Goal: Contribute content: Contribute content

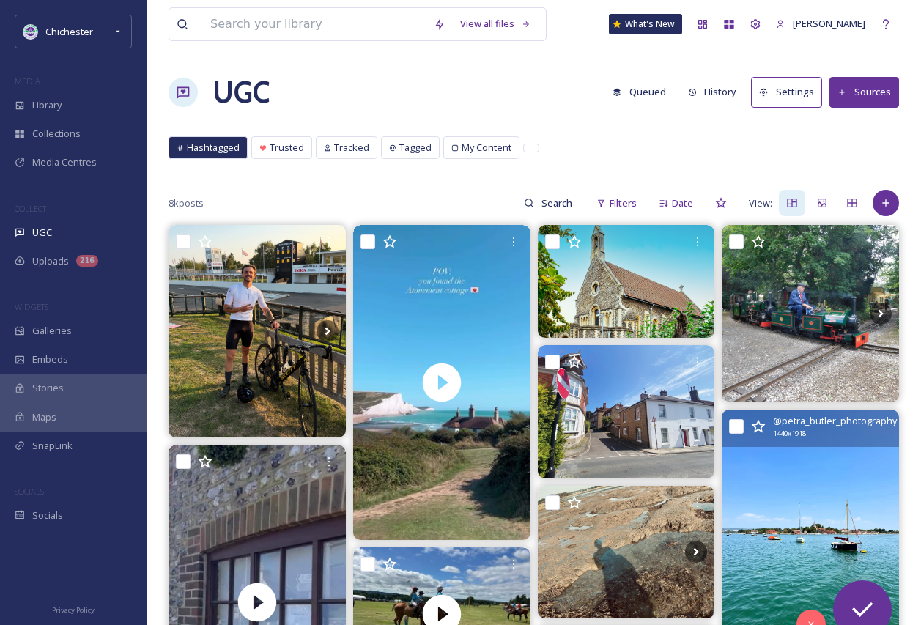
click at [807, 532] on img at bounding box center [810, 528] width 177 height 236
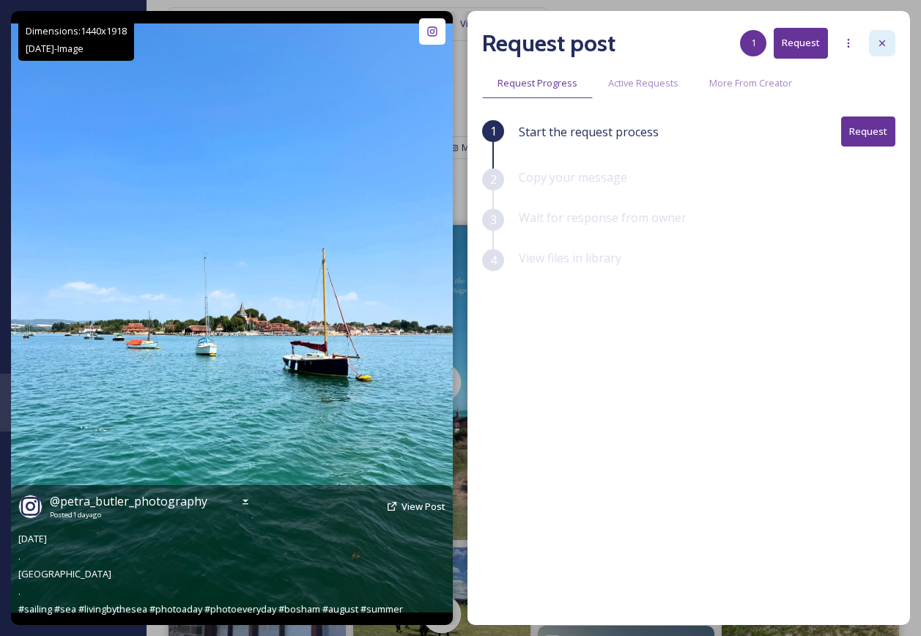
click at [879, 45] on icon at bounding box center [882, 43] width 12 height 12
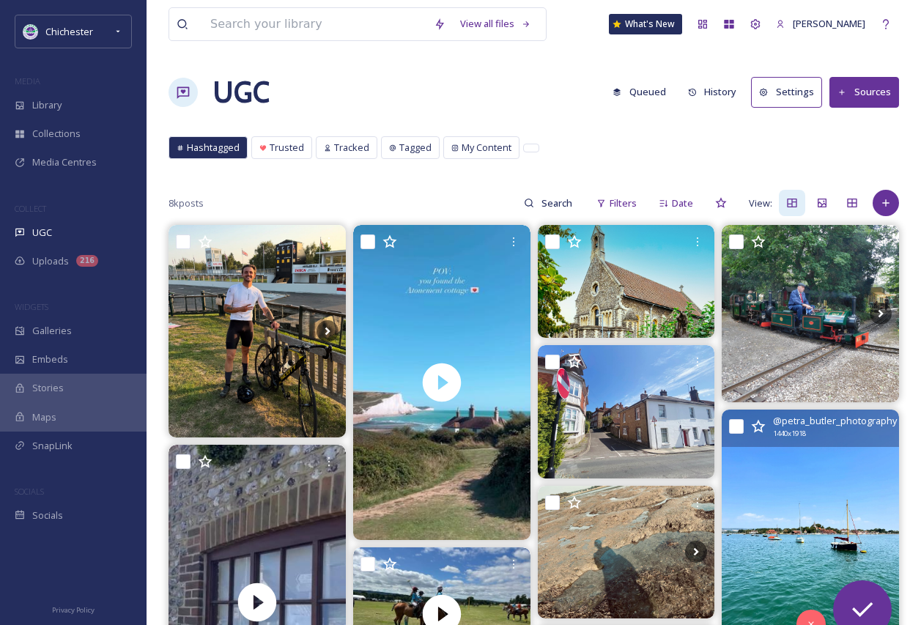
click at [824, 475] on img at bounding box center [810, 528] width 177 height 236
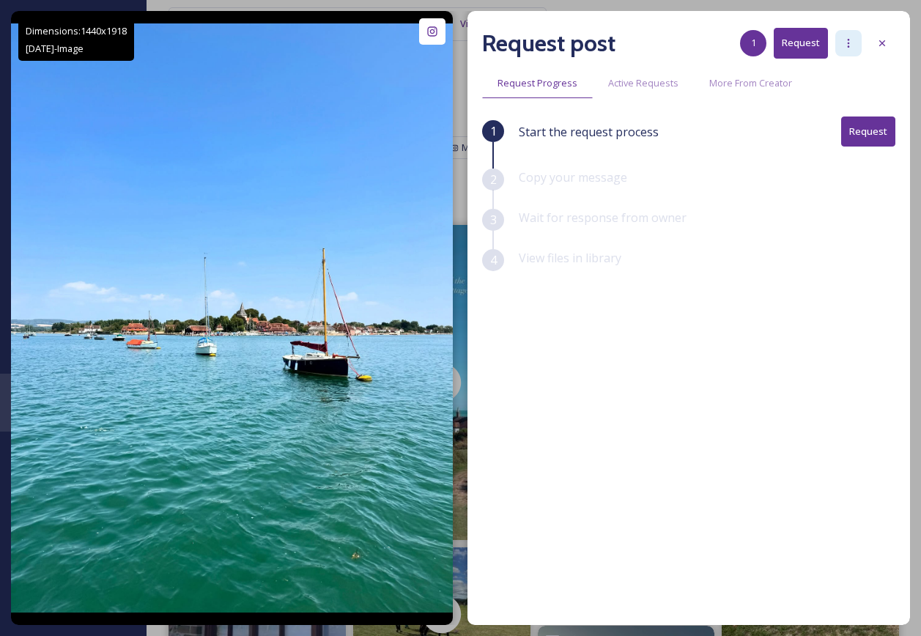
drag, startPoint x: 841, startPoint y: 37, endPoint x: 840, endPoint y: 48, distance: 11.0
click at [842, 37] on div at bounding box center [848, 43] width 26 height 26
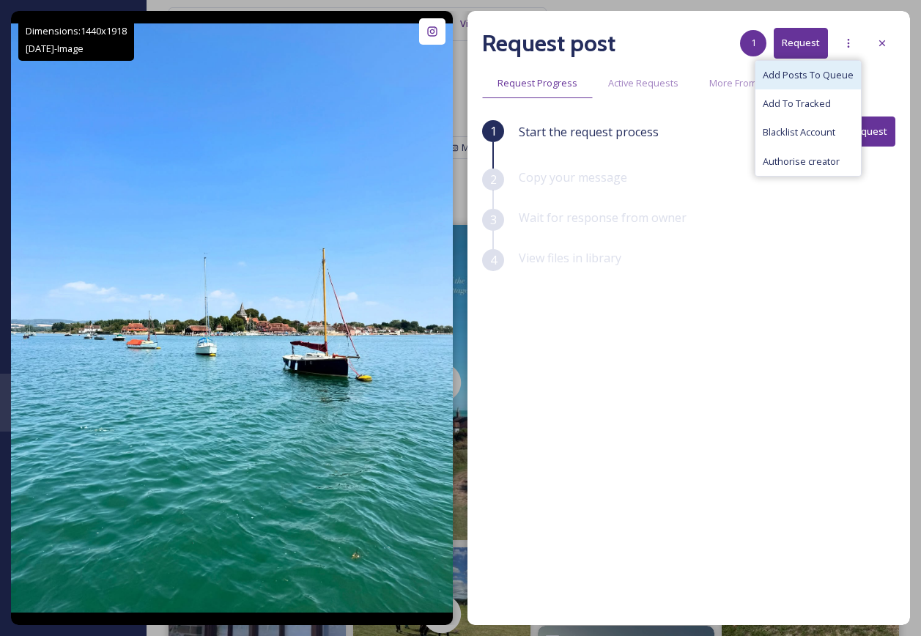
click at [823, 78] on span "Add Posts To Queue" at bounding box center [808, 75] width 91 height 14
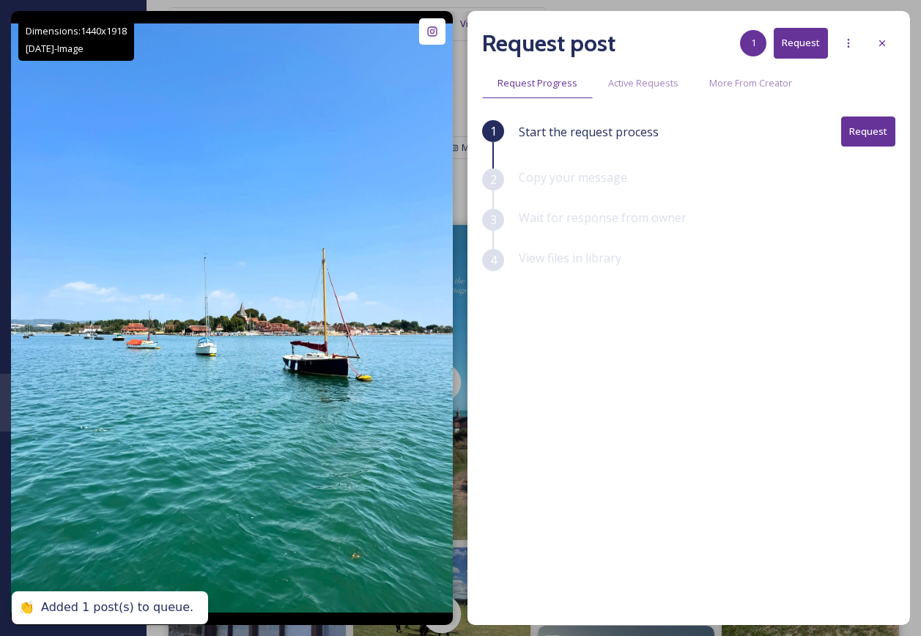
click at [878, 41] on icon at bounding box center [882, 43] width 12 height 12
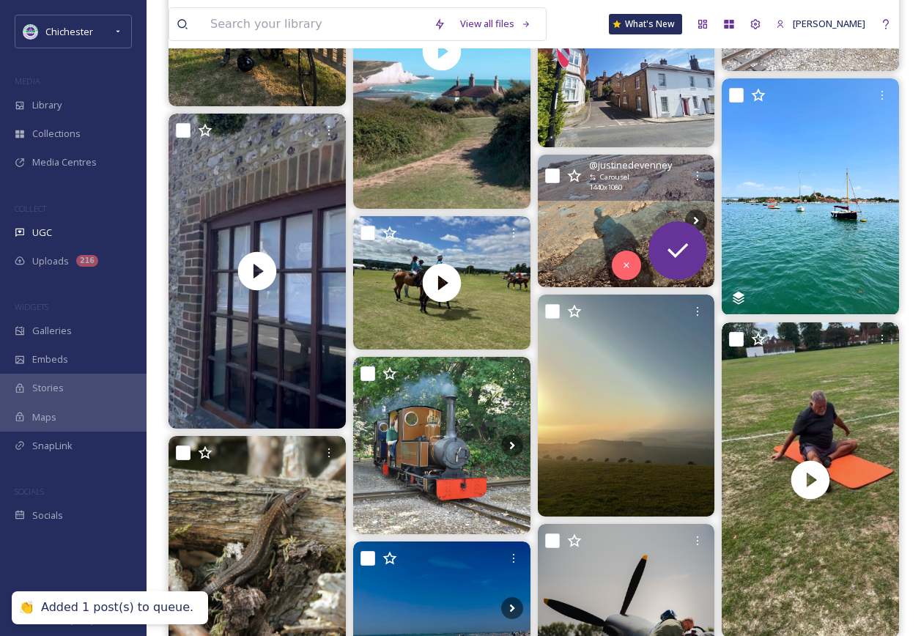
scroll to position [440, 0]
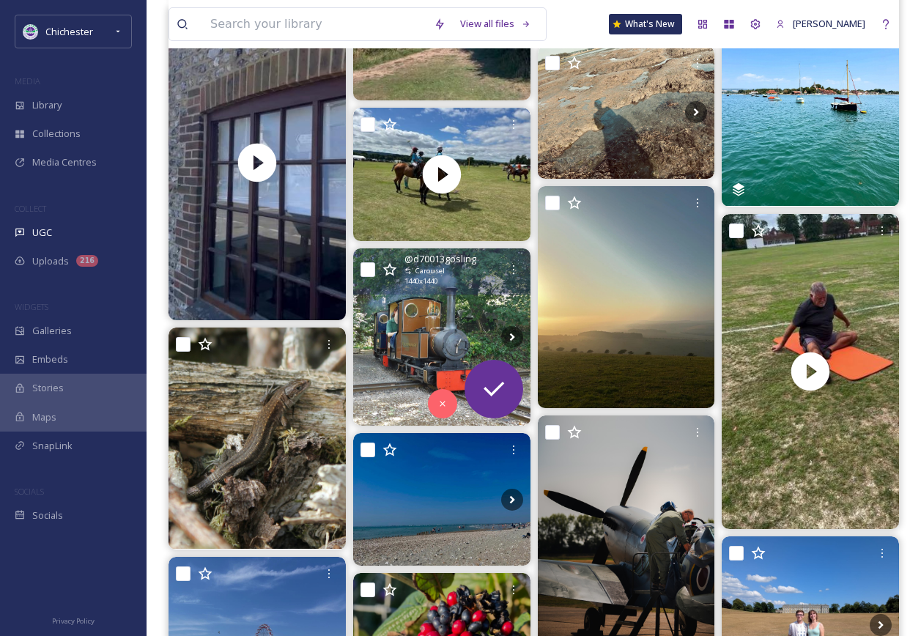
click at [442, 332] on img at bounding box center [441, 336] width 177 height 177
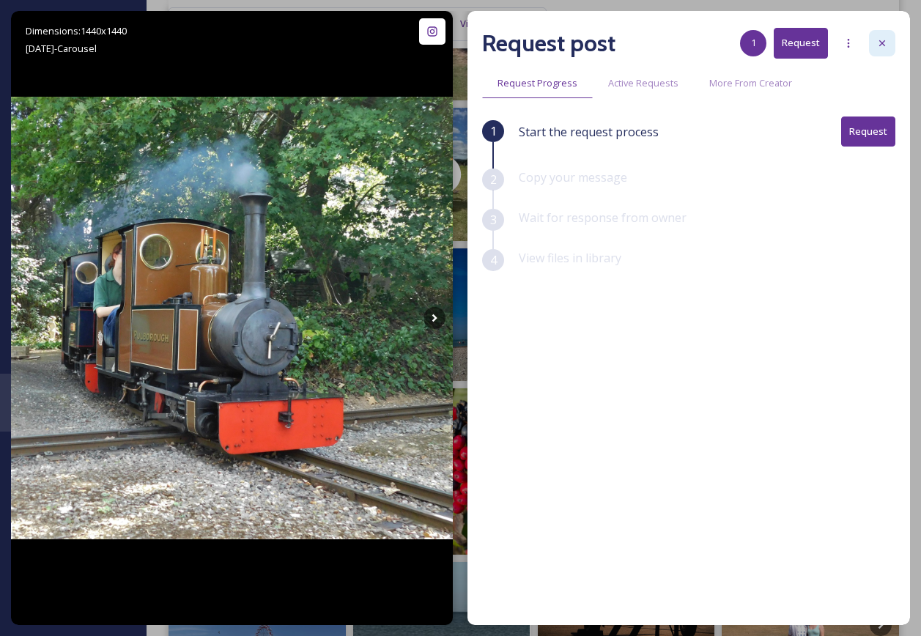
click at [880, 48] on icon at bounding box center [882, 43] width 12 height 12
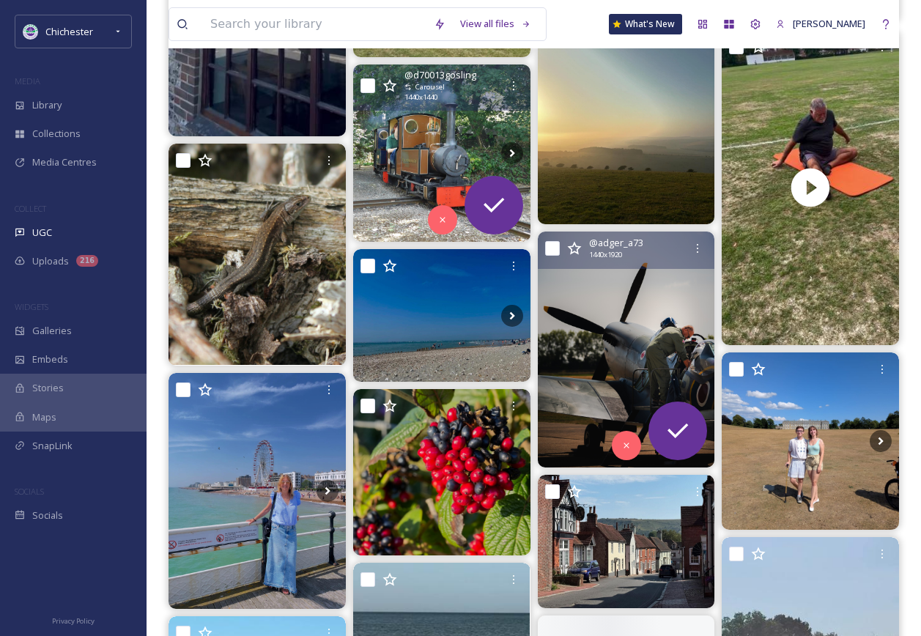
scroll to position [659, 0]
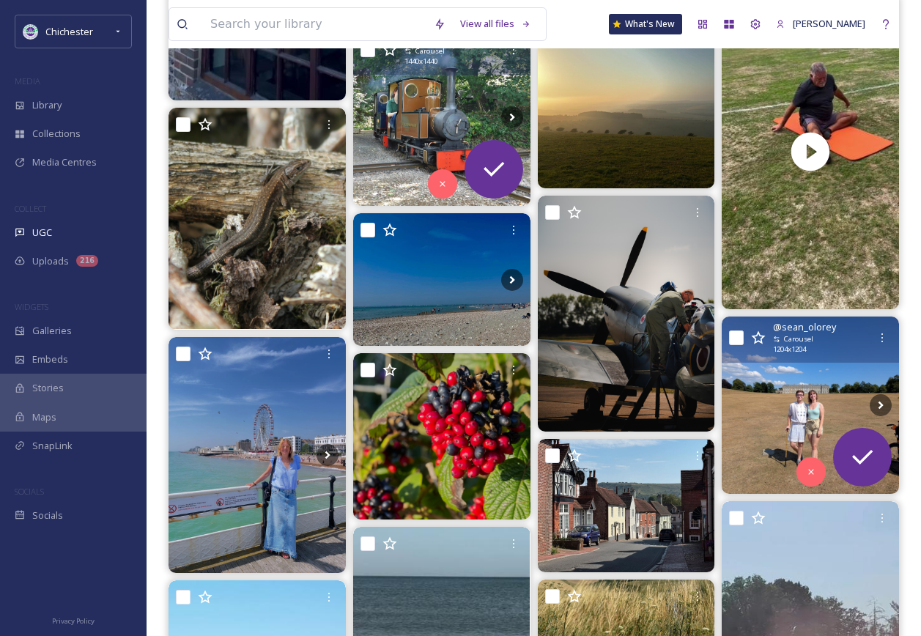
click at [816, 381] on img at bounding box center [810, 405] width 177 height 177
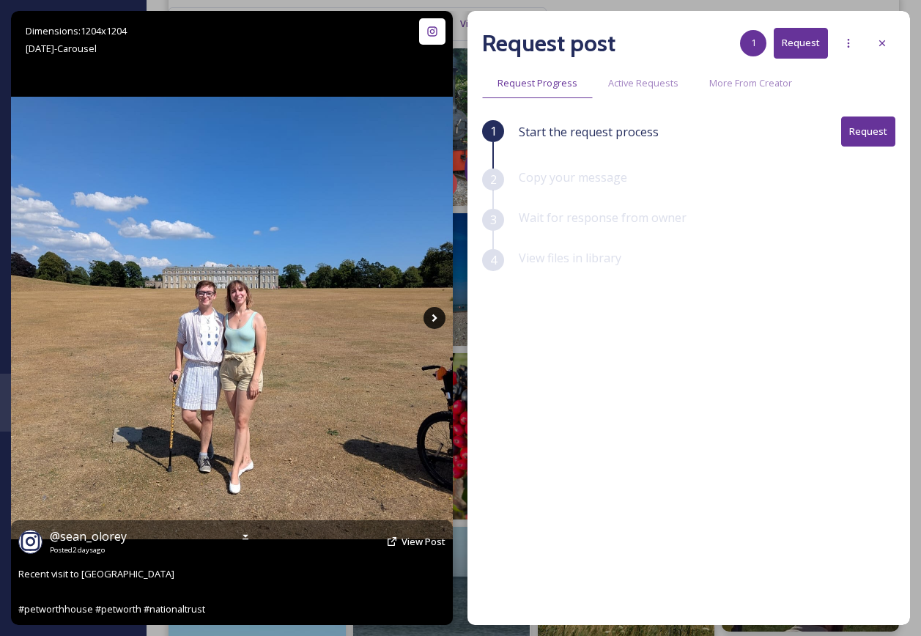
click at [442, 317] on icon at bounding box center [435, 318] width 22 height 22
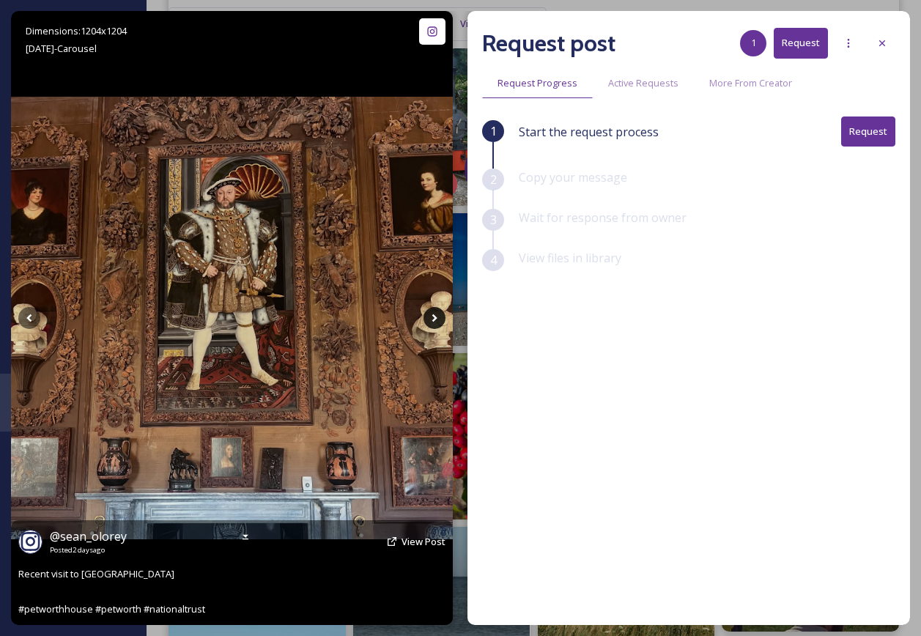
click at [442, 317] on icon at bounding box center [435, 318] width 22 height 22
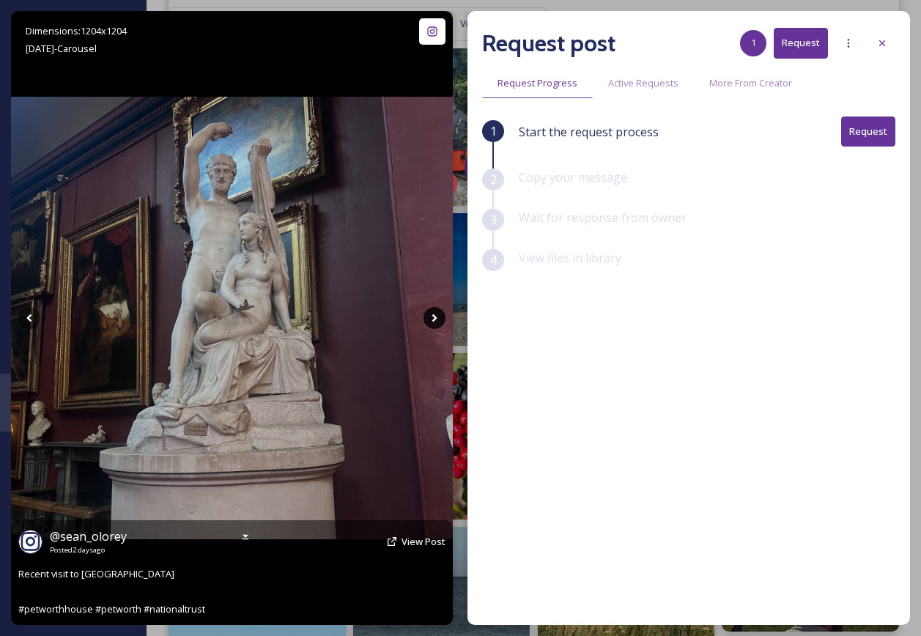
click at [440, 313] on icon at bounding box center [435, 318] width 22 height 22
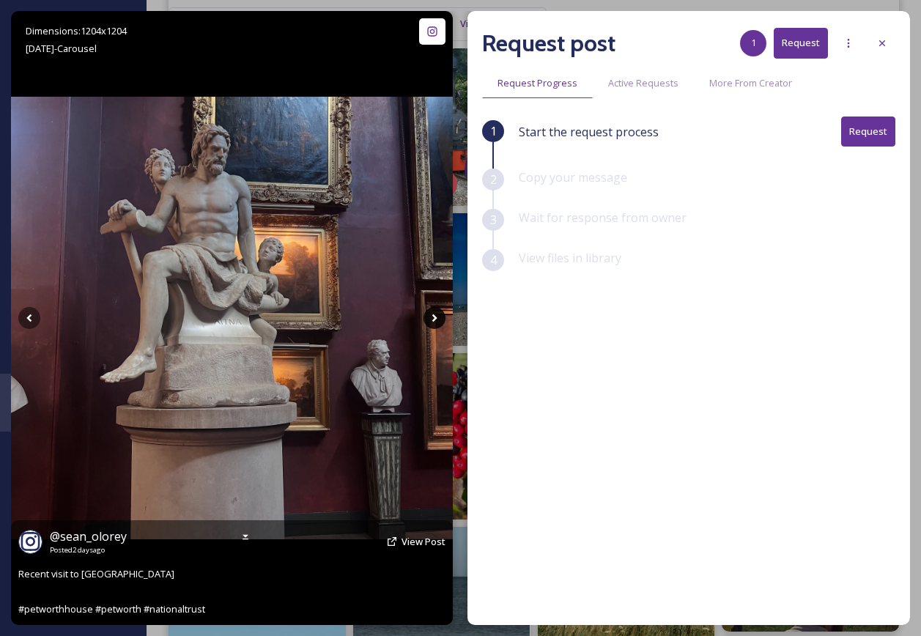
click at [440, 313] on icon at bounding box center [435, 318] width 22 height 22
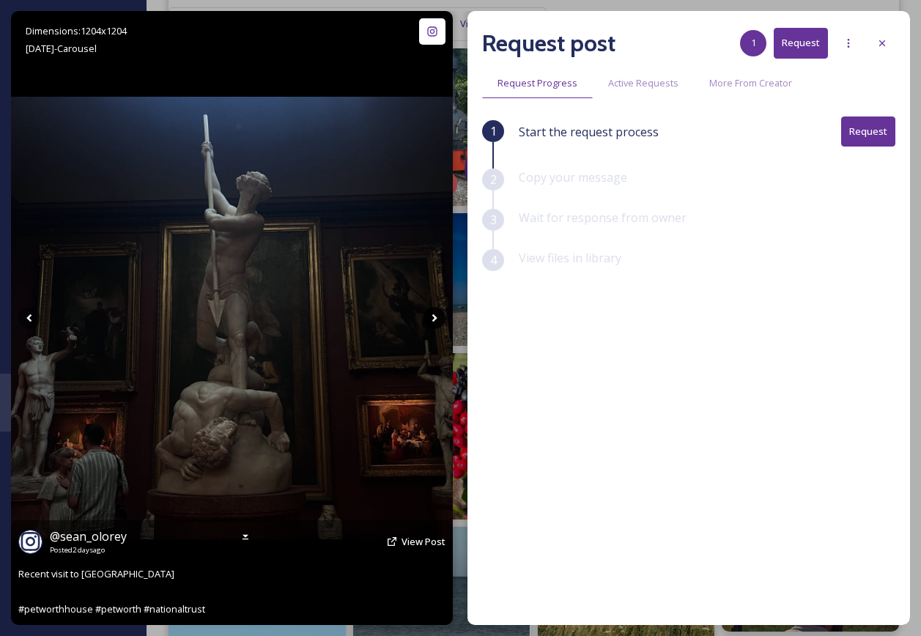
click at [440, 313] on icon at bounding box center [435, 318] width 22 height 22
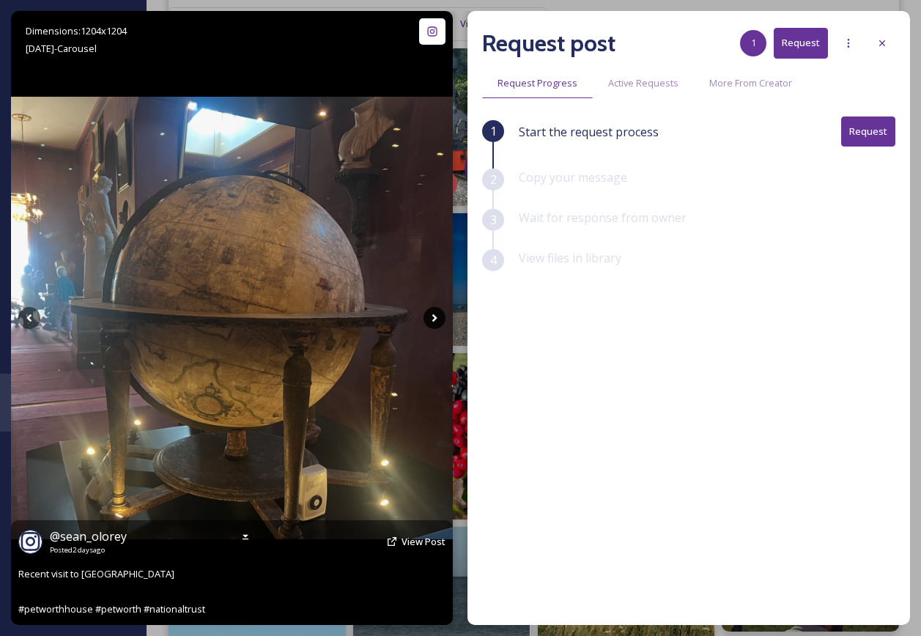
click at [440, 313] on icon at bounding box center [435, 318] width 22 height 22
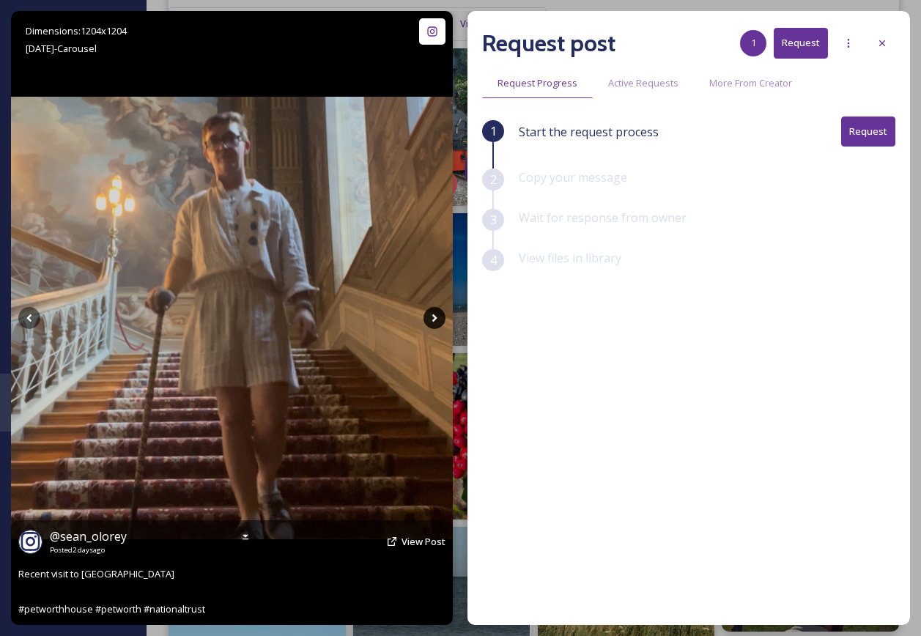
click at [440, 313] on icon at bounding box center [435, 318] width 22 height 22
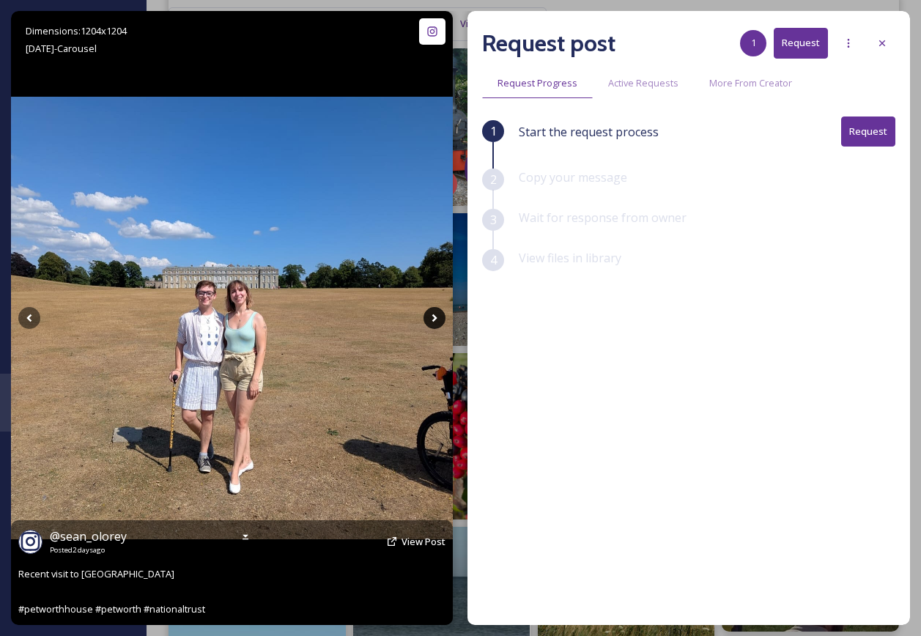
click at [440, 313] on icon at bounding box center [435, 318] width 22 height 22
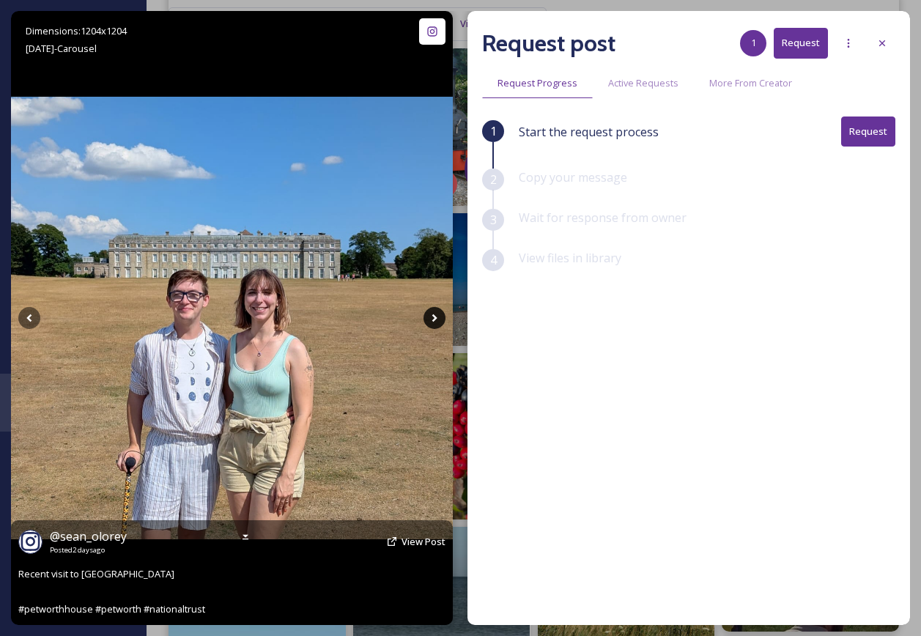
click at [440, 313] on icon at bounding box center [435, 318] width 22 height 22
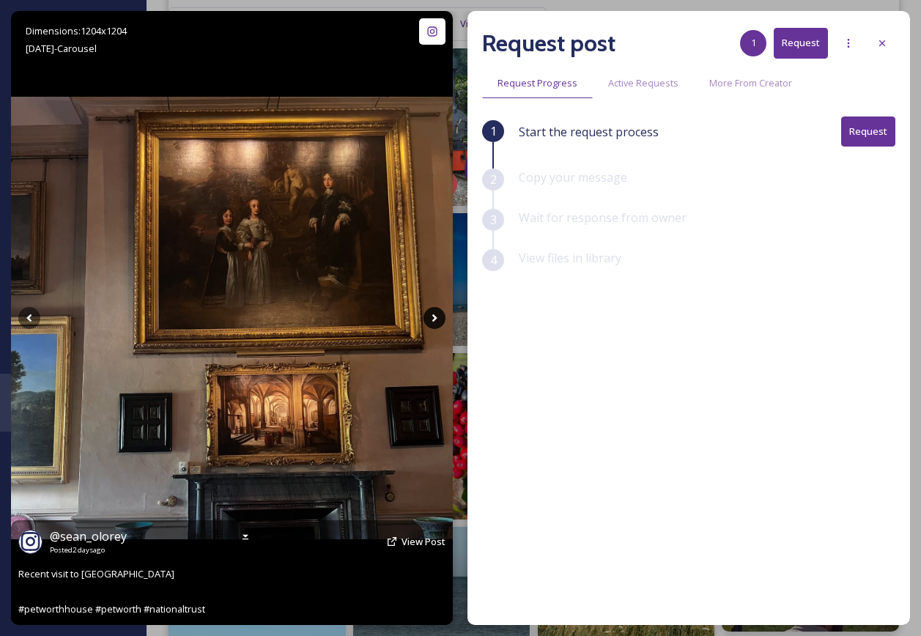
click at [440, 313] on icon at bounding box center [435, 318] width 22 height 22
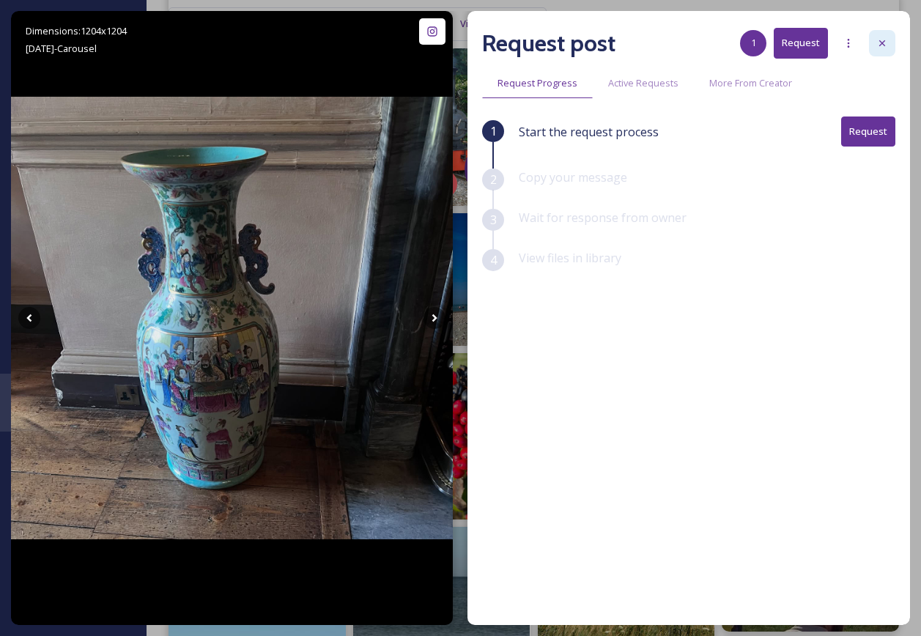
click at [881, 45] on icon at bounding box center [882, 43] width 6 height 6
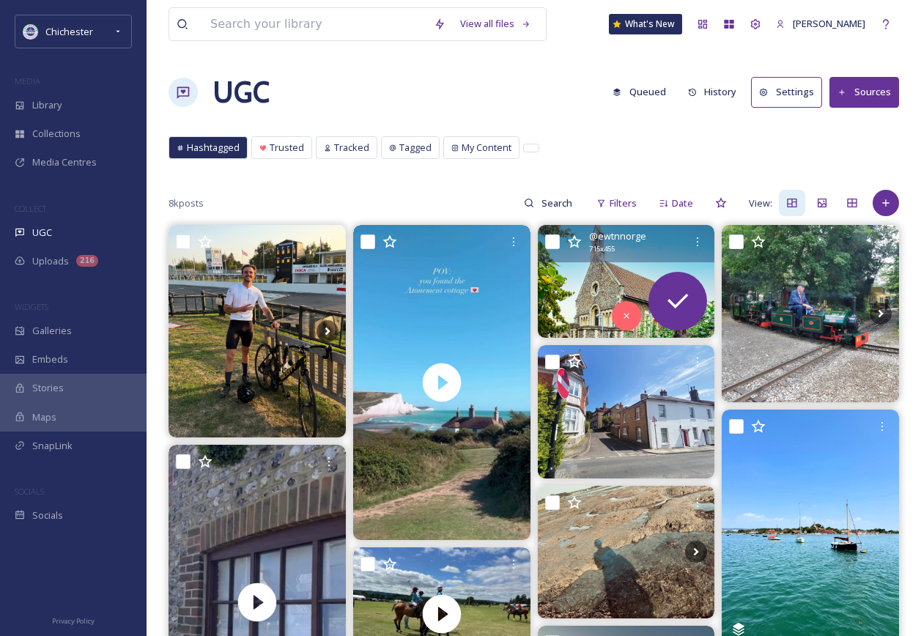
click at [580, 292] on img at bounding box center [626, 281] width 177 height 113
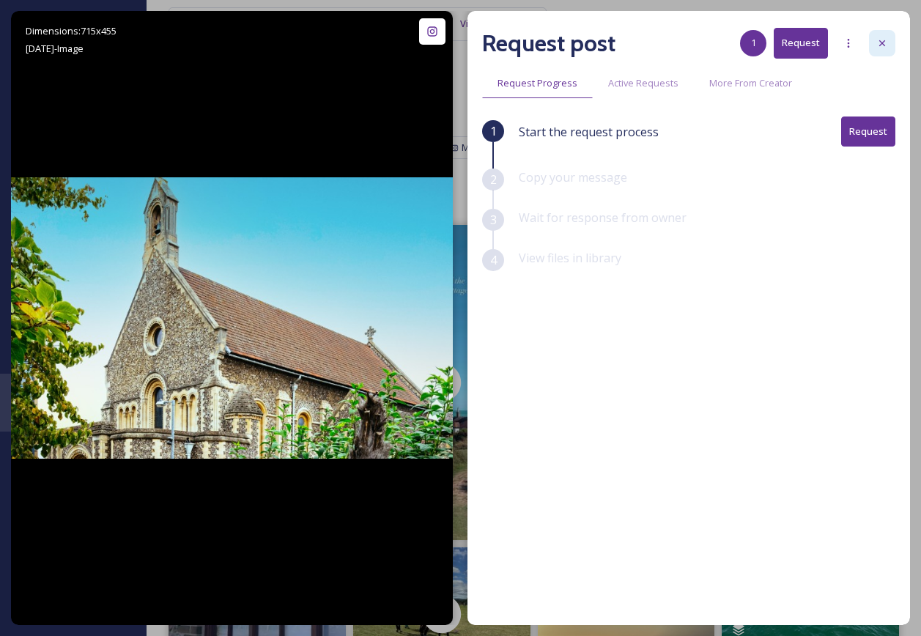
click at [884, 40] on icon at bounding box center [882, 43] width 12 height 12
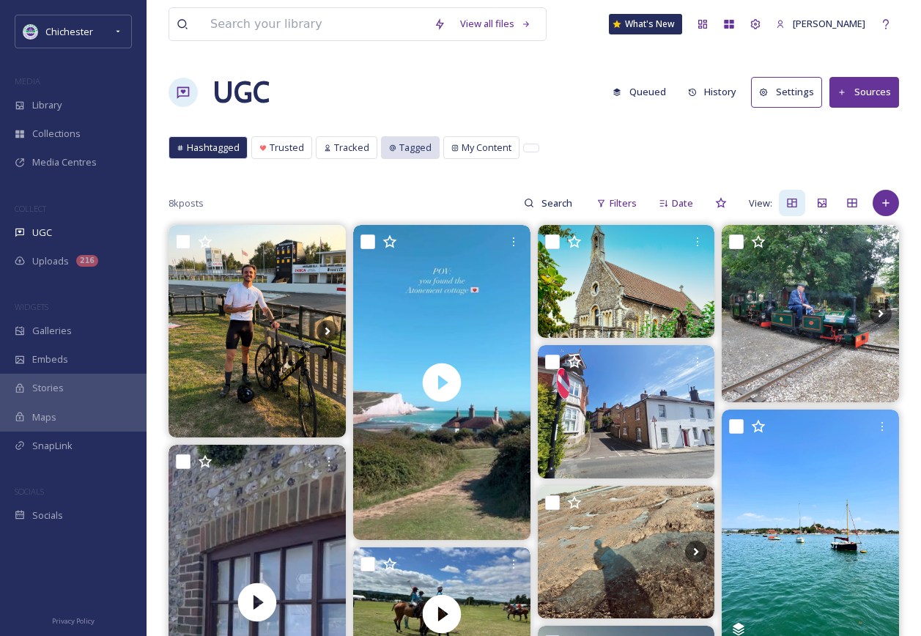
click at [415, 148] on span "Tagged" at bounding box center [415, 148] width 32 height 14
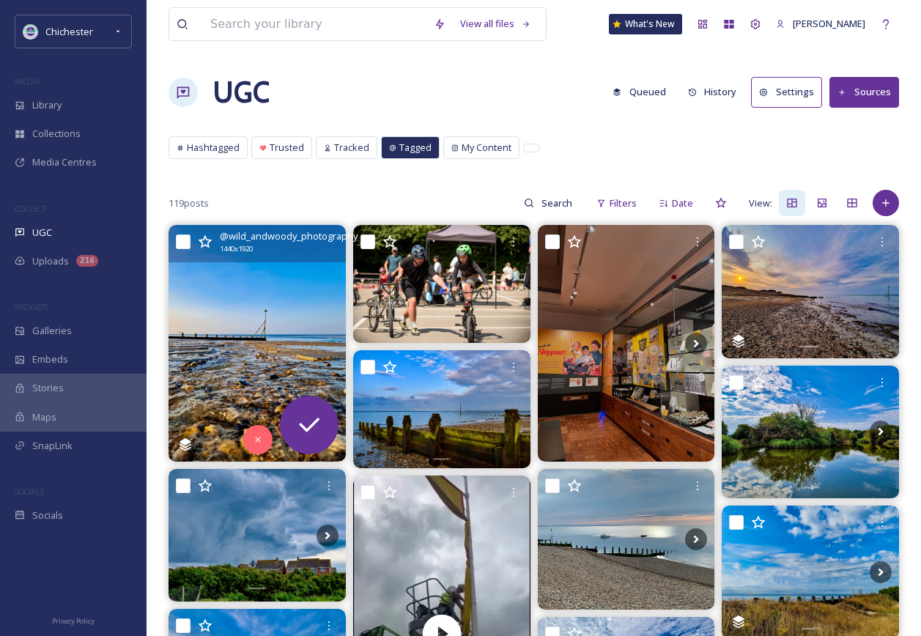
click at [262, 320] on img at bounding box center [257, 343] width 177 height 236
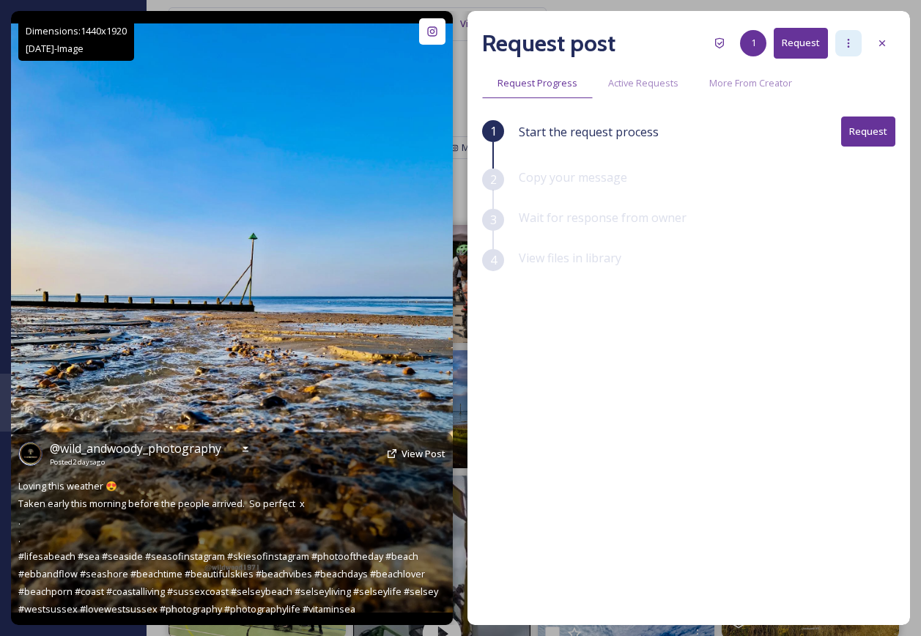
click at [854, 48] on icon at bounding box center [849, 43] width 12 height 12
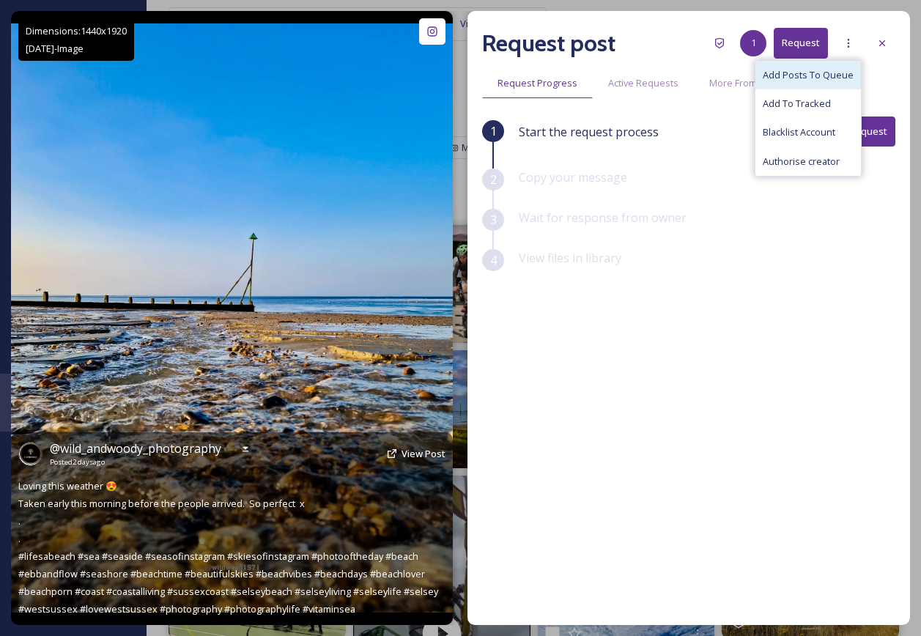
click at [827, 75] on span "Add Posts To Queue" at bounding box center [808, 75] width 91 height 14
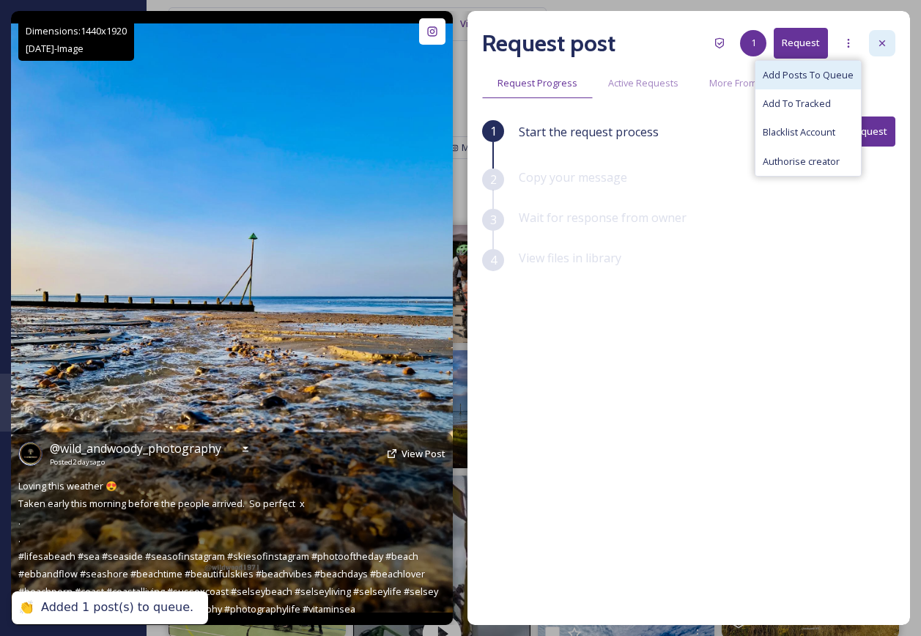
click at [890, 41] on div at bounding box center [882, 43] width 26 height 26
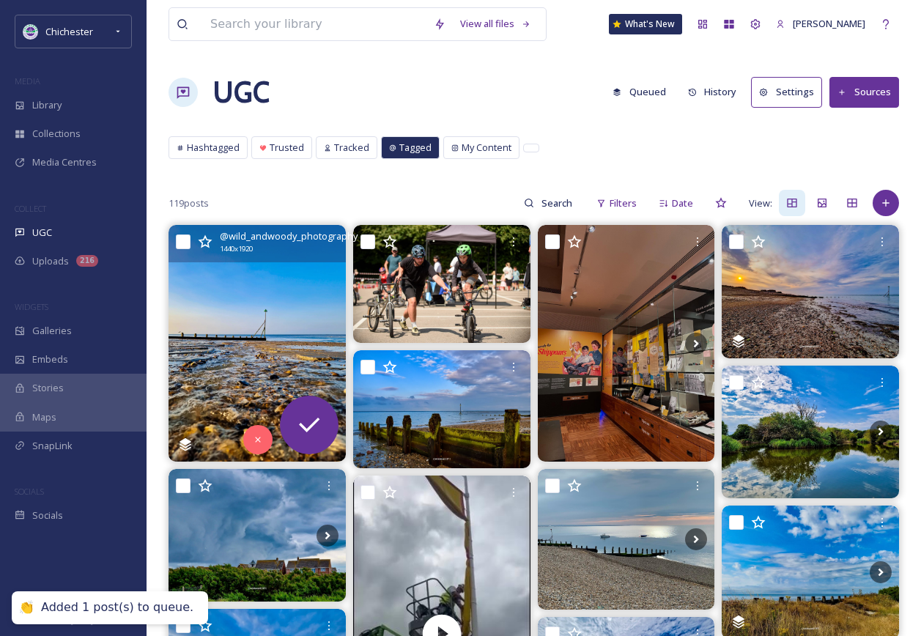
click at [725, 94] on button "History" at bounding box center [713, 92] width 64 height 29
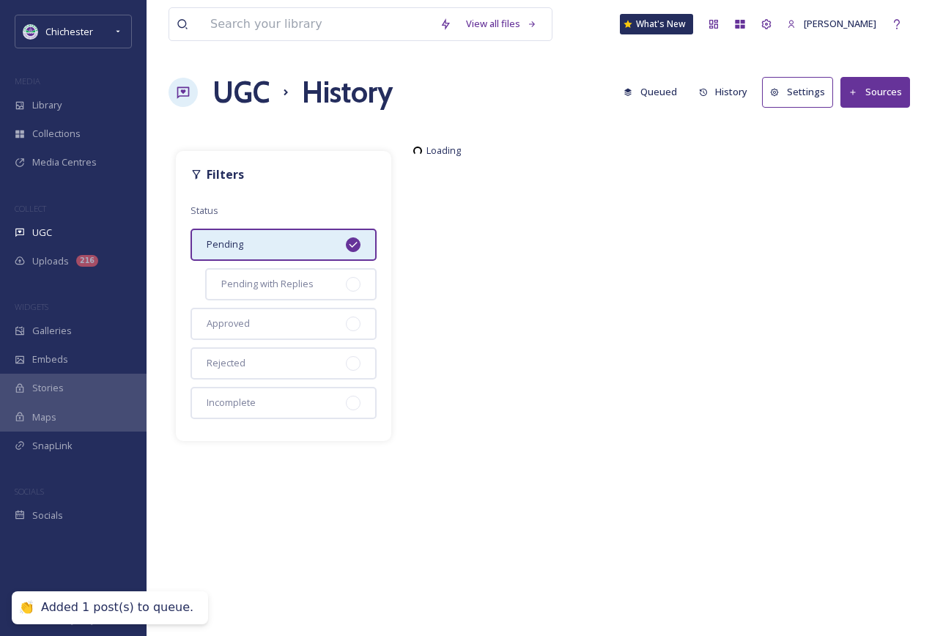
click at [644, 90] on button "Queued" at bounding box center [650, 92] width 68 height 29
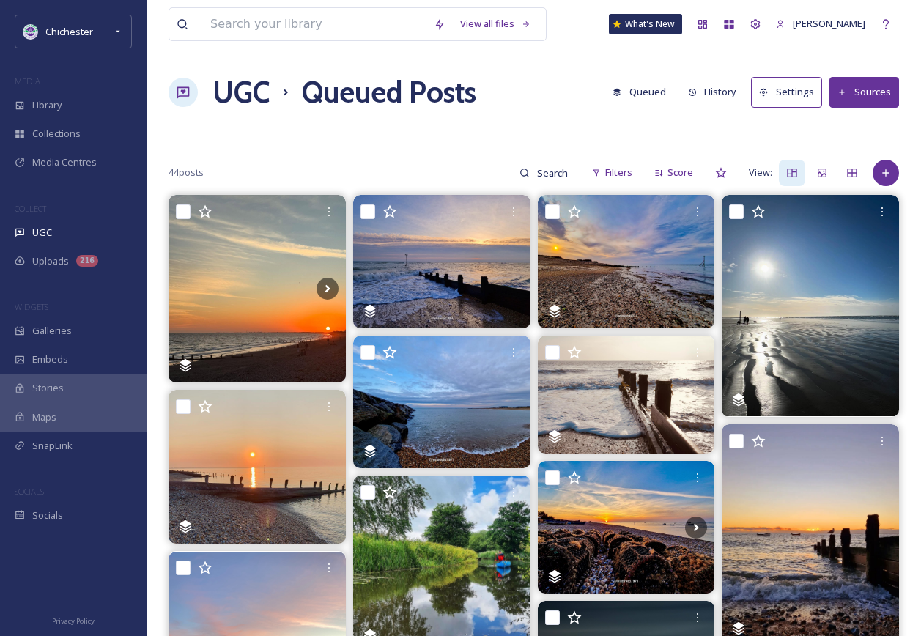
click at [648, 173] on div "44 posts Filters Score View:" at bounding box center [534, 172] width 731 height 29
click at [668, 172] on div "Score" at bounding box center [673, 172] width 53 height 29
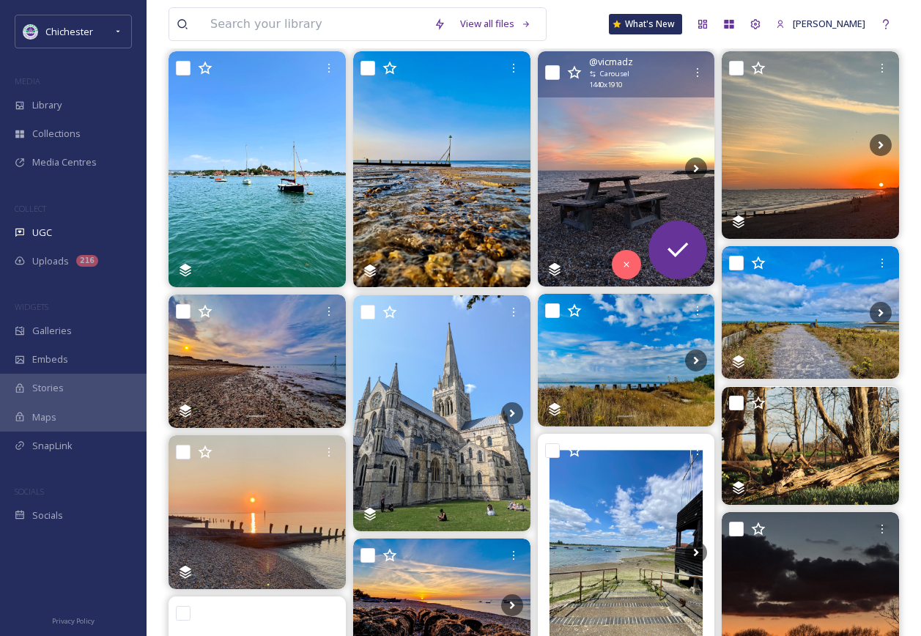
scroll to position [147, 0]
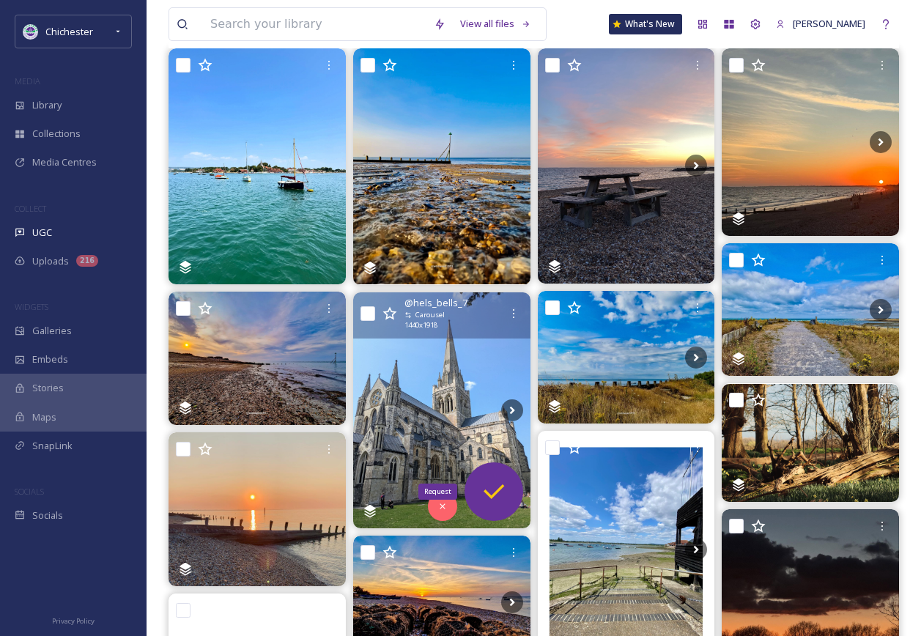
click at [505, 481] on icon at bounding box center [493, 491] width 29 height 29
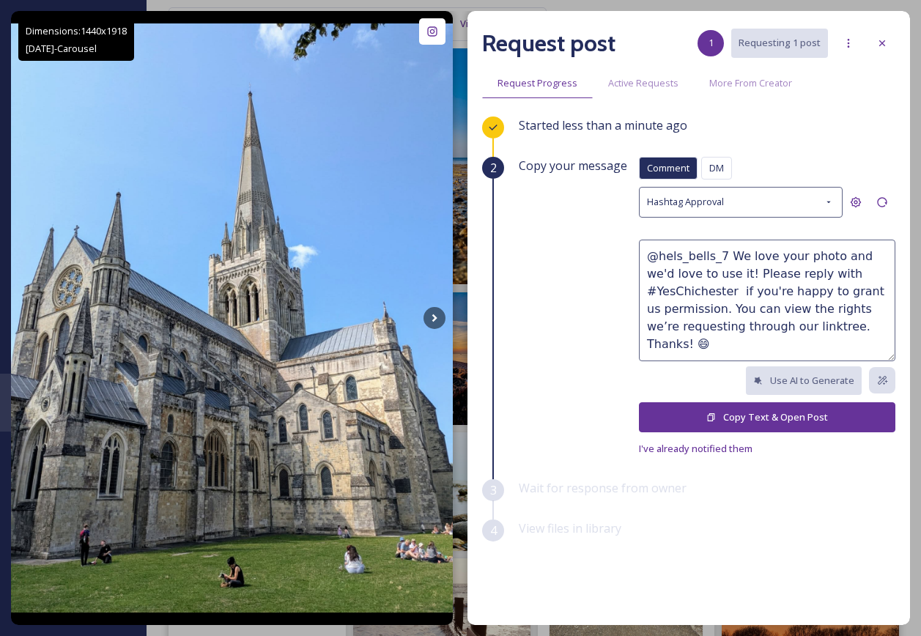
click at [691, 422] on button "Copy Text & Open Post" at bounding box center [767, 417] width 256 height 30
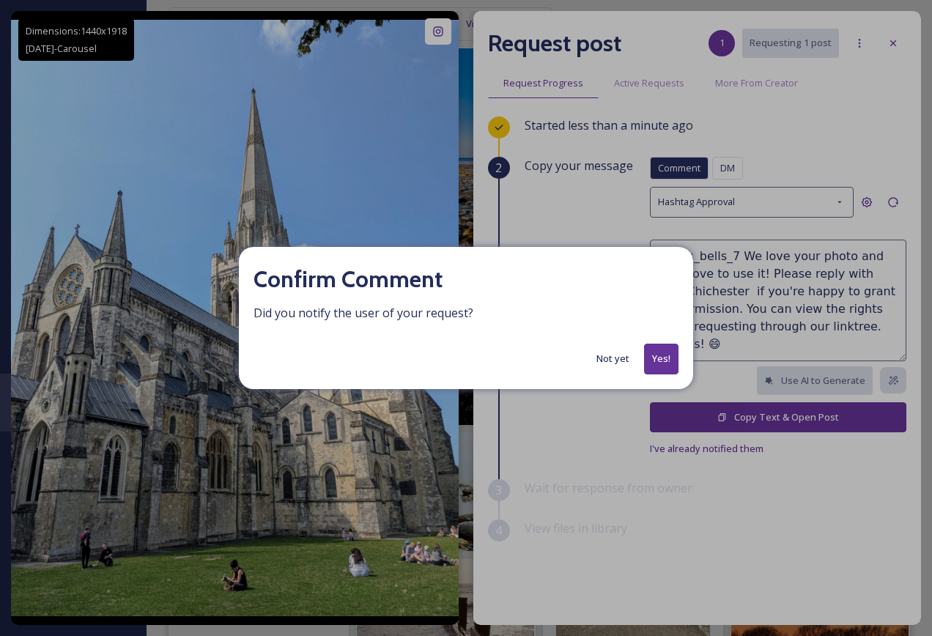
click at [655, 358] on button "Yes!" at bounding box center [661, 359] width 34 height 30
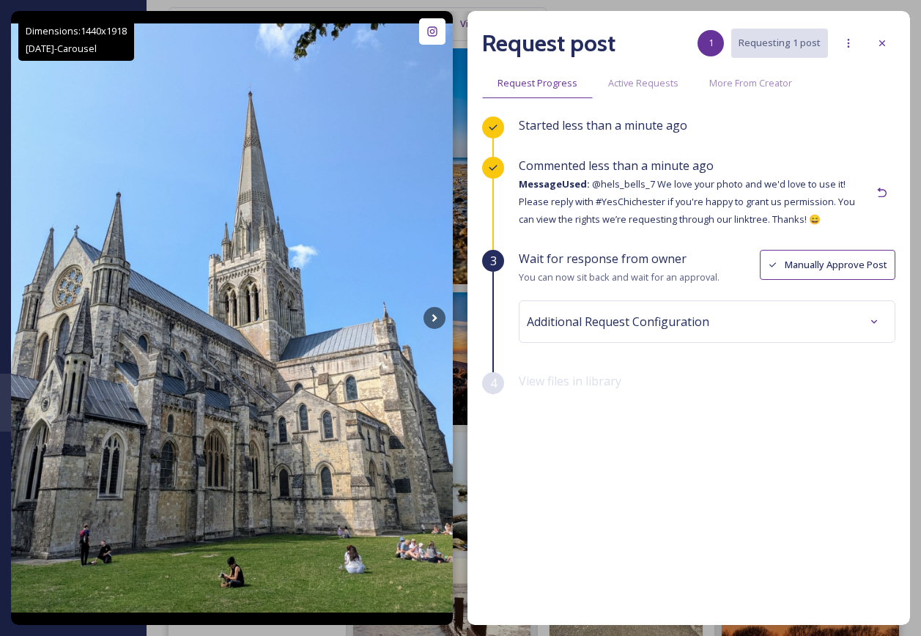
drag, startPoint x: 884, startPoint y: 55, endPoint x: 884, endPoint y: 42, distance: 13.2
click at [884, 49] on div at bounding box center [882, 43] width 26 height 26
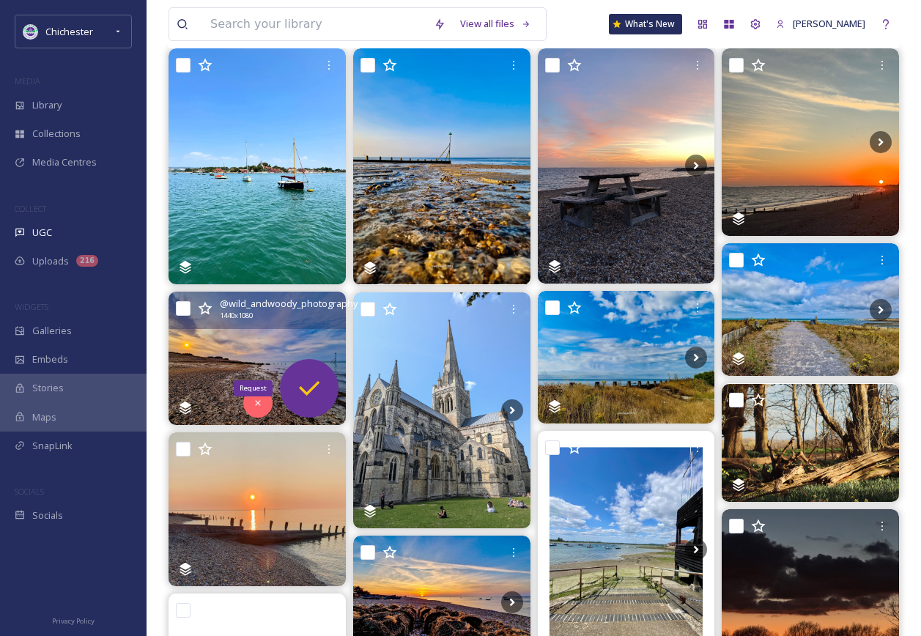
click at [318, 392] on icon at bounding box center [309, 388] width 29 height 29
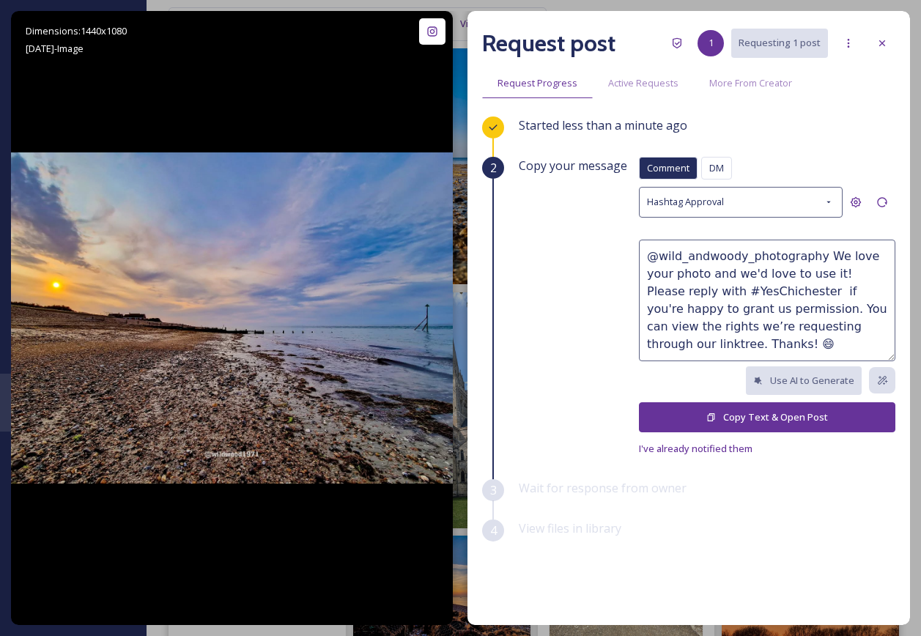
click at [675, 419] on button "Copy Text & Open Post" at bounding box center [767, 417] width 256 height 30
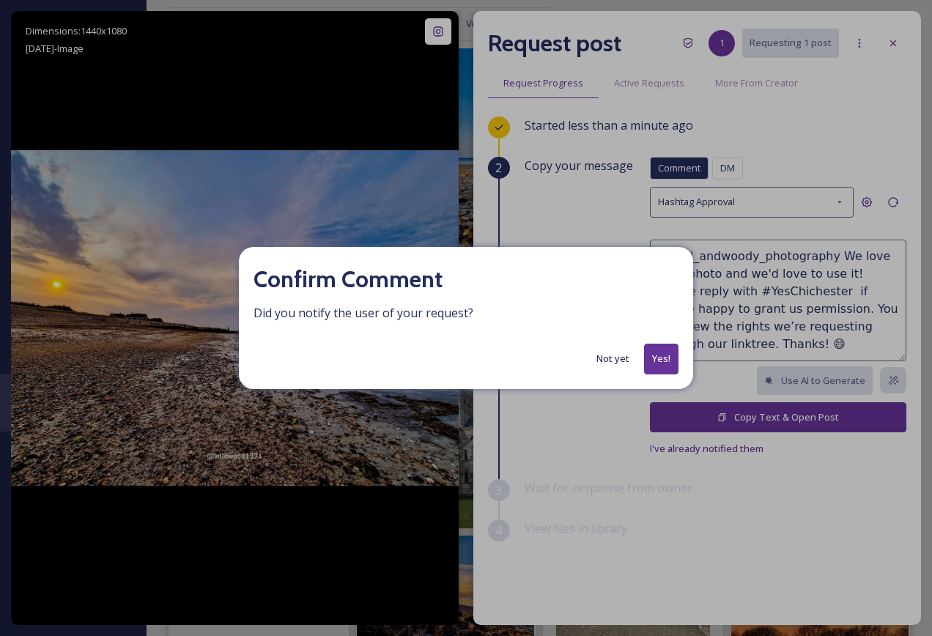
click at [664, 355] on button "Yes!" at bounding box center [661, 359] width 34 height 30
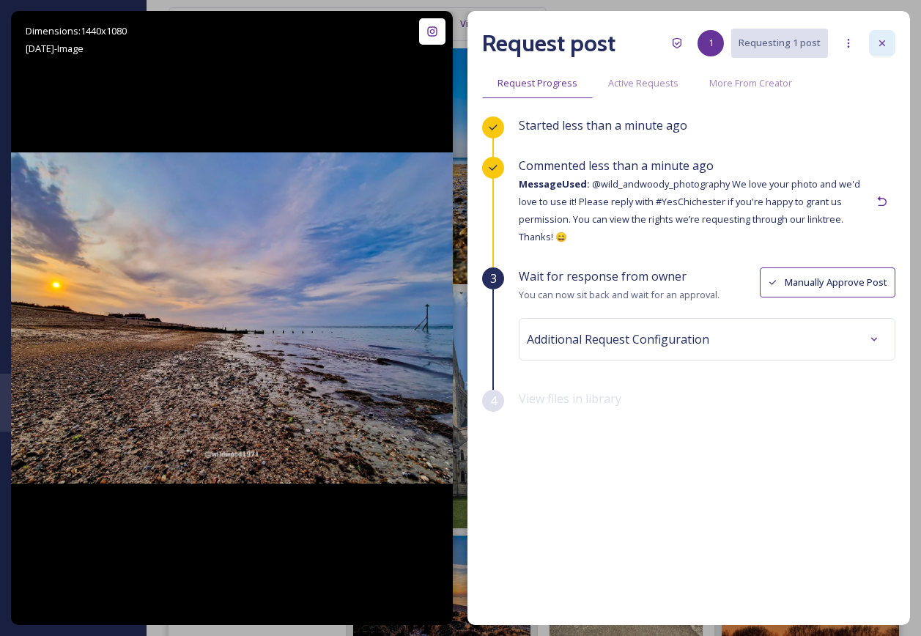
click at [887, 47] on icon at bounding box center [882, 43] width 12 height 12
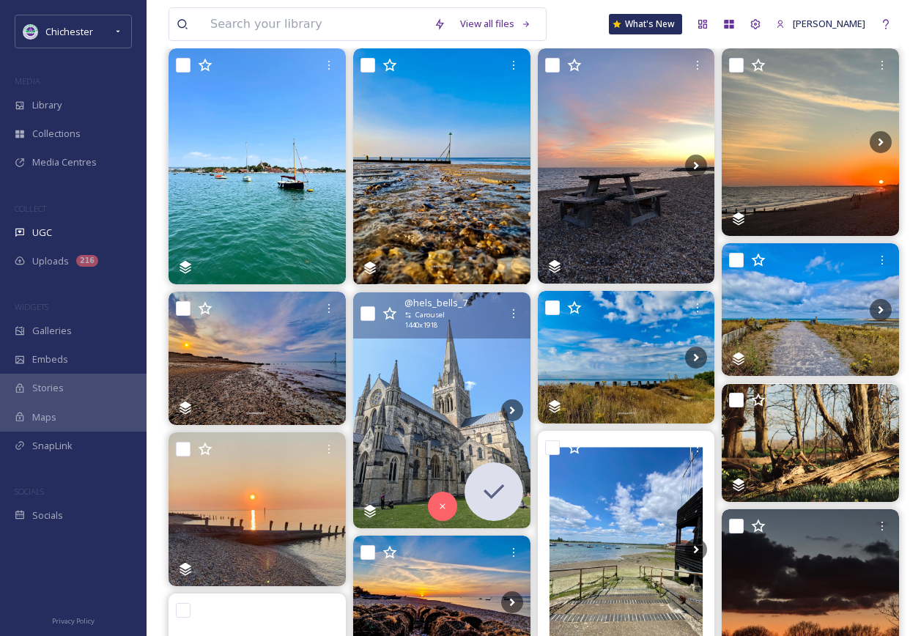
scroll to position [73, 0]
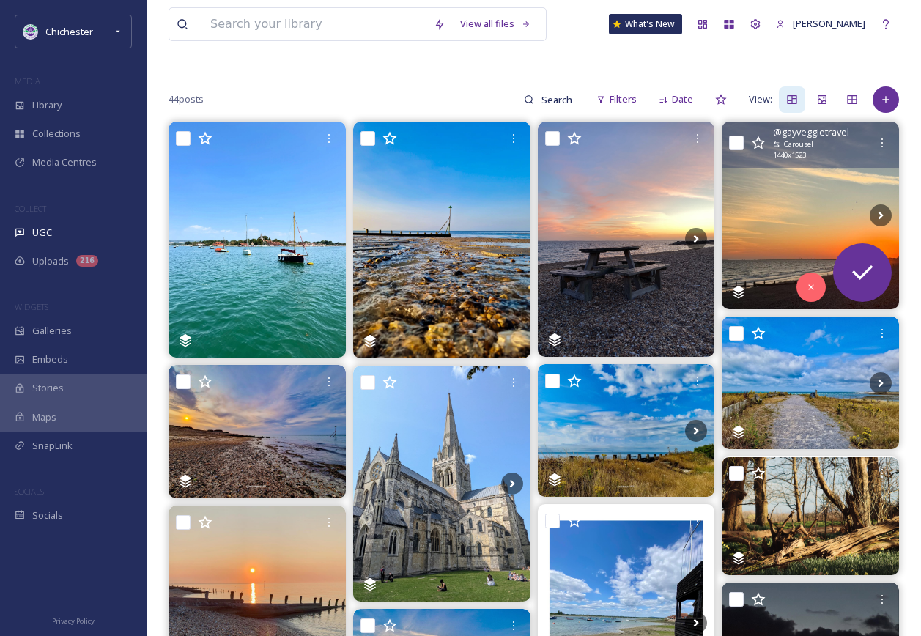
click at [820, 217] on img at bounding box center [810, 216] width 177 height 188
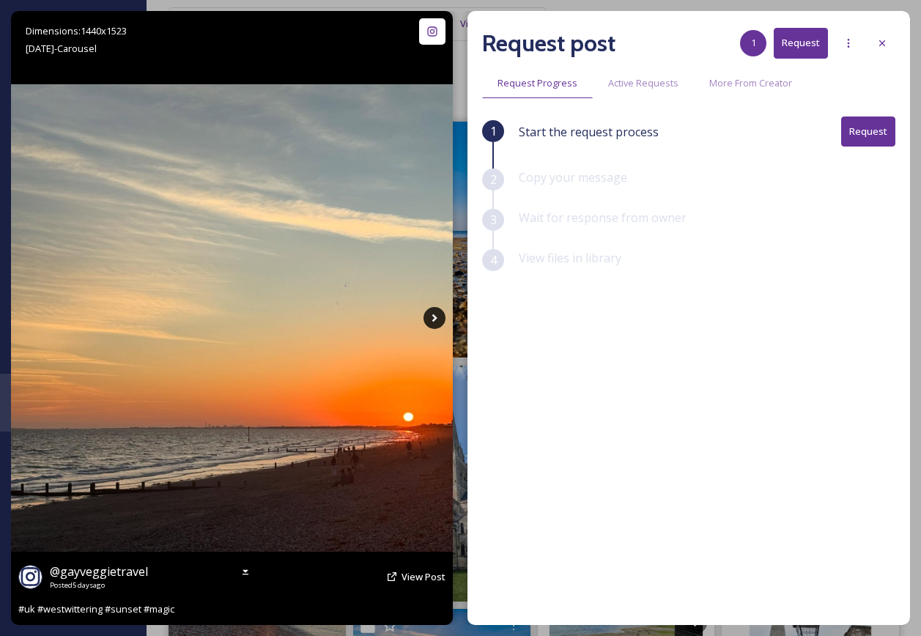
click at [430, 315] on icon at bounding box center [435, 318] width 22 height 22
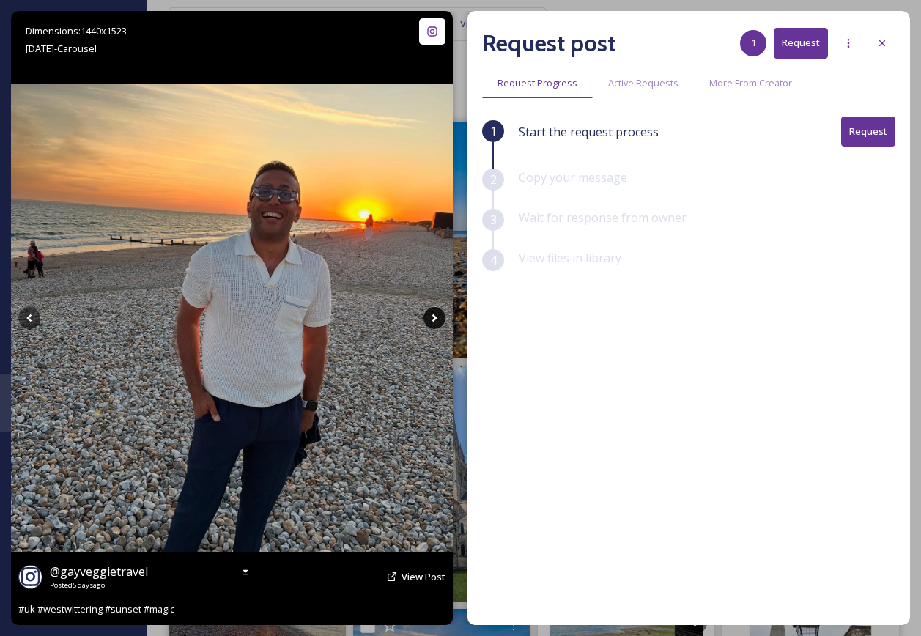
click at [430, 315] on icon at bounding box center [435, 318] width 22 height 22
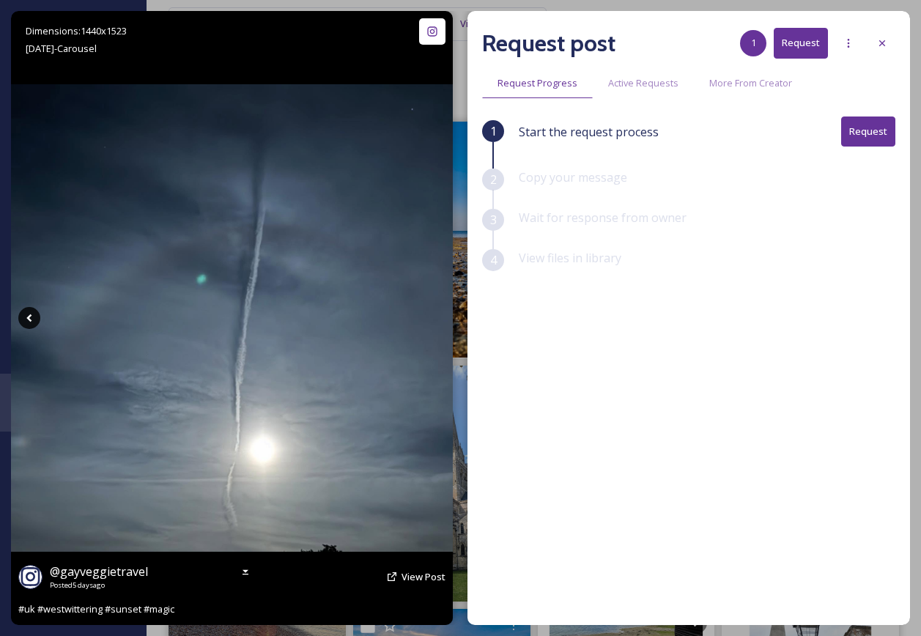
click at [26, 309] on icon at bounding box center [29, 318] width 22 height 22
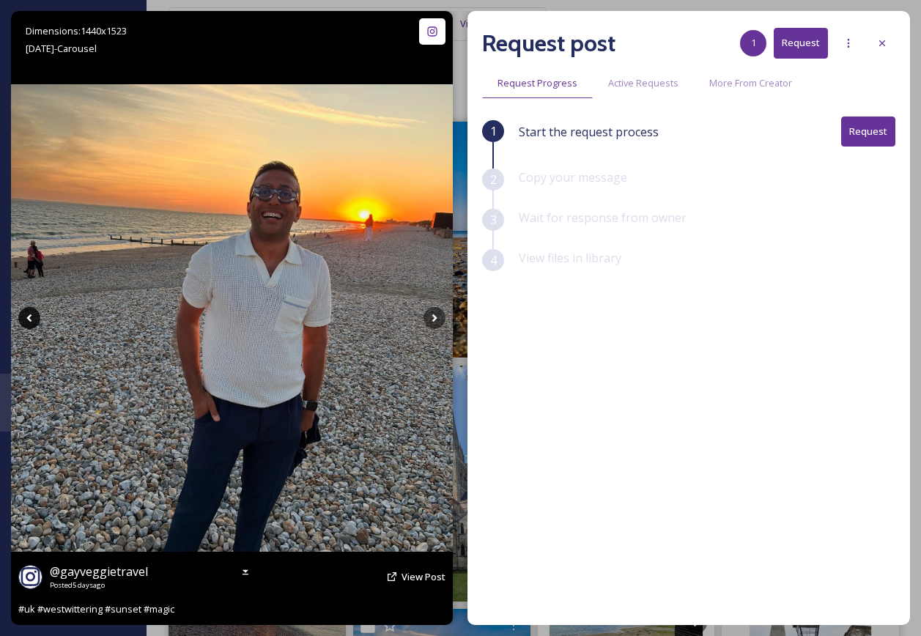
click at [26, 309] on icon at bounding box center [29, 318] width 22 height 22
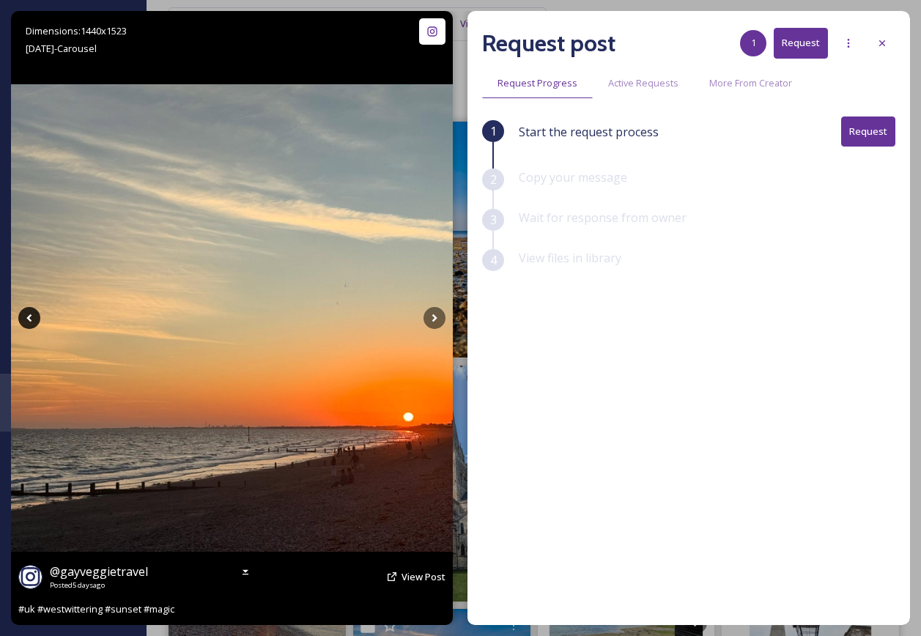
click at [26, 309] on icon at bounding box center [29, 318] width 22 height 22
click at [411, 577] on span "View Post" at bounding box center [424, 576] width 44 height 13
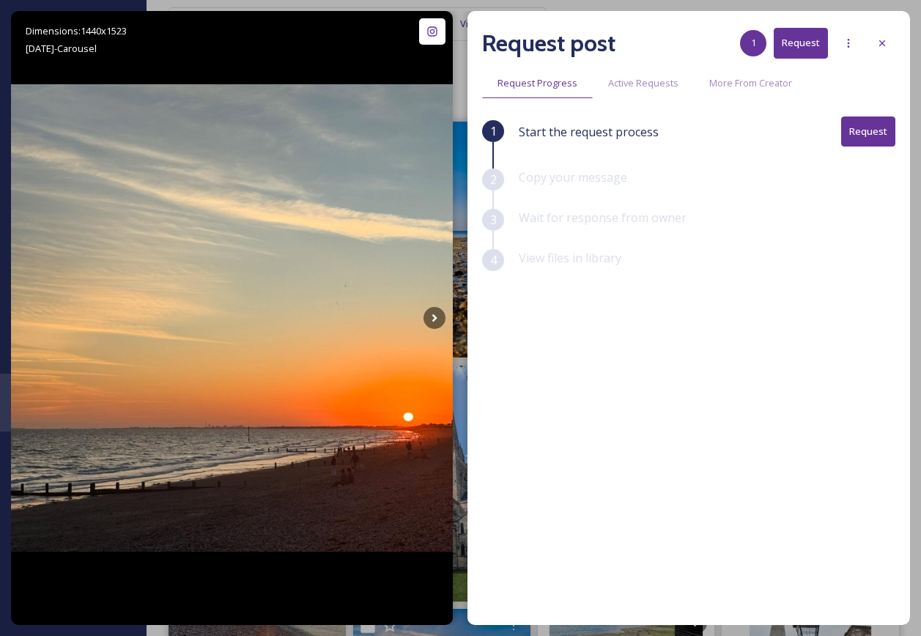
click at [852, 131] on button "Request" at bounding box center [868, 132] width 54 height 30
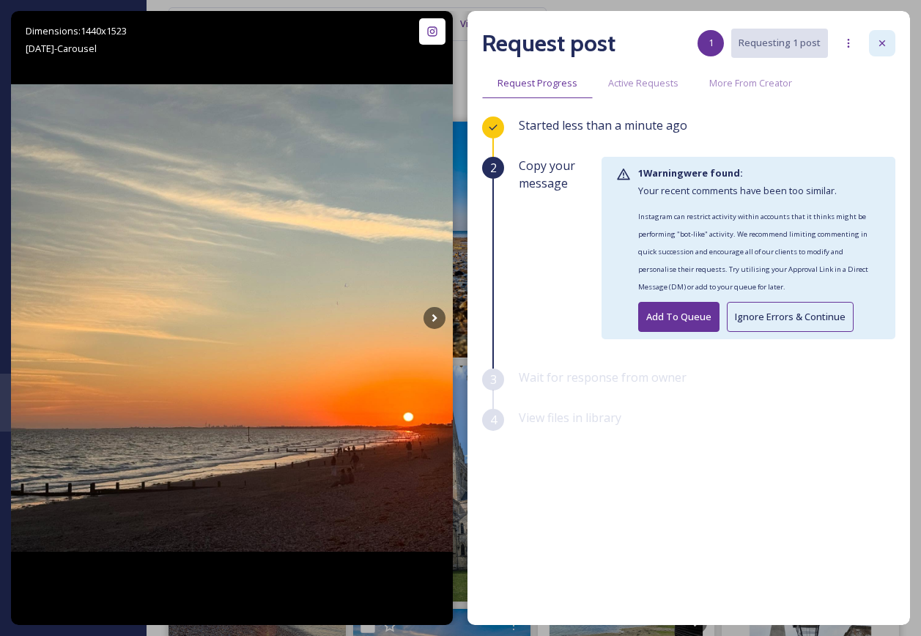
click at [879, 51] on div at bounding box center [882, 43] width 26 height 26
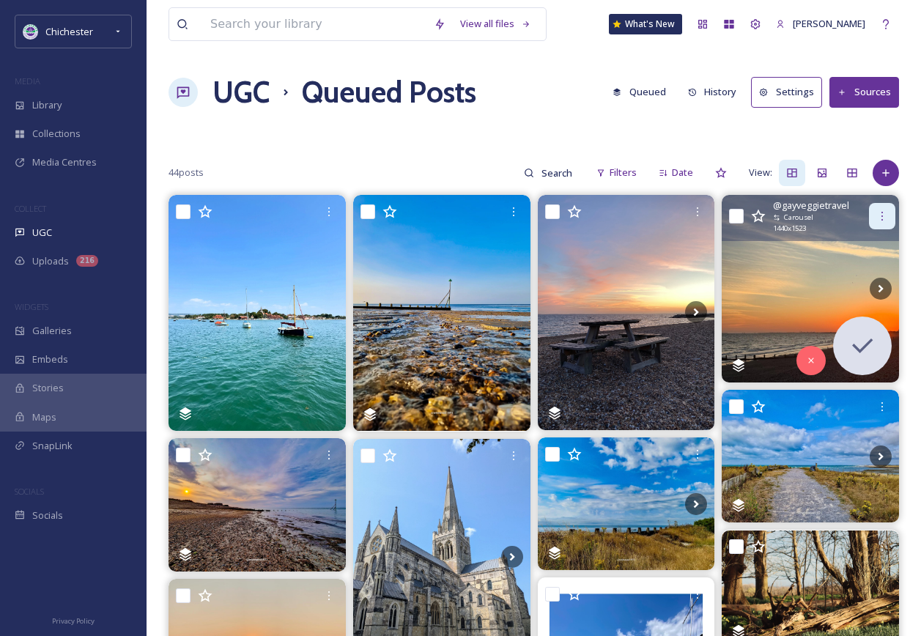
click at [876, 209] on div at bounding box center [882, 216] width 26 height 26
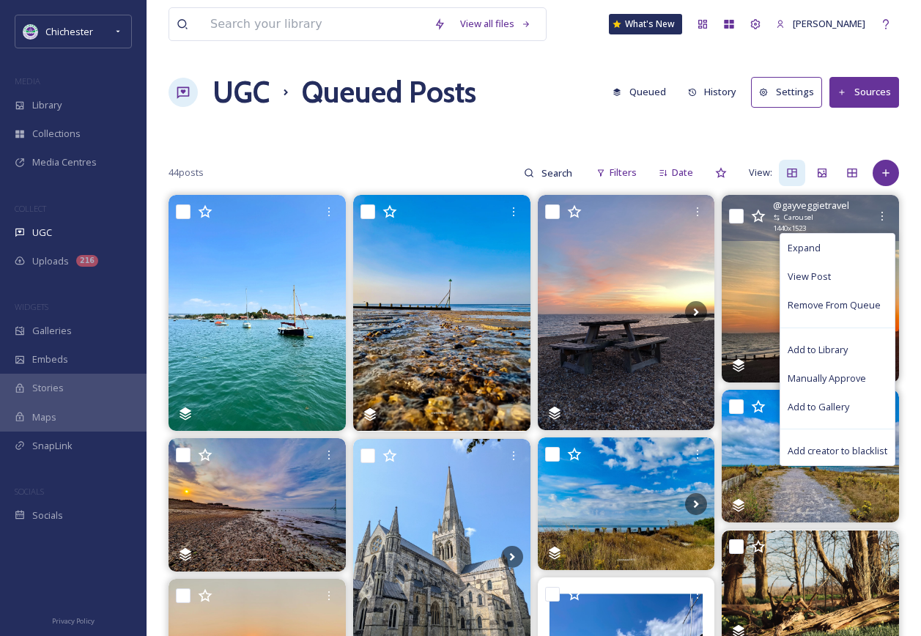
click at [739, 267] on img at bounding box center [810, 289] width 177 height 188
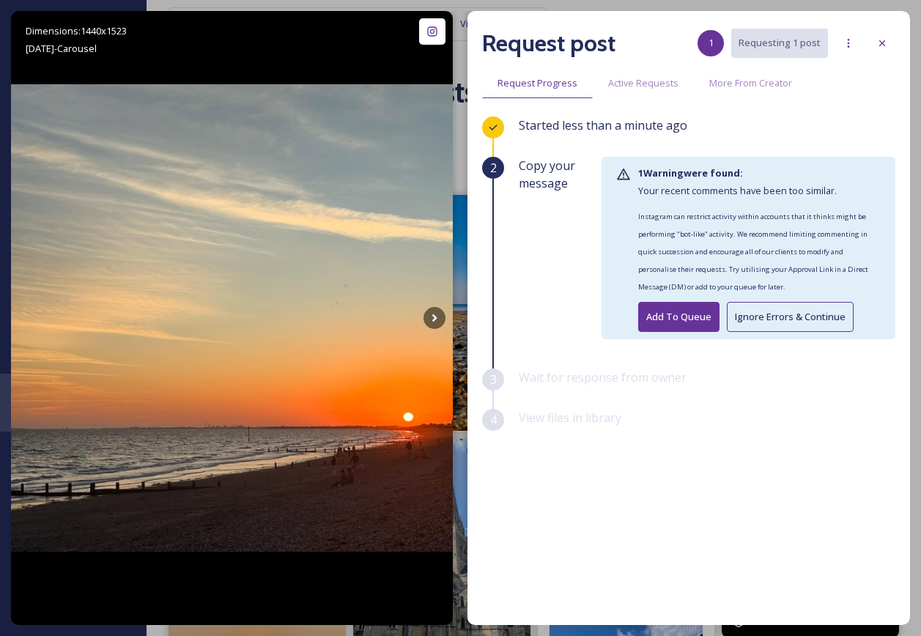
click at [679, 316] on button "Add To Queue" at bounding box center [678, 317] width 81 height 30
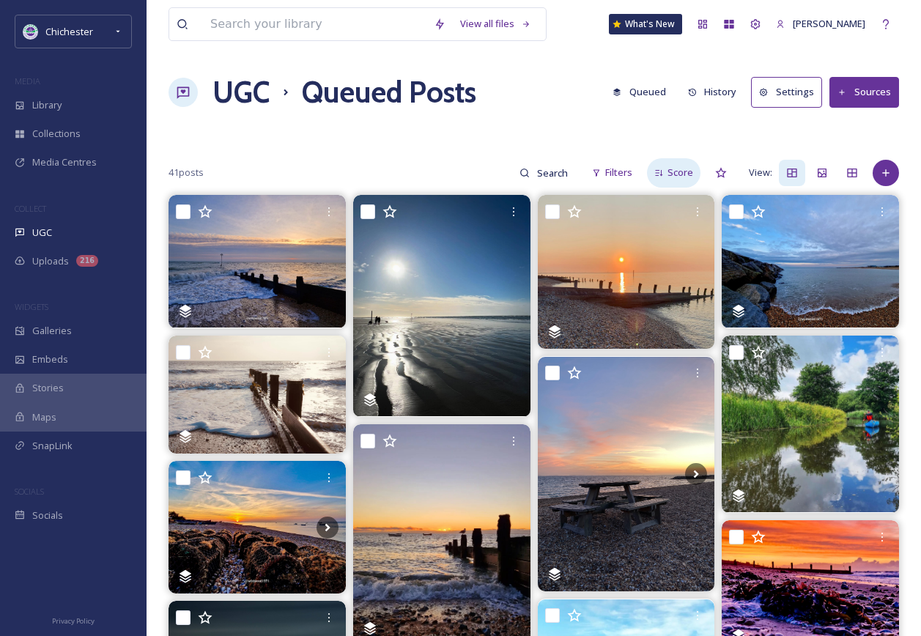
click at [667, 173] on div "Score" at bounding box center [673, 172] width 53 height 29
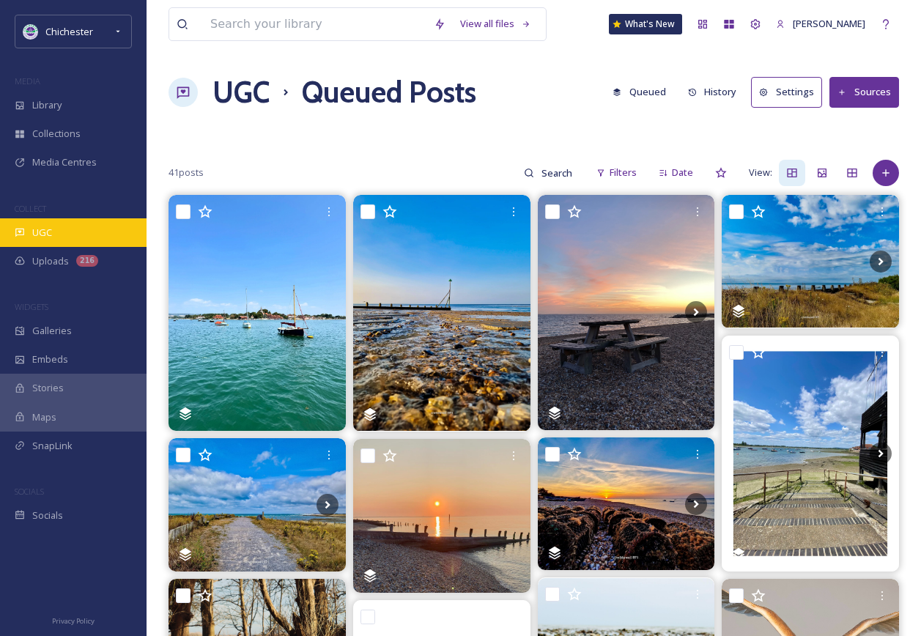
click at [106, 230] on div "UGC" at bounding box center [73, 232] width 147 height 29
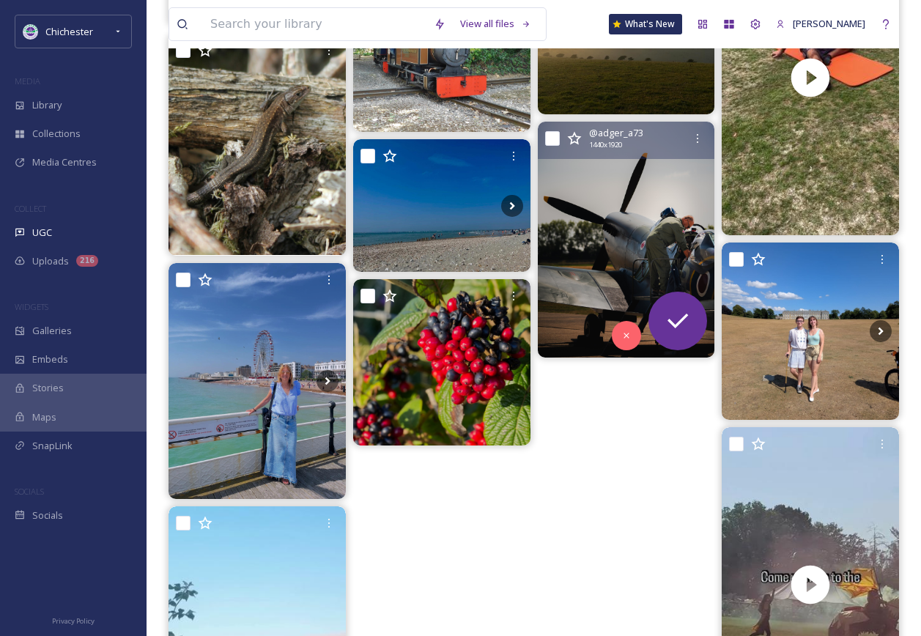
scroll to position [806, 0]
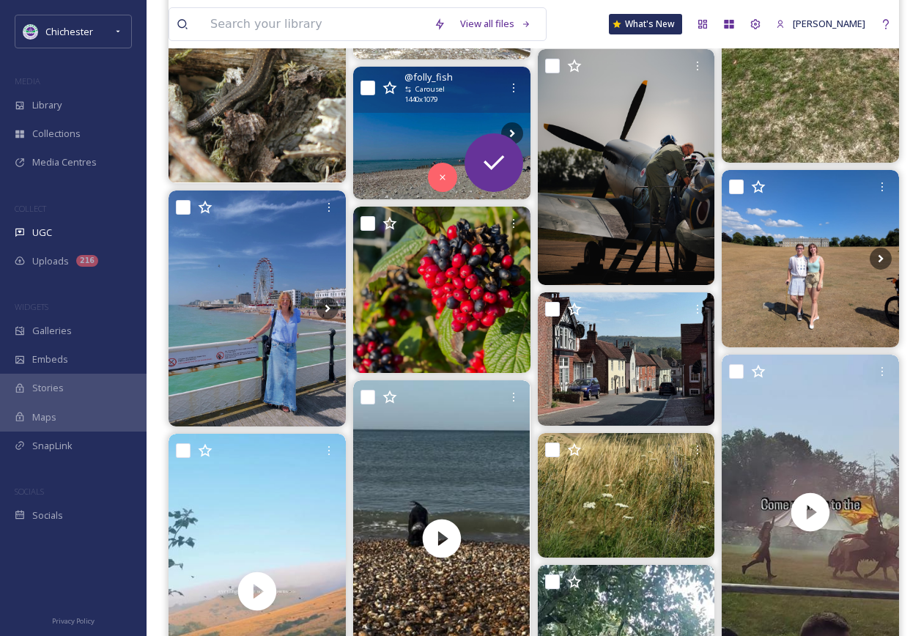
click at [420, 122] on img at bounding box center [441, 133] width 177 height 133
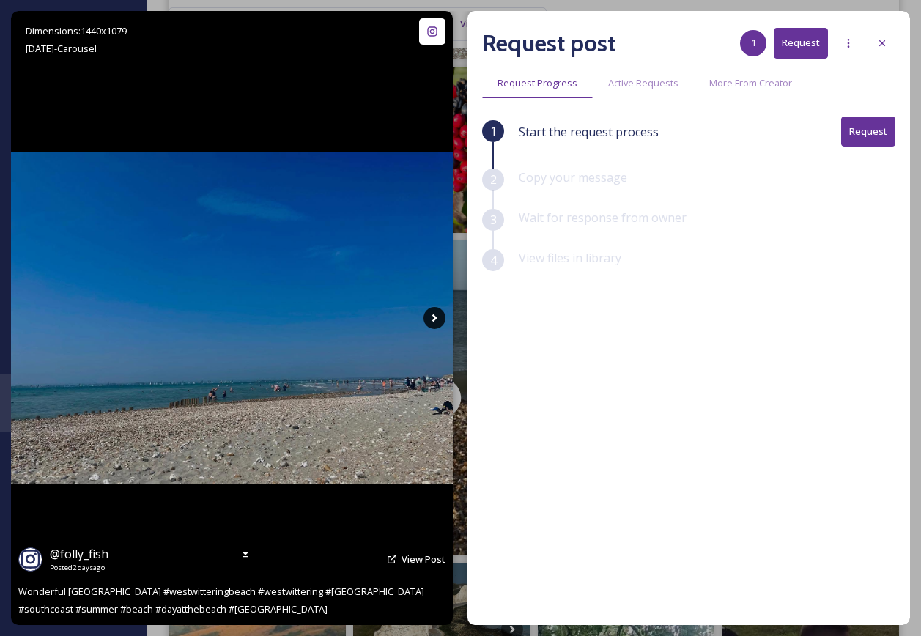
click at [429, 308] on icon at bounding box center [435, 318] width 22 height 22
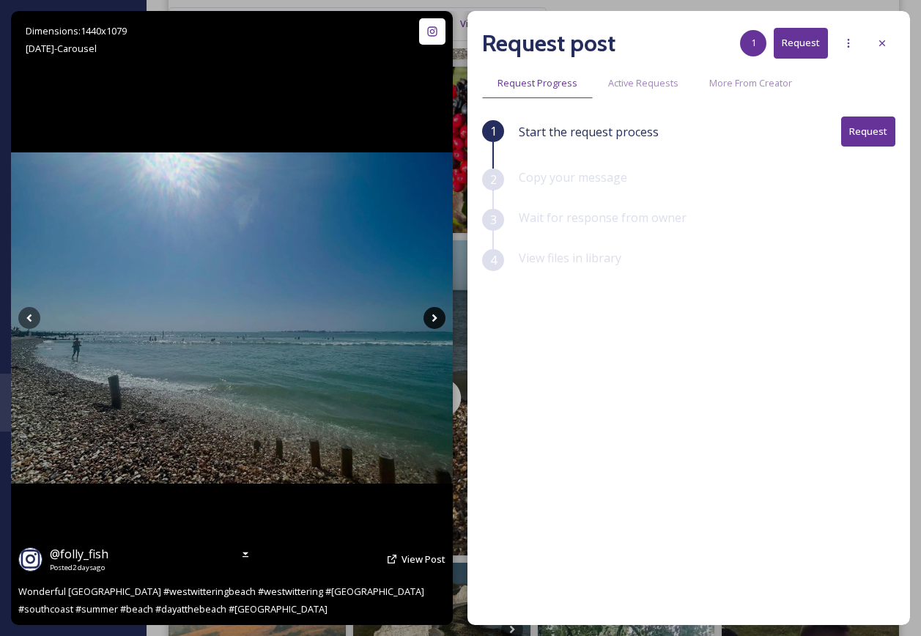
click at [432, 314] on icon at bounding box center [435, 318] width 22 height 22
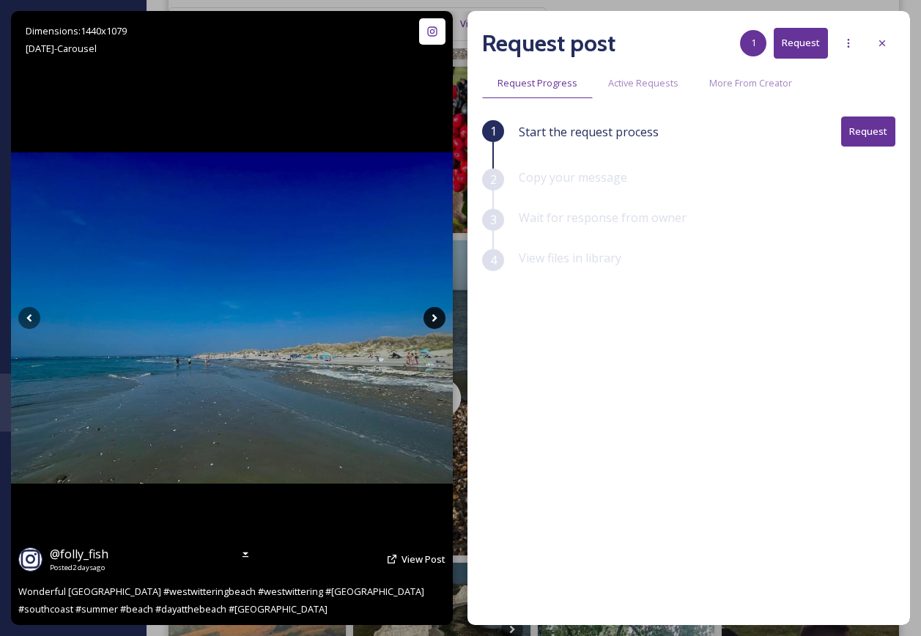
click at [432, 314] on icon at bounding box center [435, 318] width 22 height 22
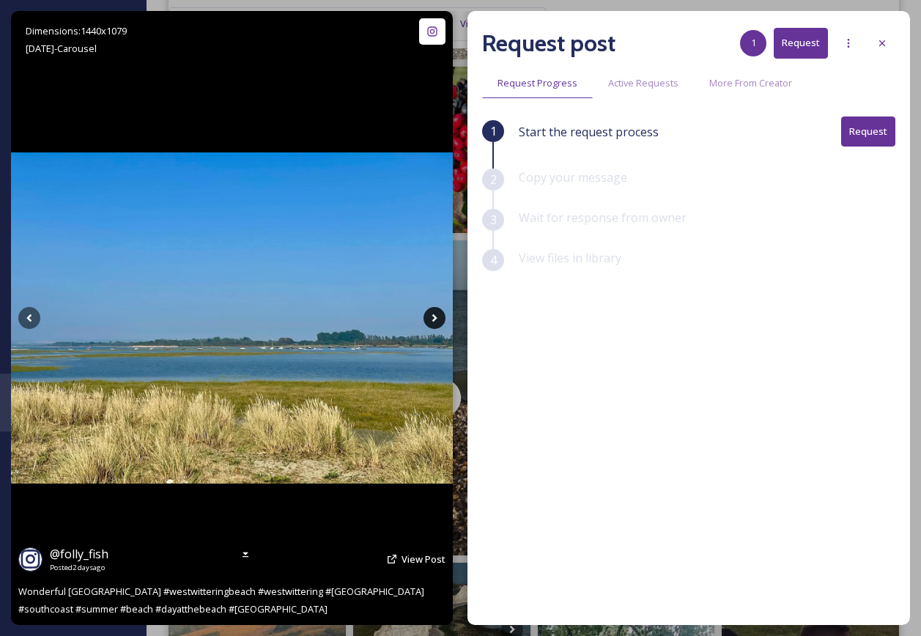
click at [432, 314] on icon at bounding box center [435, 318] width 22 height 22
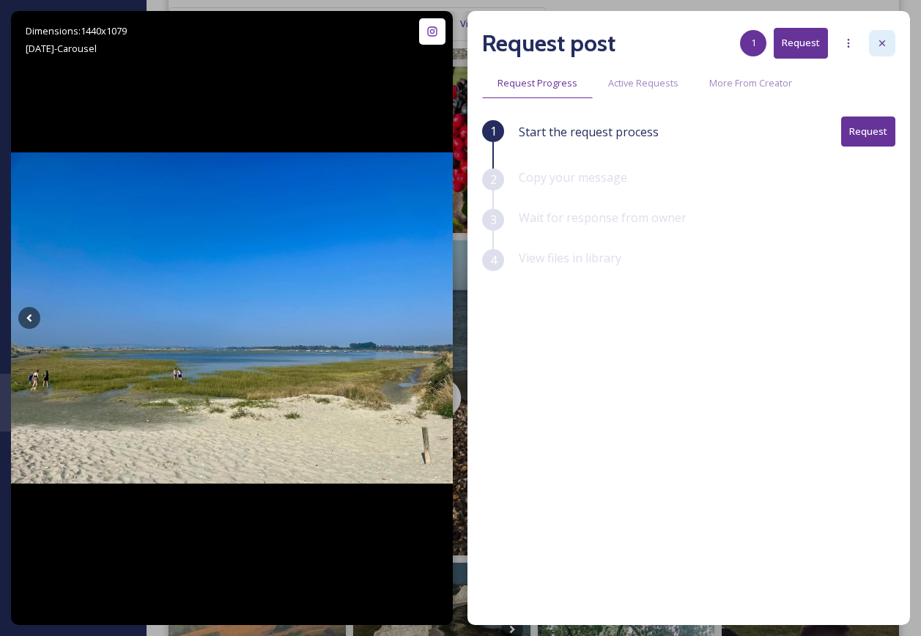
click at [881, 49] on div at bounding box center [882, 43] width 26 height 26
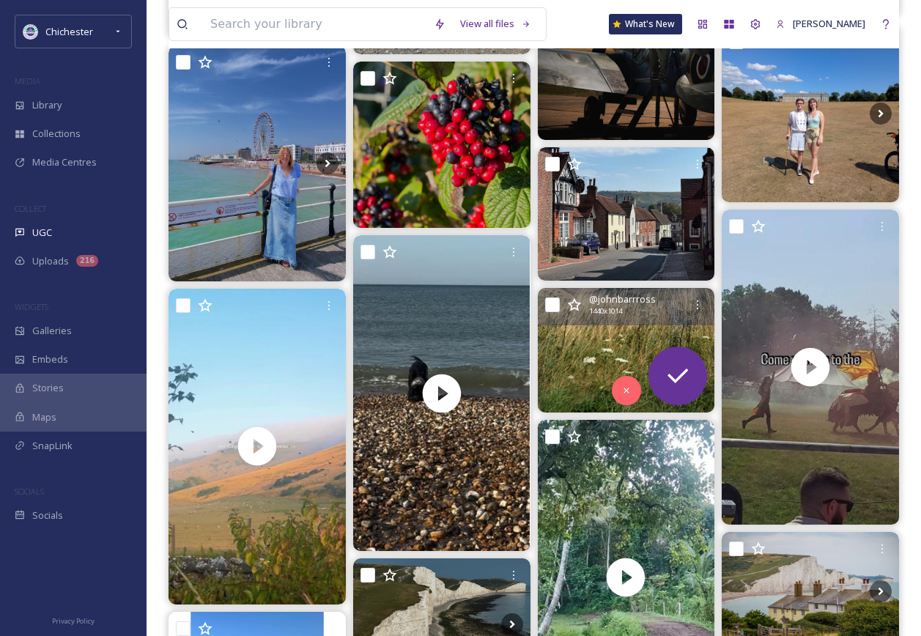
scroll to position [953, 0]
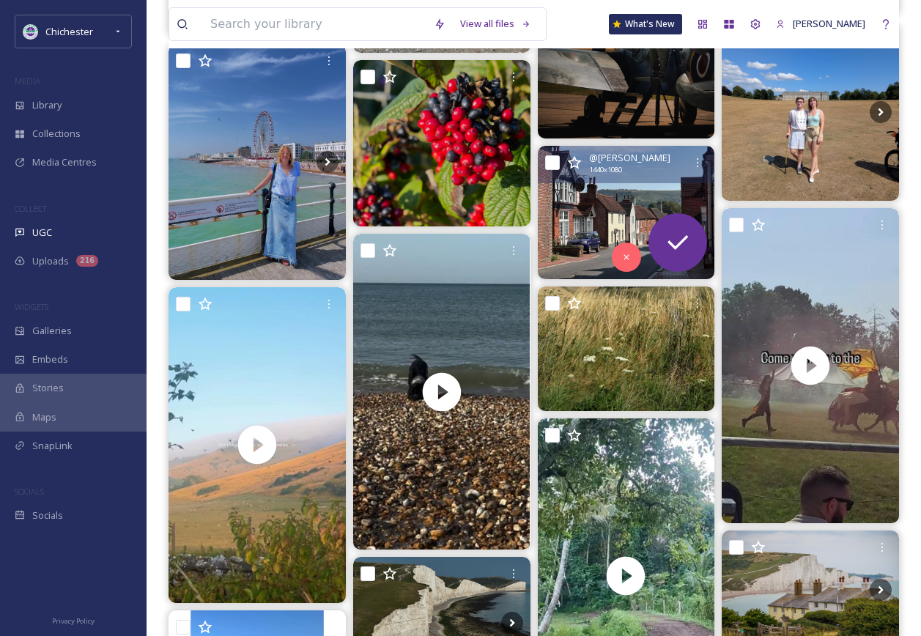
click at [580, 233] on img at bounding box center [626, 212] width 177 height 133
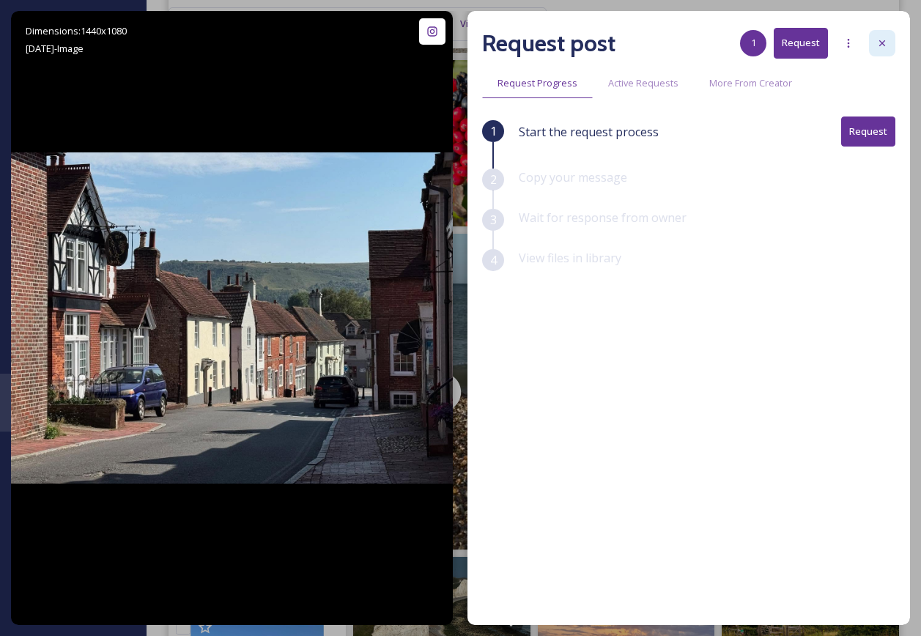
click at [889, 51] on div at bounding box center [882, 43] width 26 height 26
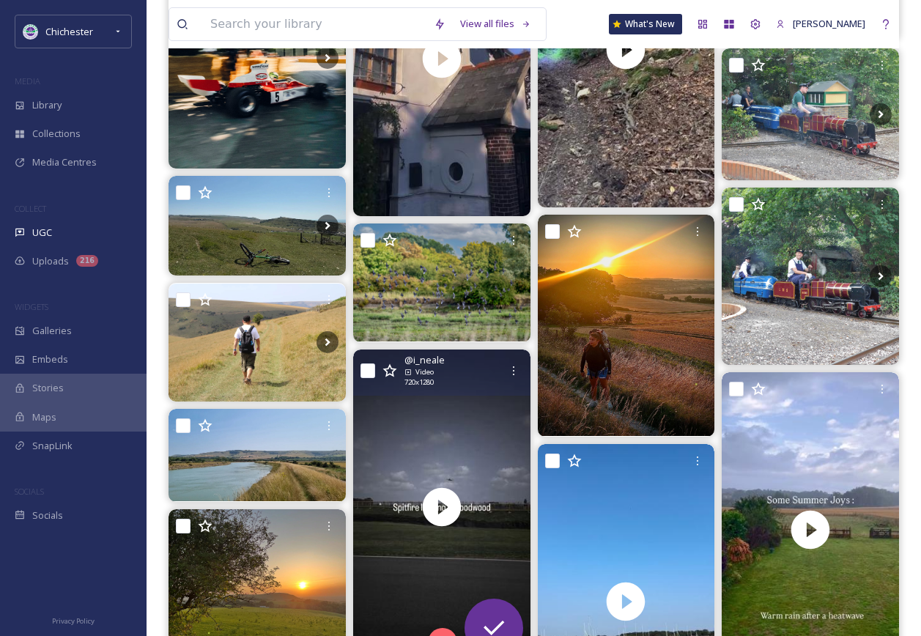
scroll to position [3371, 0]
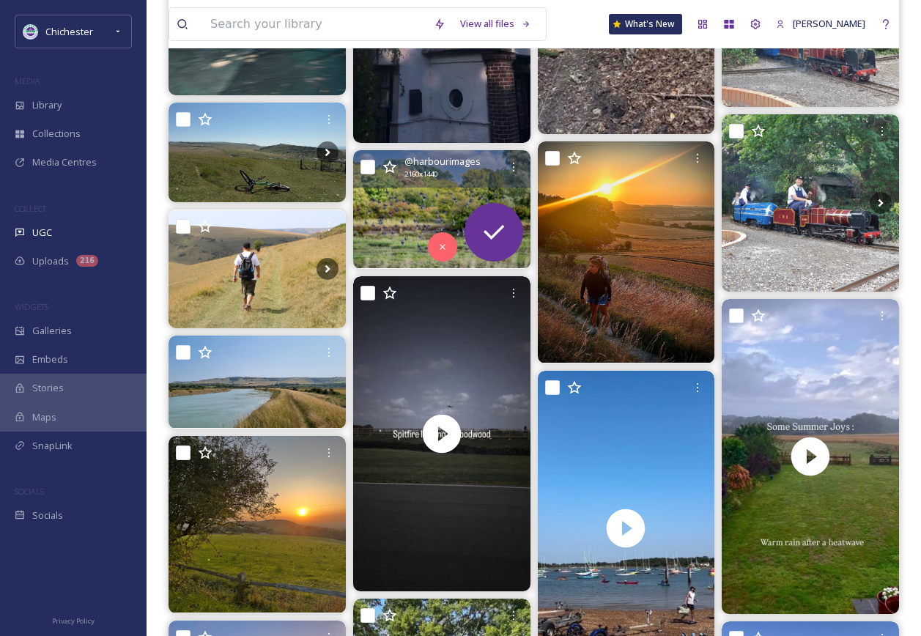
click at [385, 220] on img at bounding box center [441, 209] width 177 height 118
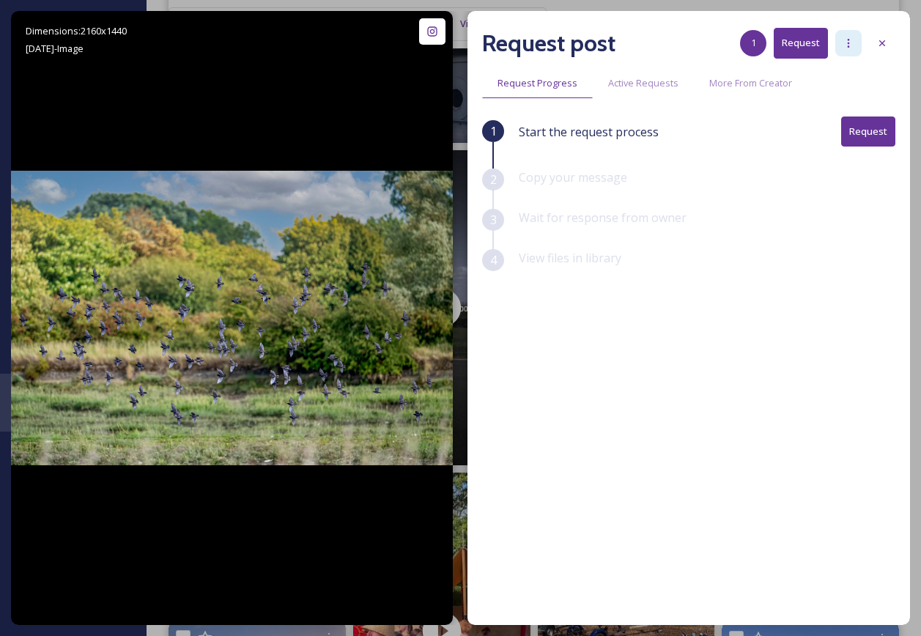
click at [838, 46] on div at bounding box center [848, 43] width 26 height 26
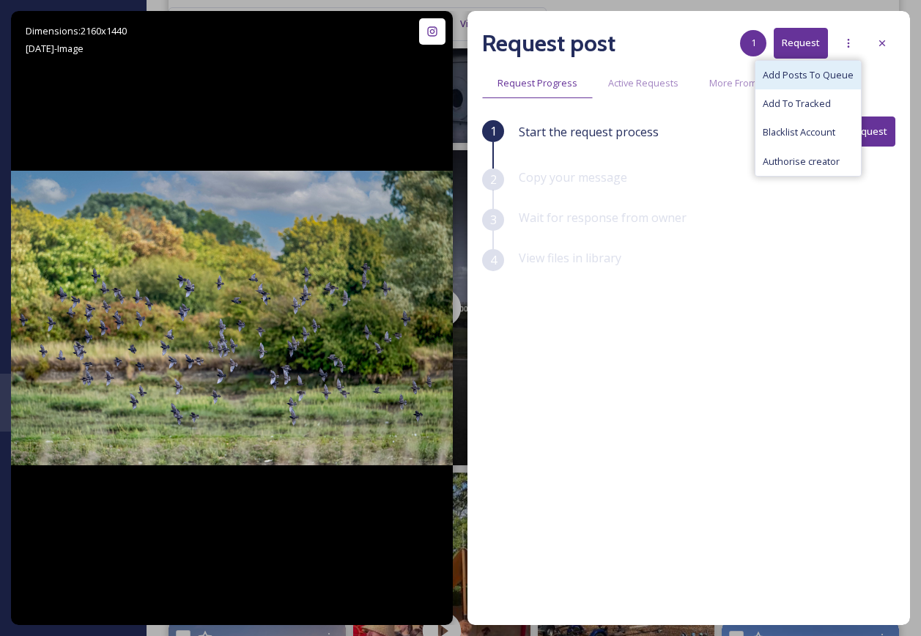
click at [818, 71] on span "Add Posts To Queue" at bounding box center [808, 75] width 91 height 14
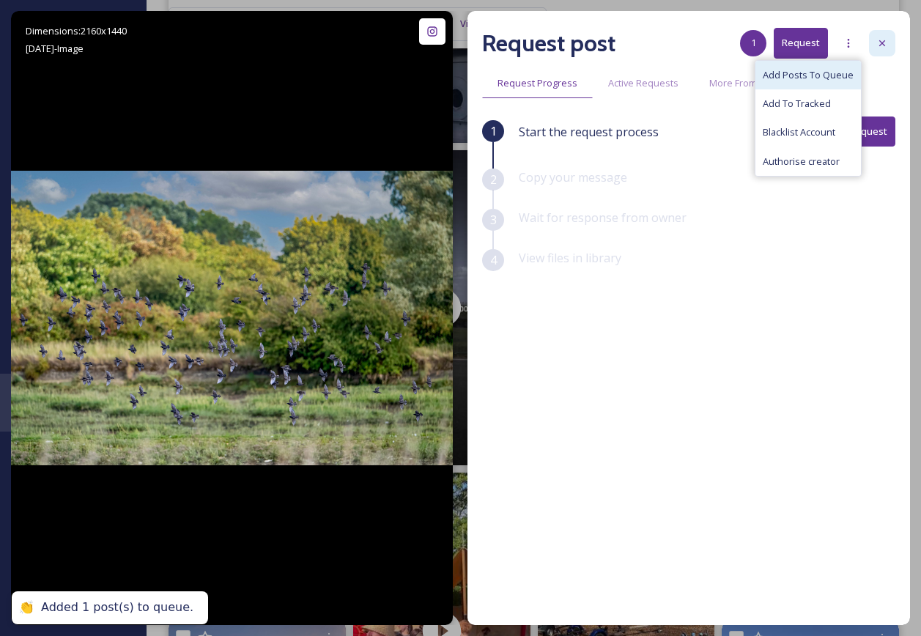
click at [888, 37] on div at bounding box center [882, 43] width 26 height 26
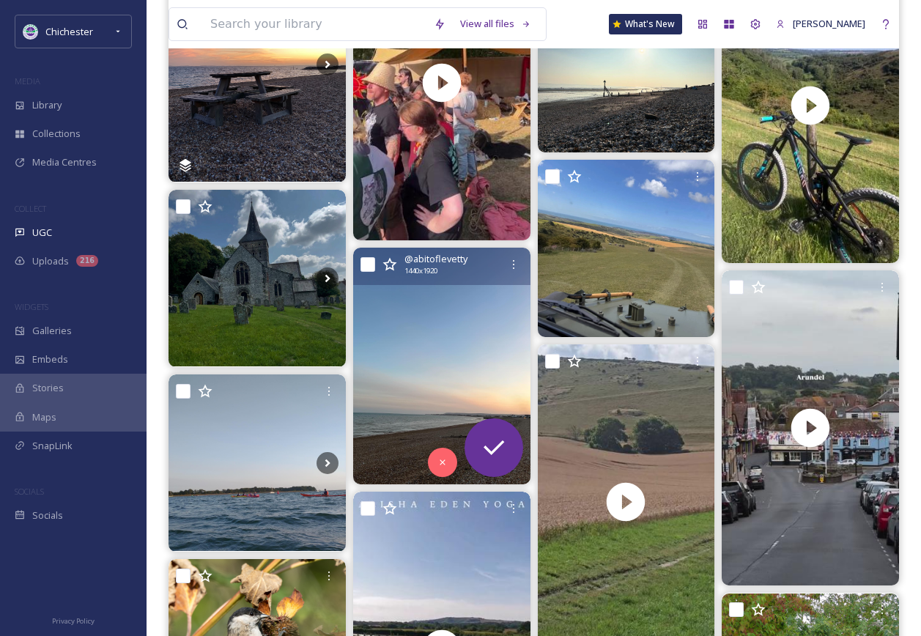
scroll to position [4103, 0]
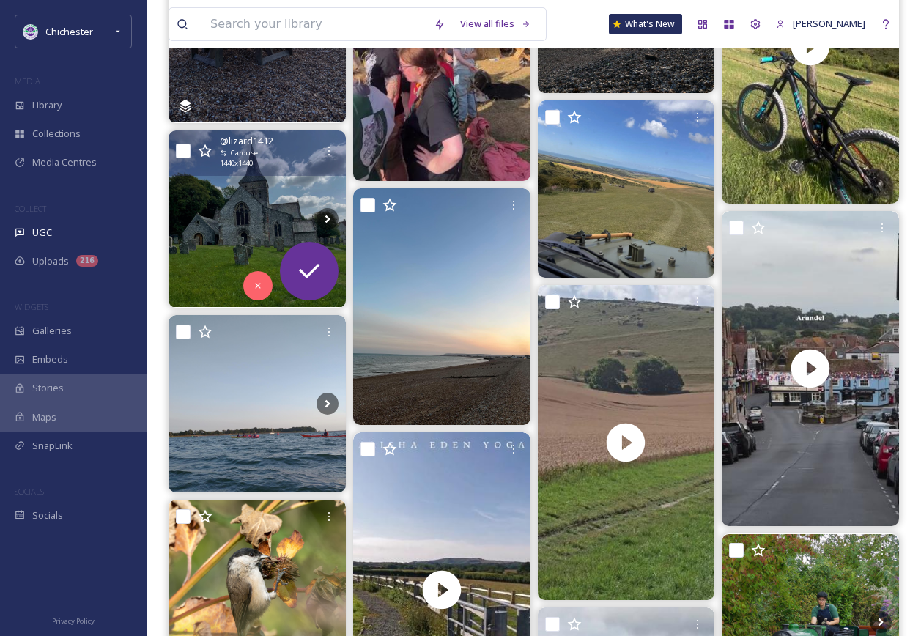
click at [264, 207] on img at bounding box center [257, 218] width 177 height 177
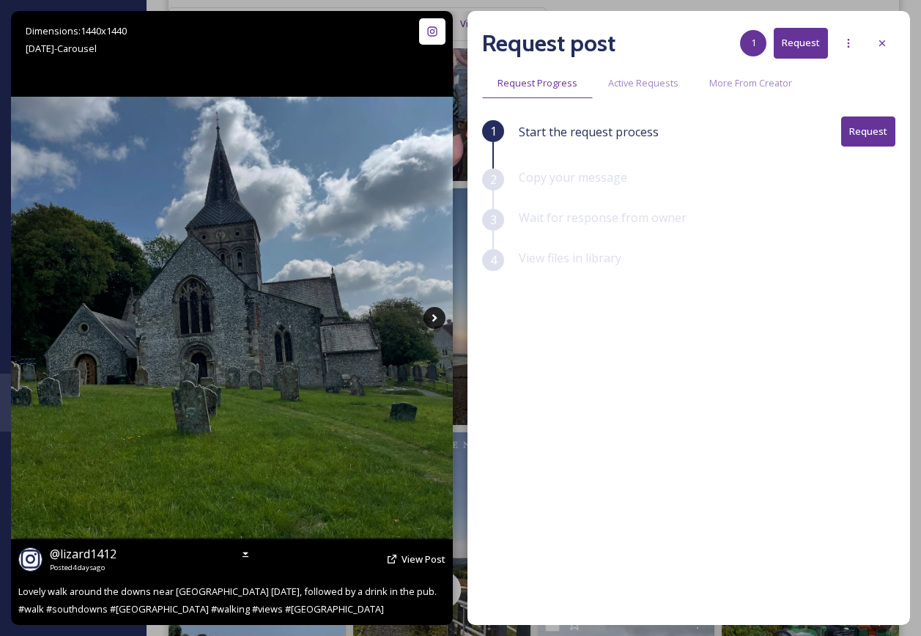
click at [435, 322] on icon at bounding box center [435, 318] width 22 height 22
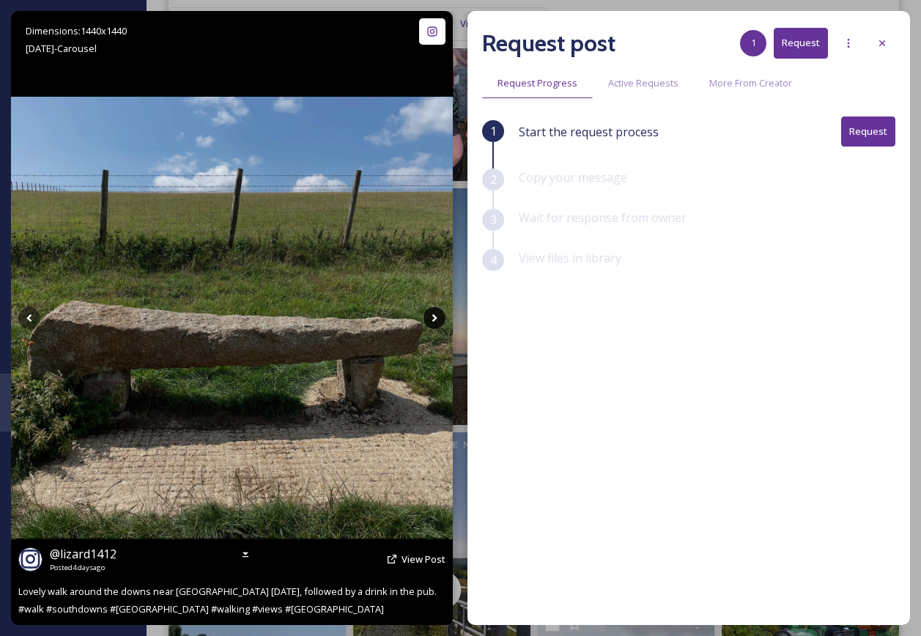
click at [435, 321] on icon at bounding box center [435, 318] width 22 height 22
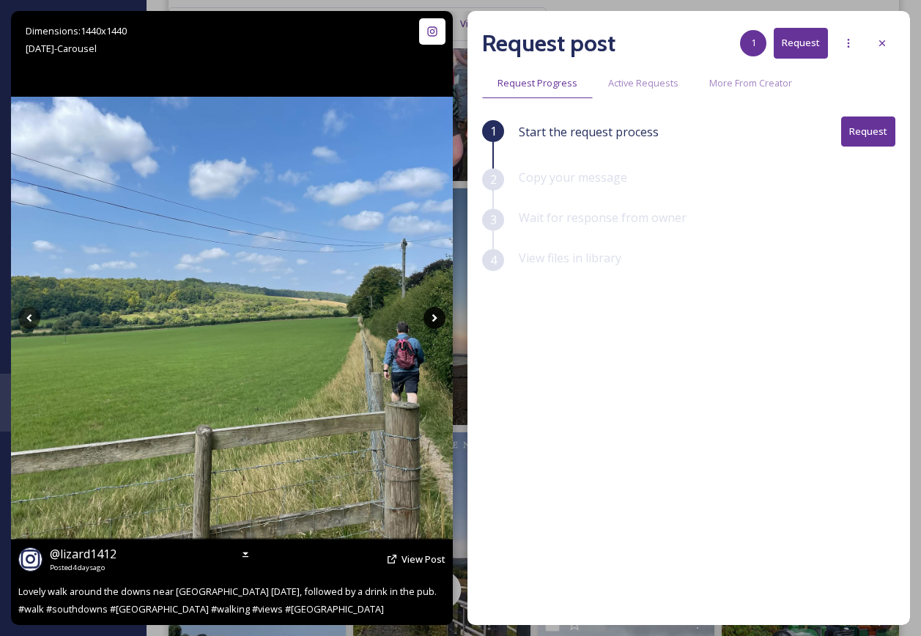
click at [435, 321] on icon at bounding box center [435, 318] width 22 height 22
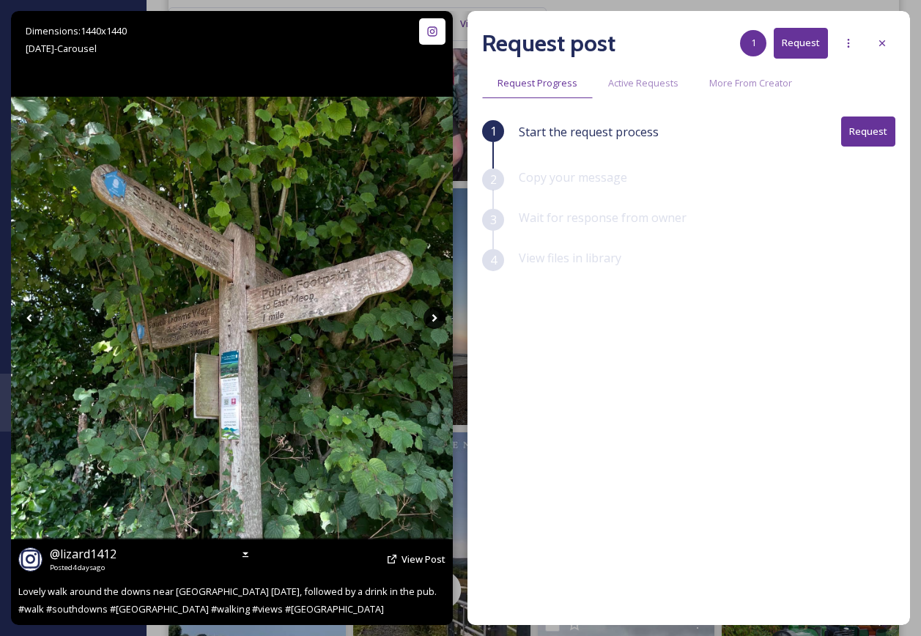
click at [435, 320] on icon at bounding box center [434, 318] width 5 height 8
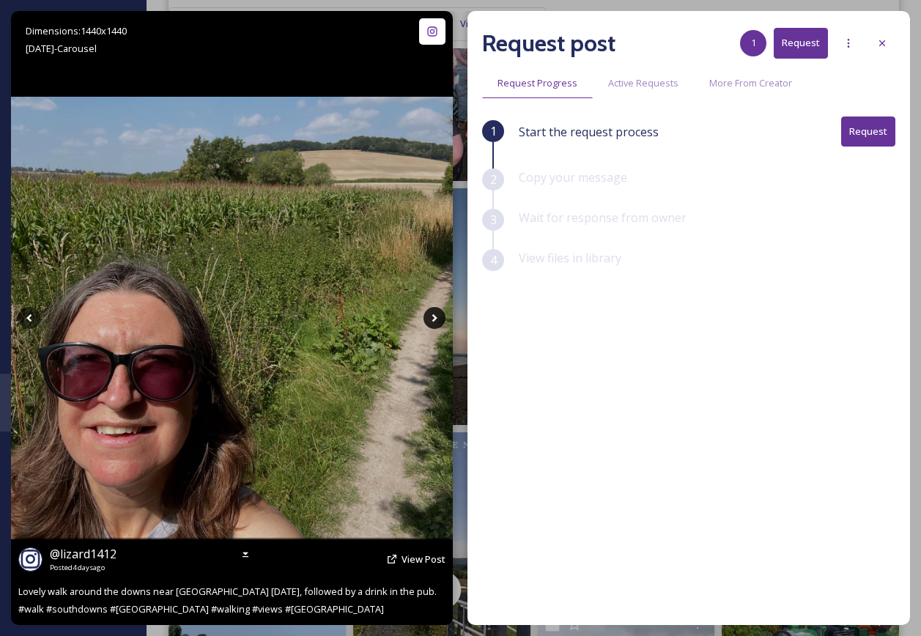
click at [435, 320] on icon at bounding box center [434, 318] width 5 height 8
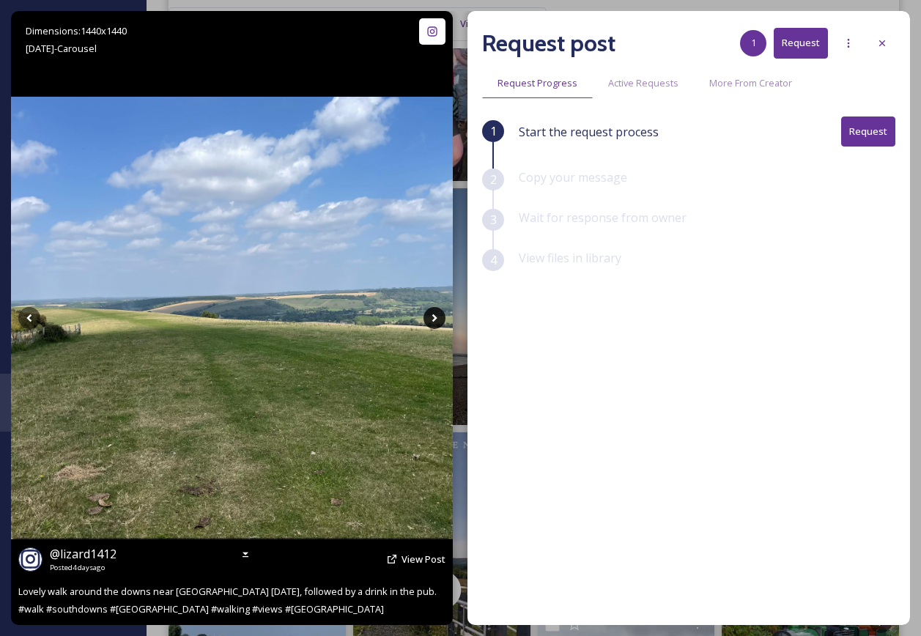
click at [435, 320] on icon at bounding box center [434, 318] width 5 height 8
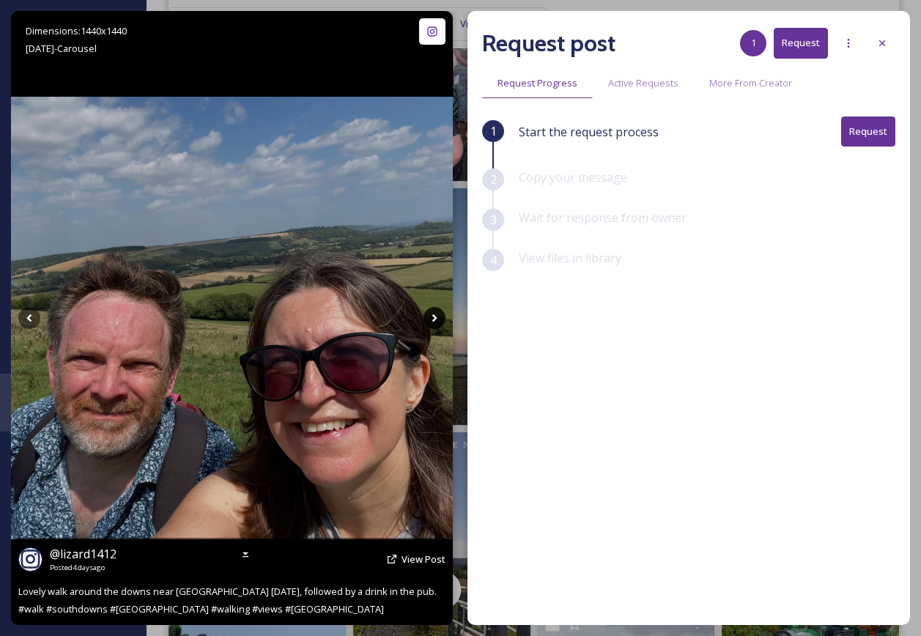
click at [435, 320] on icon at bounding box center [434, 318] width 5 height 8
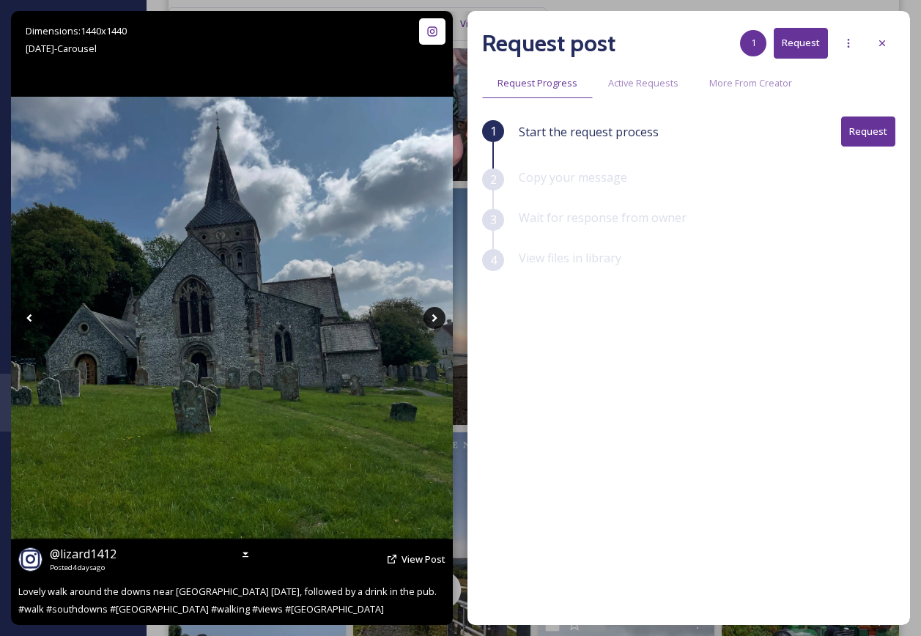
click at [435, 320] on icon at bounding box center [434, 318] width 5 height 8
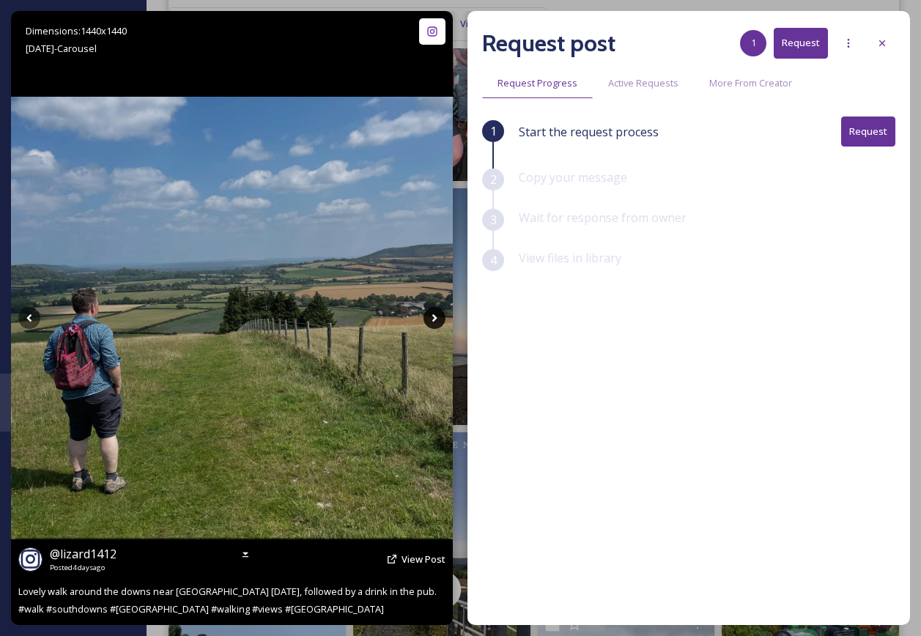
click at [435, 320] on icon at bounding box center [434, 318] width 5 height 8
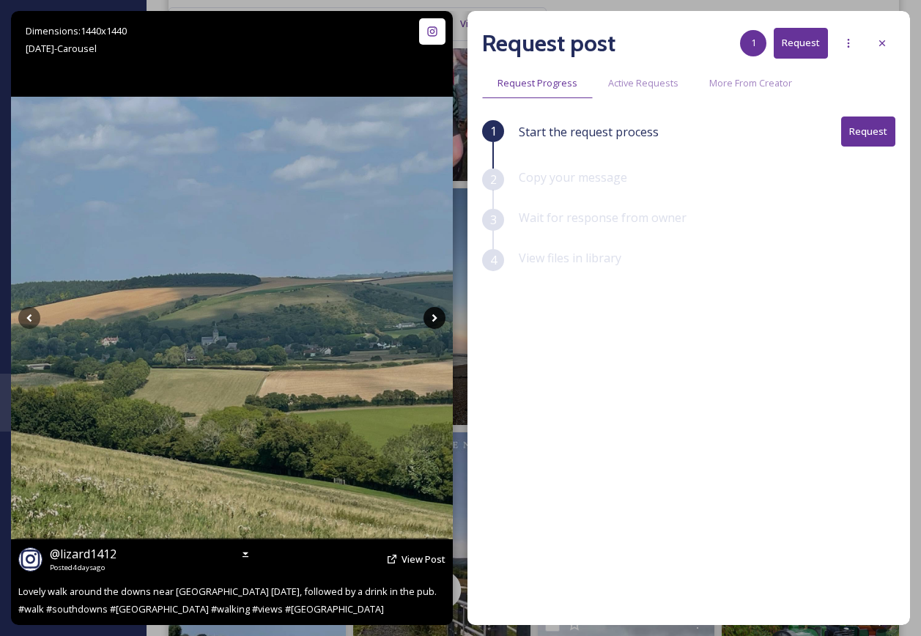
click at [435, 320] on icon at bounding box center [434, 318] width 5 height 8
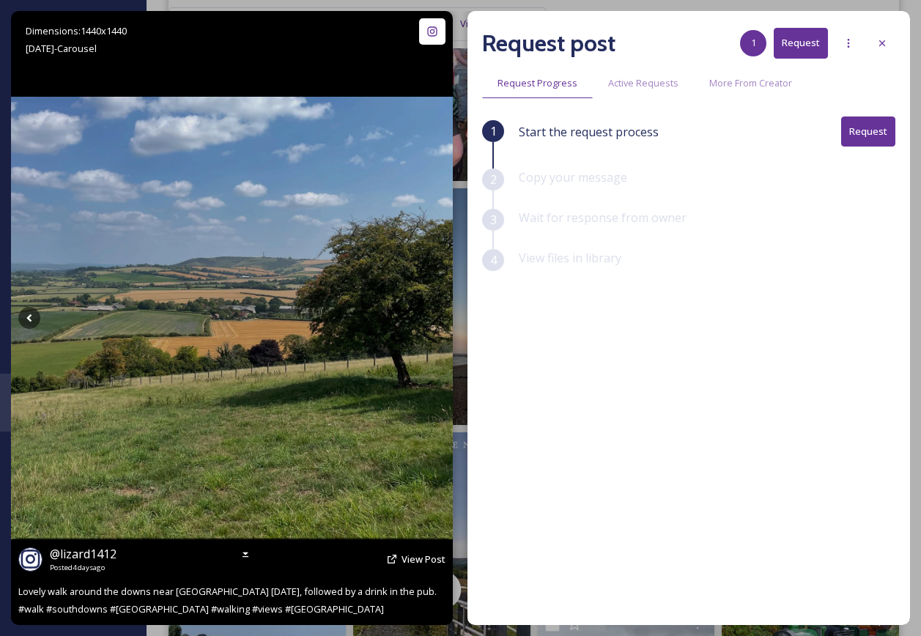
click at [435, 320] on icon at bounding box center [434, 318] width 5 height 8
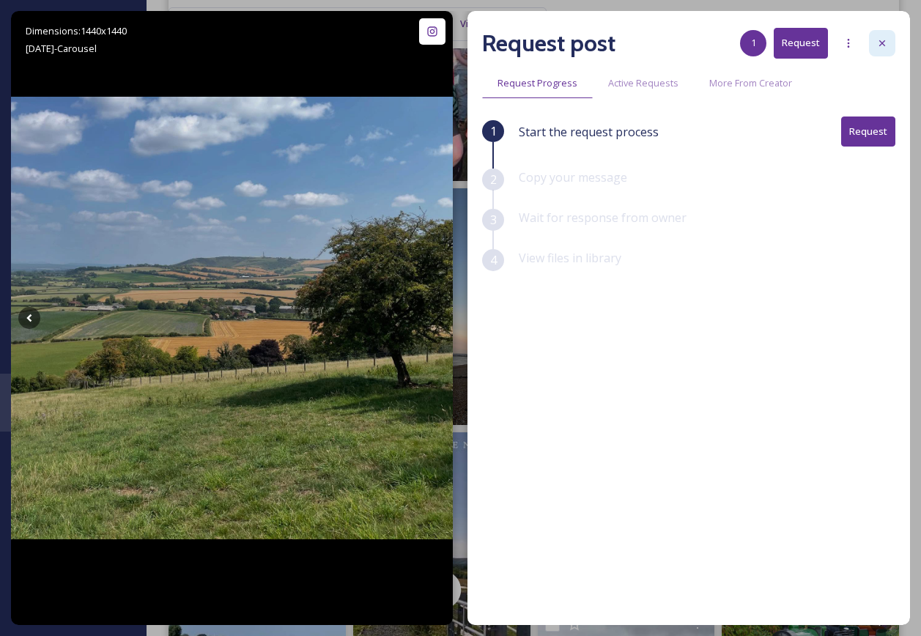
click at [892, 42] on div at bounding box center [882, 43] width 26 height 26
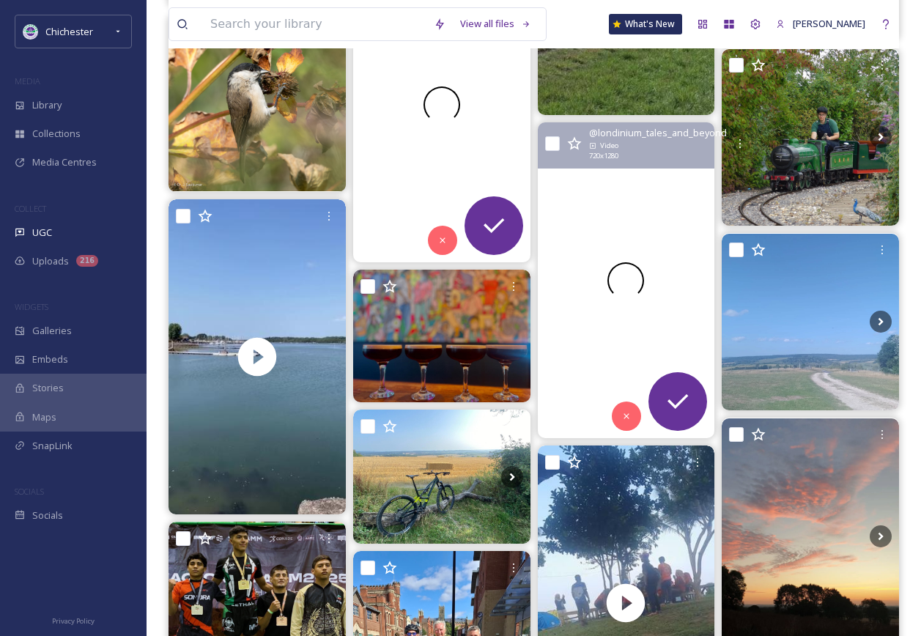
scroll to position [4470, 0]
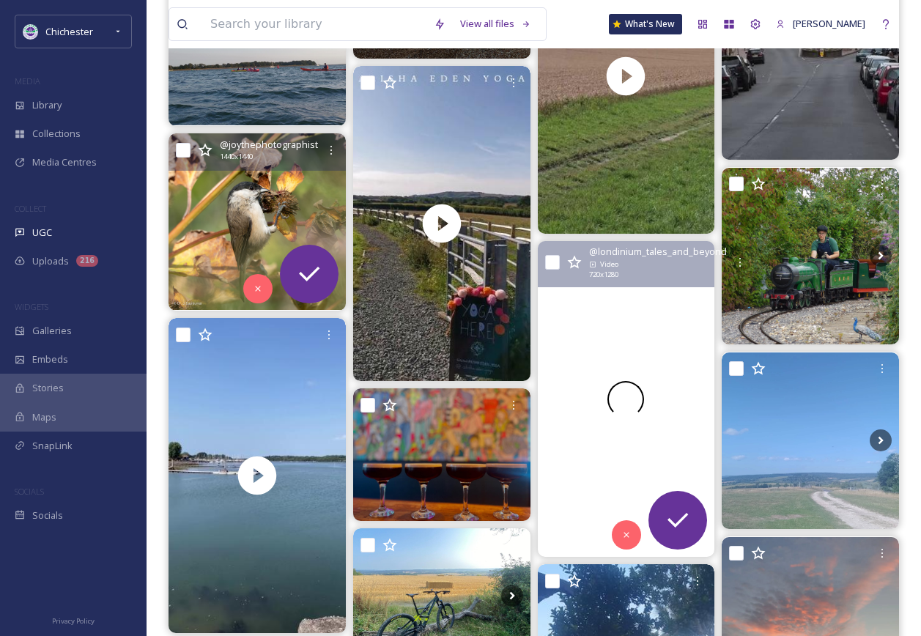
click at [265, 182] on img at bounding box center [257, 221] width 177 height 177
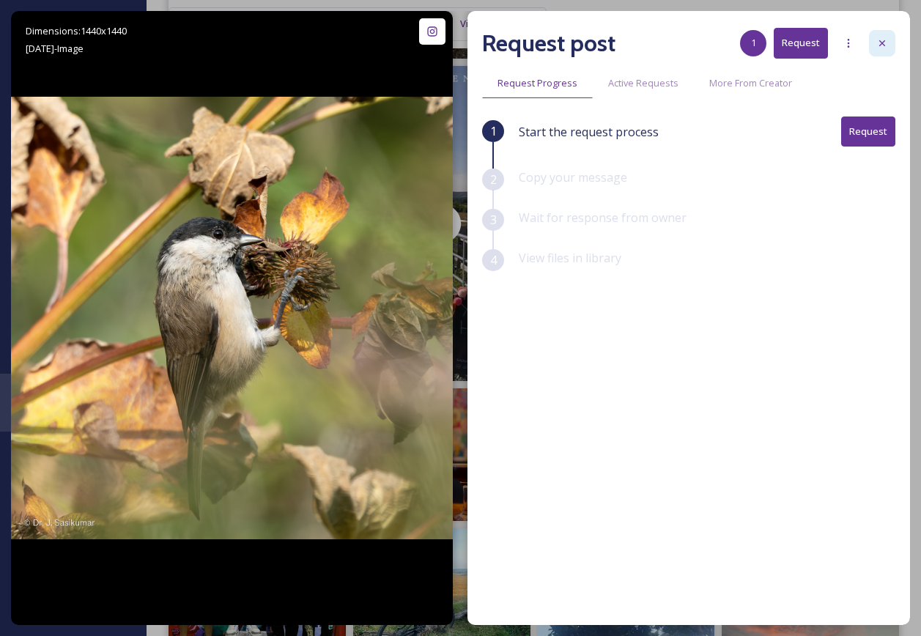
click at [888, 35] on div at bounding box center [882, 43] width 26 height 26
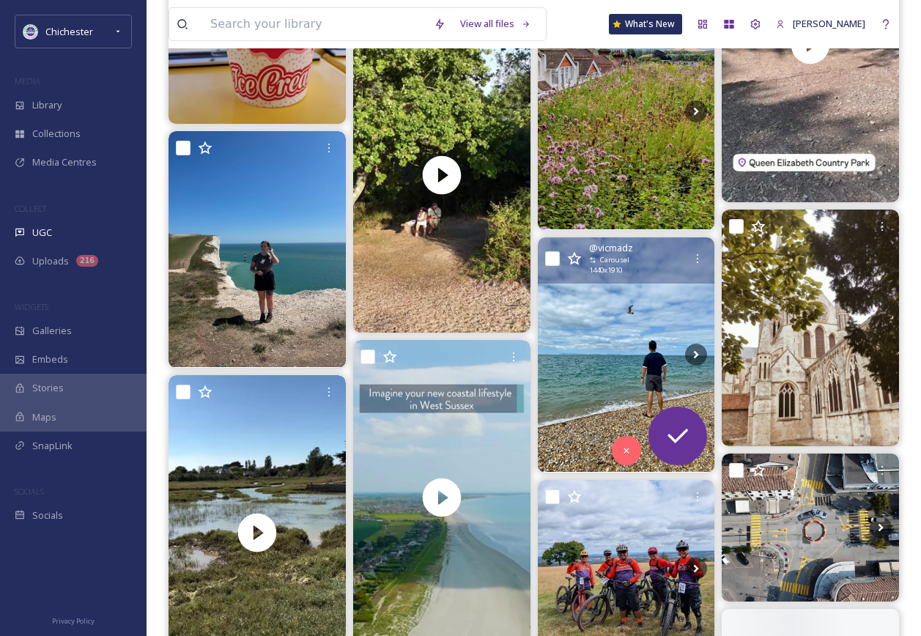
scroll to position [5422, 0]
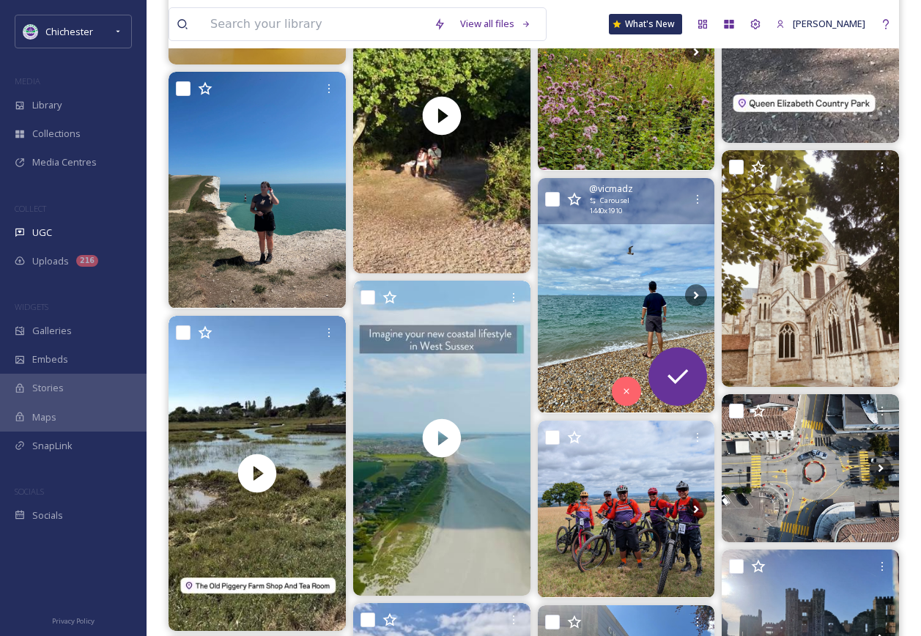
click at [627, 274] on img at bounding box center [626, 295] width 177 height 235
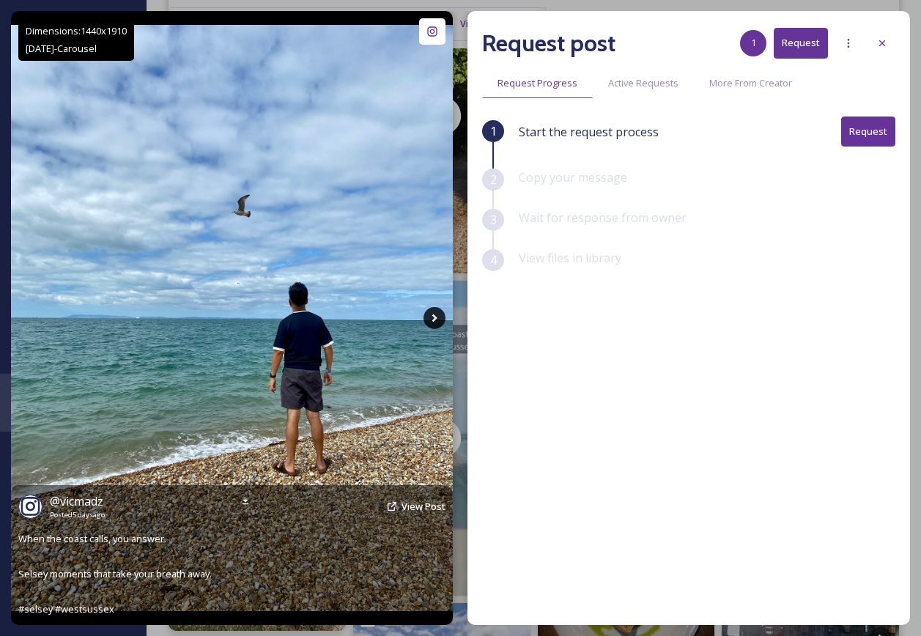
click at [426, 311] on icon at bounding box center [435, 318] width 22 height 22
click at [429, 311] on icon at bounding box center [435, 318] width 22 height 22
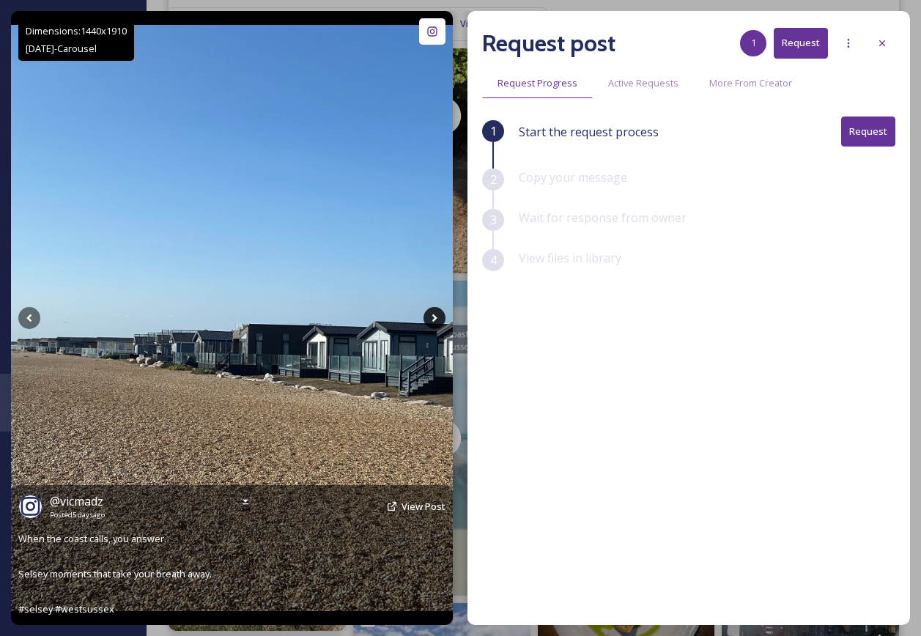
click at [429, 311] on icon at bounding box center [435, 318] width 22 height 22
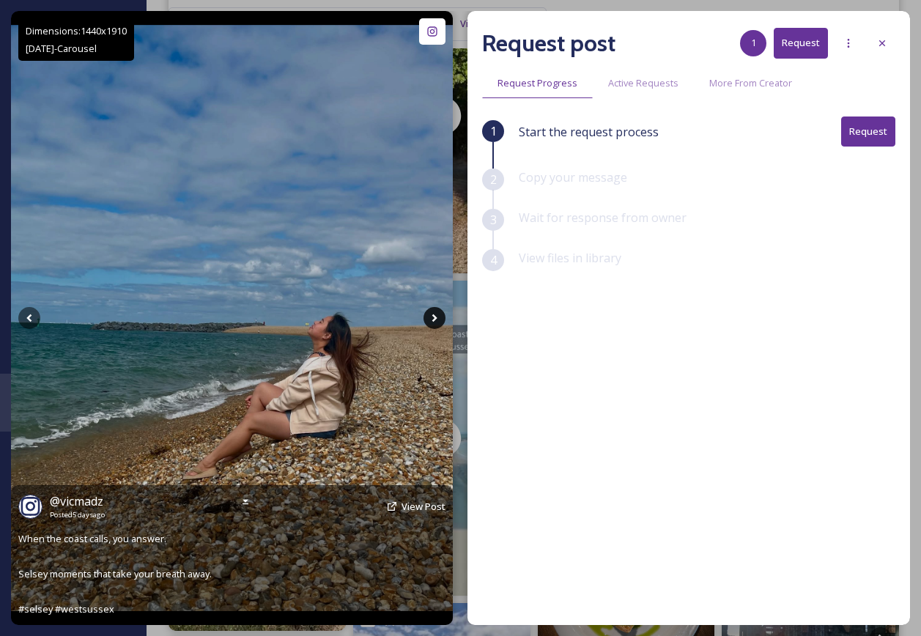
click at [434, 311] on icon at bounding box center [435, 318] width 22 height 22
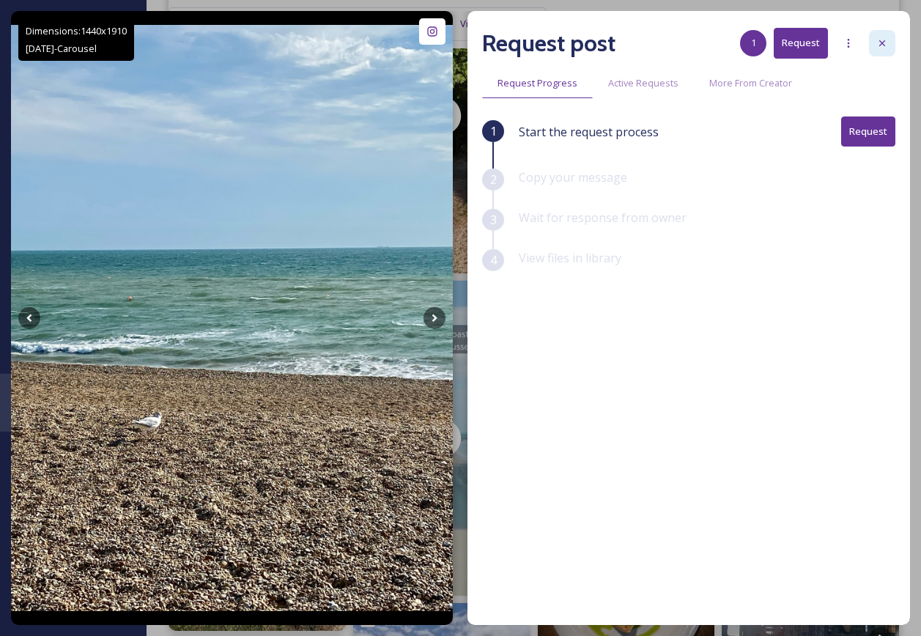
click at [886, 34] on div at bounding box center [882, 43] width 26 height 26
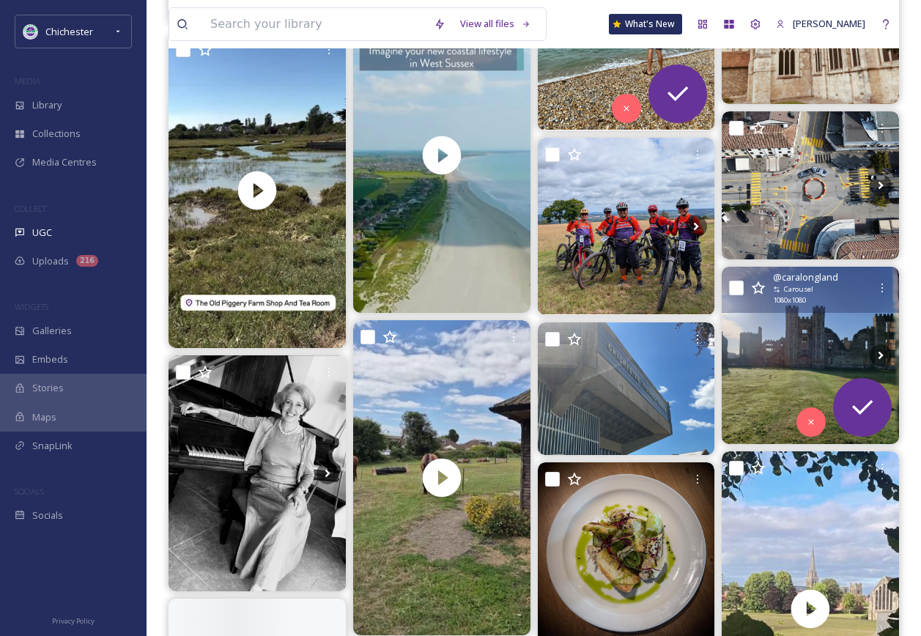
scroll to position [5716, 0]
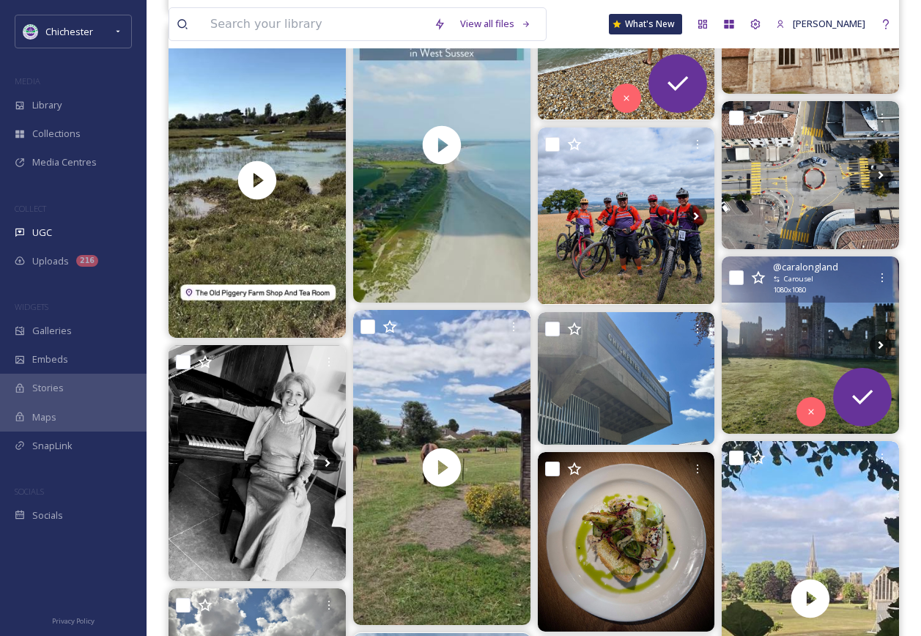
click at [785, 342] on img at bounding box center [810, 344] width 177 height 177
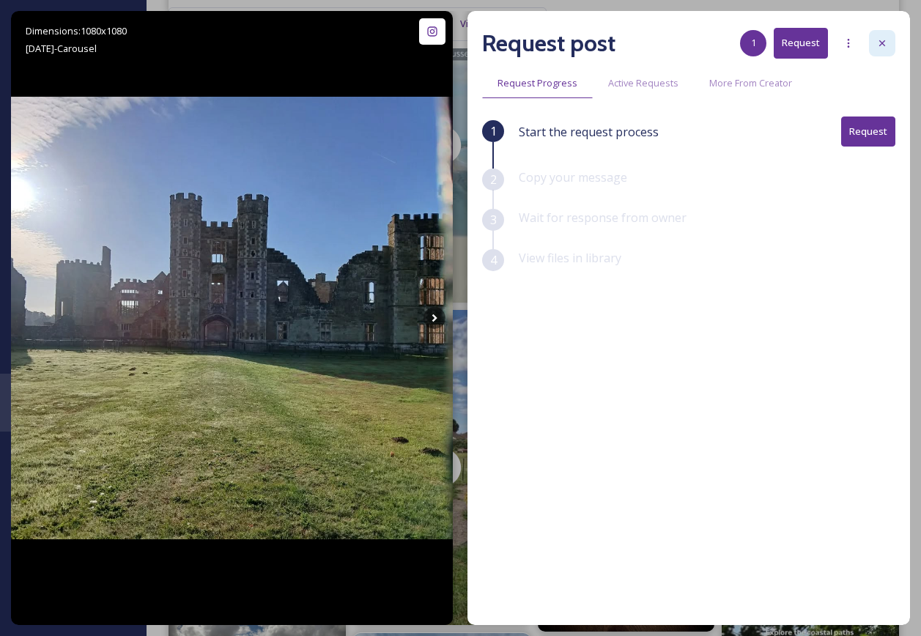
click at [895, 44] on div at bounding box center [882, 43] width 26 height 26
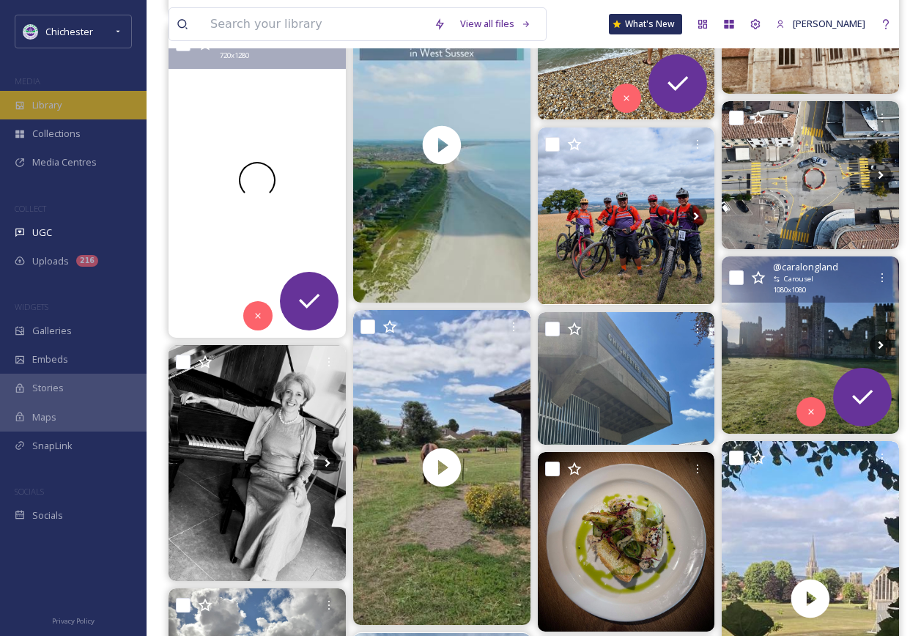
click at [81, 104] on div "Library" at bounding box center [73, 105] width 147 height 29
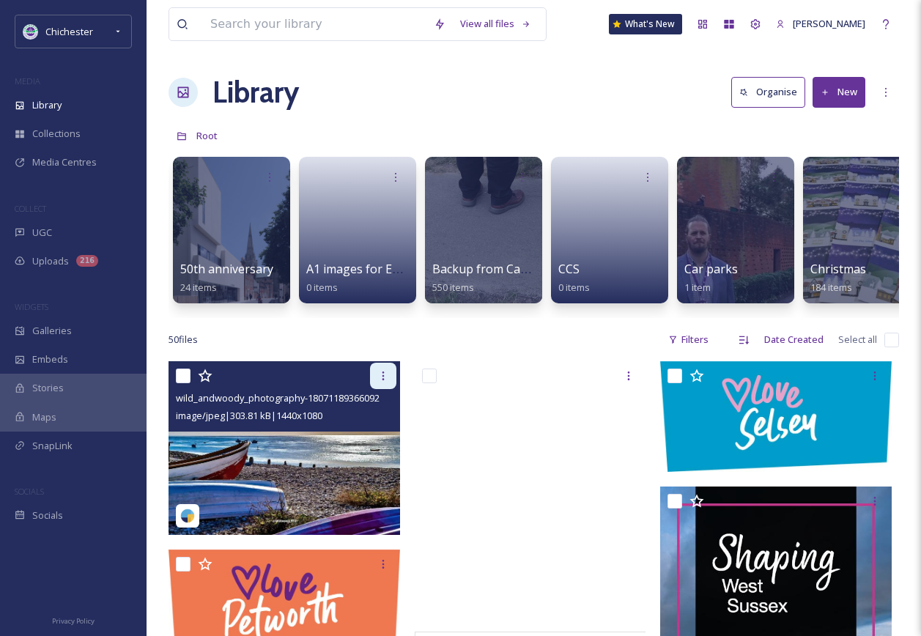
click at [388, 382] on icon at bounding box center [383, 376] width 12 height 12
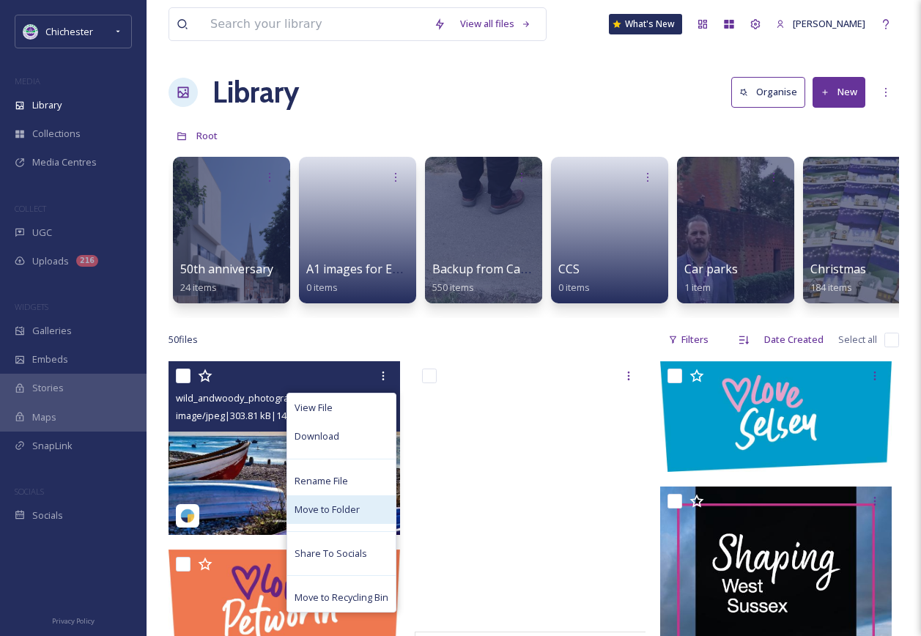
click at [329, 517] on span "Move to Folder" at bounding box center [327, 510] width 65 height 14
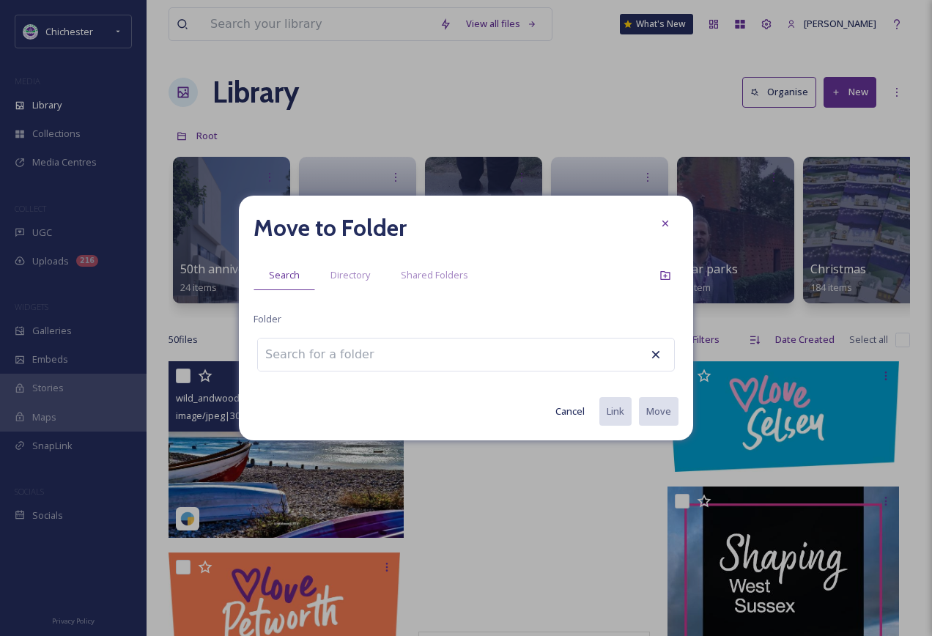
click at [327, 355] on input at bounding box center [338, 355] width 161 height 32
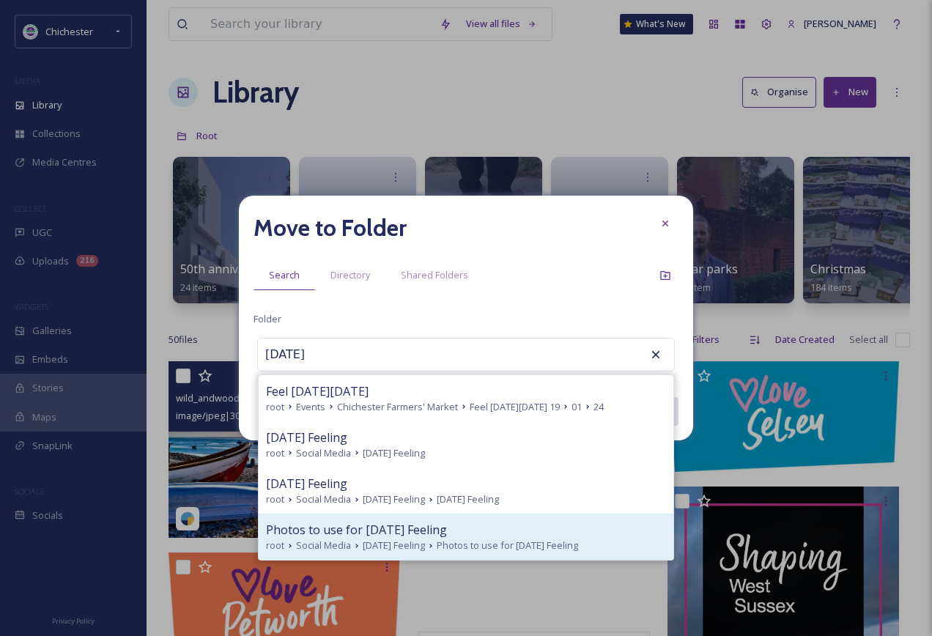
click at [443, 549] on span "Photos to use for Friday Feeling" at bounding box center [507, 546] width 141 height 14
type input "Photos to use for Friday Feeling"
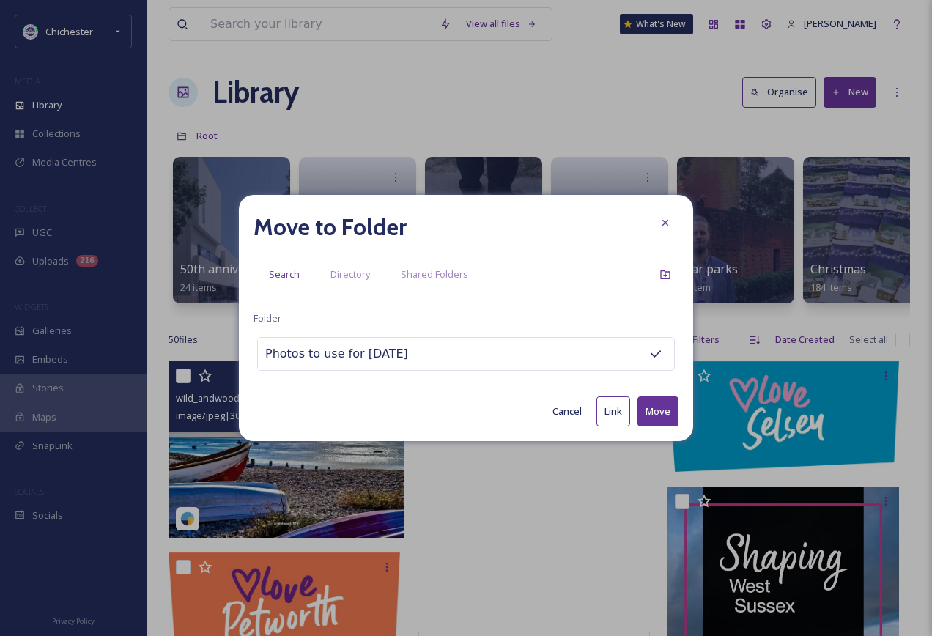
click at [670, 408] on button "Move" at bounding box center [658, 411] width 41 height 30
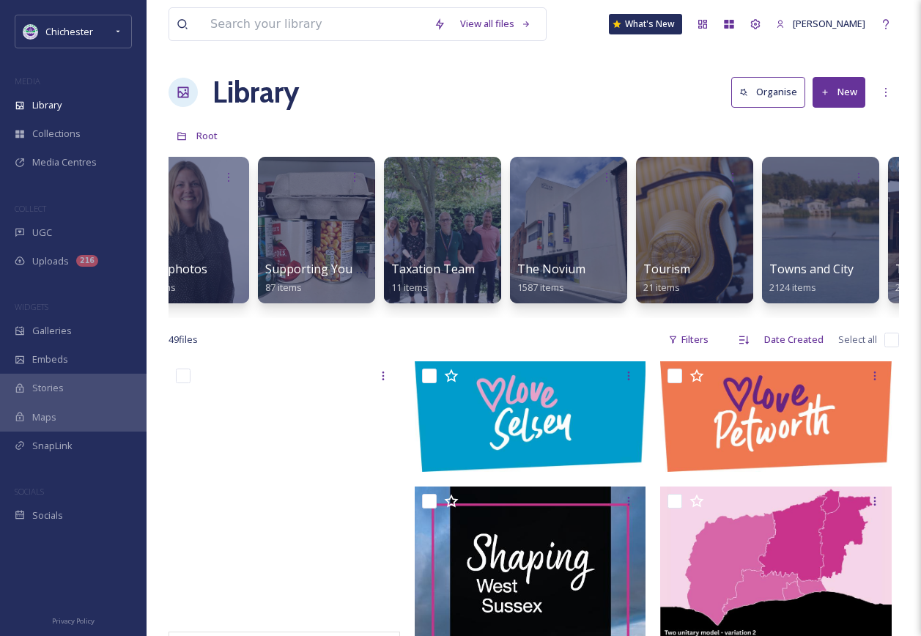
scroll to position [0, 6453]
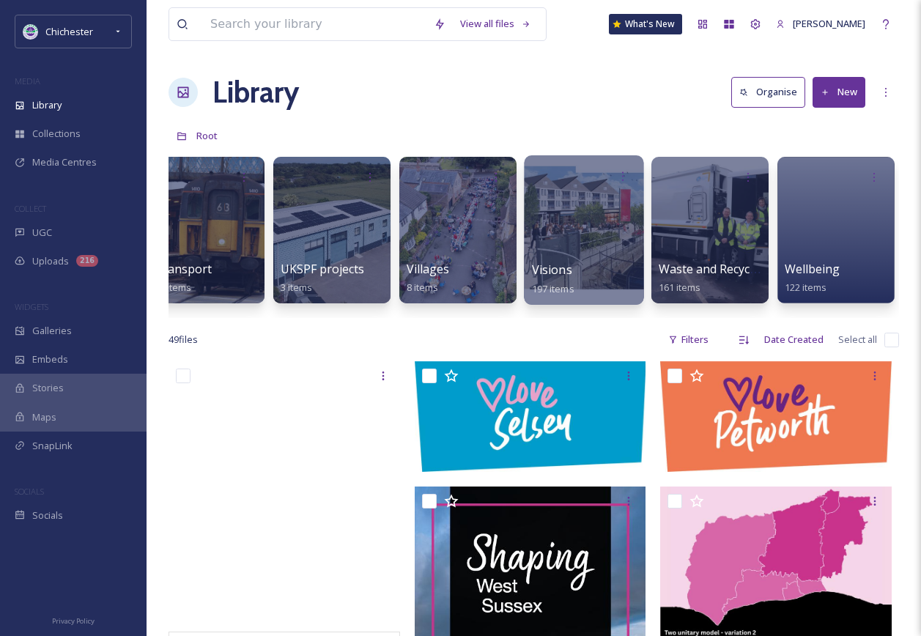
click at [588, 198] on div at bounding box center [583, 229] width 119 height 149
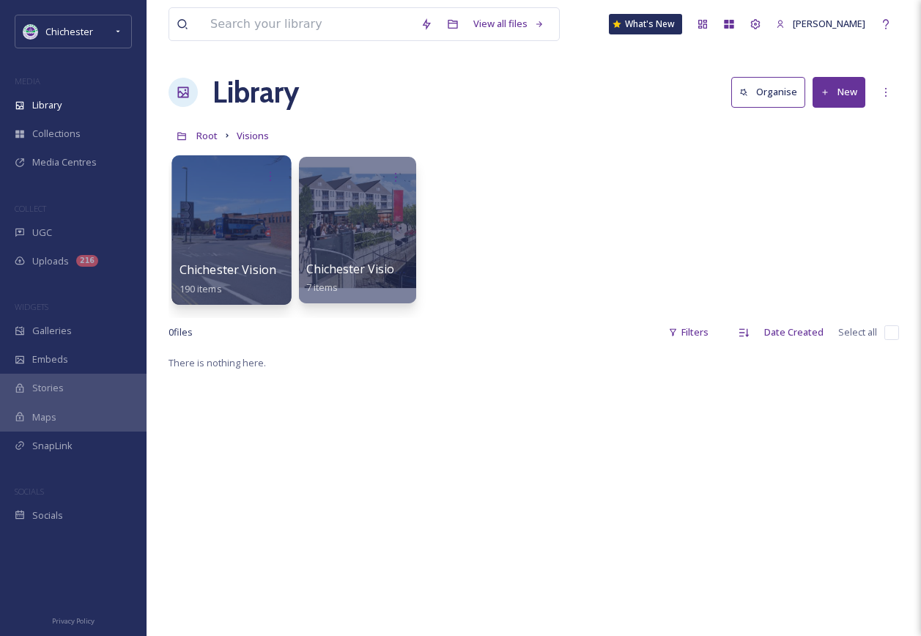
click at [264, 218] on div at bounding box center [230, 229] width 119 height 149
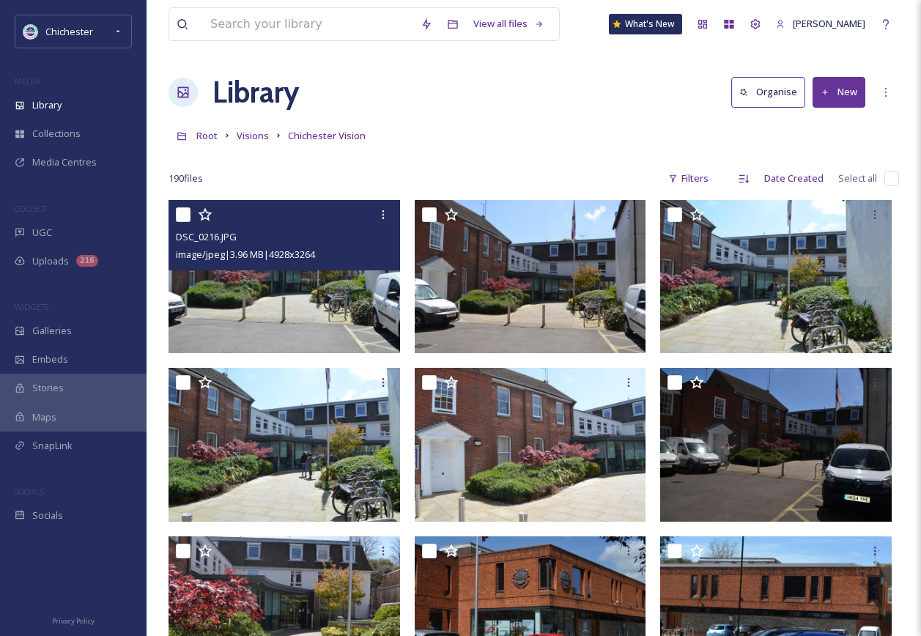
click at [249, 329] on img at bounding box center [285, 276] width 232 height 153
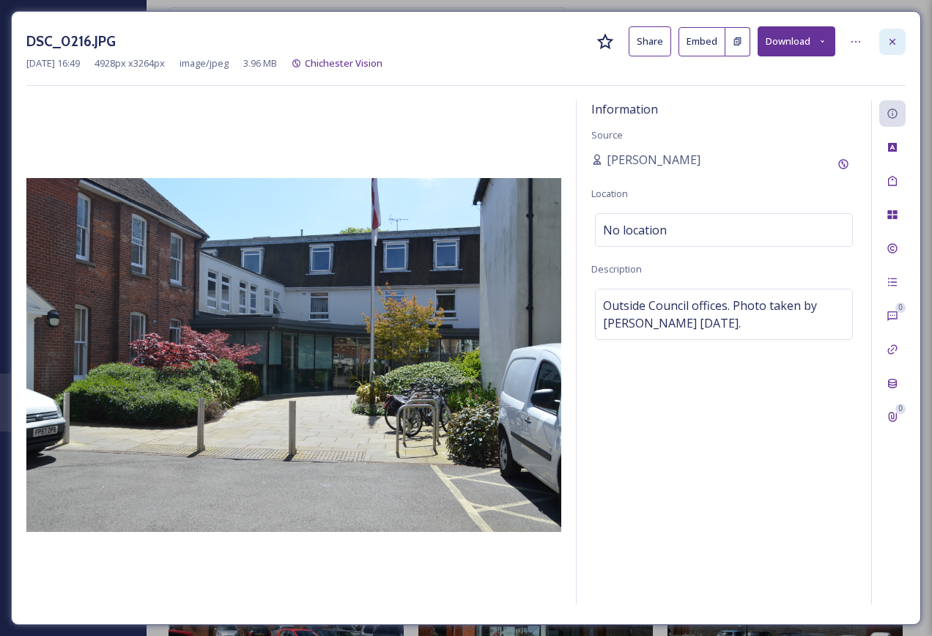
click at [890, 38] on icon at bounding box center [893, 42] width 12 height 12
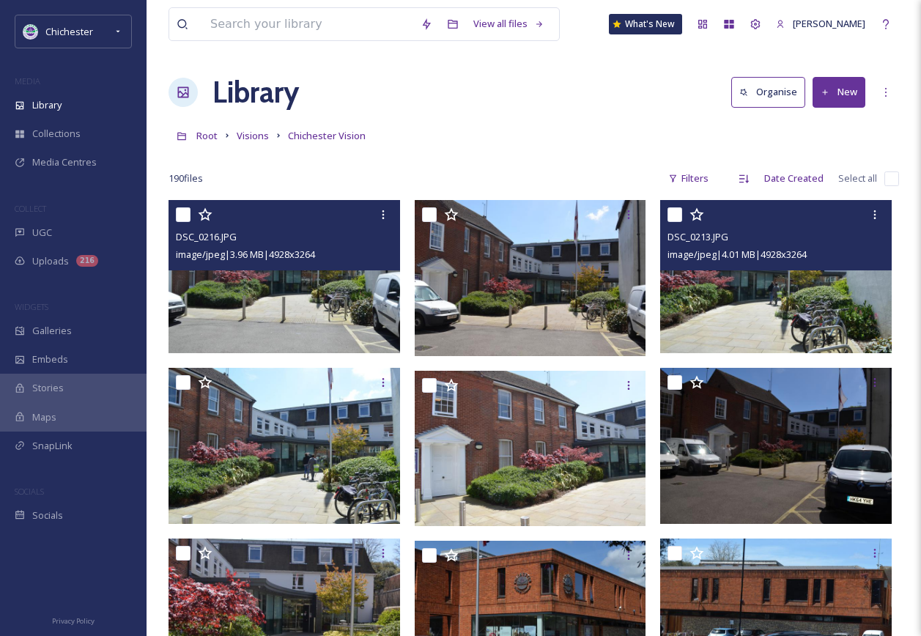
click at [786, 342] on img at bounding box center [776, 276] width 232 height 153
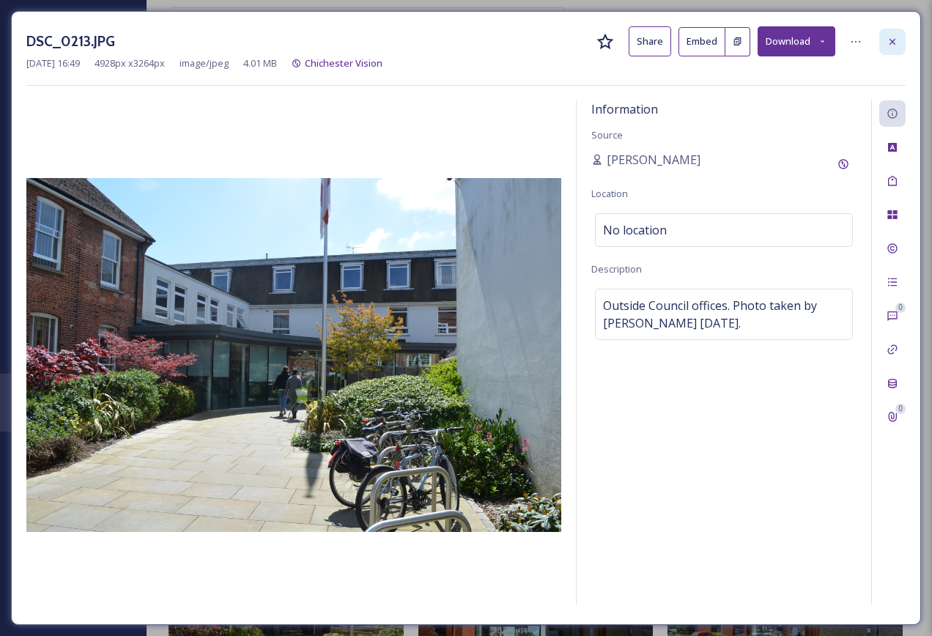
click at [901, 34] on div at bounding box center [892, 42] width 26 height 26
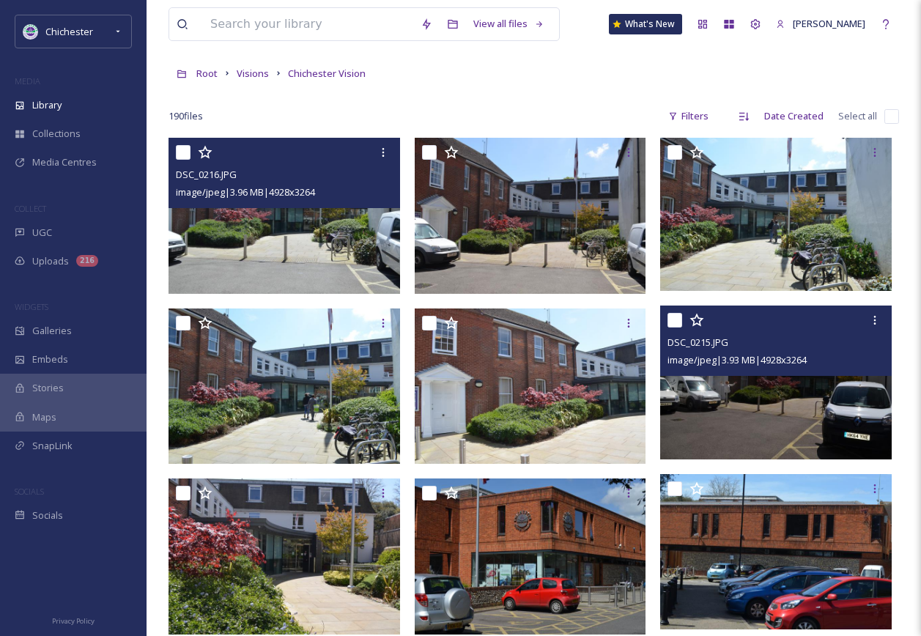
scroll to position [147, 0]
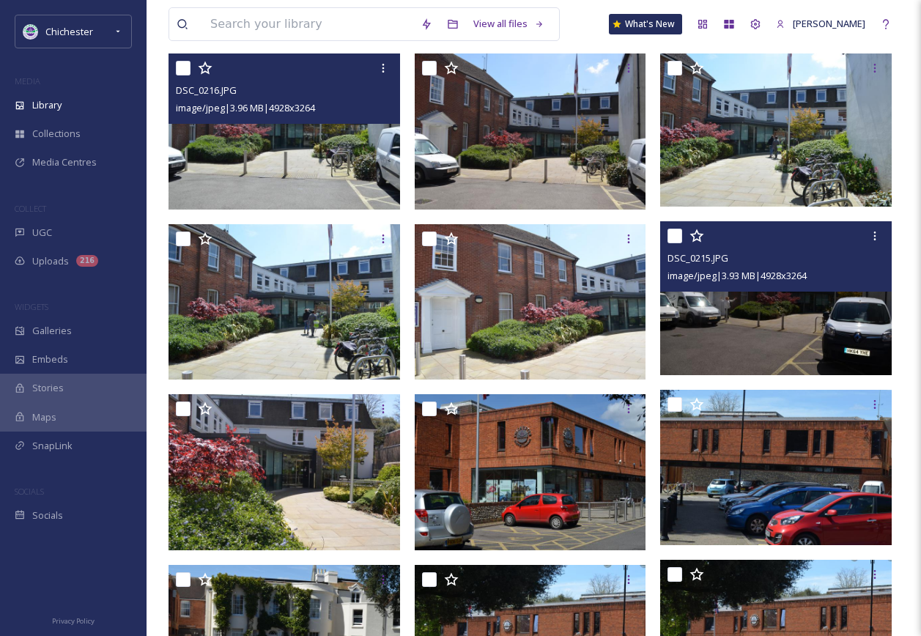
click at [751, 316] on img at bounding box center [776, 297] width 232 height 153
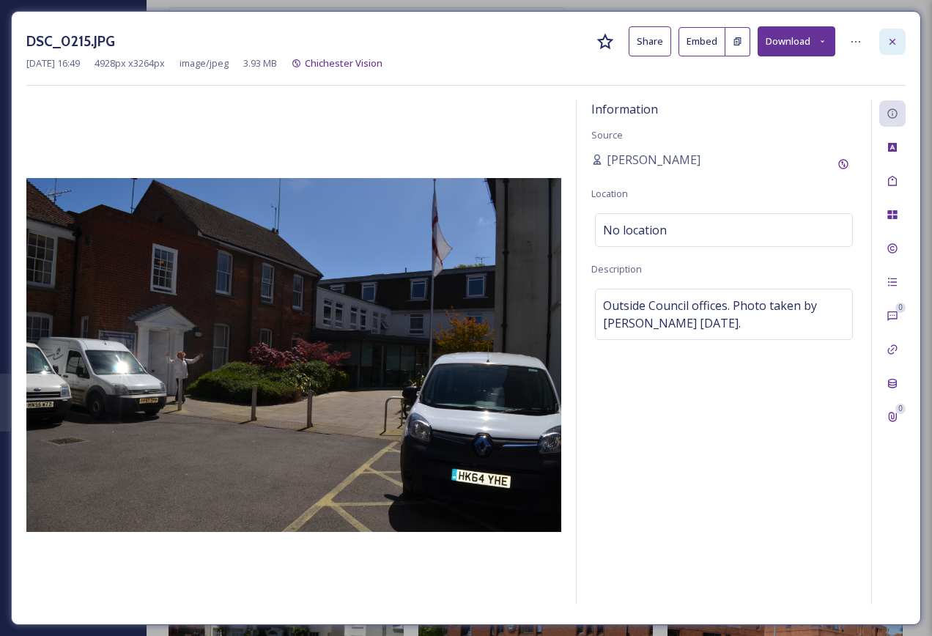
click at [881, 45] on div at bounding box center [892, 42] width 26 height 26
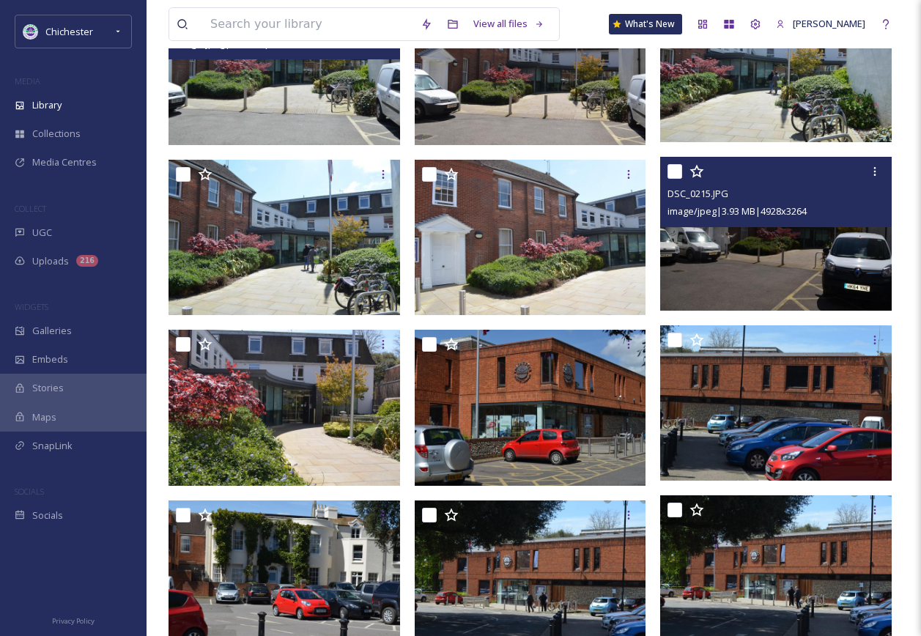
scroll to position [293, 0]
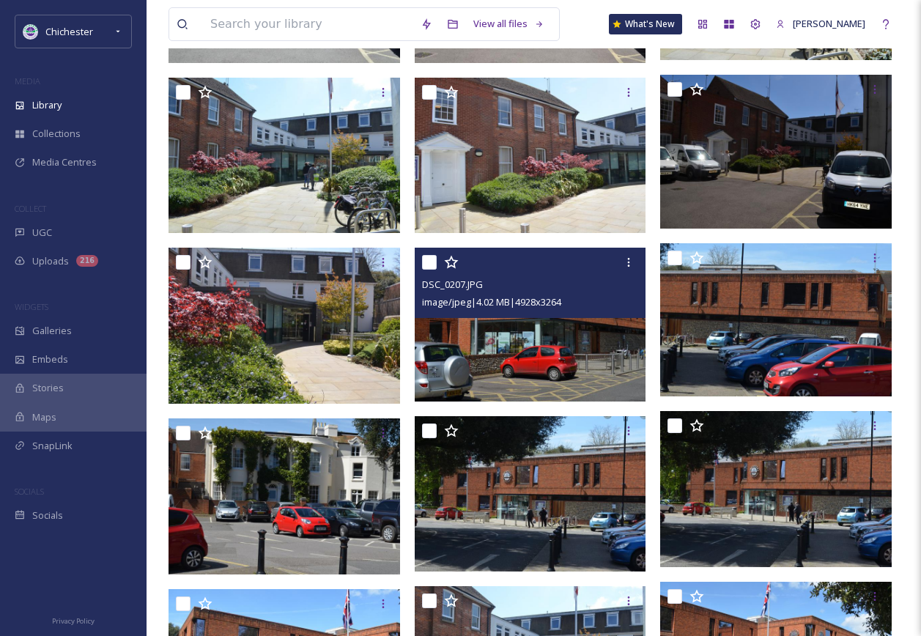
click at [563, 354] on img at bounding box center [531, 324] width 232 height 153
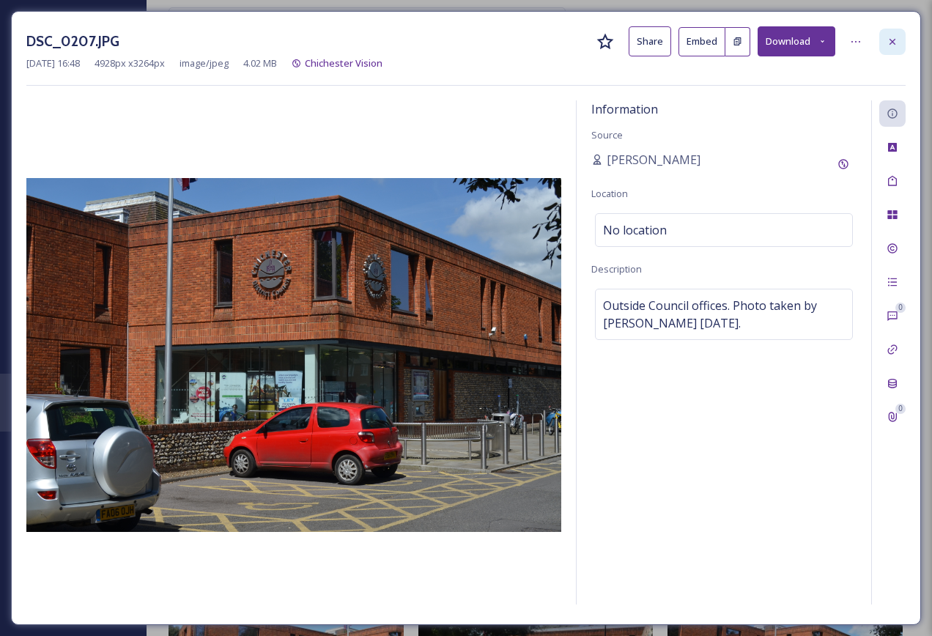
click at [891, 45] on icon at bounding box center [893, 42] width 12 height 12
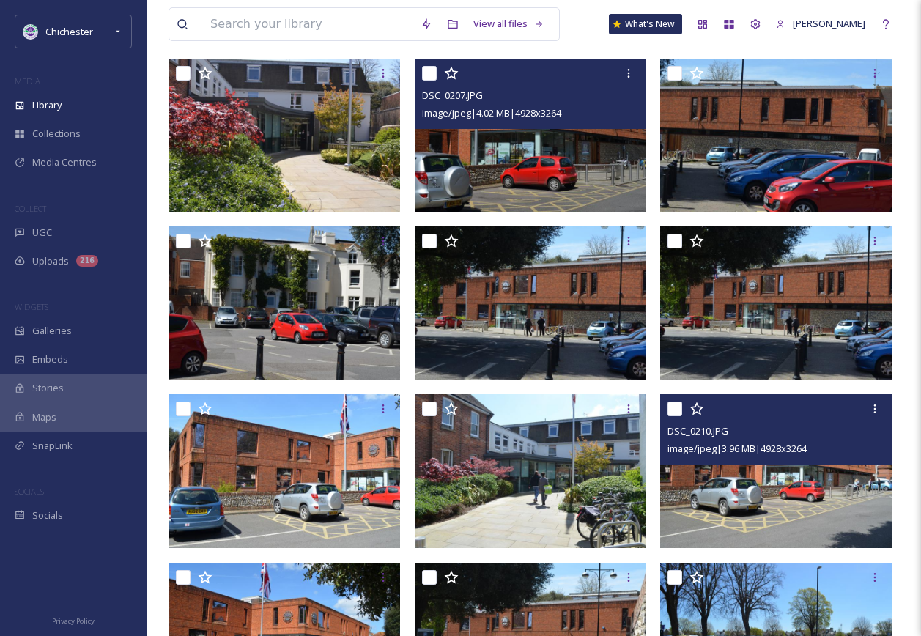
scroll to position [513, 0]
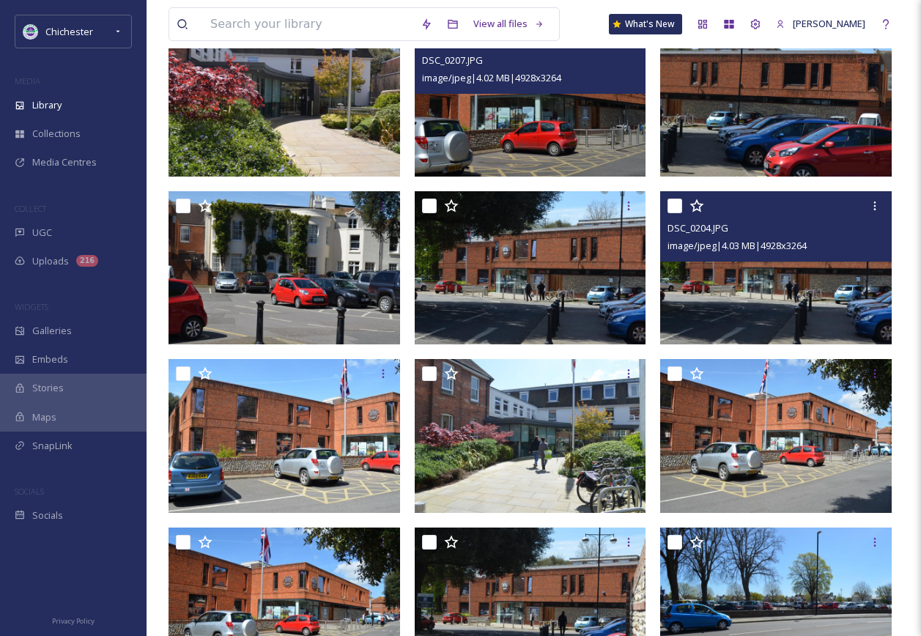
click at [763, 325] on img at bounding box center [776, 267] width 232 height 153
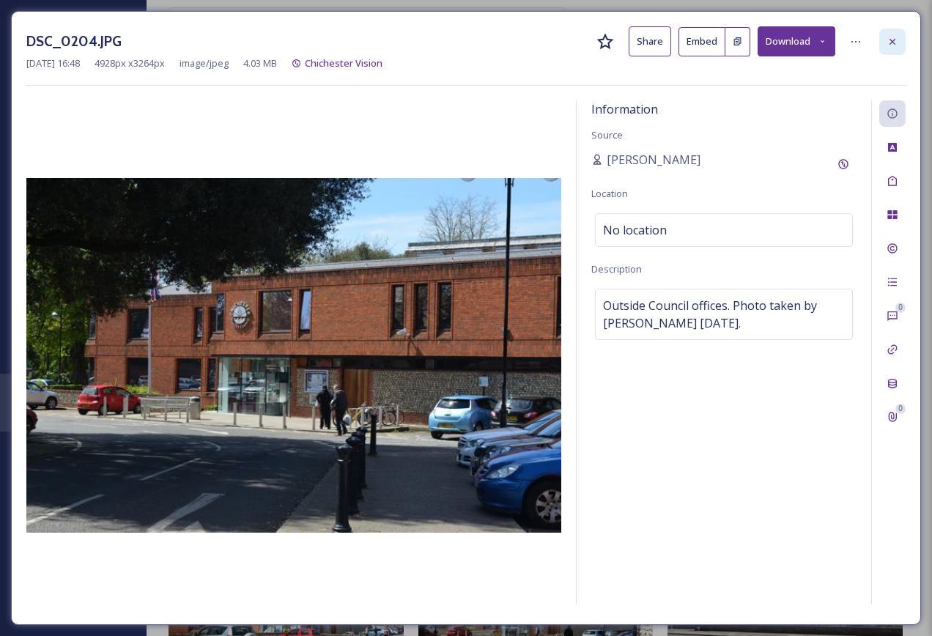
click at [893, 45] on icon at bounding box center [893, 42] width 12 height 12
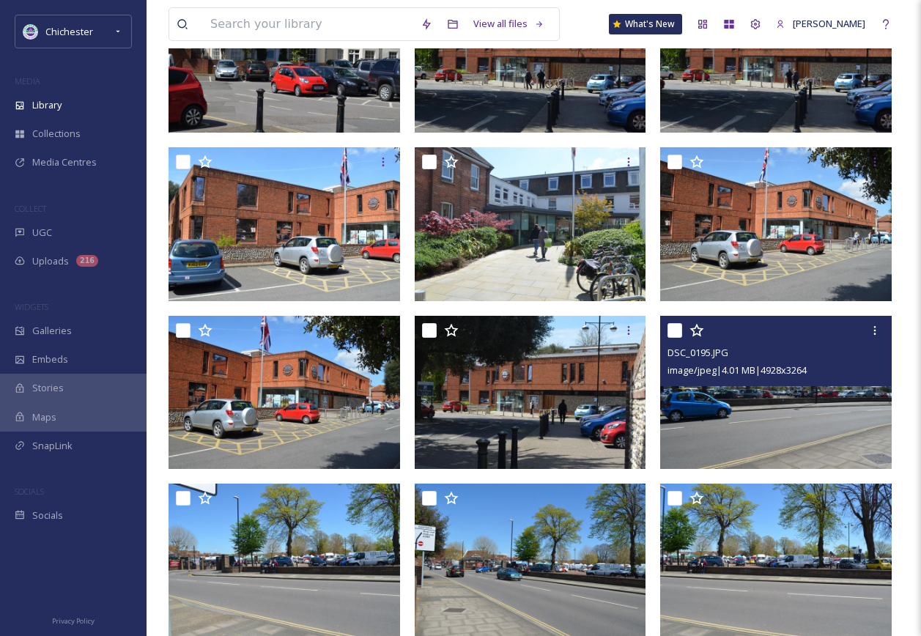
scroll to position [733, 0]
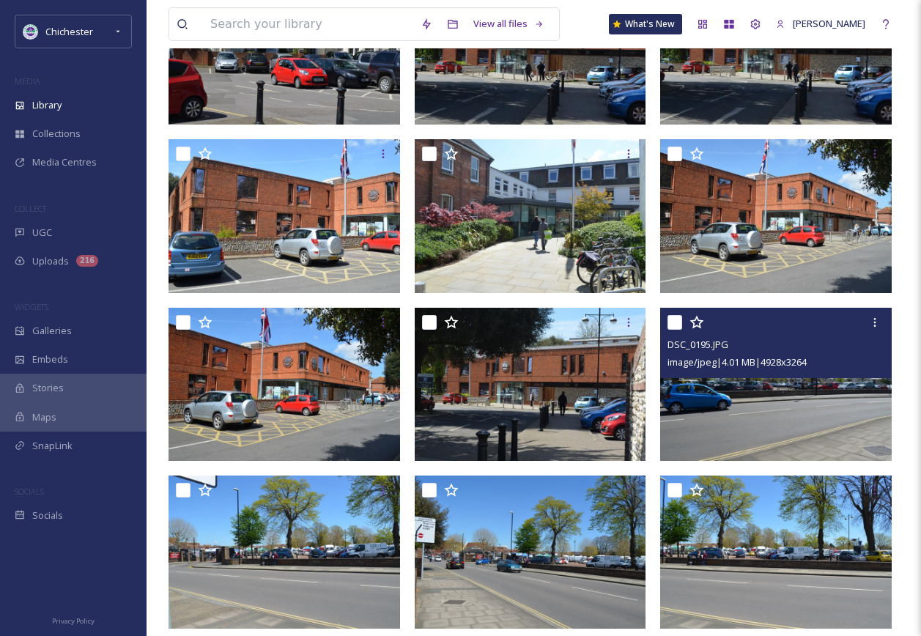
click at [731, 403] on img at bounding box center [776, 384] width 232 height 153
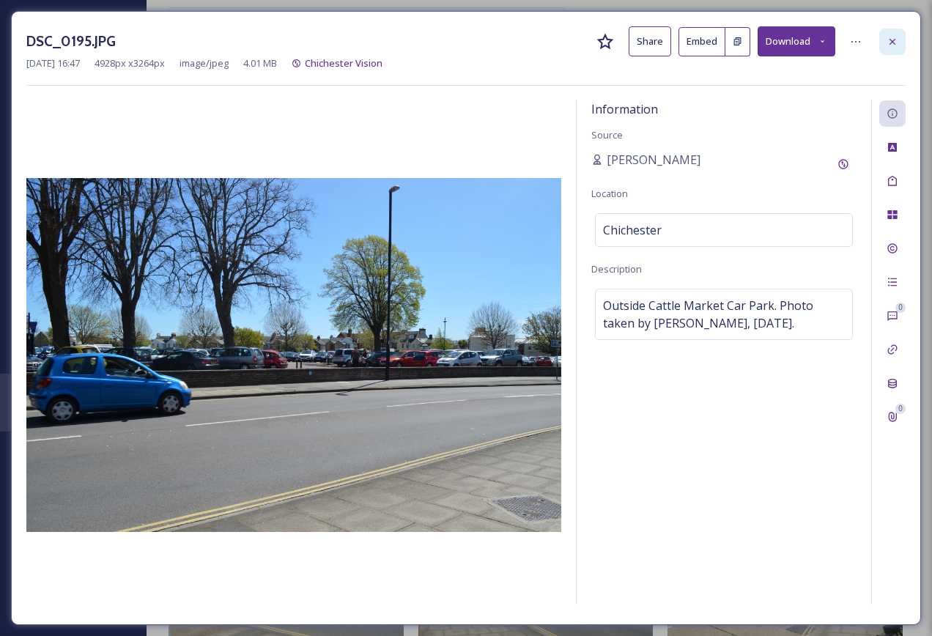
click at [897, 37] on icon at bounding box center [893, 42] width 12 height 12
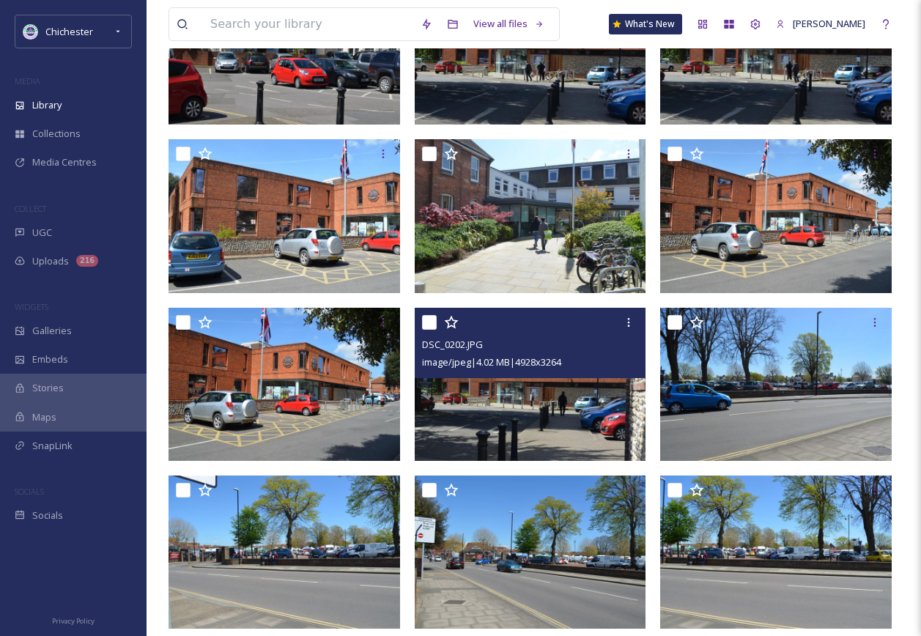
click at [549, 434] on img at bounding box center [531, 384] width 232 height 153
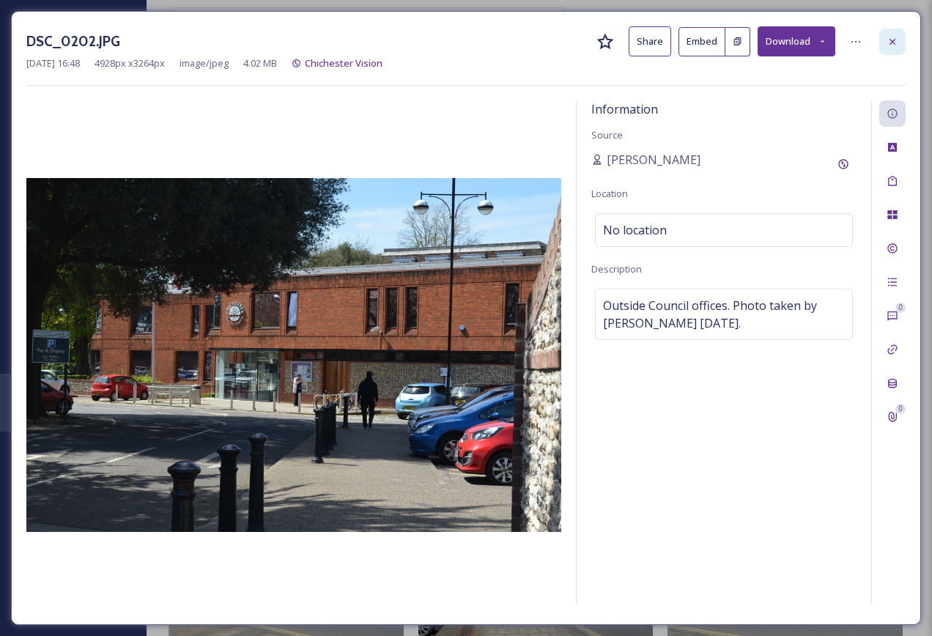
click at [905, 40] on div at bounding box center [892, 42] width 26 height 26
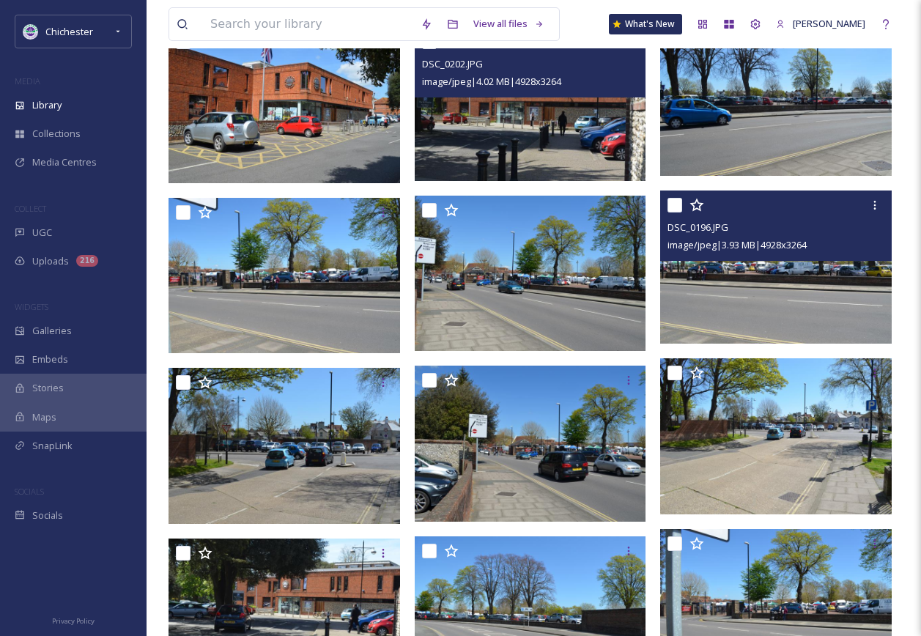
scroll to position [1026, 0]
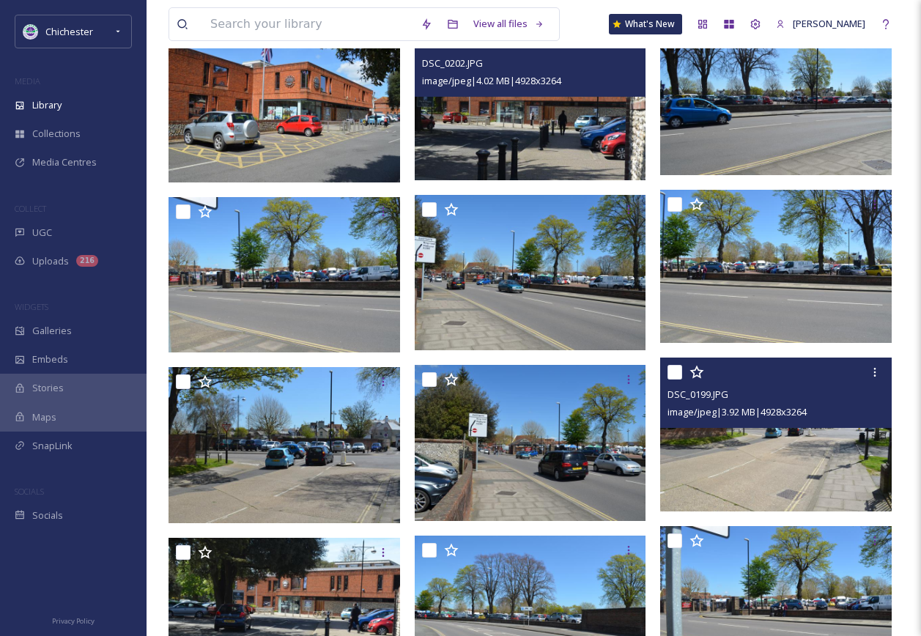
click at [723, 440] on img at bounding box center [776, 434] width 232 height 153
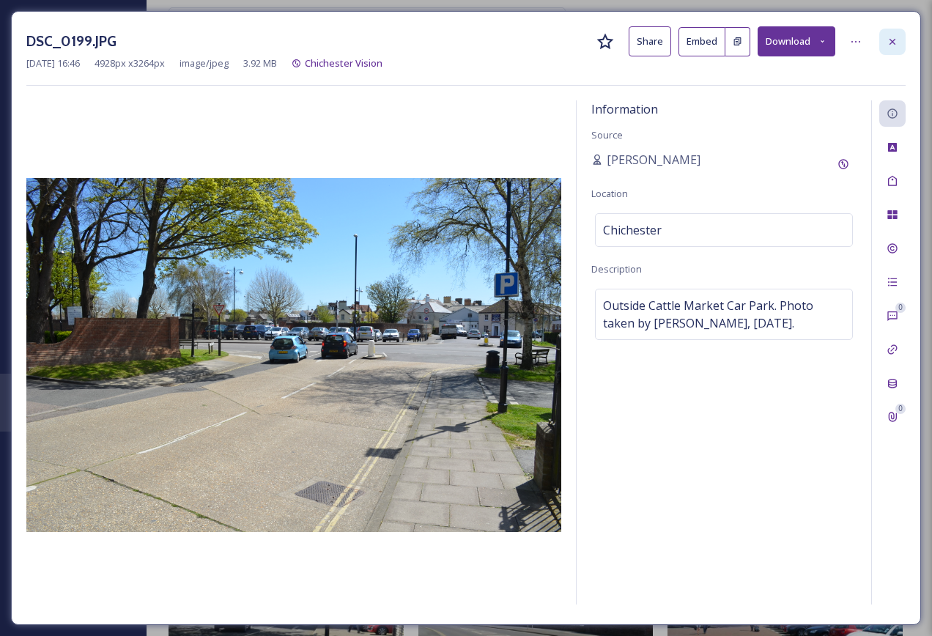
click at [895, 46] on icon at bounding box center [893, 42] width 12 height 12
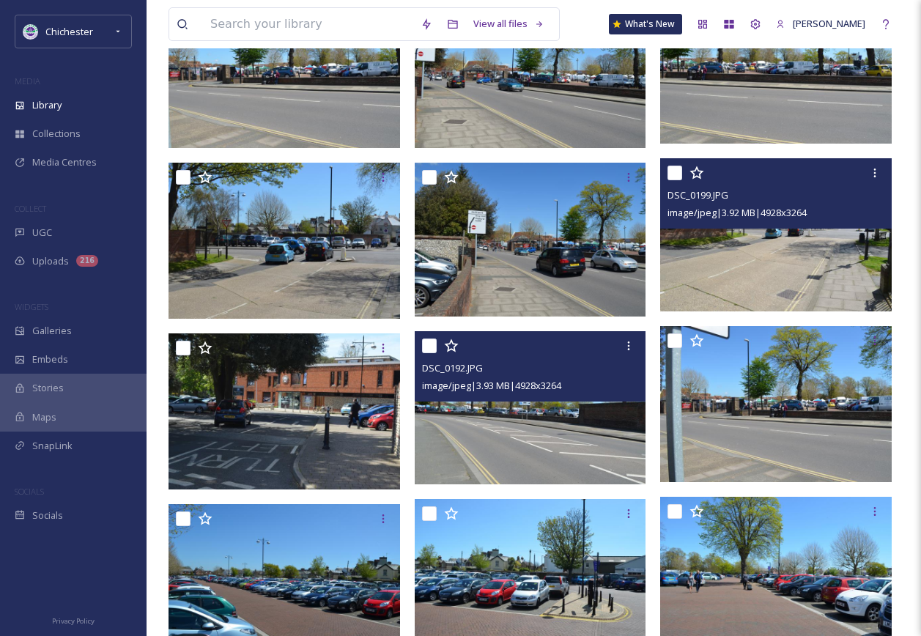
scroll to position [1246, 0]
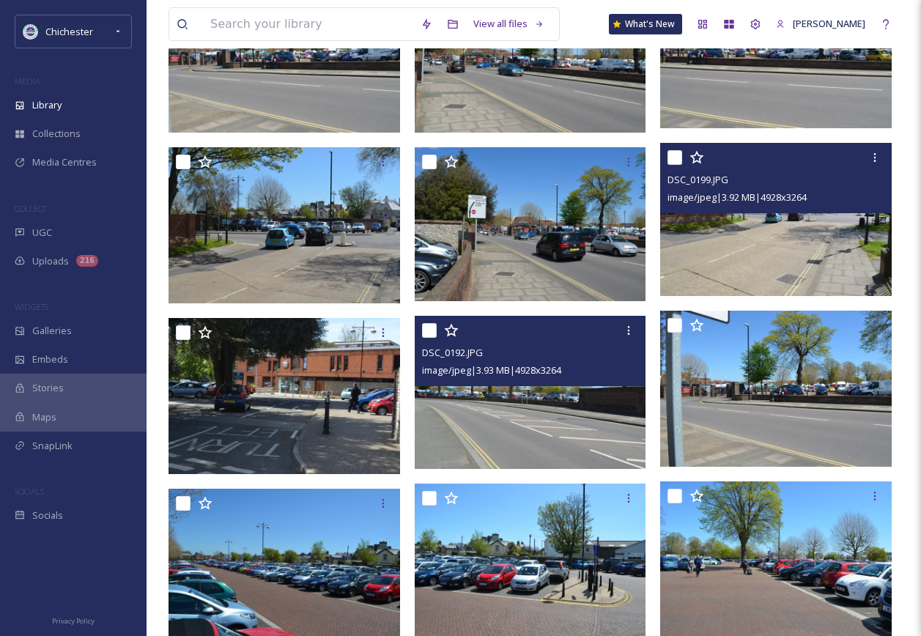
click at [481, 425] on img at bounding box center [531, 392] width 232 height 153
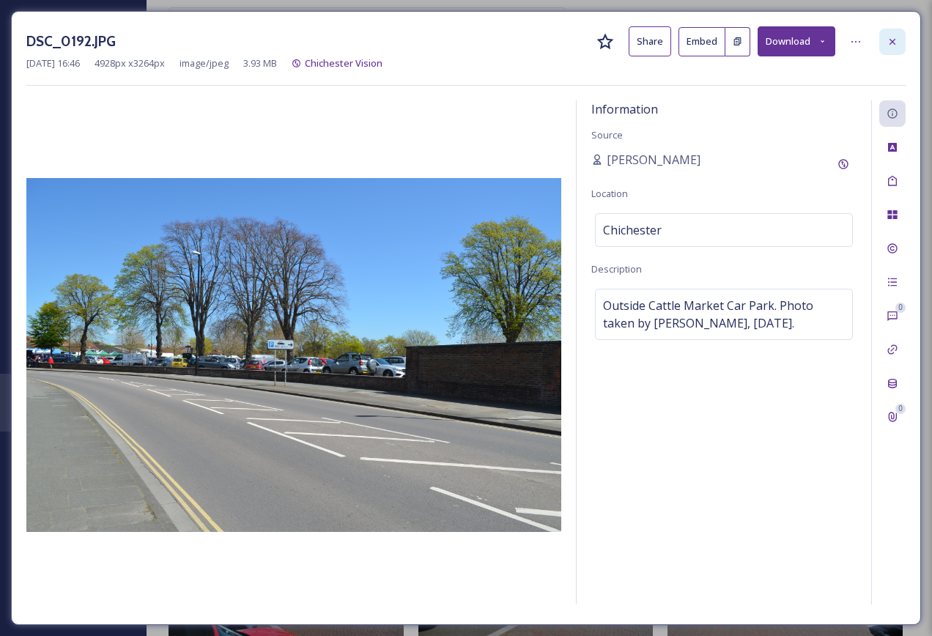
click at [903, 44] on div at bounding box center [892, 42] width 26 height 26
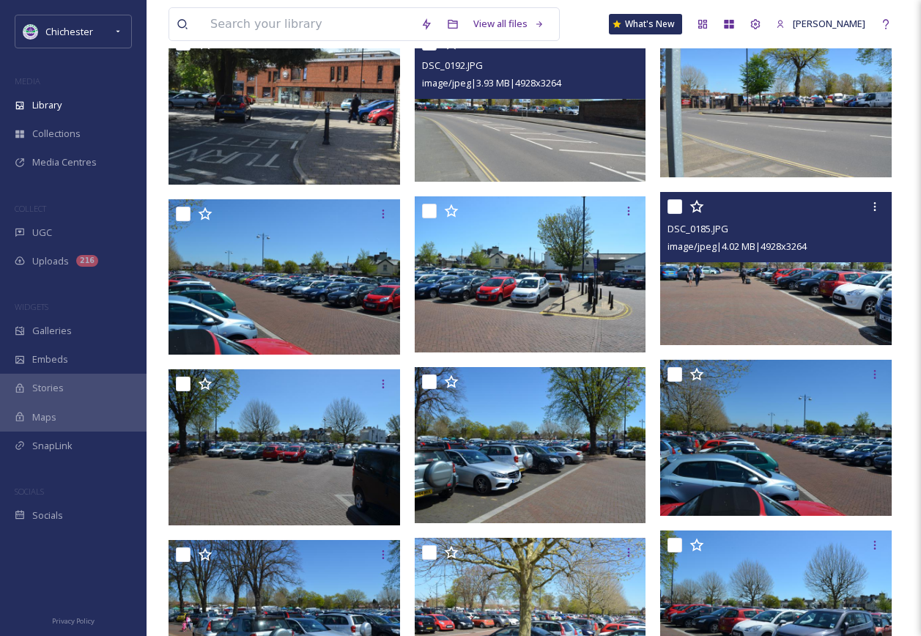
scroll to position [1539, 0]
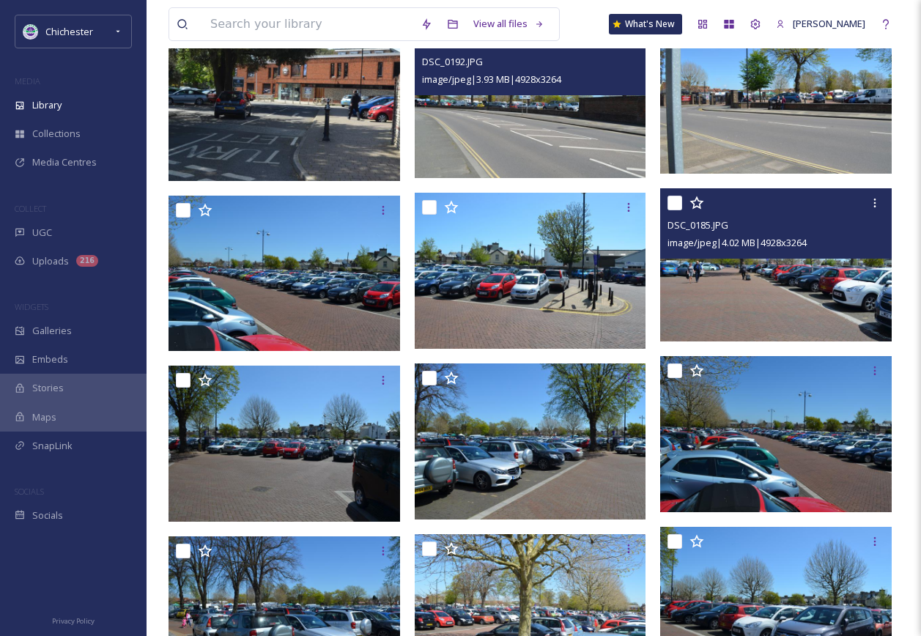
click at [754, 322] on img at bounding box center [776, 264] width 232 height 153
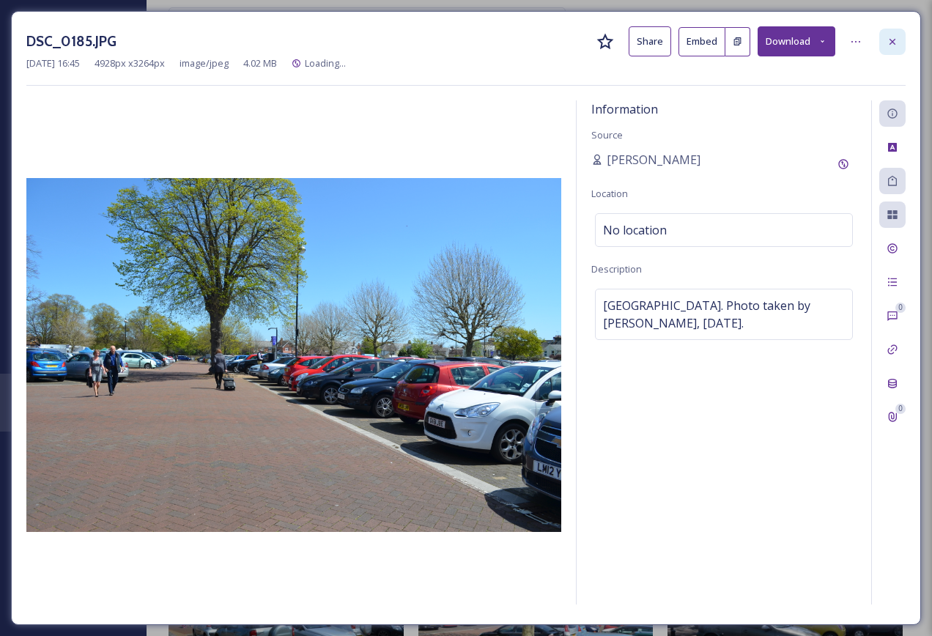
click at [896, 40] on icon at bounding box center [893, 42] width 12 height 12
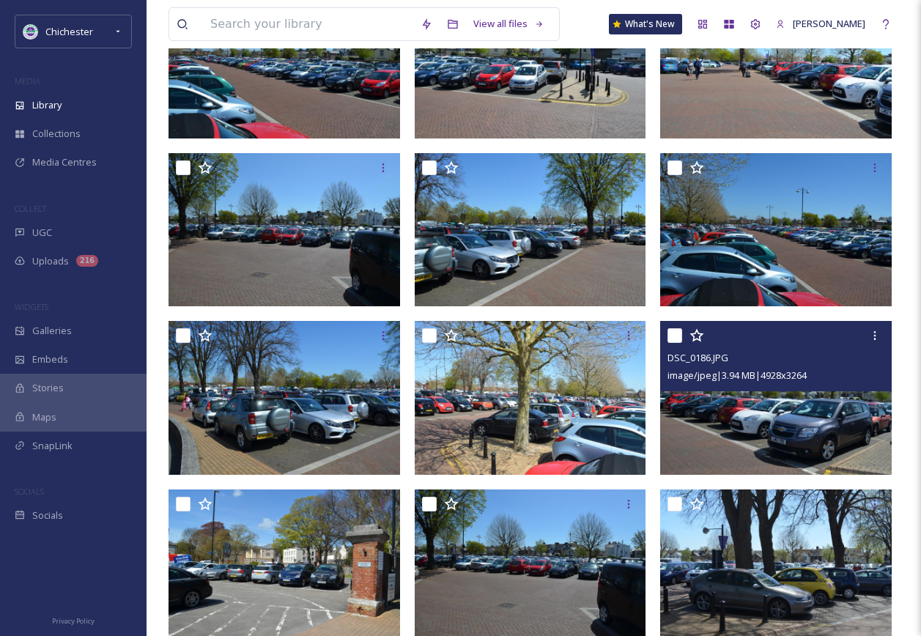
scroll to position [1832, 0]
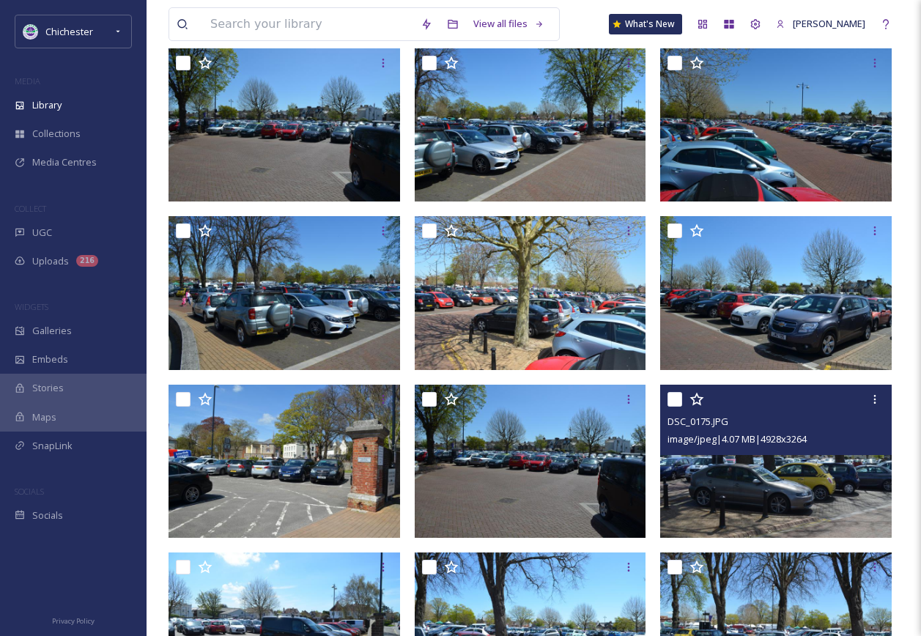
click at [706, 455] on img at bounding box center [776, 461] width 232 height 153
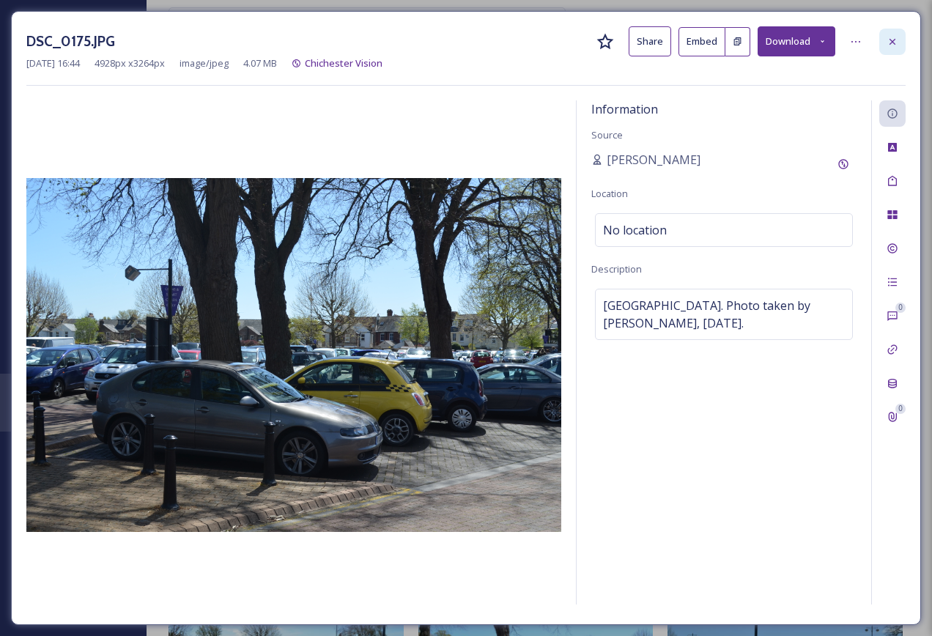
click at [897, 37] on icon at bounding box center [893, 42] width 12 height 12
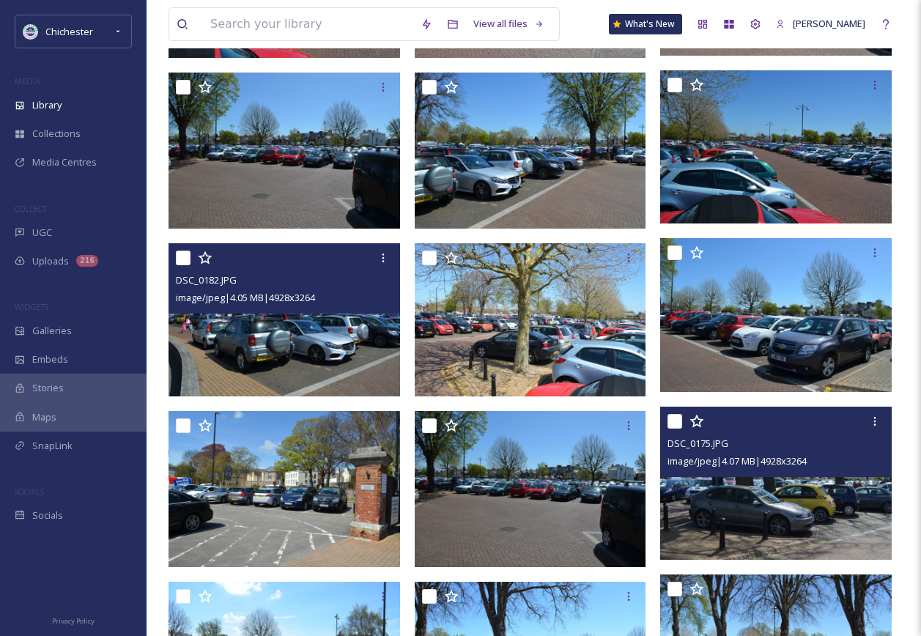
click at [347, 390] on img at bounding box center [285, 319] width 232 height 153
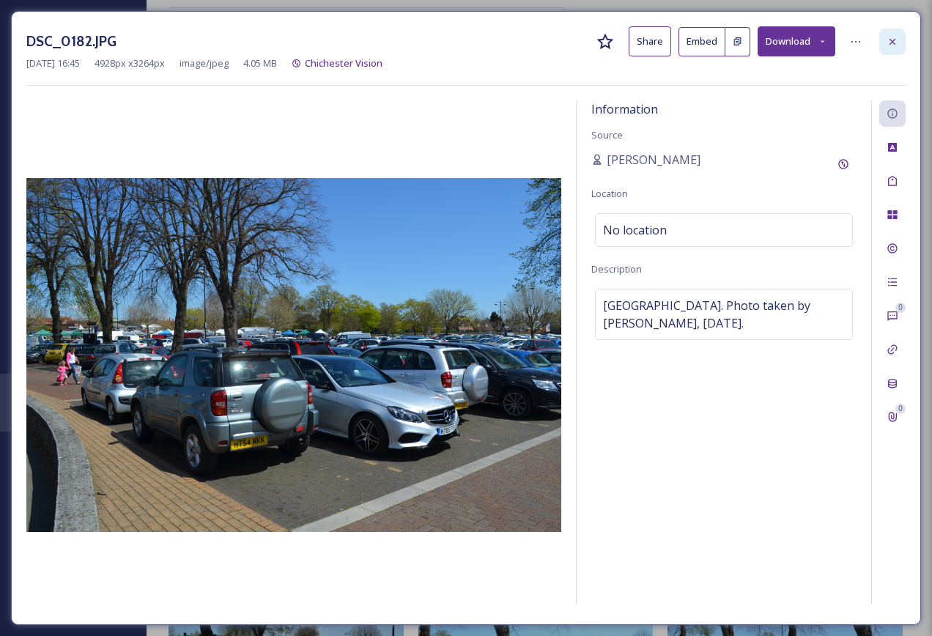
click at [896, 40] on icon at bounding box center [893, 42] width 12 height 12
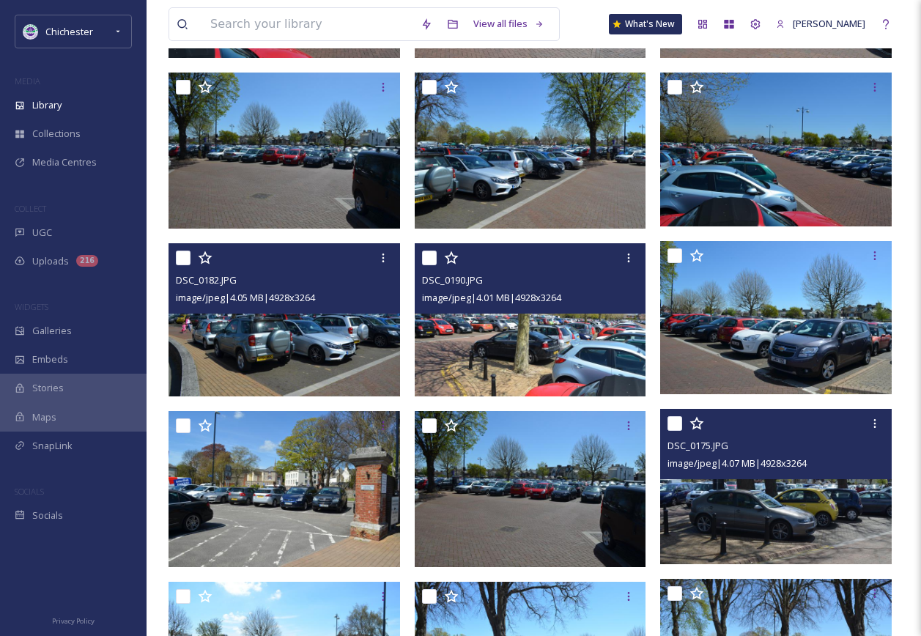
click at [581, 380] on img at bounding box center [531, 319] width 232 height 153
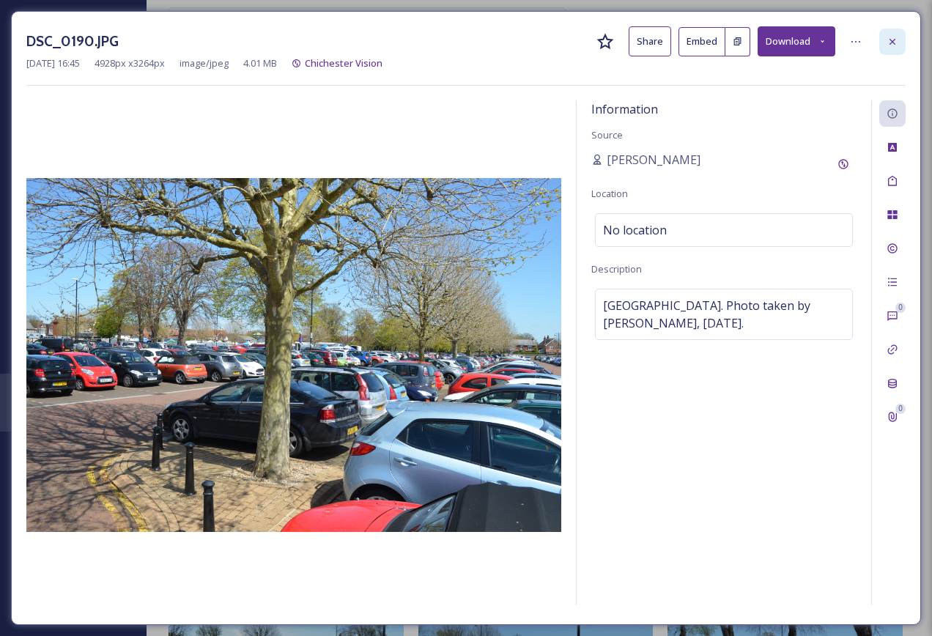
click at [882, 34] on div at bounding box center [892, 42] width 26 height 26
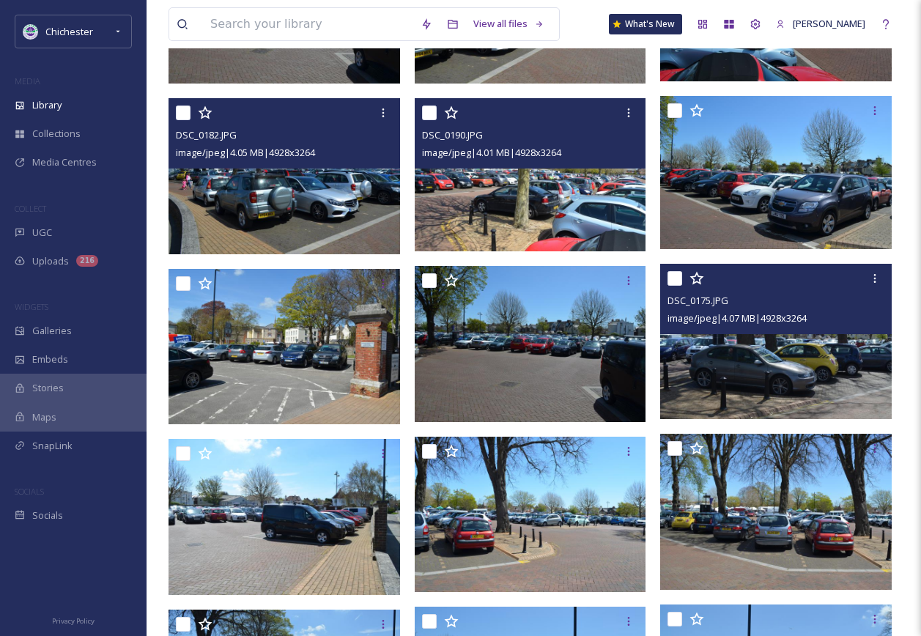
scroll to position [1978, 0]
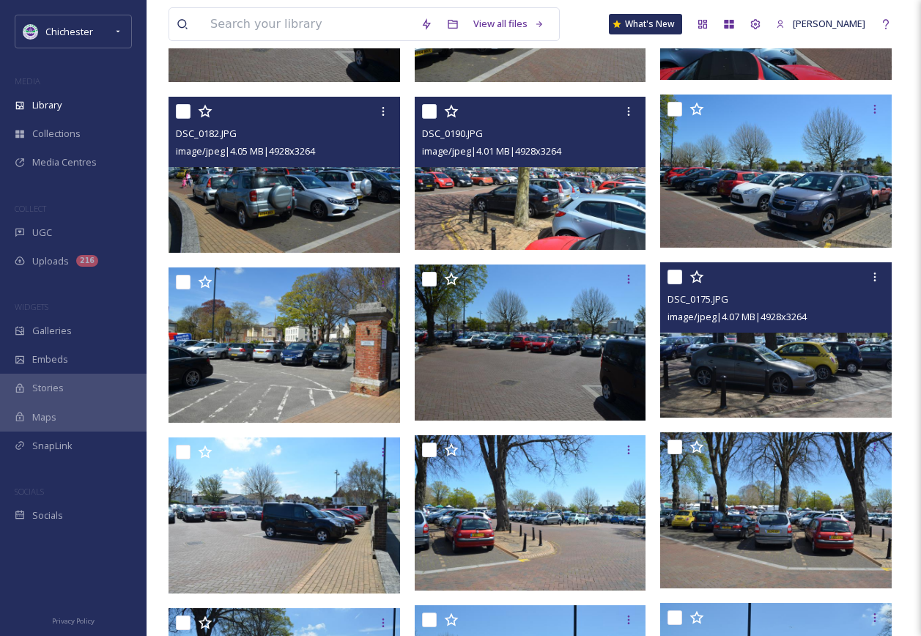
click at [742, 388] on img at bounding box center [777, 340] width 235 height 156
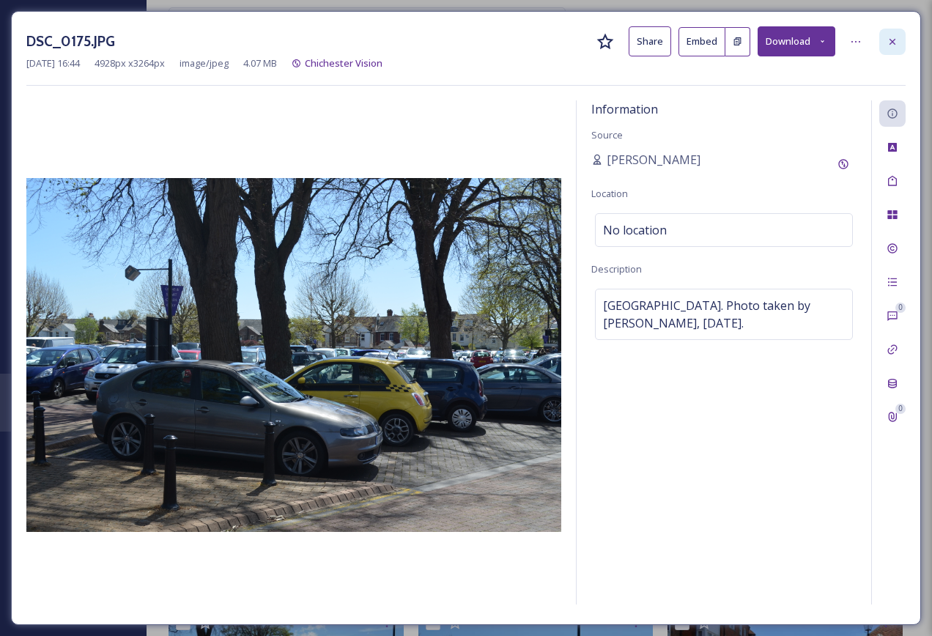
click at [898, 50] on div at bounding box center [892, 42] width 26 height 26
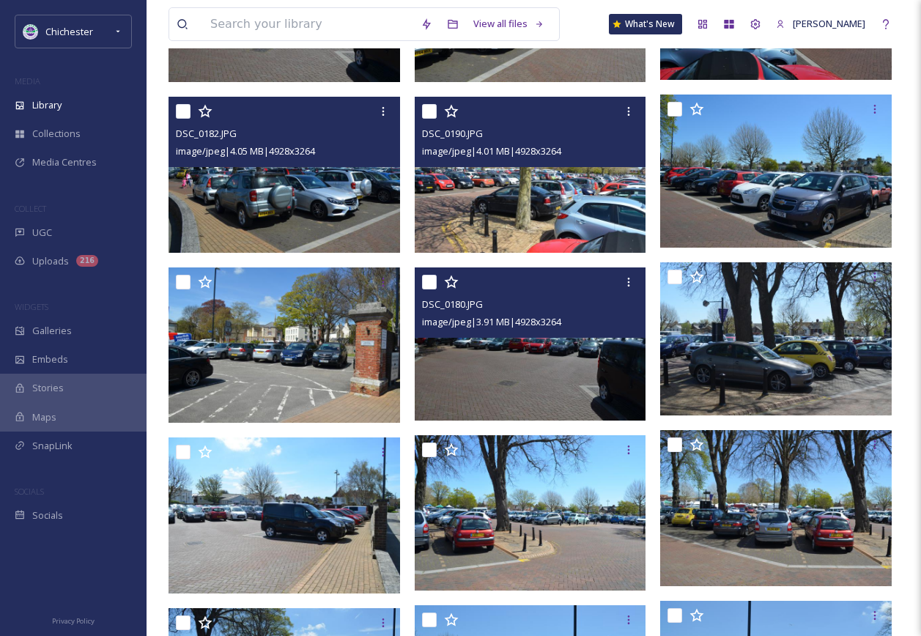
click at [531, 333] on div "DSC_0180.JPG image/jpeg | 3.91 MB | 4928 x 3264" at bounding box center [531, 302] width 232 height 70
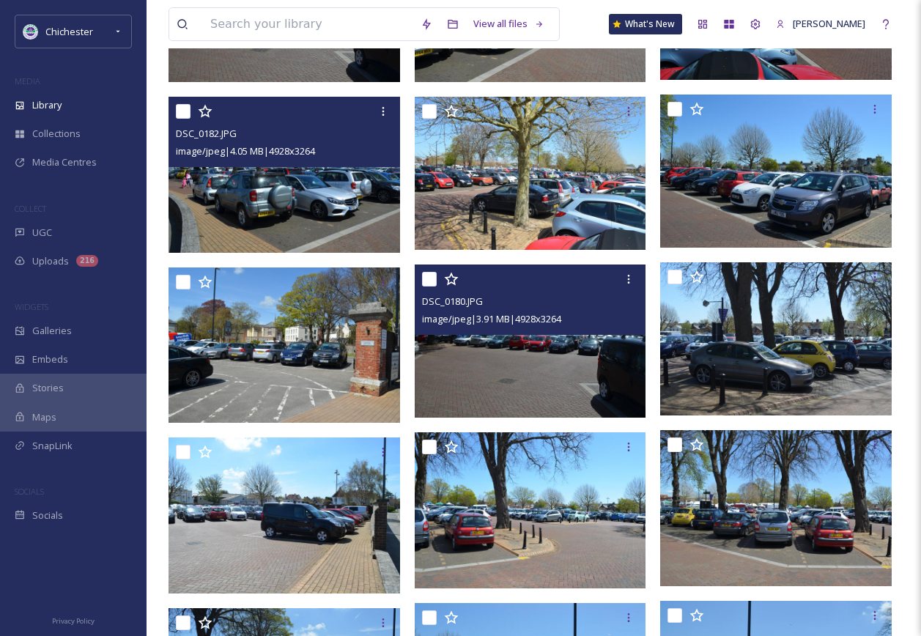
click at [509, 357] on img at bounding box center [531, 341] width 232 height 153
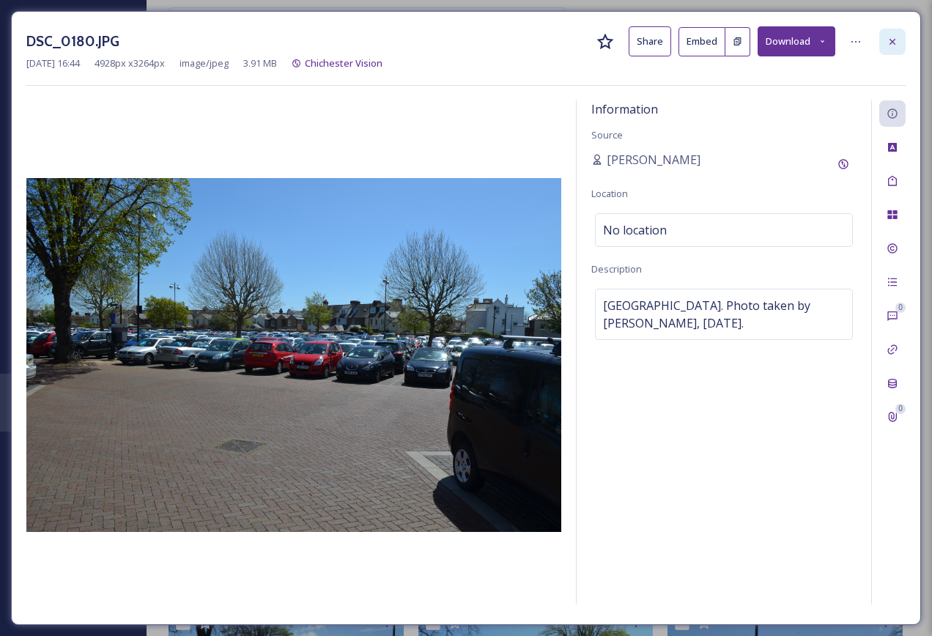
click at [900, 49] on div at bounding box center [892, 42] width 26 height 26
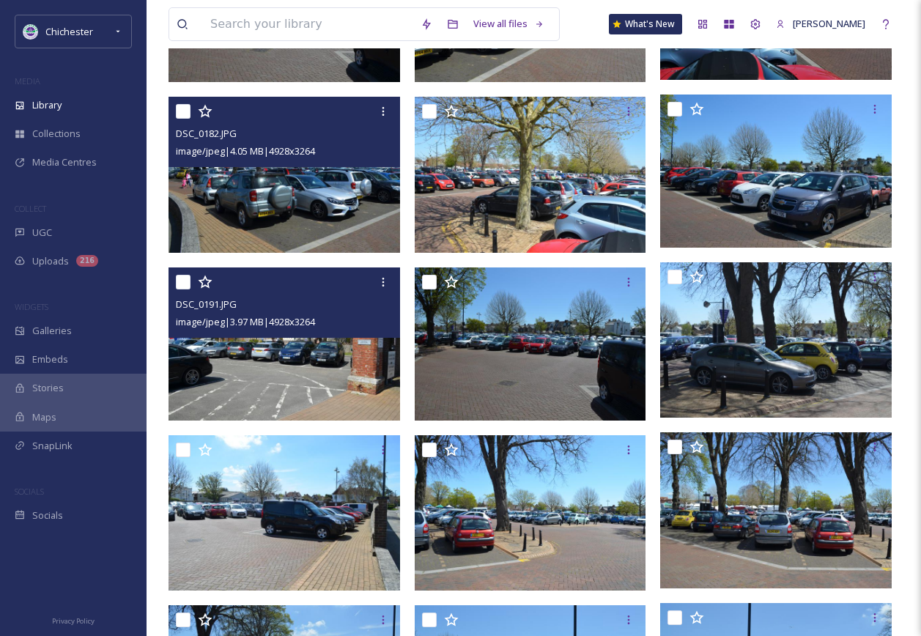
click at [269, 391] on img at bounding box center [285, 343] width 232 height 153
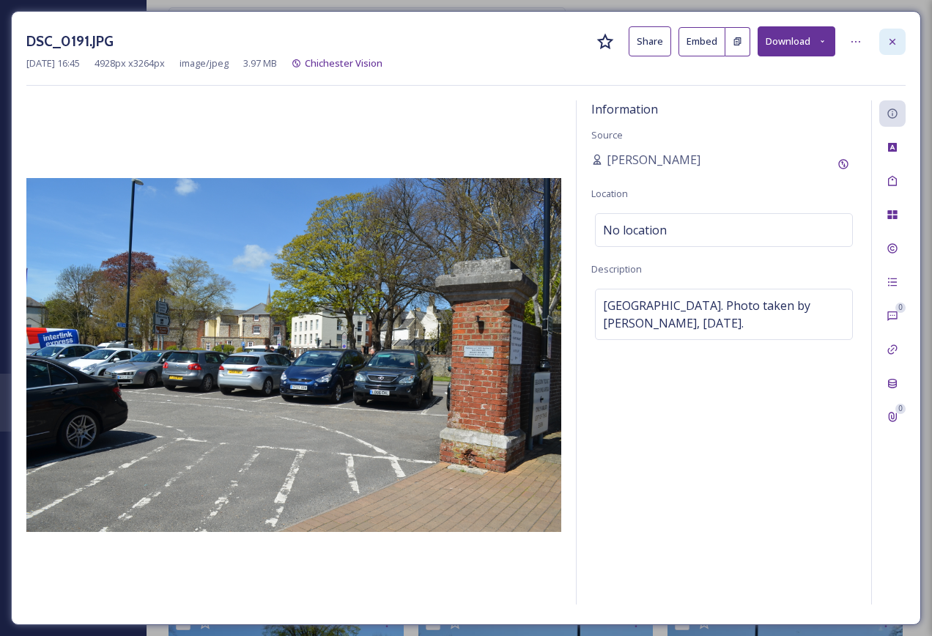
click at [882, 36] on div at bounding box center [892, 42] width 26 height 26
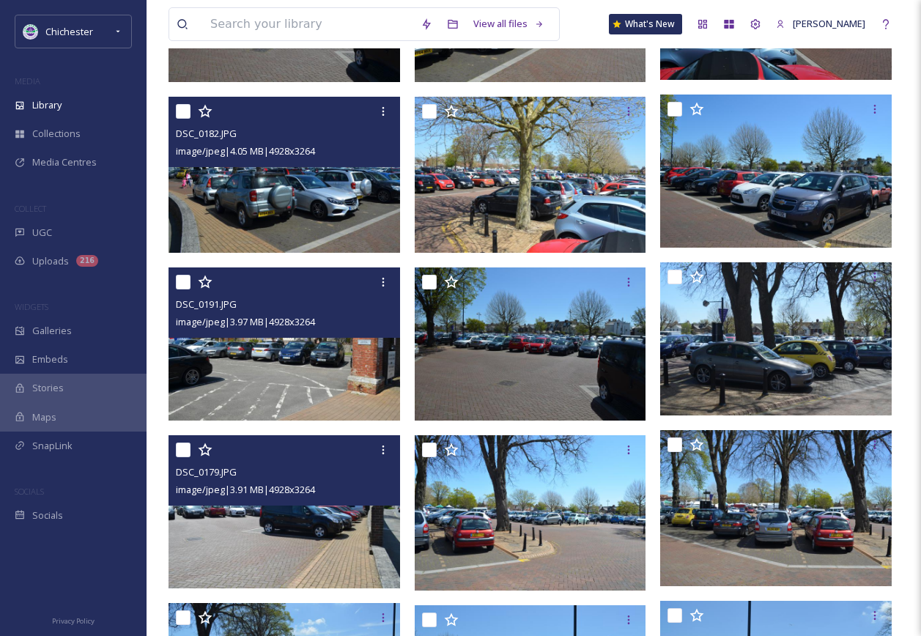
click at [295, 541] on img at bounding box center [285, 511] width 232 height 153
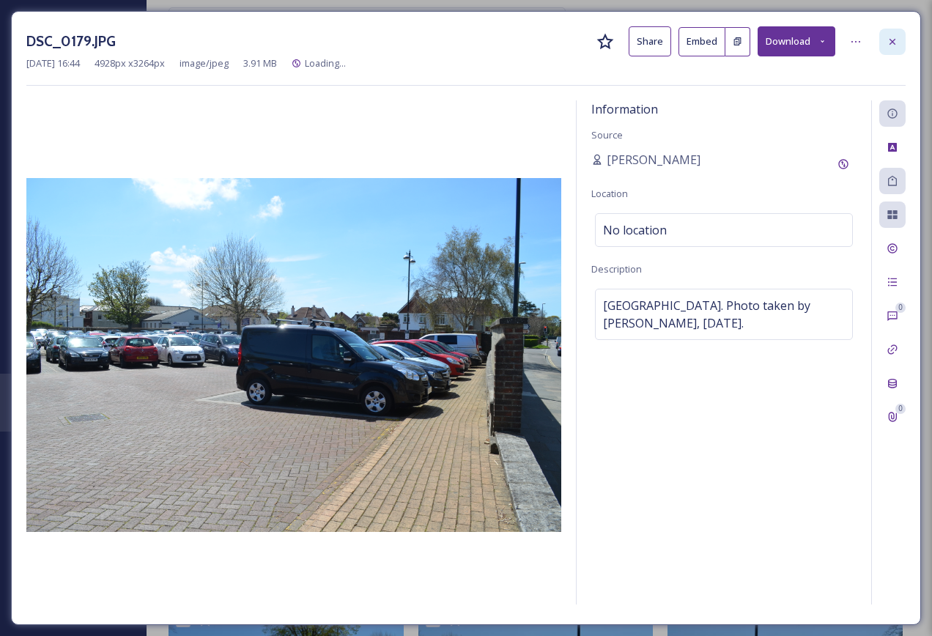
click at [895, 48] on div at bounding box center [892, 42] width 26 height 26
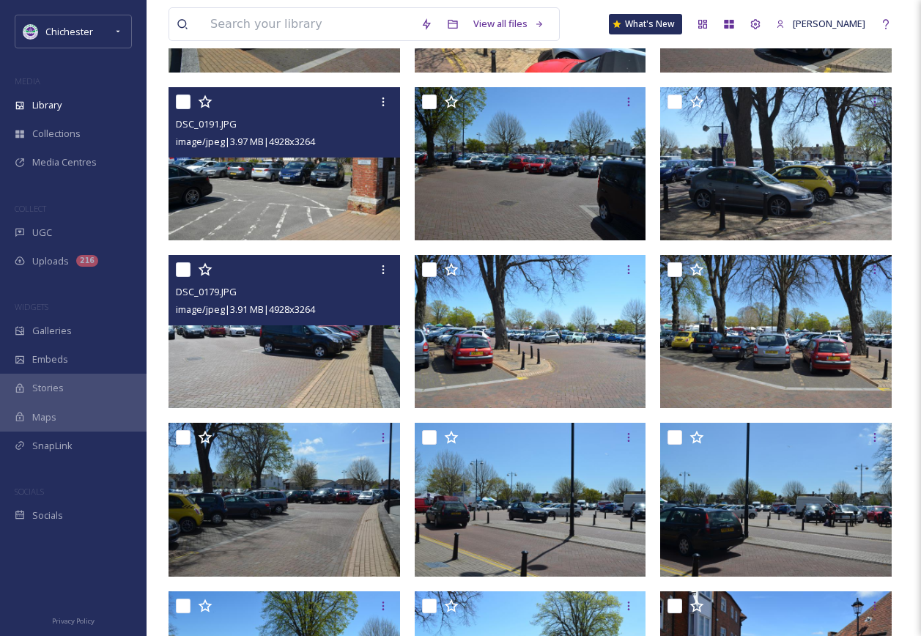
scroll to position [2198, 0]
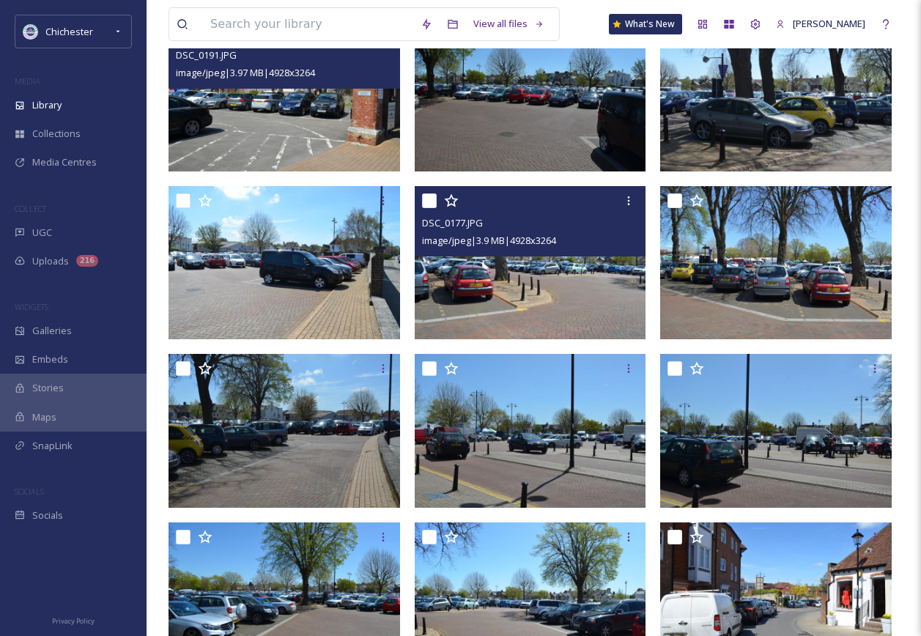
click at [550, 285] on img at bounding box center [531, 262] width 232 height 153
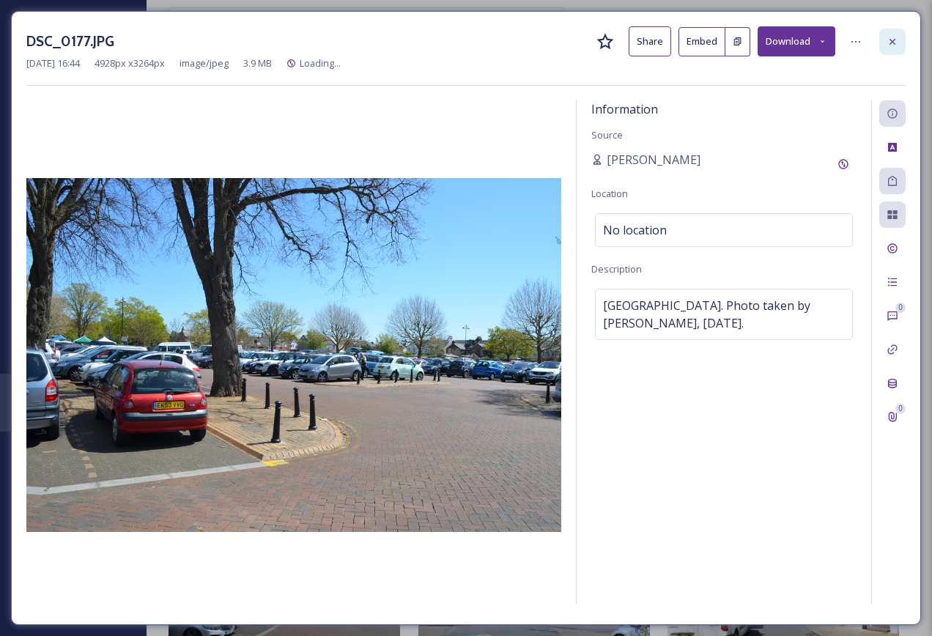
click at [885, 36] on div at bounding box center [892, 42] width 26 height 26
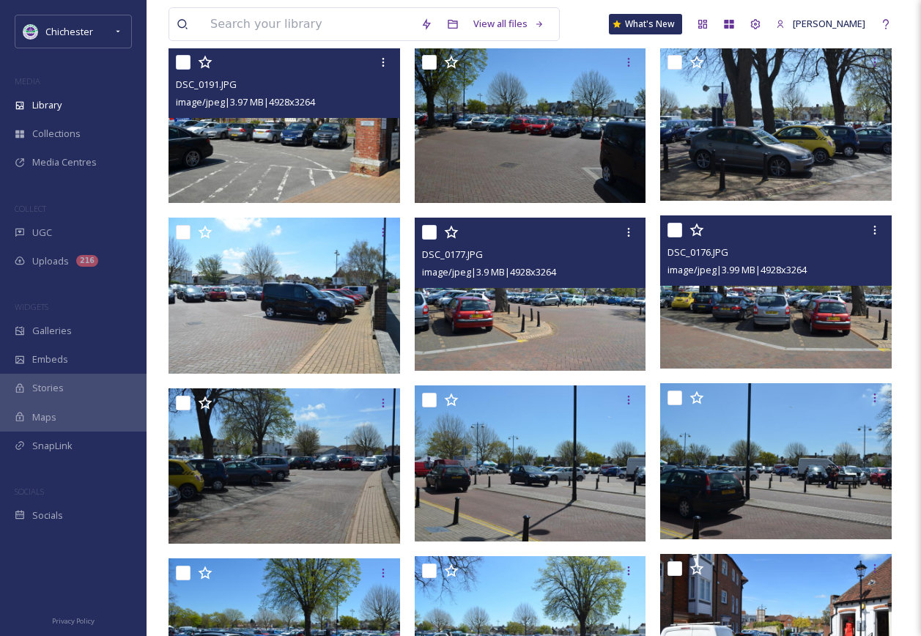
click at [759, 340] on img at bounding box center [776, 291] width 232 height 153
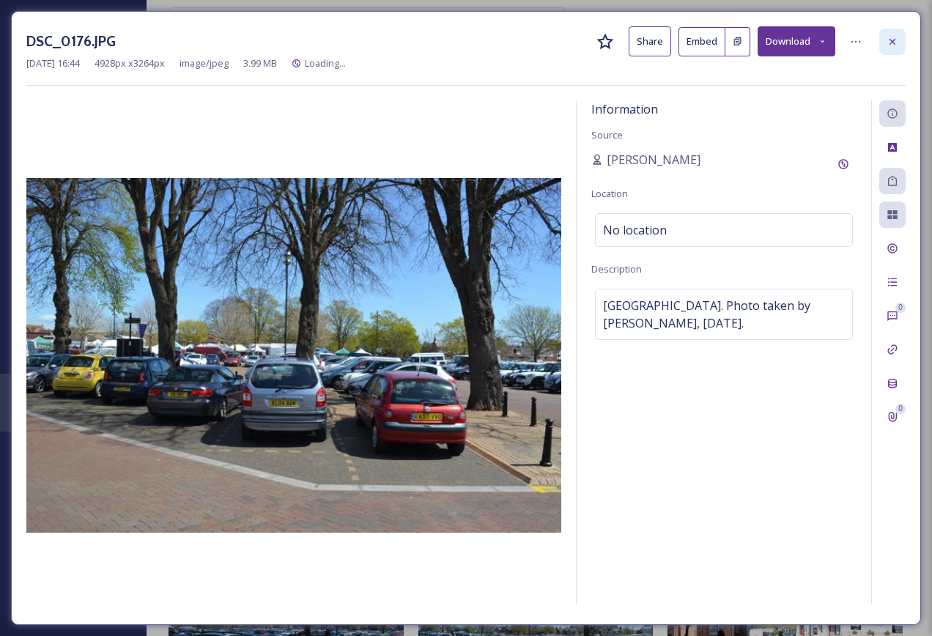
click at [895, 41] on icon at bounding box center [893, 42] width 12 height 12
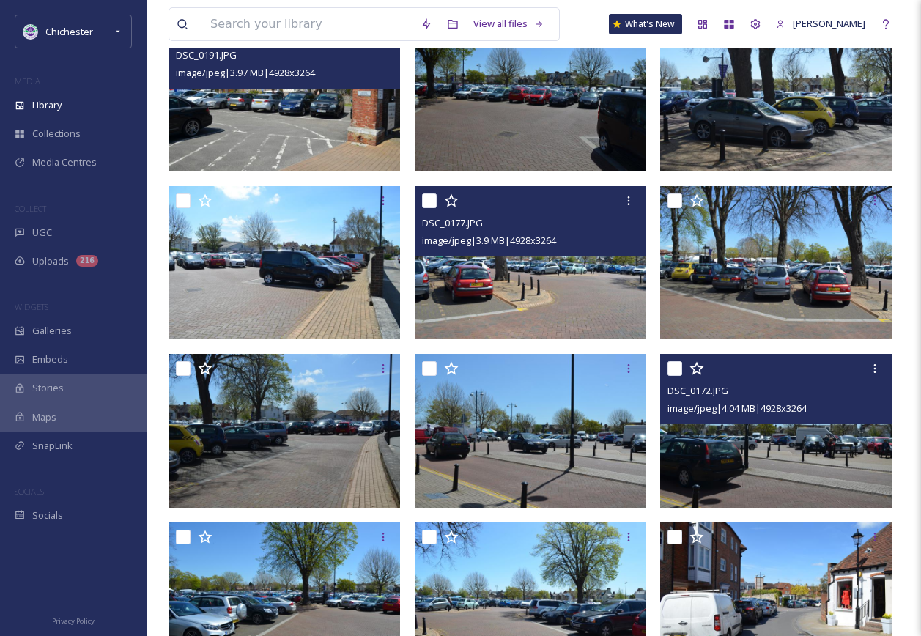
click at [720, 444] on img at bounding box center [776, 430] width 232 height 153
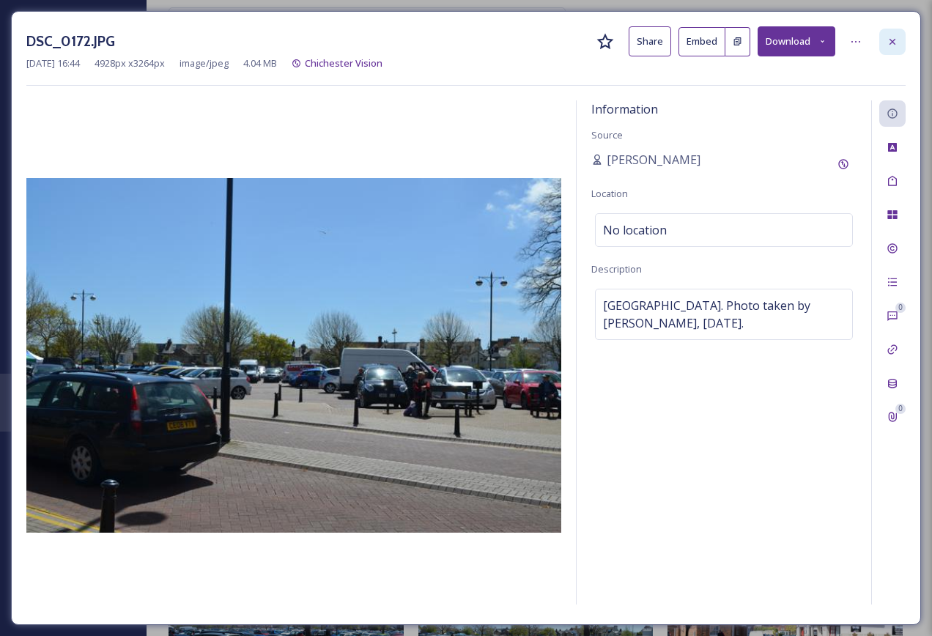
click at [889, 30] on div at bounding box center [892, 42] width 26 height 26
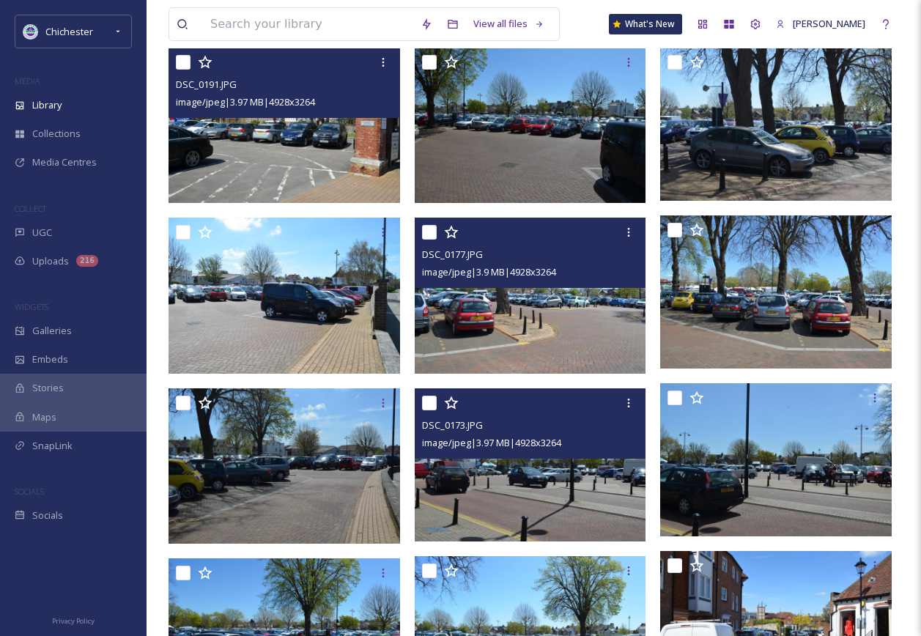
click at [568, 497] on img at bounding box center [531, 464] width 232 height 153
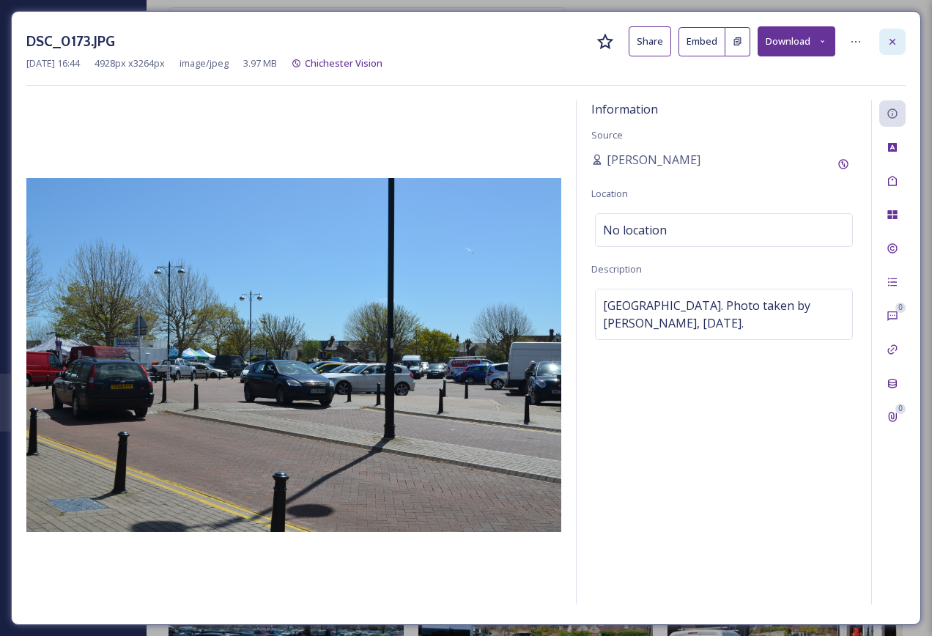
click at [887, 51] on div at bounding box center [892, 42] width 26 height 26
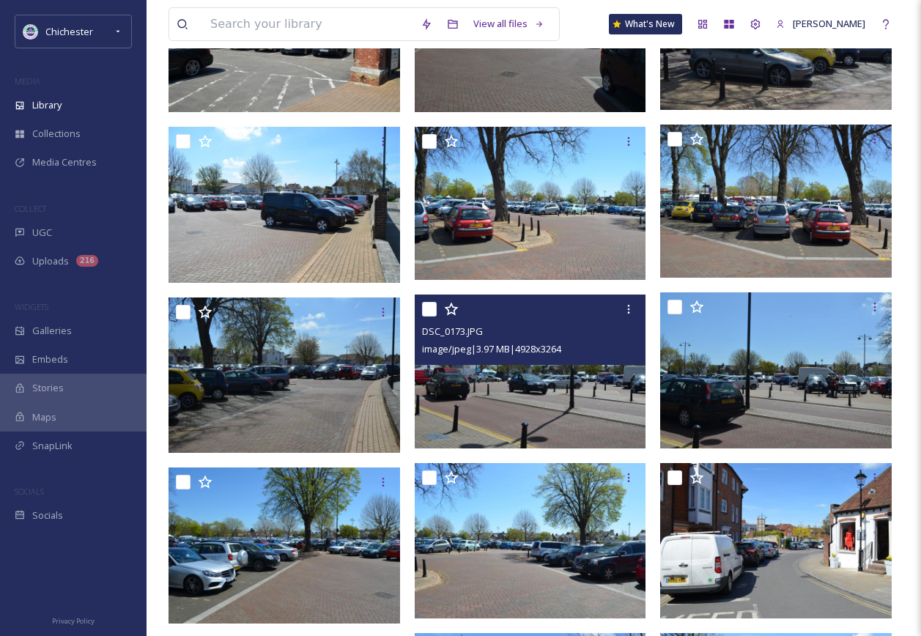
scroll to position [2345, 0]
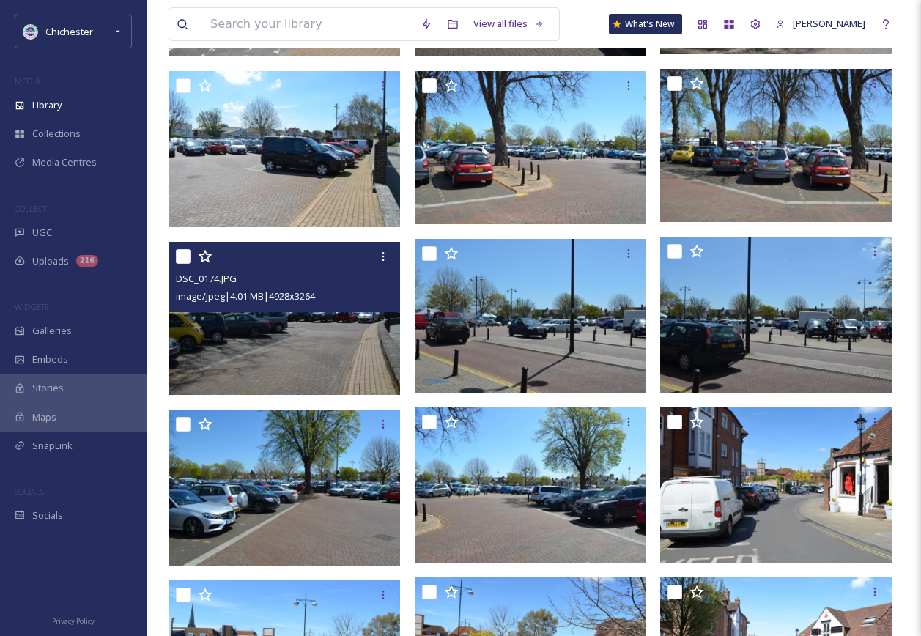
click at [288, 341] on img at bounding box center [285, 318] width 232 height 153
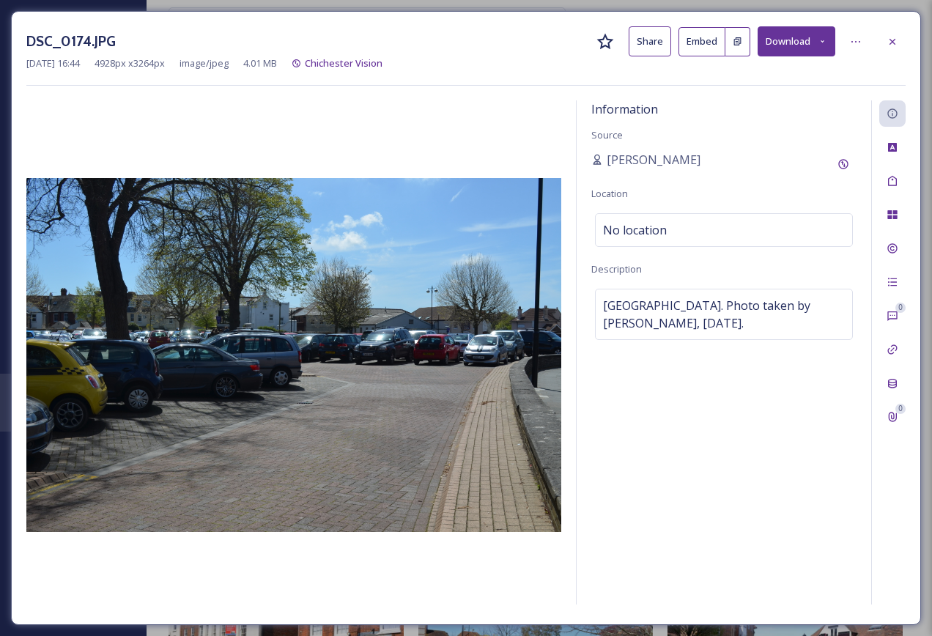
click at [889, 26] on div "DSC_0174.JPG Share Embed Download" at bounding box center [465, 41] width 879 height 30
click at [890, 27] on div "DSC_0174.JPG Share Embed Download" at bounding box center [465, 41] width 879 height 30
drag, startPoint x: 890, startPoint y: 27, endPoint x: 889, endPoint y: 36, distance: 8.8
click at [889, 36] on icon at bounding box center [893, 42] width 12 height 12
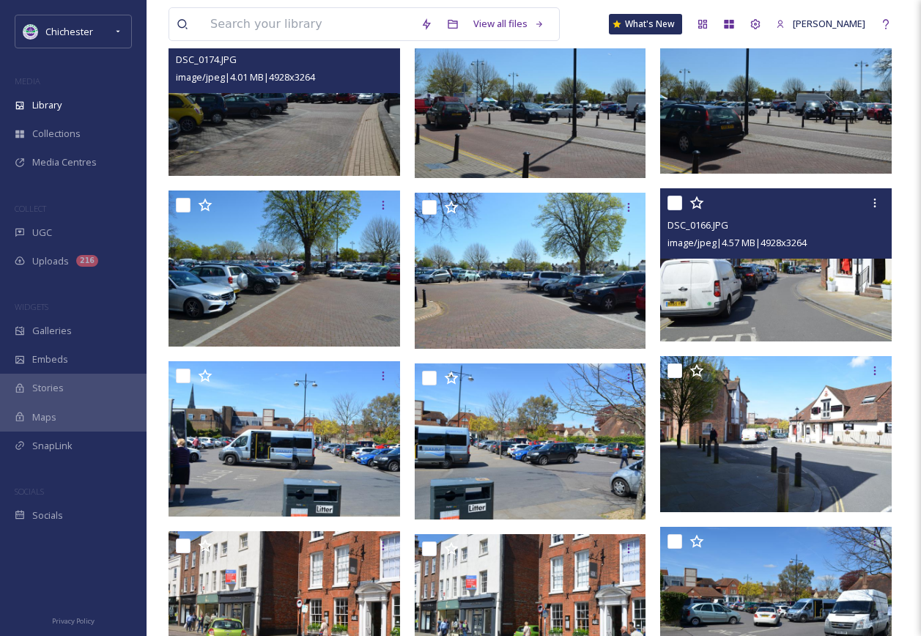
scroll to position [2565, 0]
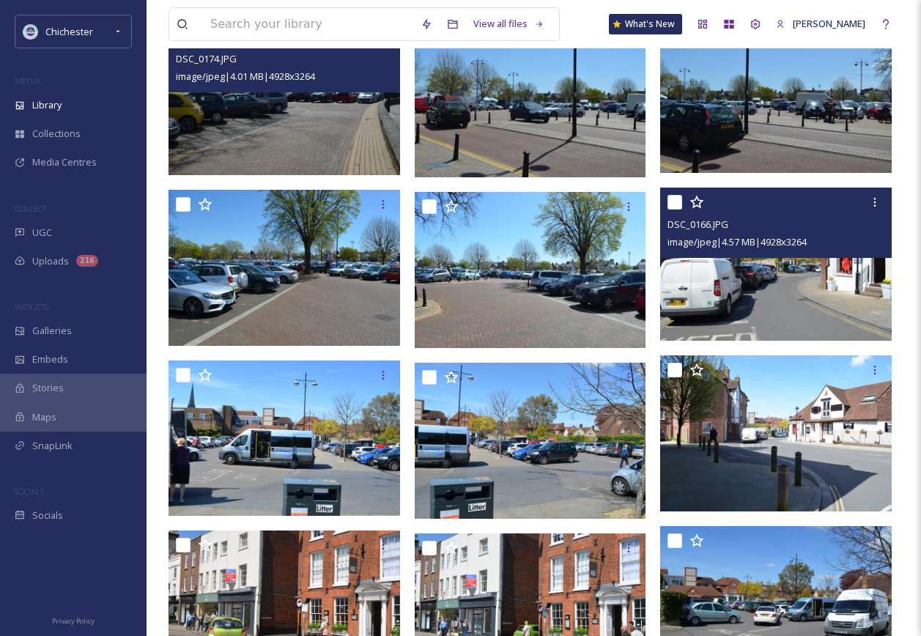
click at [740, 308] on img at bounding box center [776, 264] width 232 height 153
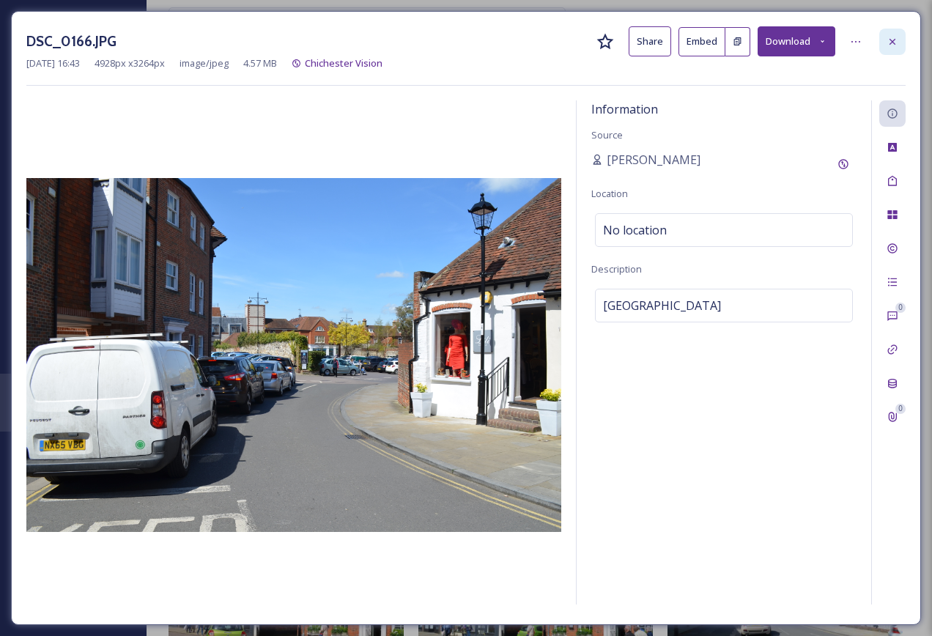
click at [894, 31] on div at bounding box center [892, 42] width 26 height 26
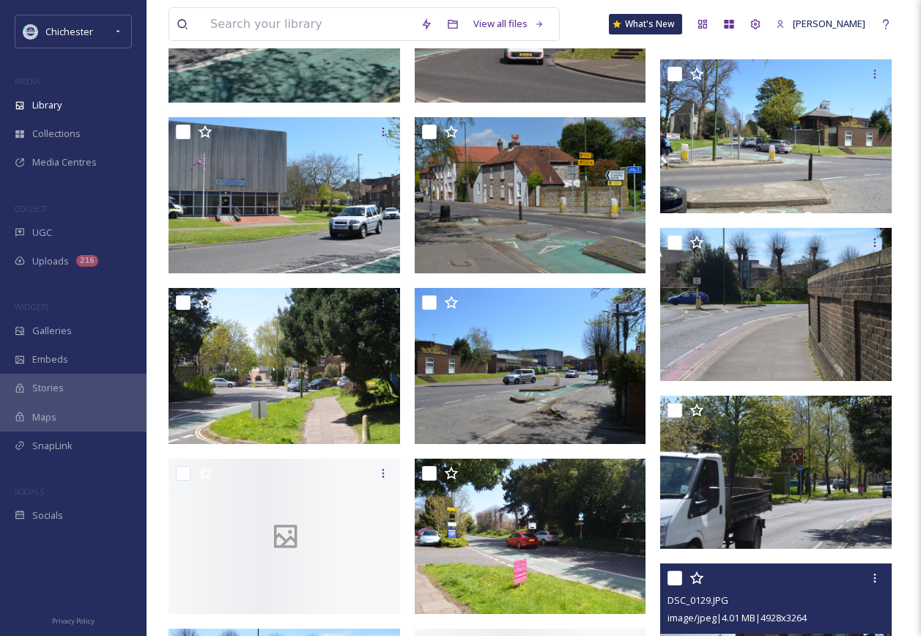
scroll to position [4983, 0]
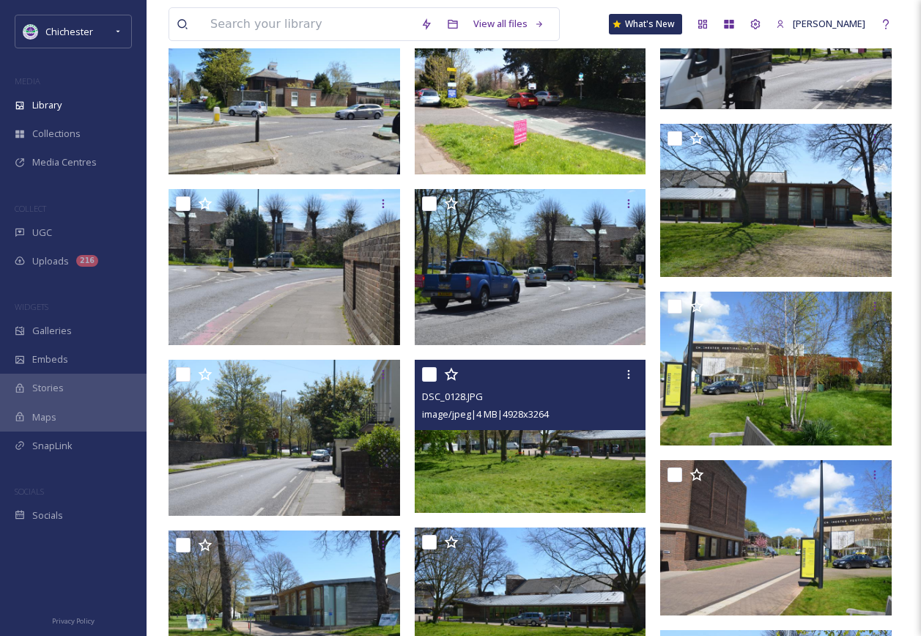
click at [517, 444] on img at bounding box center [531, 436] width 232 height 153
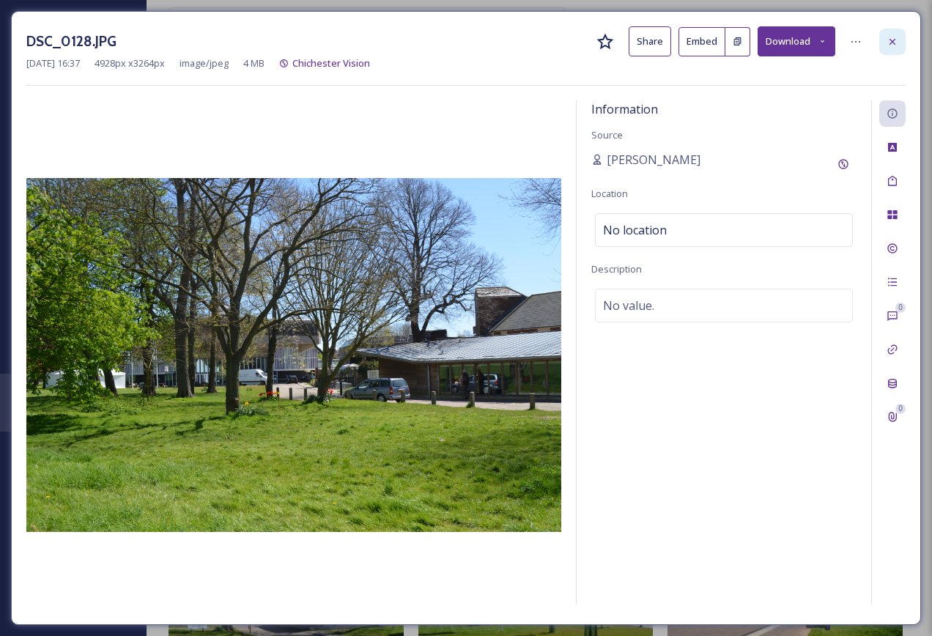
click at [886, 43] on div at bounding box center [892, 42] width 26 height 26
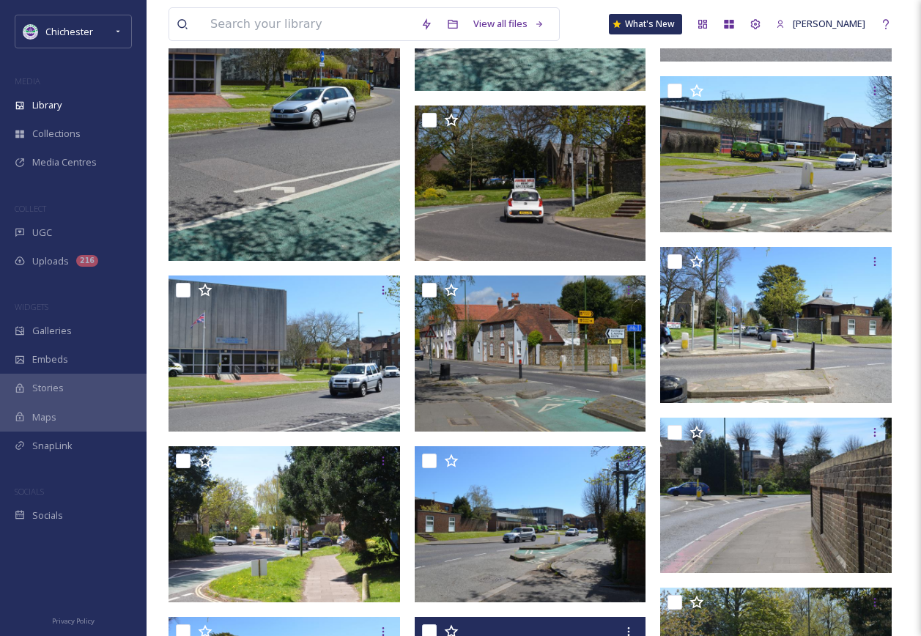
scroll to position [4250, 0]
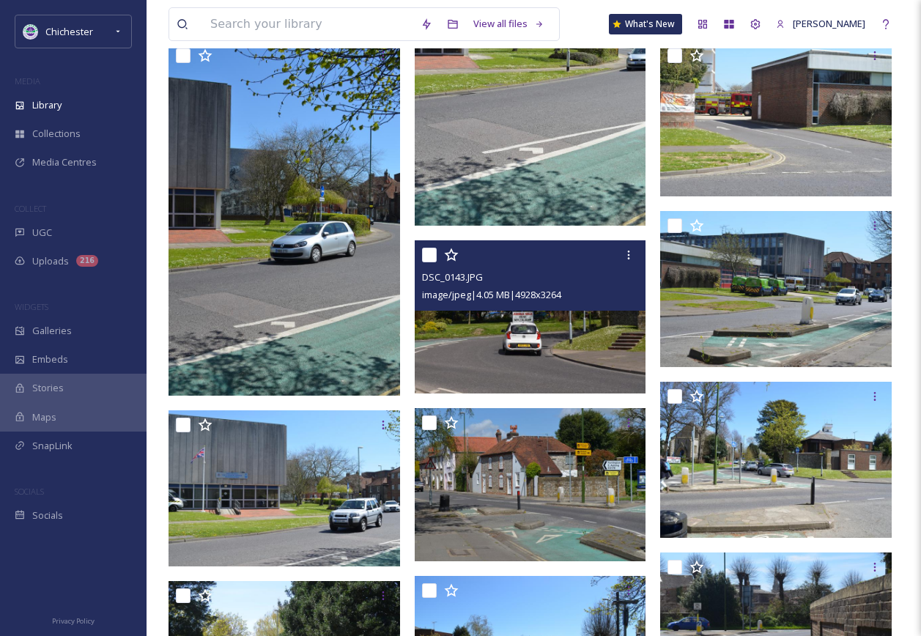
click at [524, 341] on img at bounding box center [531, 316] width 232 height 153
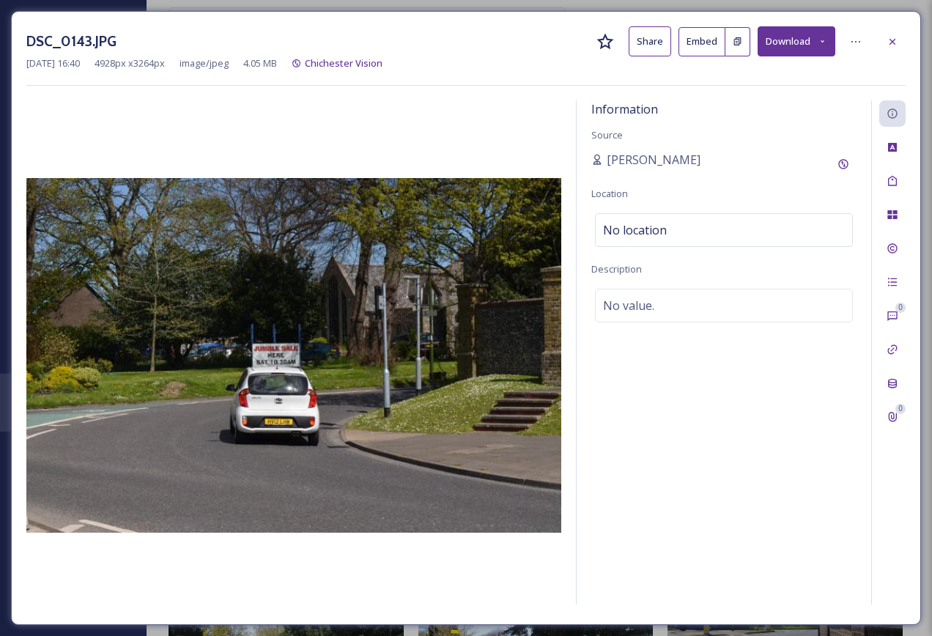
click at [896, 57] on div "Mar 31 2022 16:40 4928 px x 3264 px image/jpeg 4.05 MB Chichester Vision" at bounding box center [465, 63] width 879 height 14
click at [893, 43] on icon at bounding box center [893, 41] width 6 height 6
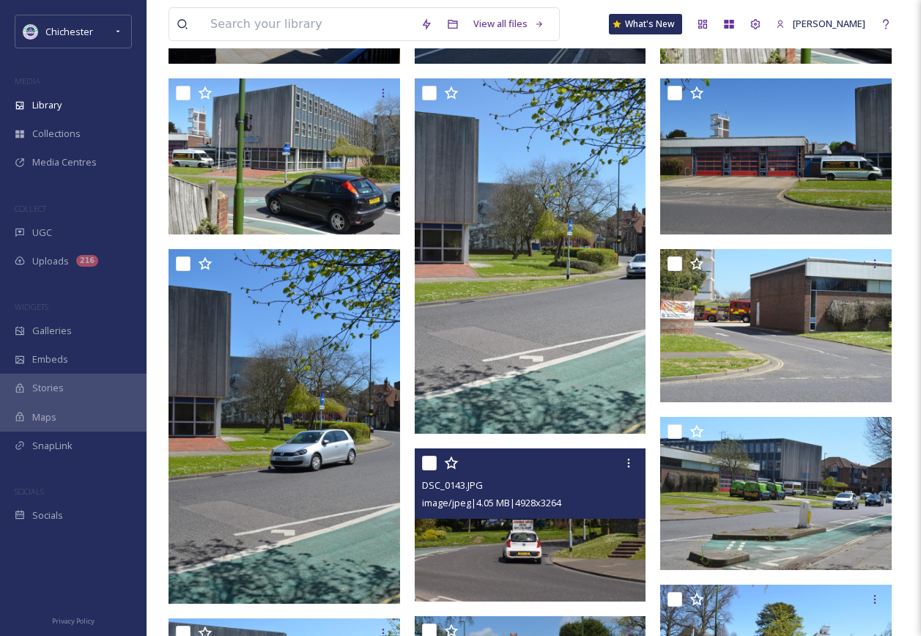
scroll to position [3957, 0]
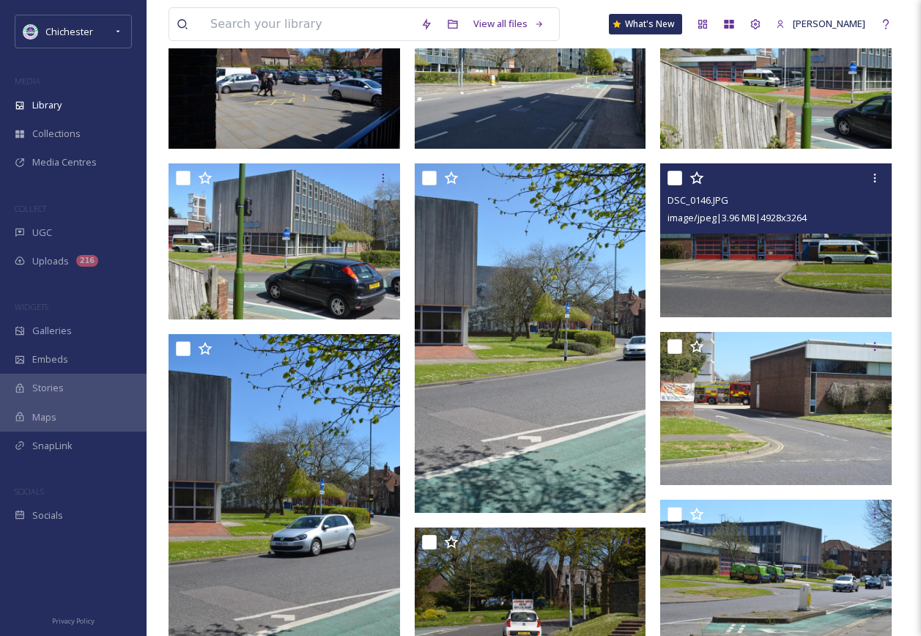
click at [755, 260] on img at bounding box center [776, 239] width 232 height 153
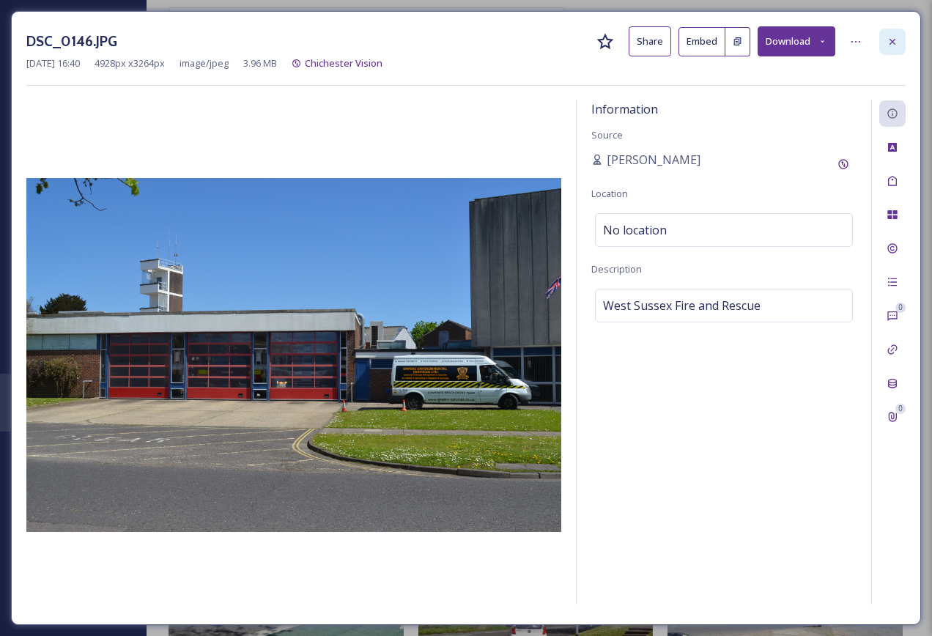
click at [895, 52] on div at bounding box center [892, 42] width 26 height 26
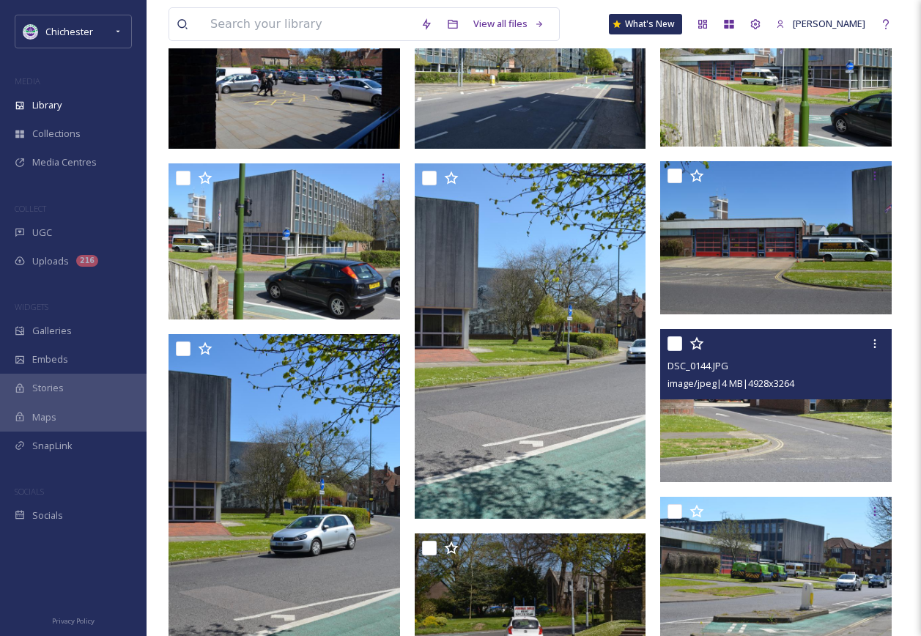
click at [786, 423] on img at bounding box center [776, 405] width 232 height 153
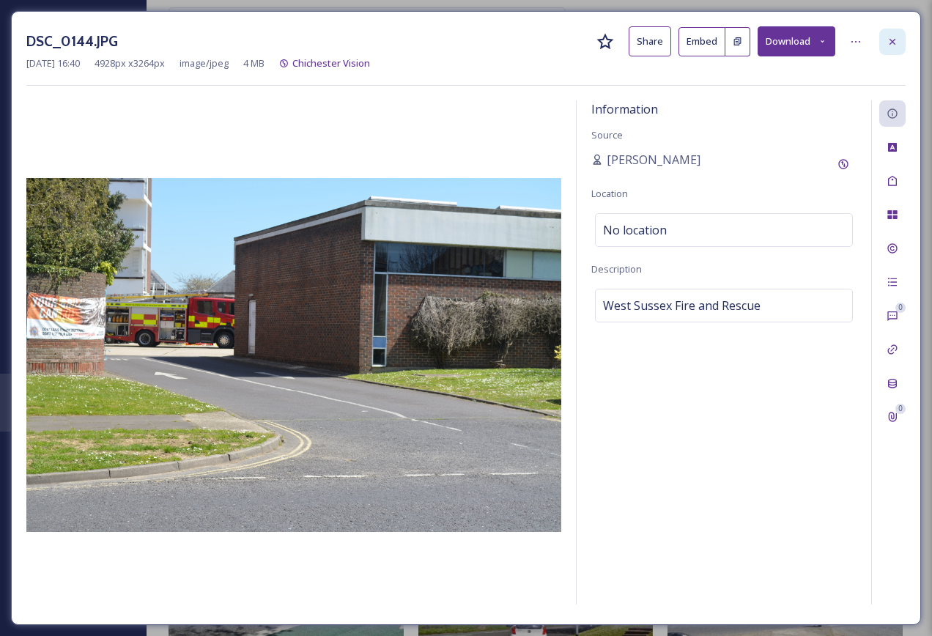
click at [889, 42] on icon at bounding box center [893, 42] width 12 height 12
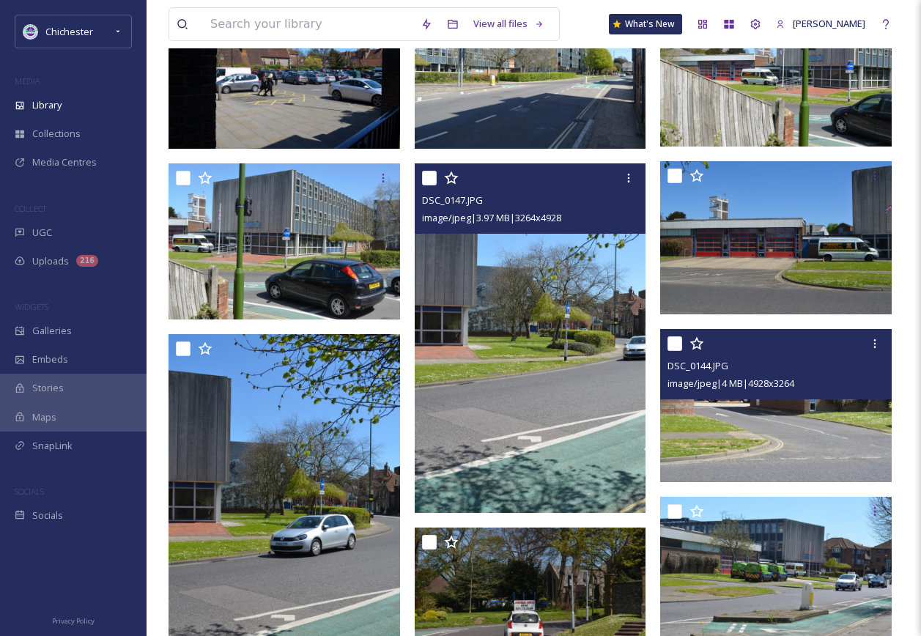
click at [530, 375] on img at bounding box center [531, 338] width 232 height 350
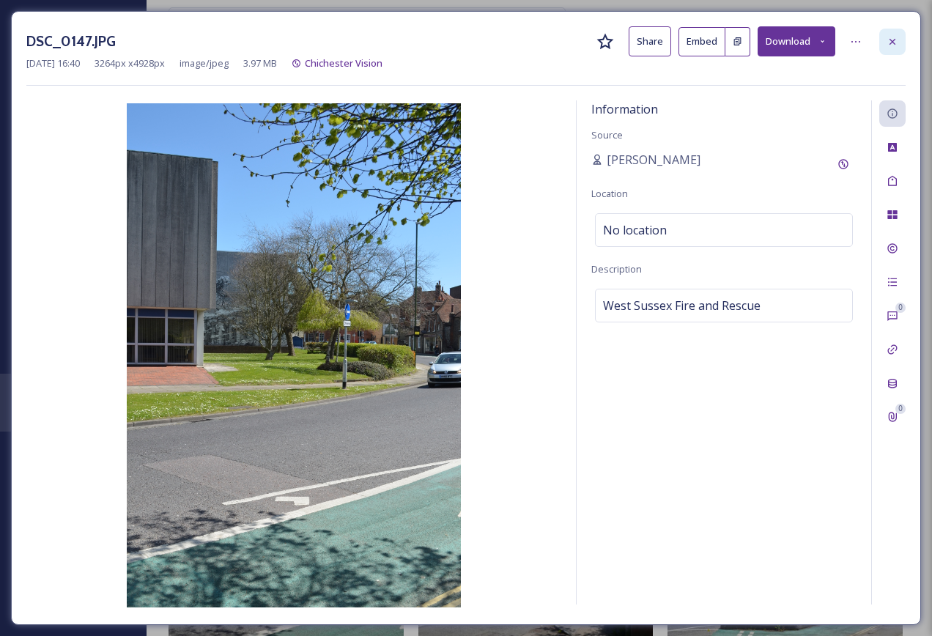
click at [891, 43] on icon at bounding box center [893, 41] width 6 height 6
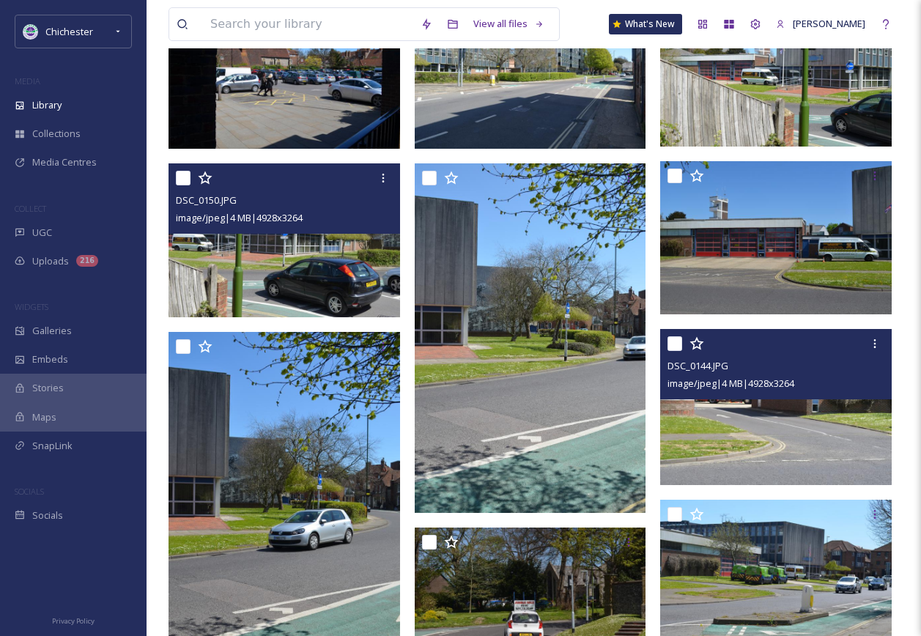
click at [292, 283] on img at bounding box center [285, 239] width 232 height 153
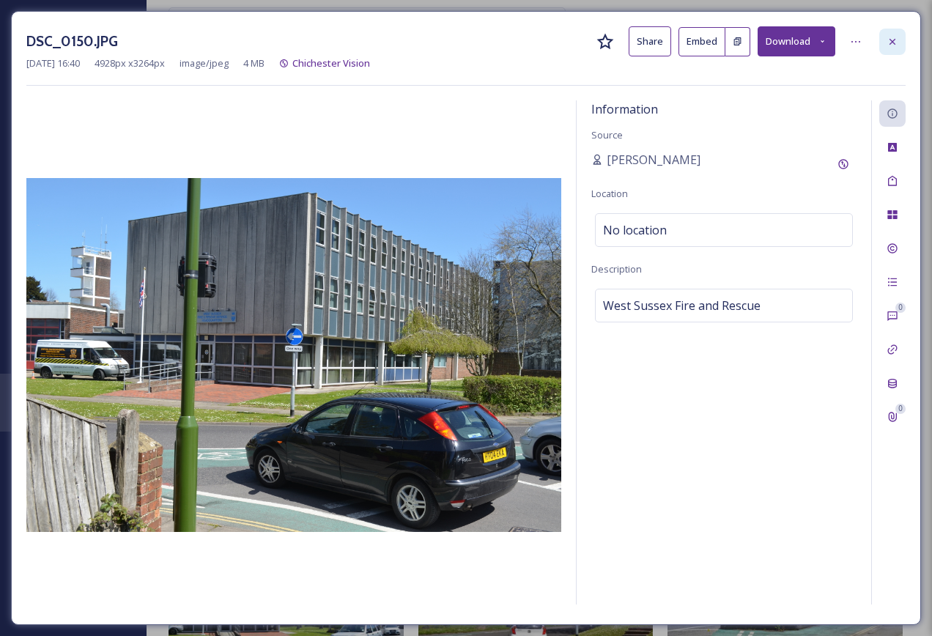
click at [894, 36] on icon at bounding box center [893, 42] width 12 height 12
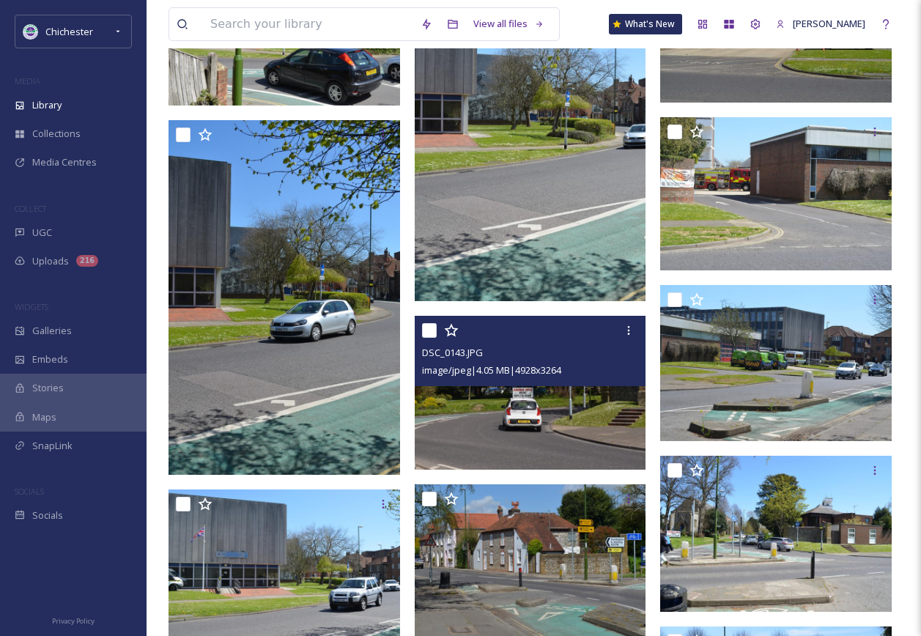
scroll to position [4177, 0]
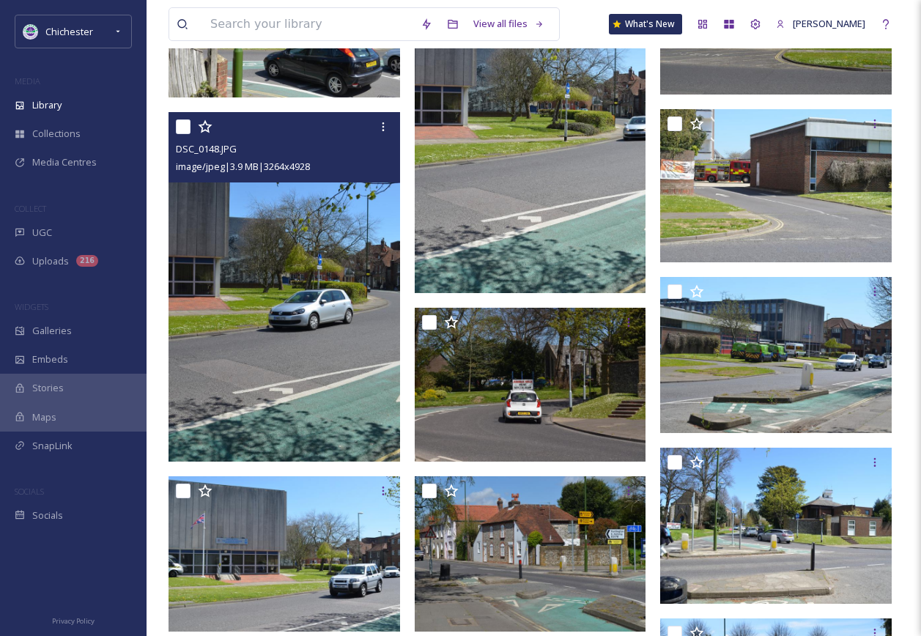
click at [338, 388] on img at bounding box center [285, 286] width 232 height 350
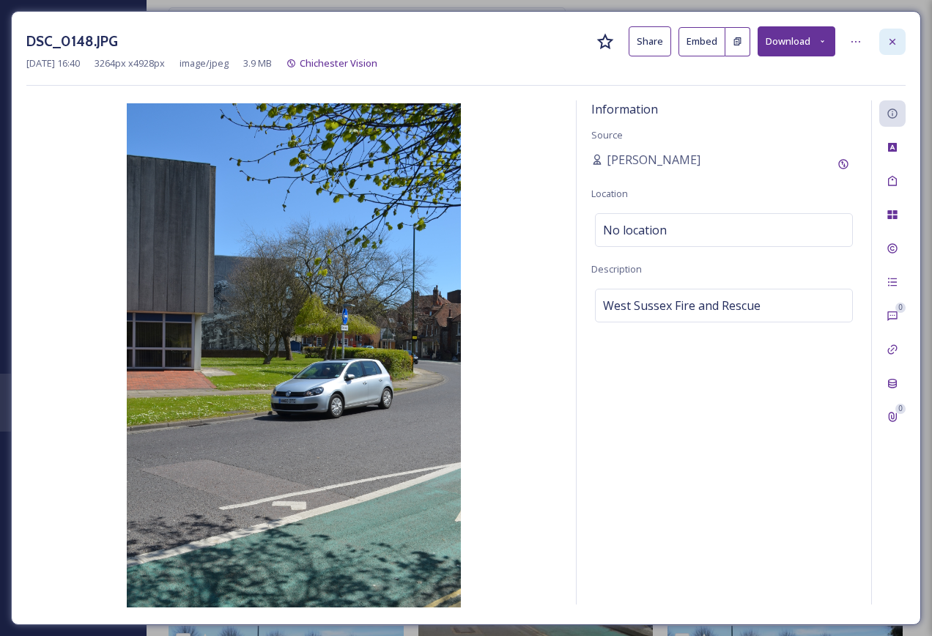
click at [898, 41] on div at bounding box center [892, 42] width 26 height 26
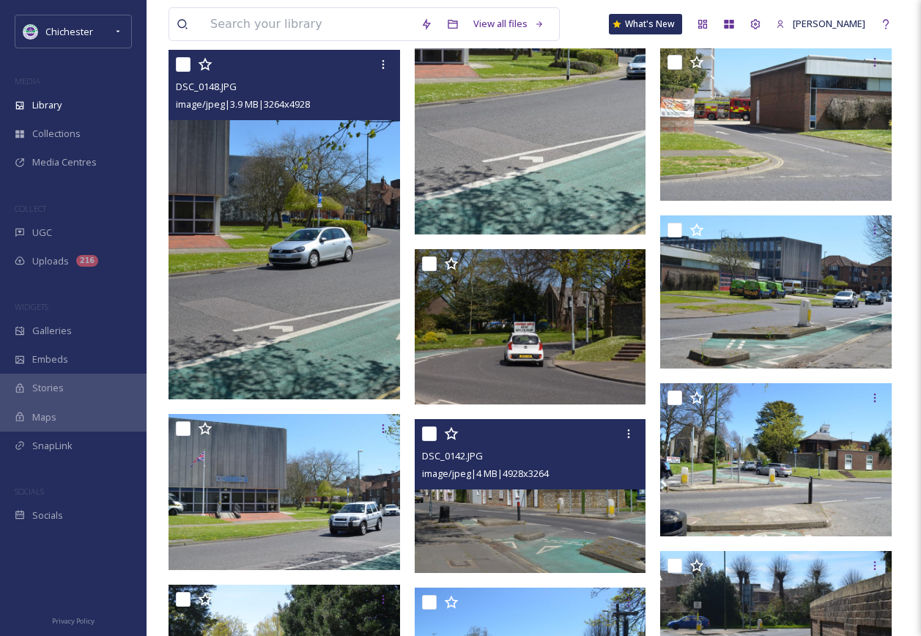
scroll to position [4323, 0]
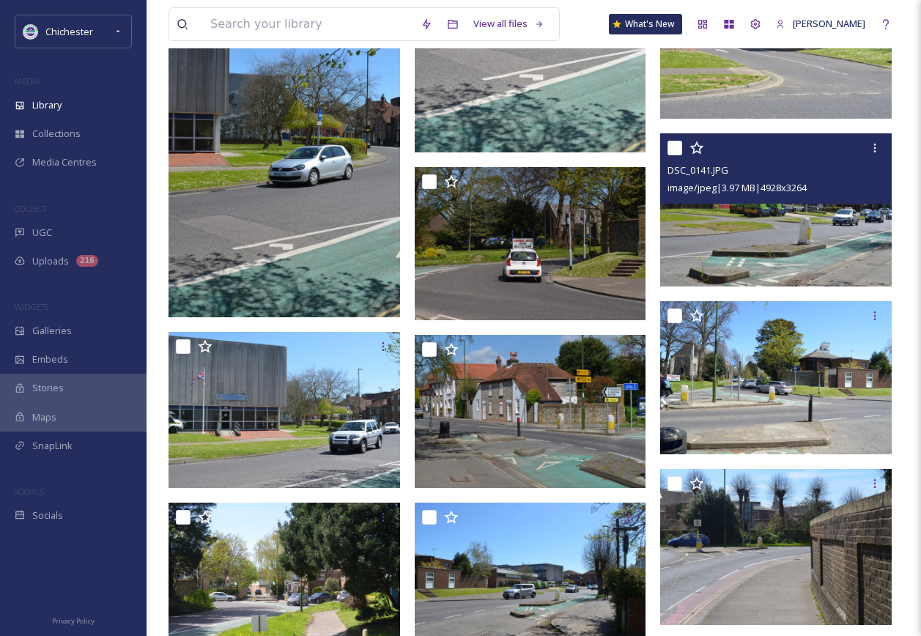
click at [796, 243] on img at bounding box center [776, 209] width 232 height 153
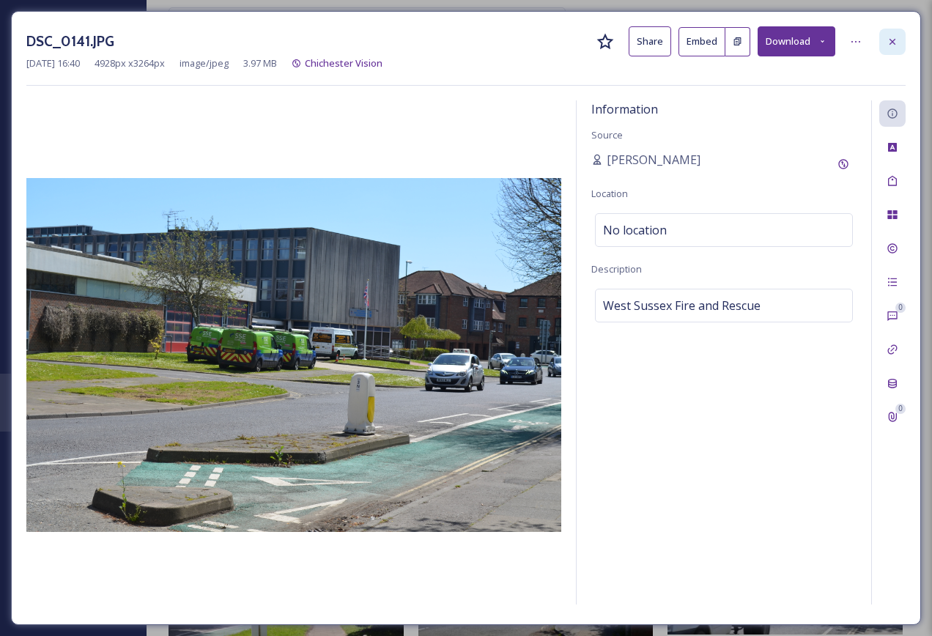
click at [893, 36] on icon at bounding box center [893, 42] width 12 height 12
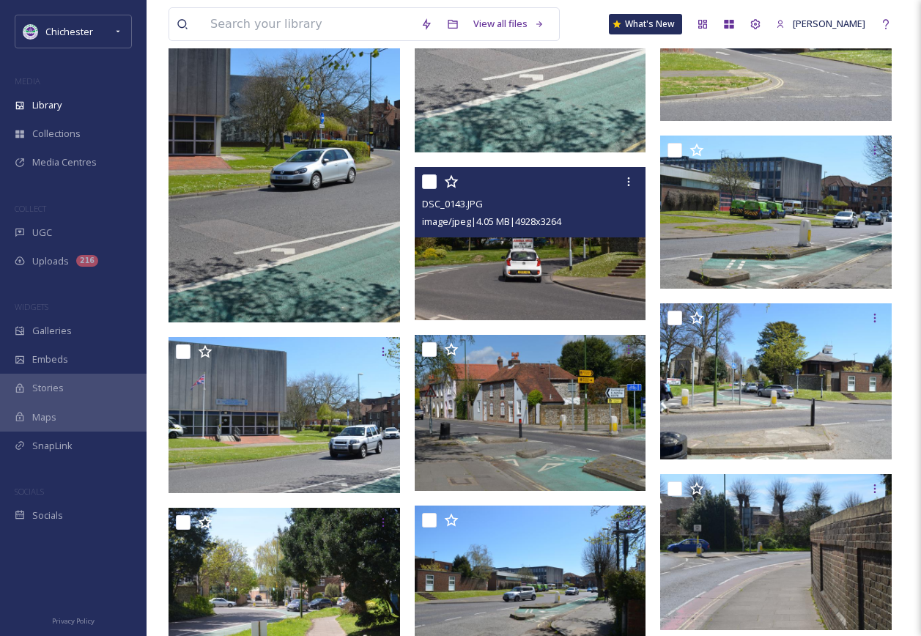
click at [552, 309] on img at bounding box center [531, 243] width 232 height 153
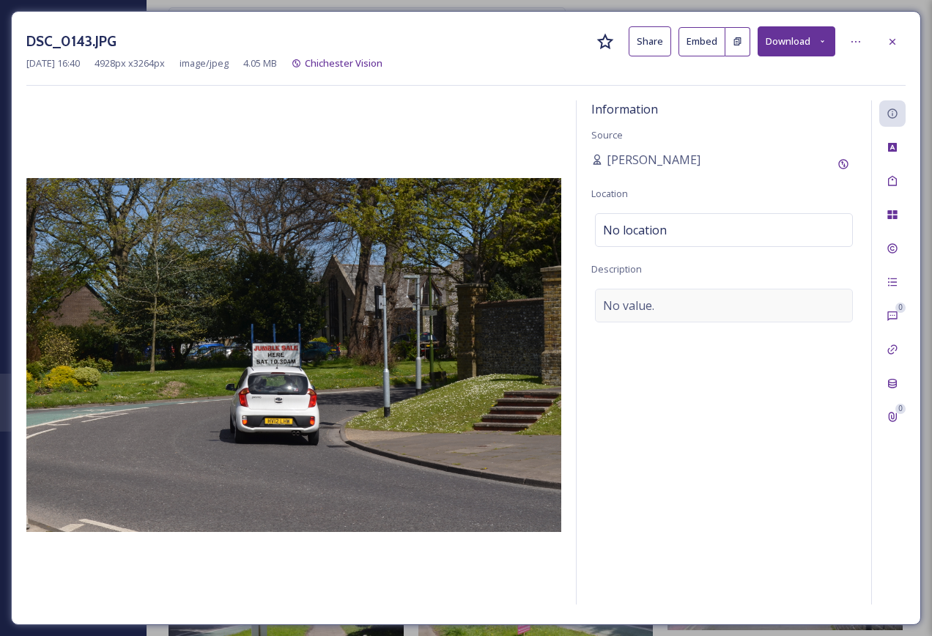
click at [690, 318] on div "No value." at bounding box center [724, 306] width 258 height 34
click at [687, 304] on textarea at bounding box center [723, 350] width 265 height 122
type textarea "A car driving"
click at [908, 180] on div "DSC_0143.JPG Share Embed Download Mar 31 2022 16:40 4928 px x 3264 px image/jpe…" at bounding box center [466, 318] width 910 height 614
drag, startPoint x: 903, startPoint y: 180, endPoint x: 901, endPoint y: 172, distance: 8.4
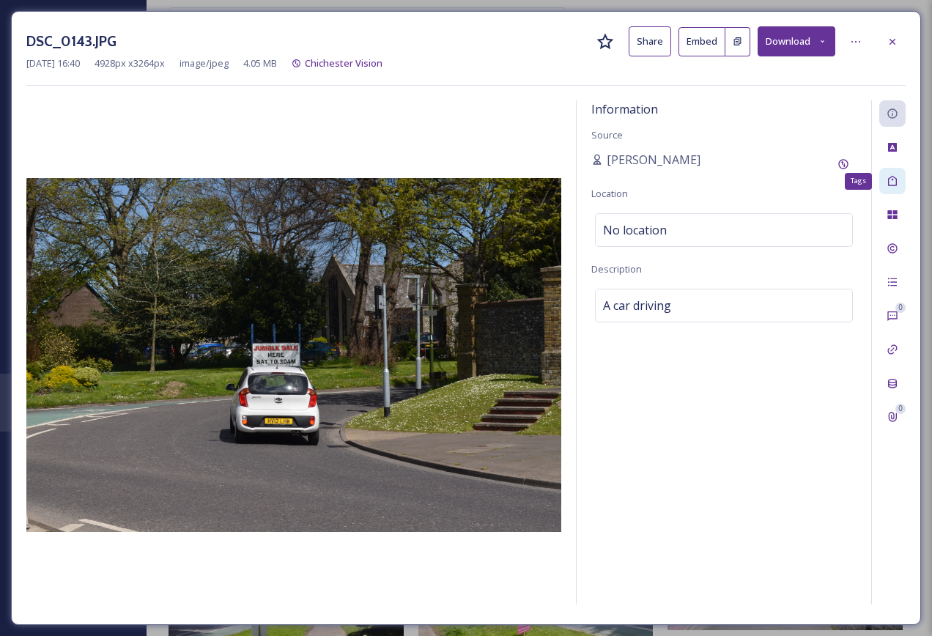
click at [901, 180] on div "Tags" at bounding box center [892, 181] width 26 height 26
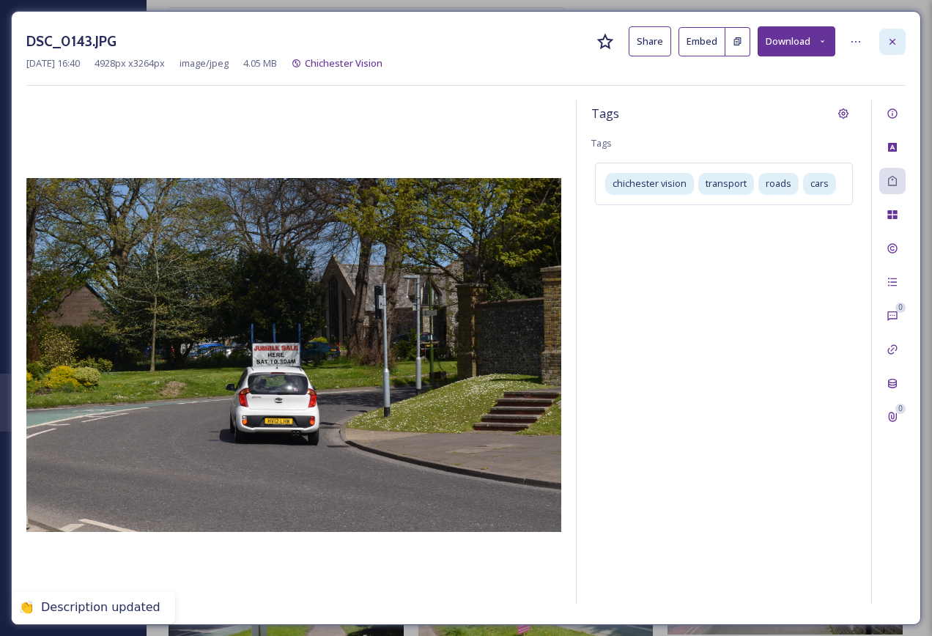
click at [896, 45] on icon at bounding box center [893, 42] width 12 height 12
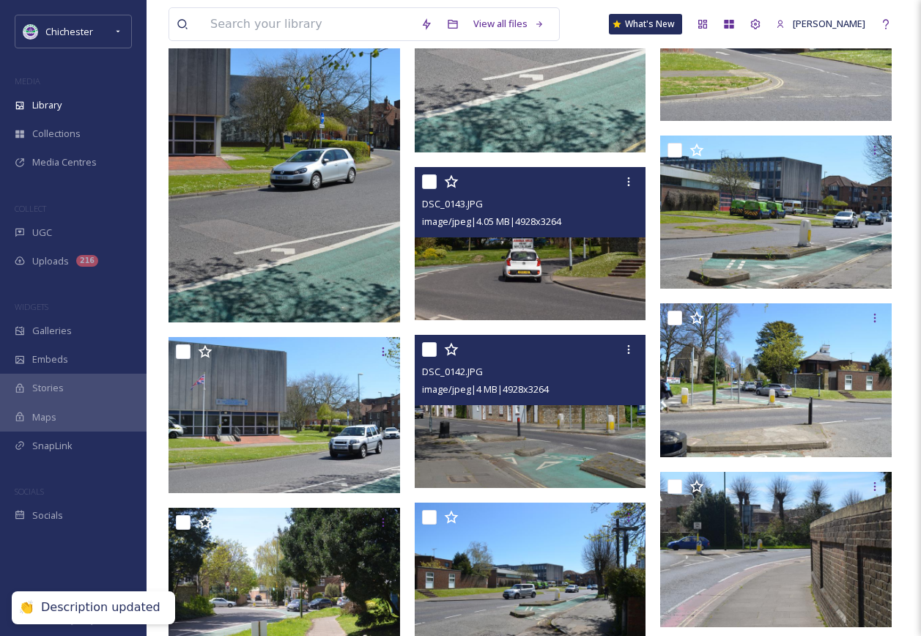
scroll to position [4397, 0]
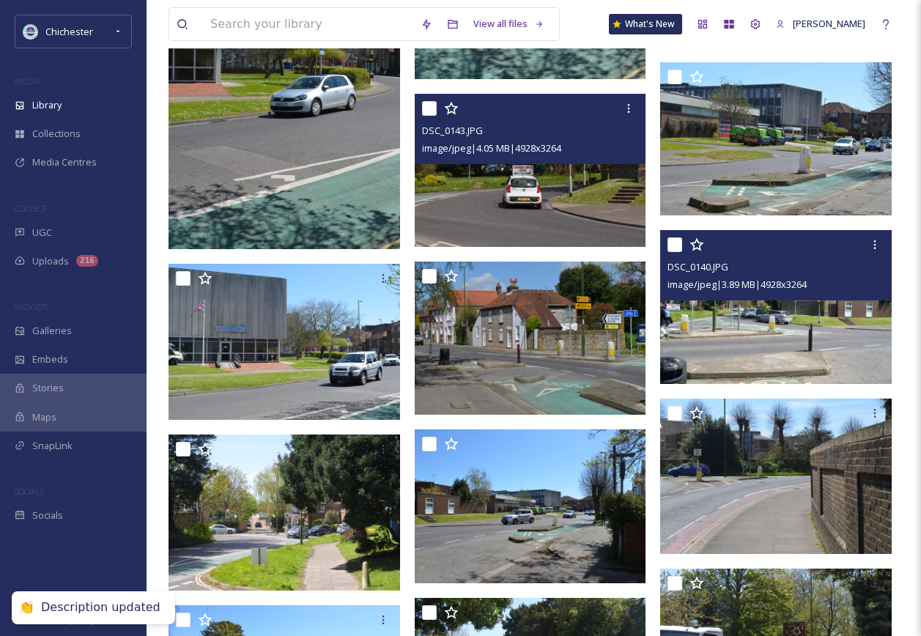
click at [754, 318] on img at bounding box center [776, 306] width 232 height 153
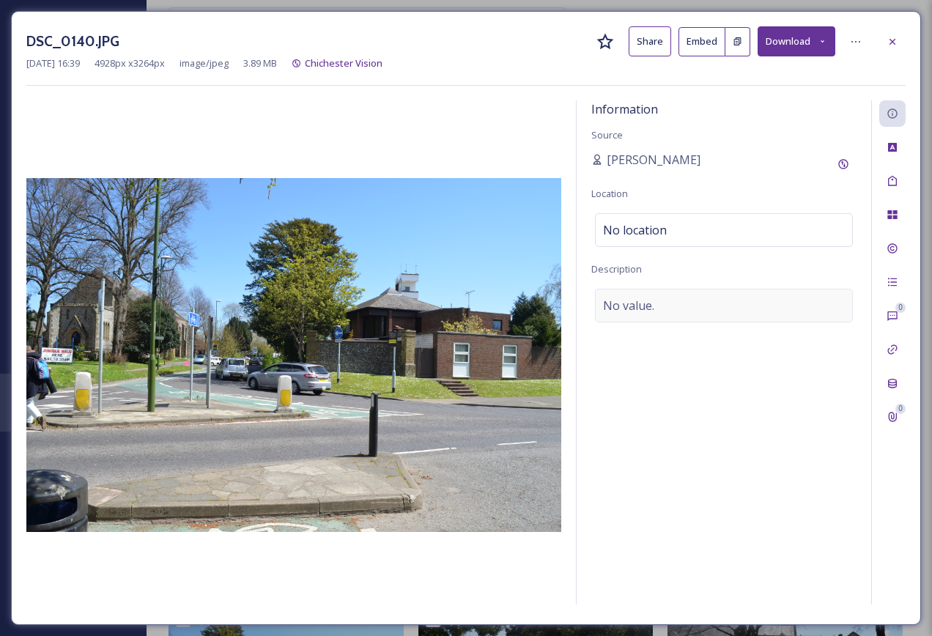
click at [681, 307] on div "No value." at bounding box center [724, 306] width 258 height 34
click at [671, 319] on textarea at bounding box center [723, 350] width 265 height 122
type textarea "Cars driving around the A286"
drag, startPoint x: 733, startPoint y: 308, endPoint x: 598, endPoint y: 298, distance: 136.0
click at [598, 298] on textarea "Cars driving around the A286" at bounding box center [723, 350] width 265 height 122
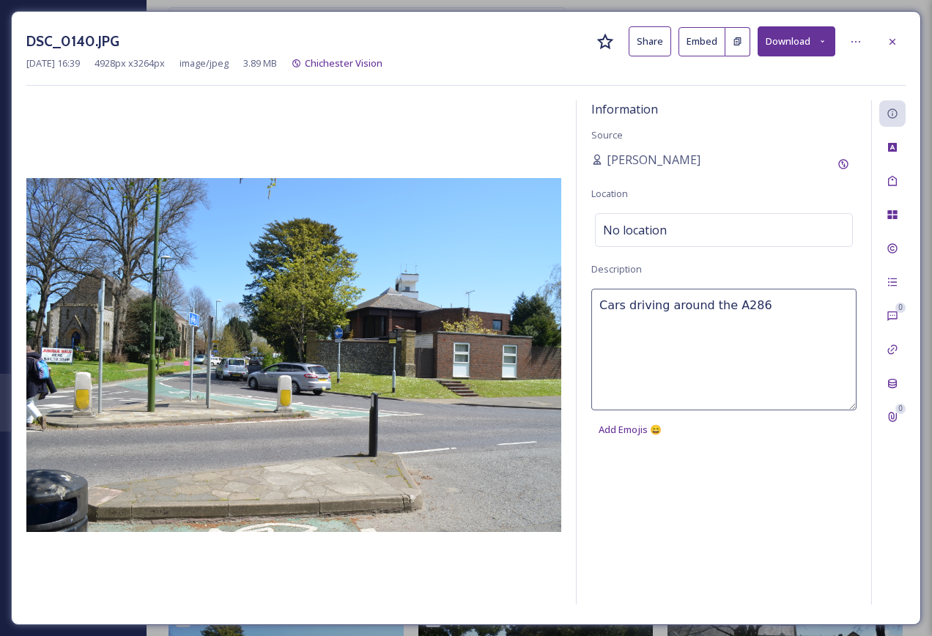
click at [710, 318] on textarea "Cars driving around the A286" at bounding box center [723, 350] width 265 height 122
drag, startPoint x: 769, startPoint y: 308, endPoint x: 663, endPoint y: 307, distance: 106.3
click at [663, 307] on textarea "Cars driving around the A286" at bounding box center [723, 350] width 265 height 122
click at [887, 44] on icon at bounding box center [893, 42] width 12 height 12
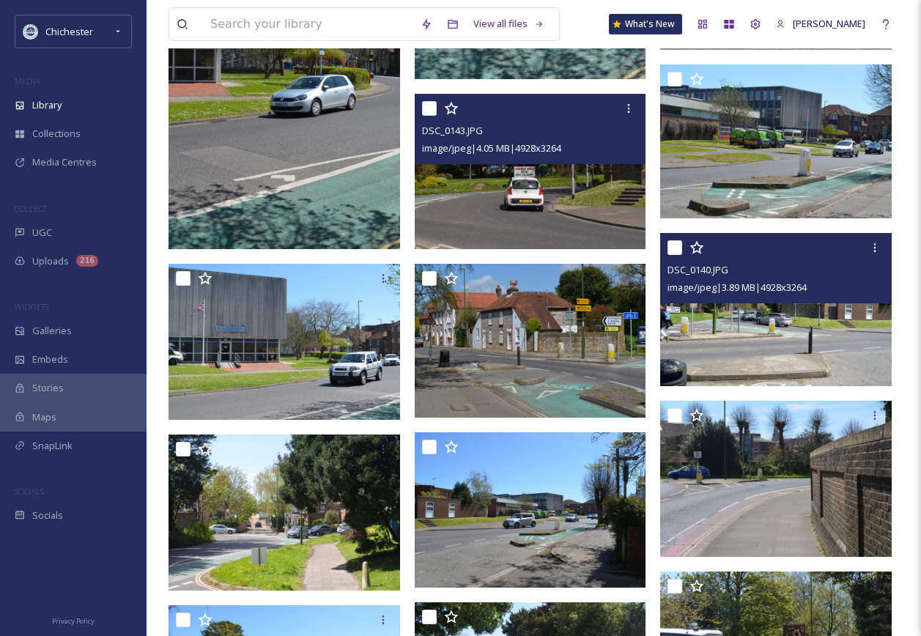
click at [520, 186] on img at bounding box center [532, 172] width 235 height 156
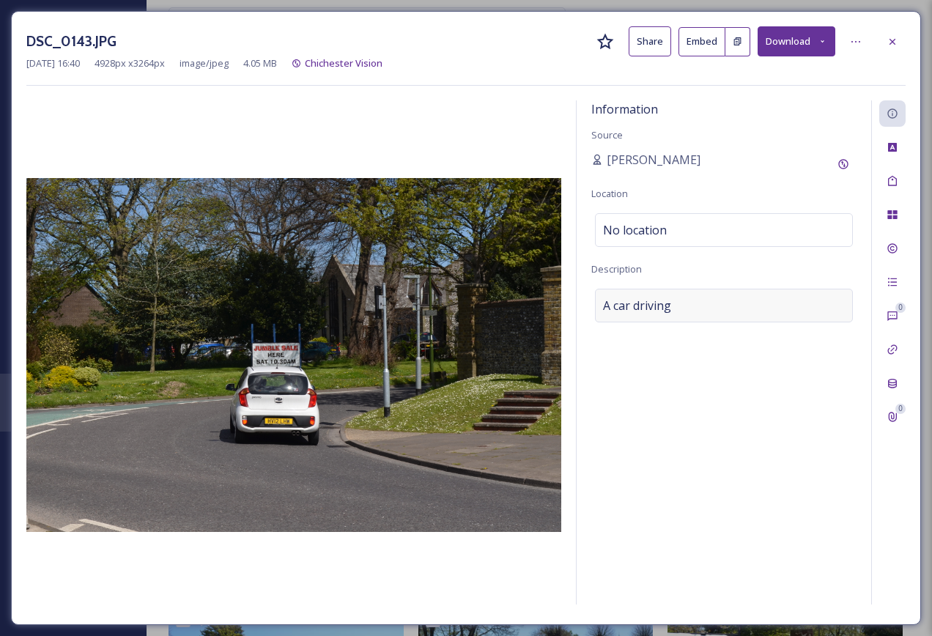
click at [728, 305] on div "A car driving" at bounding box center [724, 306] width 258 height 34
click at [723, 307] on textarea "A car driving" at bounding box center [723, 350] width 265 height 122
paste textarea "around the A286"
type textarea "A car driving around the A286"
click at [896, 41] on icon at bounding box center [893, 42] width 12 height 12
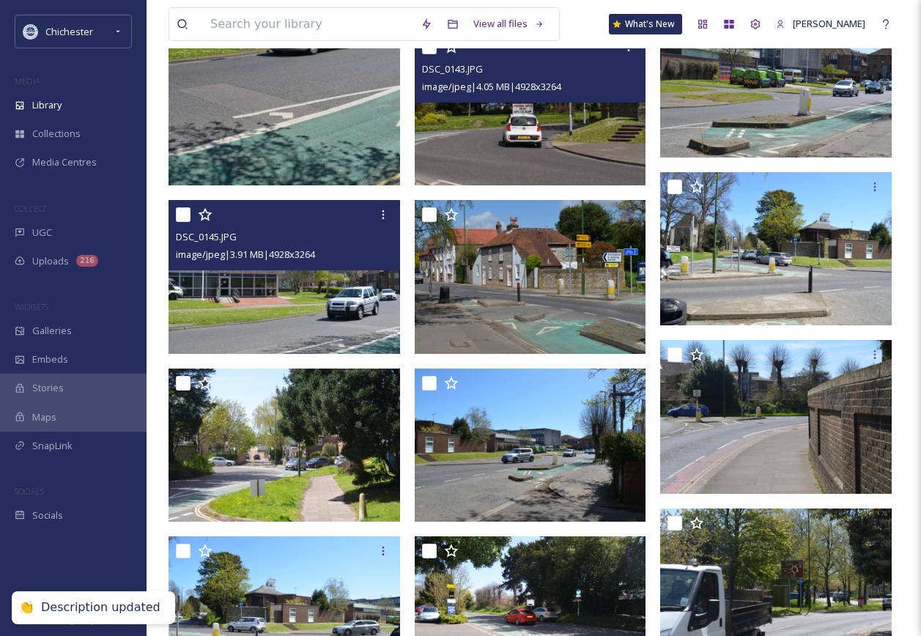
click at [317, 324] on img at bounding box center [285, 276] width 232 height 153
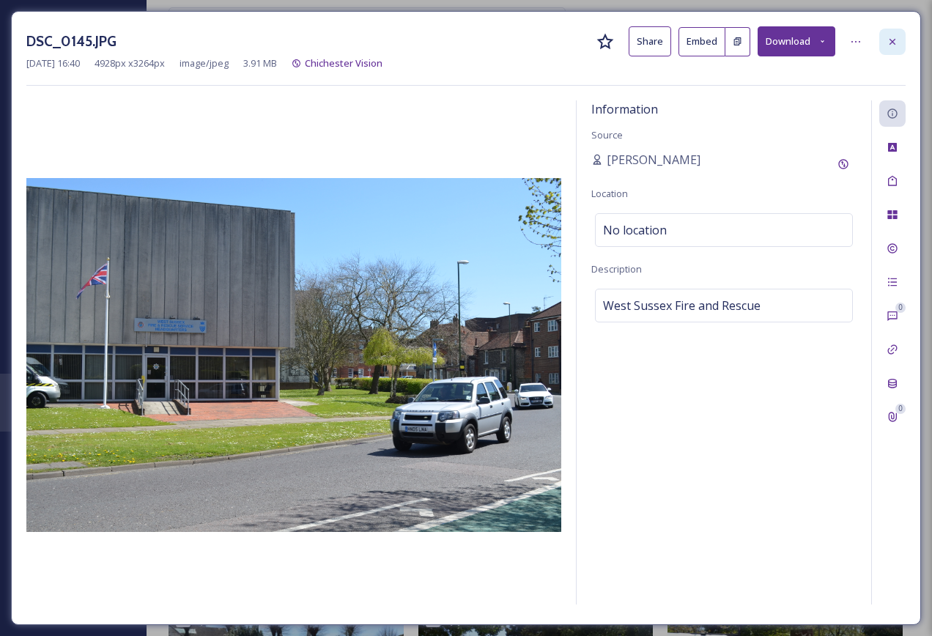
click at [885, 39] on div at bounding box center [892, 42] width 26 height 26
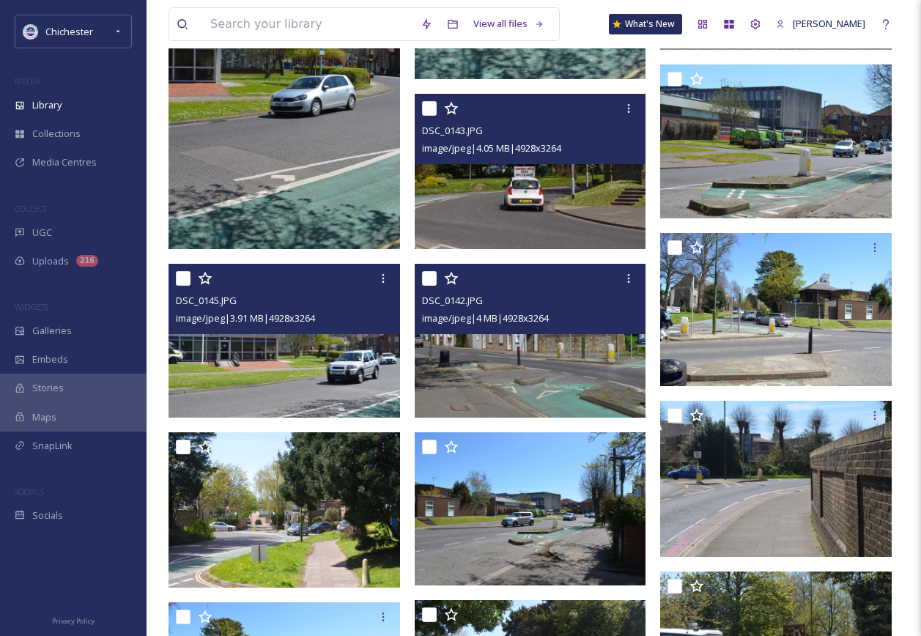
click at [520, 358] on img at bounding box center [531, 340] width 232 height 153
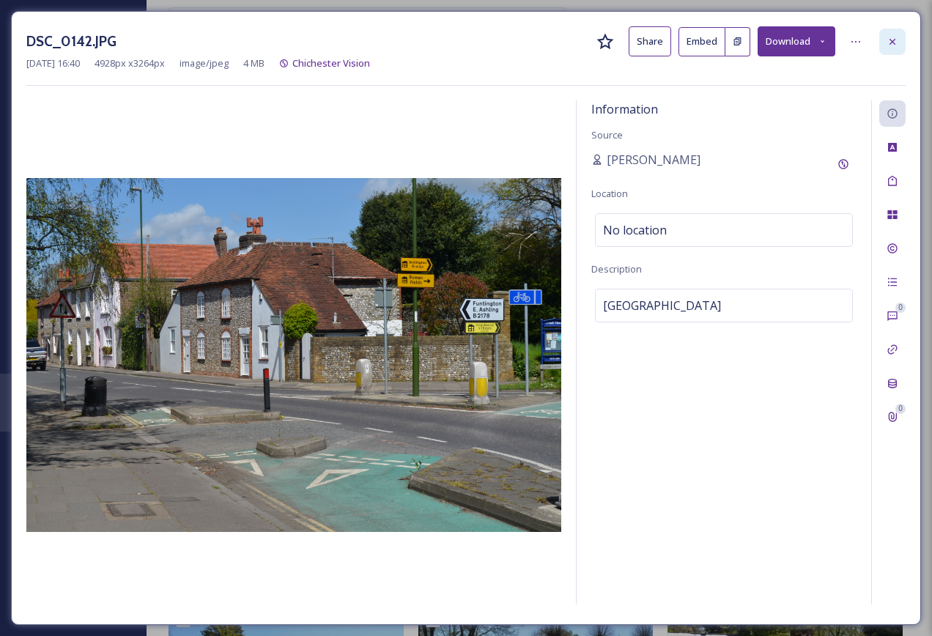
click at [898, 43] on icon at bounding box center [893, 42] width 12 height 12
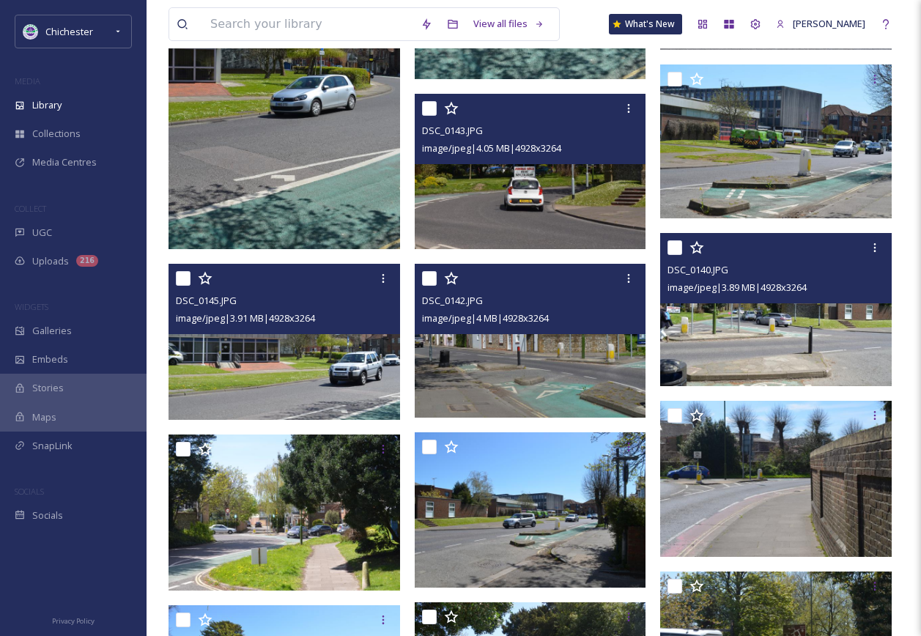
click at [800, 377] on img at bounding box center [776, 309] width 232 height 153
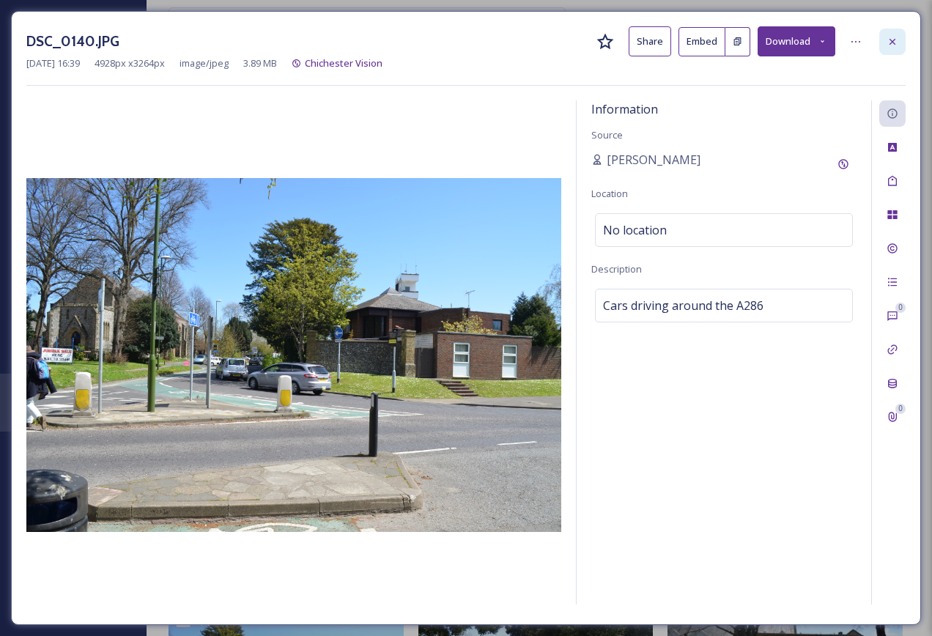
click at [893, 30] on div at bounding box center [892, 42] width 26 height 26
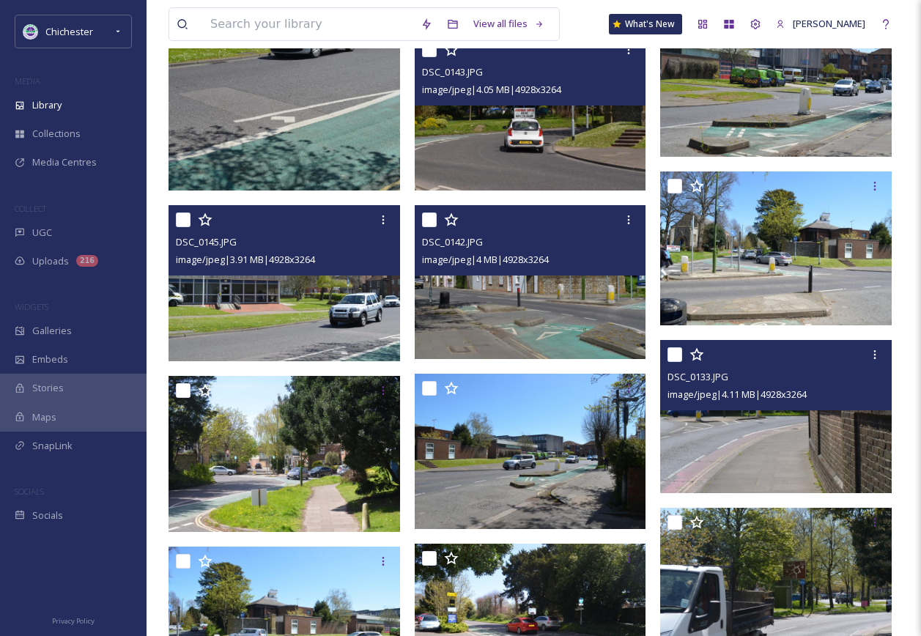
scroll to position [4543, 0]
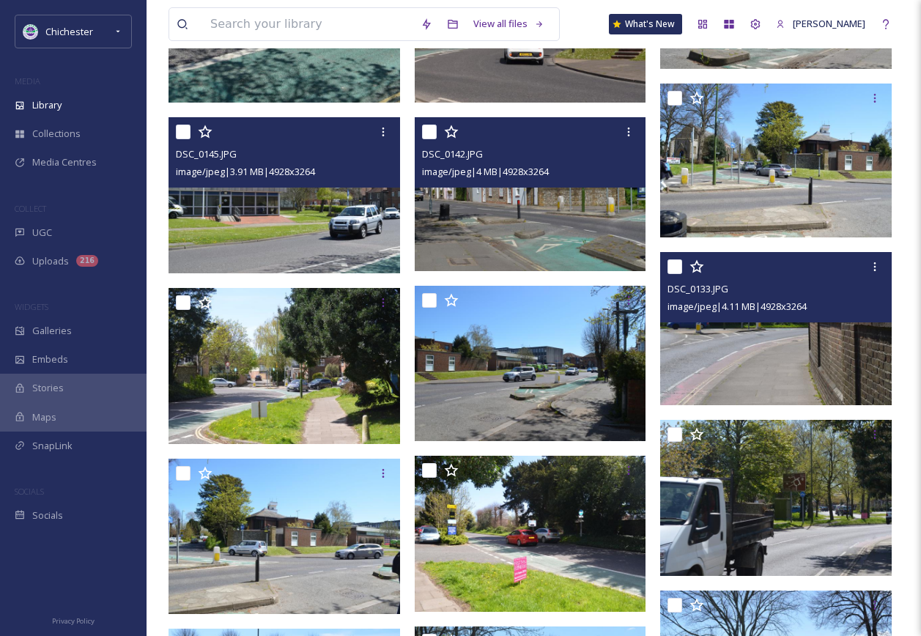
click at [777, 352] on img at bounding box center [776, 328] width 232 height 153
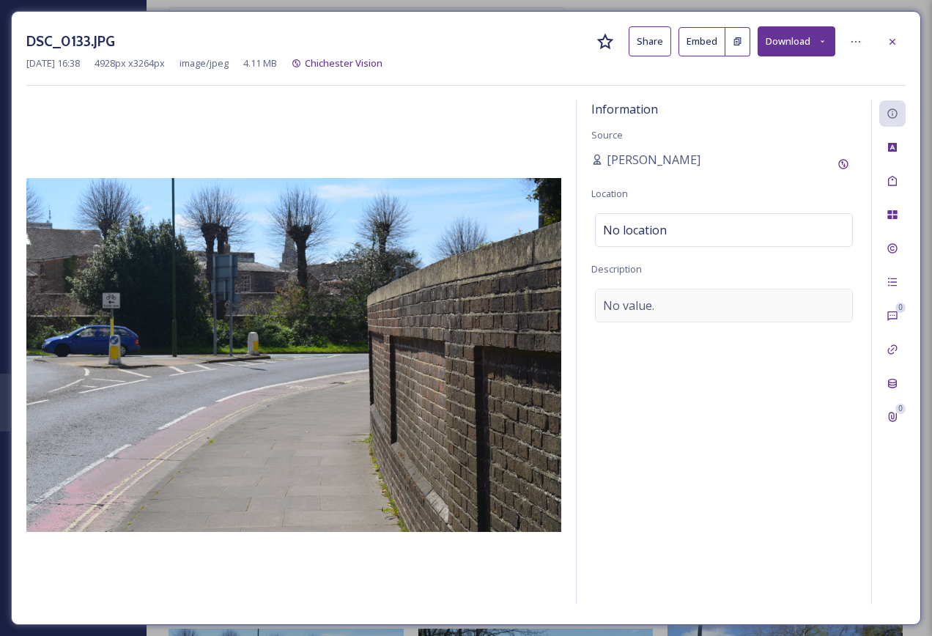
click at [639, 298] on span "No value." at bounding box center [628, 306] width 51 height 18
click at [643, 310] on textarea at bounding box center [723, 350] width 265 height 122
paste textarea "around the A286"
click at [599, 300] on textarea "around the A286" at bounding box center [723, 350] width 265 height 122
type textarea "Cars driving around the A286"
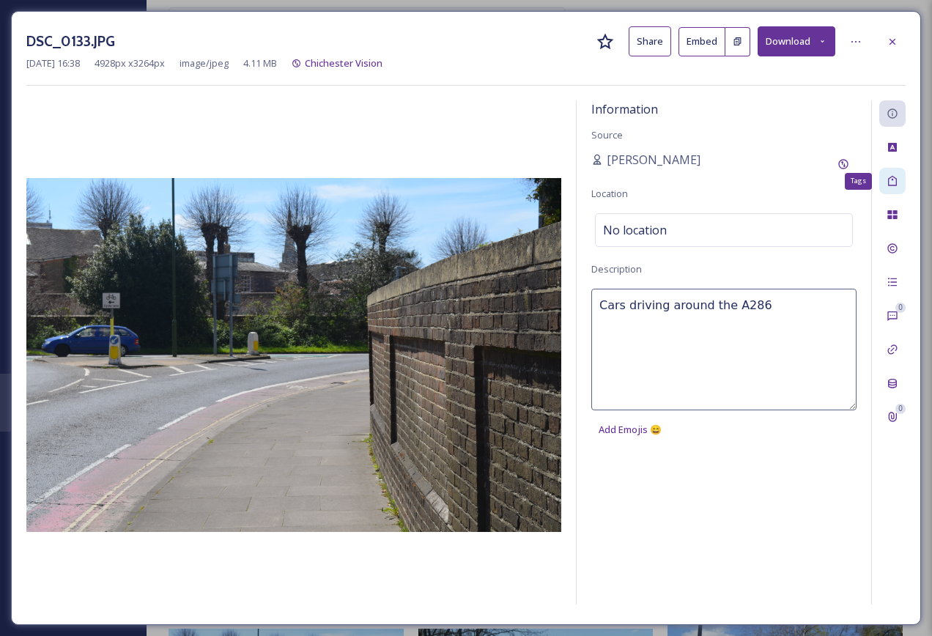
click at [896, 181] on icon at bounding box center [892, 181] width 9 height 10
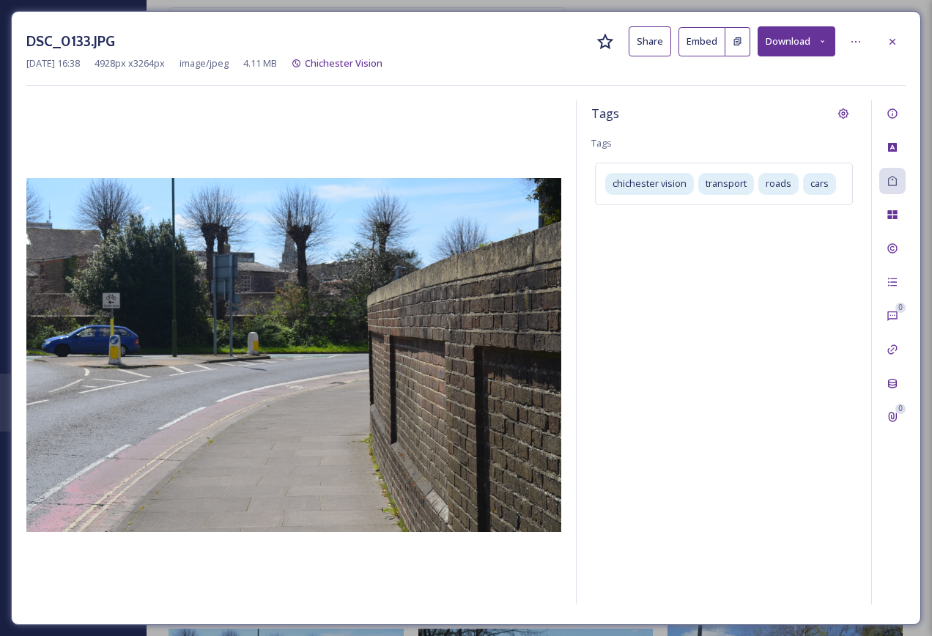
click at [906, 39] on div "DSC_0133.JPG Share Embed Download Mar 31 2022 16:38 4928 px x 3264 px image/jpe…" at bounding box center [466, 318] width 910 height 614
click at [876, 39] on div "DSC_0133.JPG Share Embed Download" at bounding box center [465, 41] width 879 height 30
click at [889, 44] on icon at bounding box center [893, 42] width 12 height 12
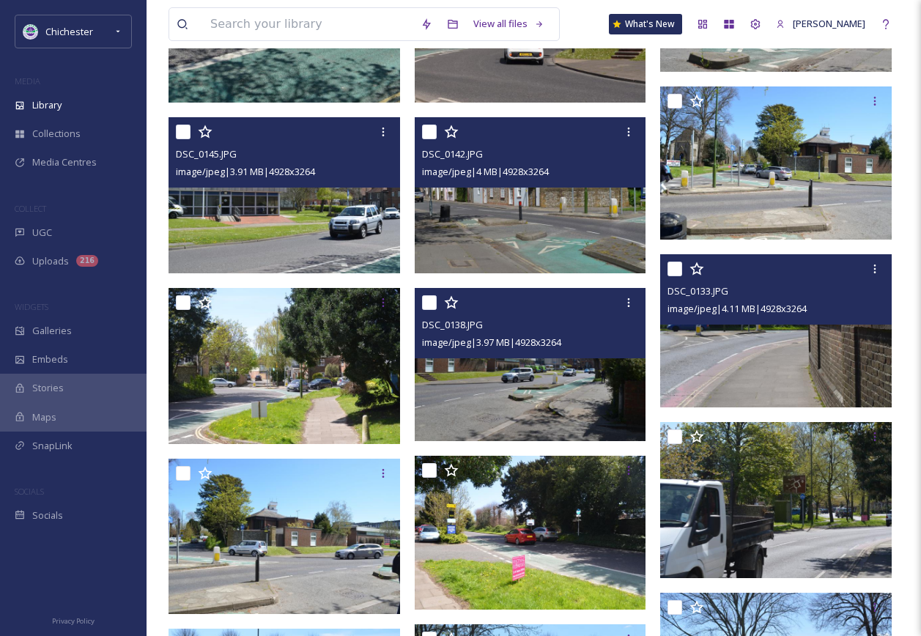
click at [544, 374] on img at bounding box center [531, 364] width 232 height 153
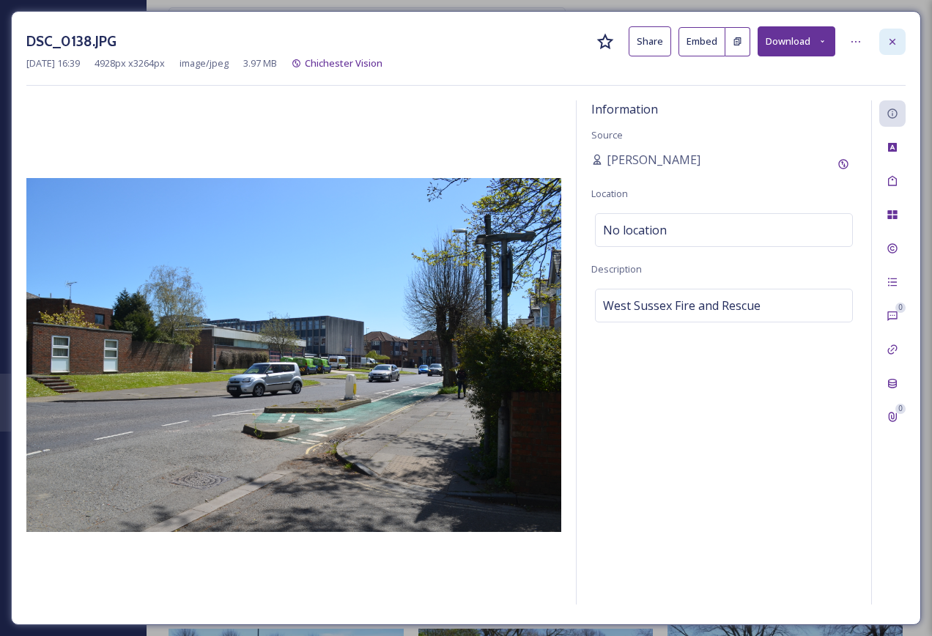
click at [905, 36] on div at bounding box center [892, 42] width 26 height 26
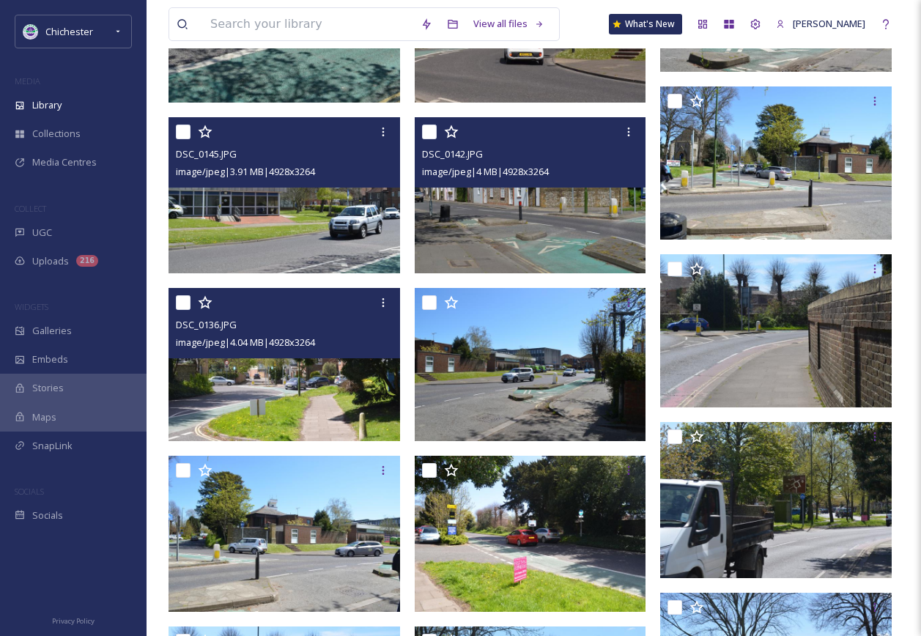
click at [346, 386] on img at bounding box center [285, 364] width 232 height 153
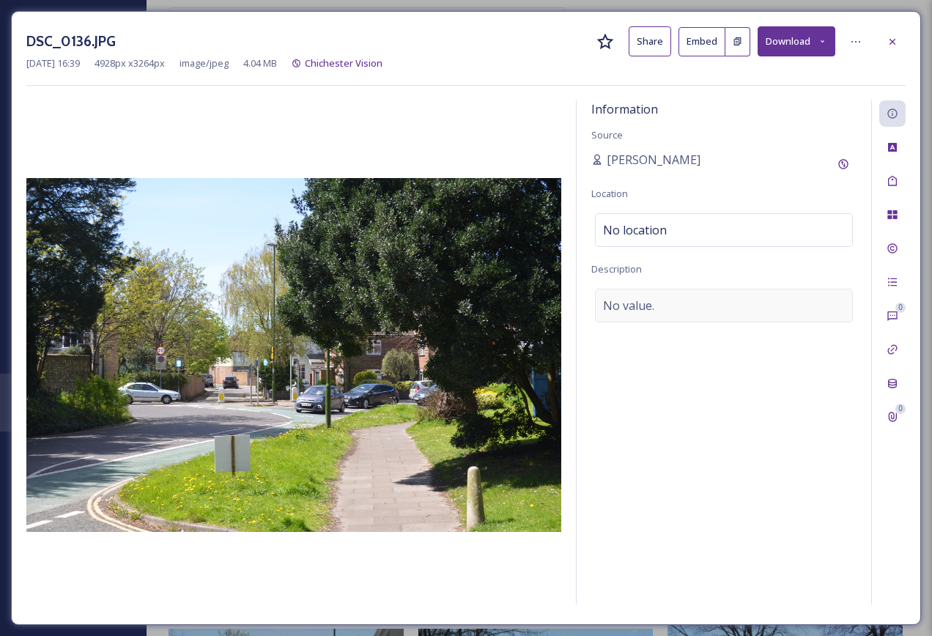
click at [678, 308] on div "No value." at bounding box center [724, 306] width 258 height 34
click at [637, 320] on textarea at bounding box center [723, 350] width 265 height 122
click at [601, 300] on textarea "around the A286" at bounding box center [723, 350] width 265 height 122
type textarea "Cars driving around the A286"
click at [898, 34] on div at bounding box center [892, 42] width 26 height 26
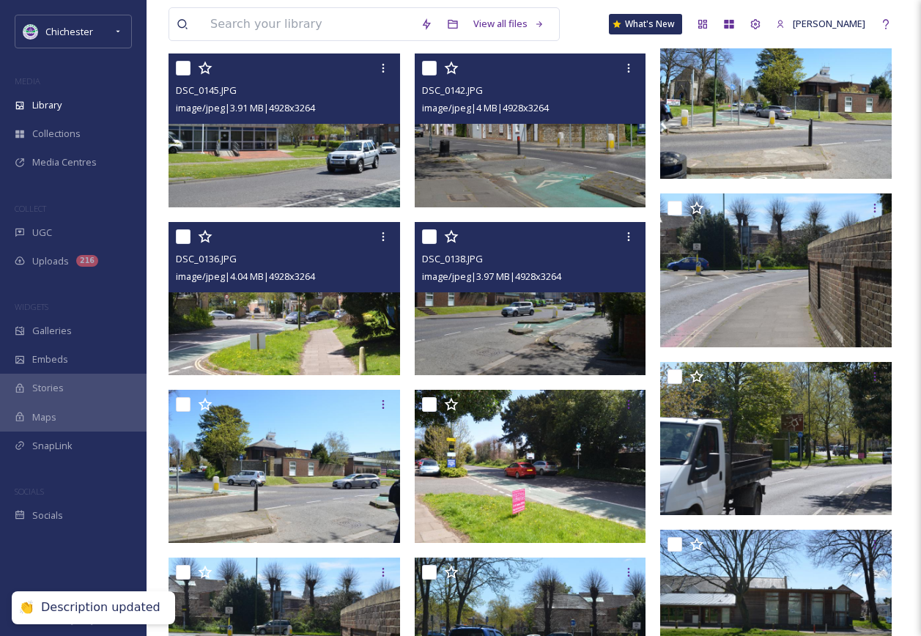
click at [583, 344] on img at bounding box center [531, 298] width 232 height 153
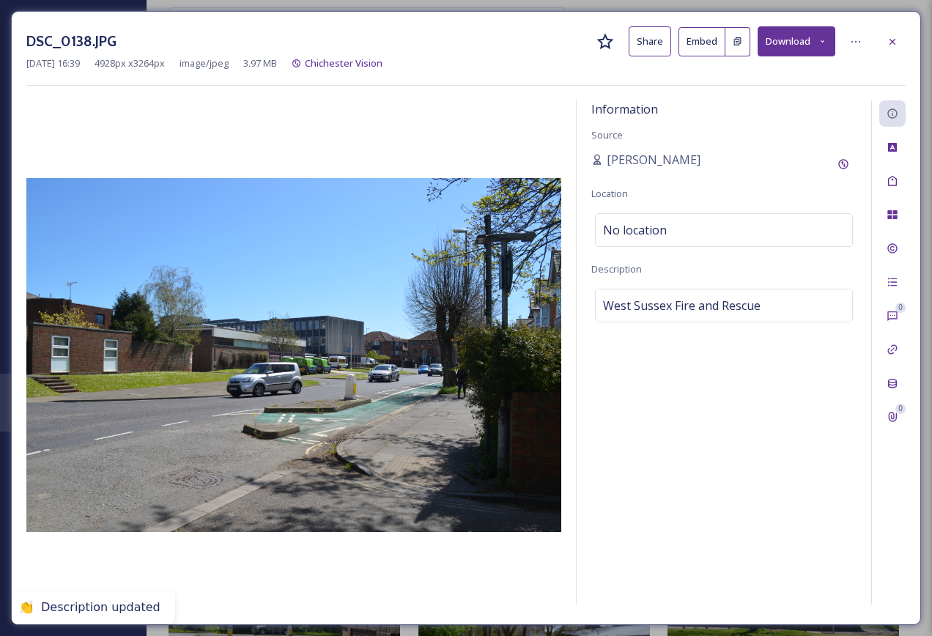
click at [905, 33] on div at bounding box center [892, 42] width 26 height 26
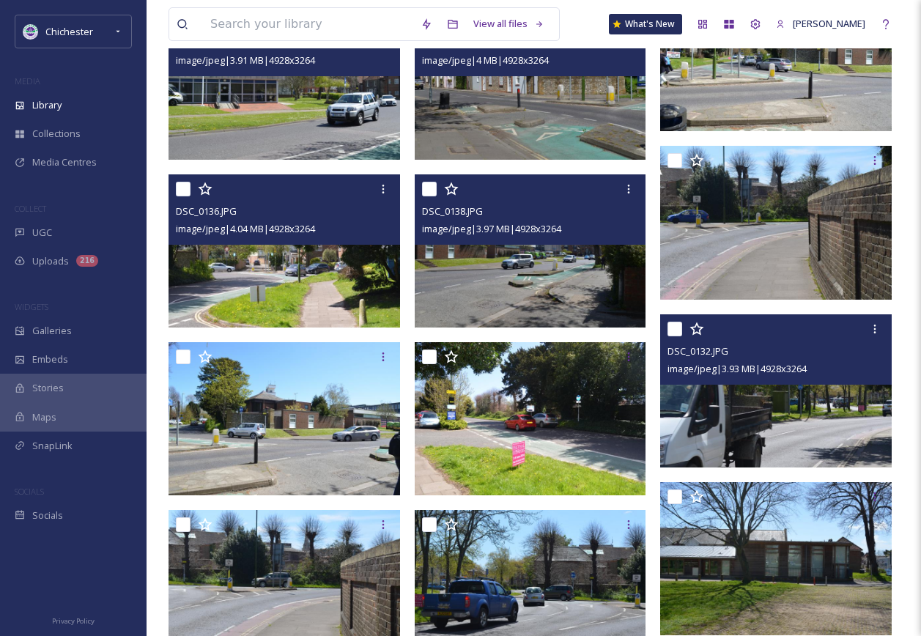
scroll to position [4616, 0]
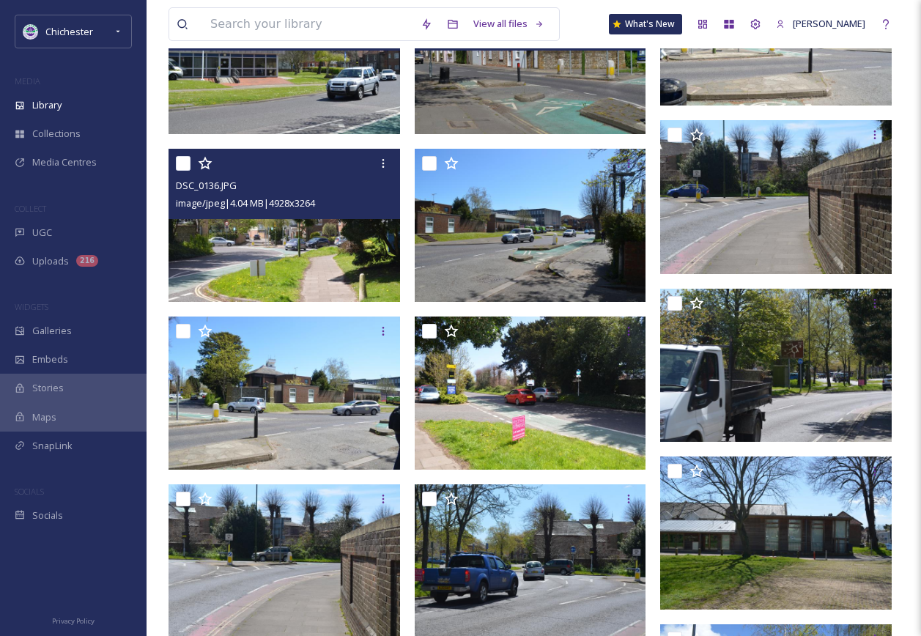
click at [227, 252] on img at bounding box center [285, 225] width 232 height 153
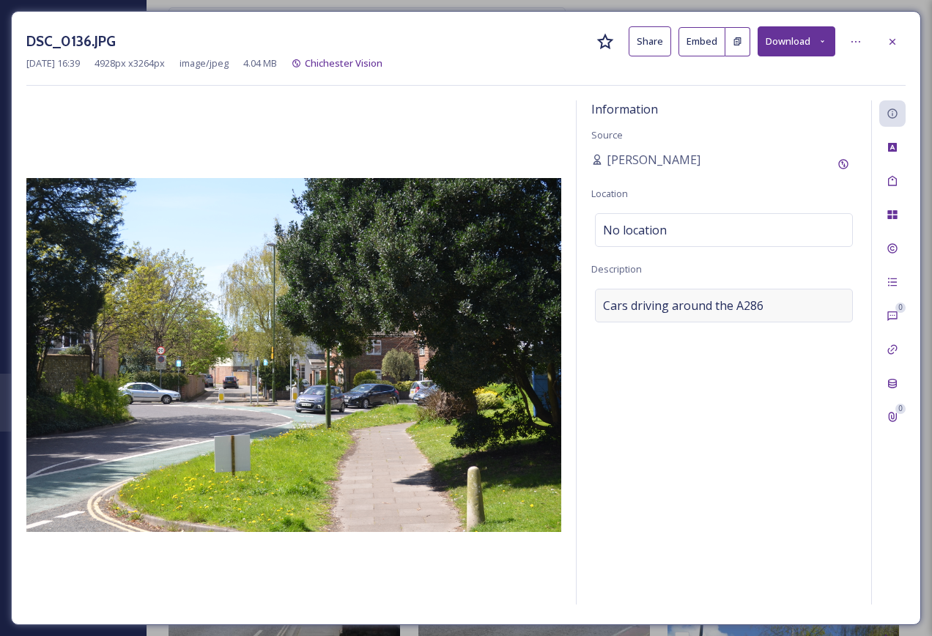
click at [640, 292] on div "Cars driving around the A286" at bounding box center [724, 306] width 258 height 34
drag, startPoint x: 761, startPoint y: 304, endPoint x: 486, endPoint y: 267, distance: 278.0
click at [486, 267] on div "Information Source Evangeline Brydon Location No location Description Cars driv…" at bounding box center [465, 354] width 879 height 509
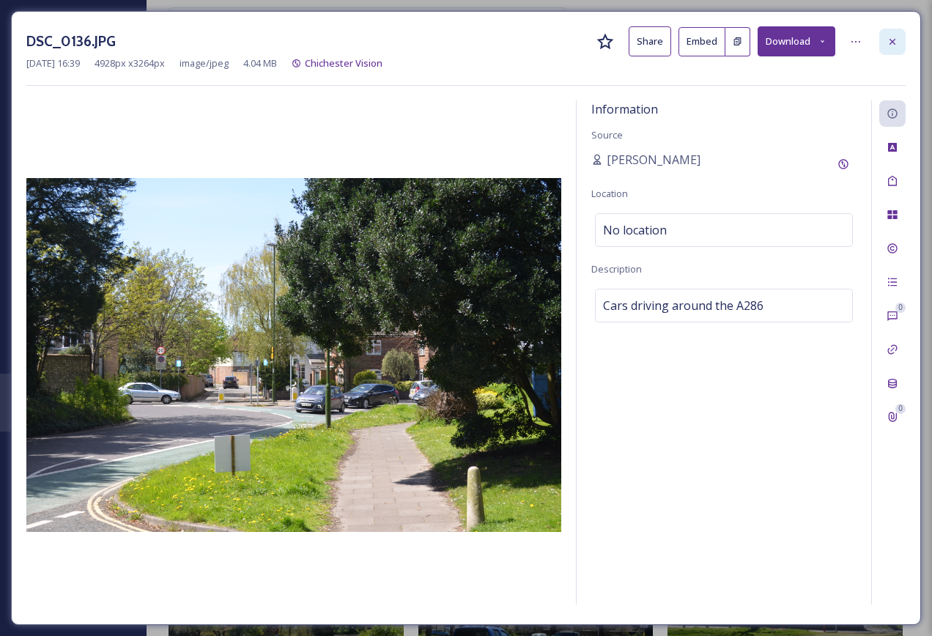
click at [880, 48] on div at bounding box center [892, 42] width 26 height 26
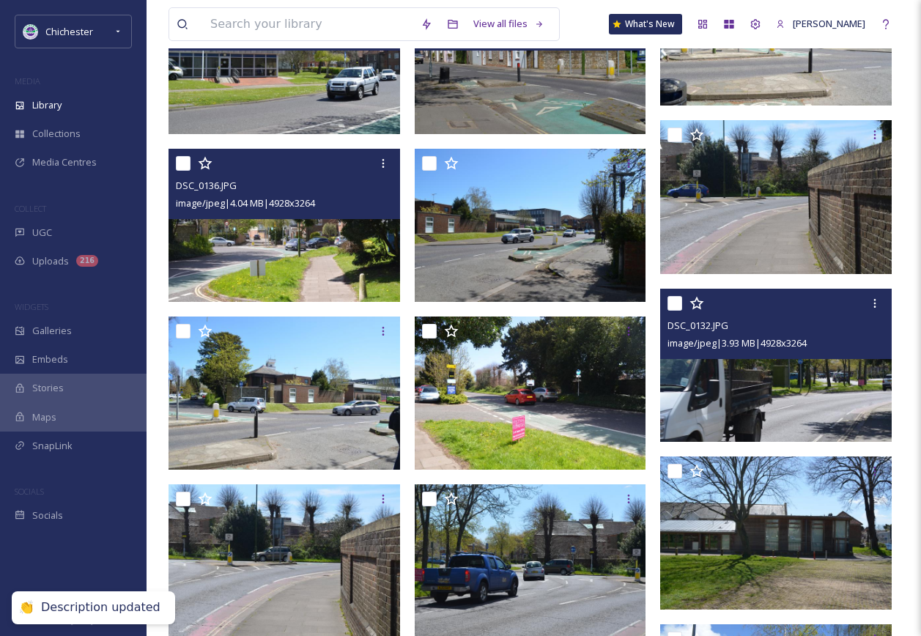
click at [747, 396] on img at bounding box center [776, 364] width 232 height 153
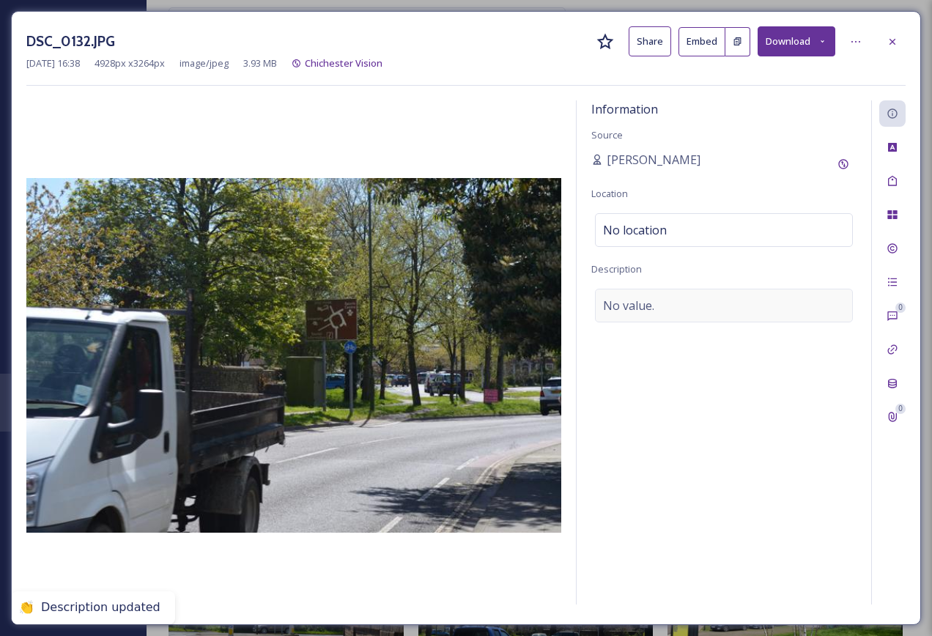
click at [655, 315] on div "No value." at bounding box center [724, 306] width 258 height 34
click at [655, 315] on textarea at bounding box center [723, 350] width 265 height 122
paste textarea "Cars driving around the A286"
type textarea "Cars driving around the A286"
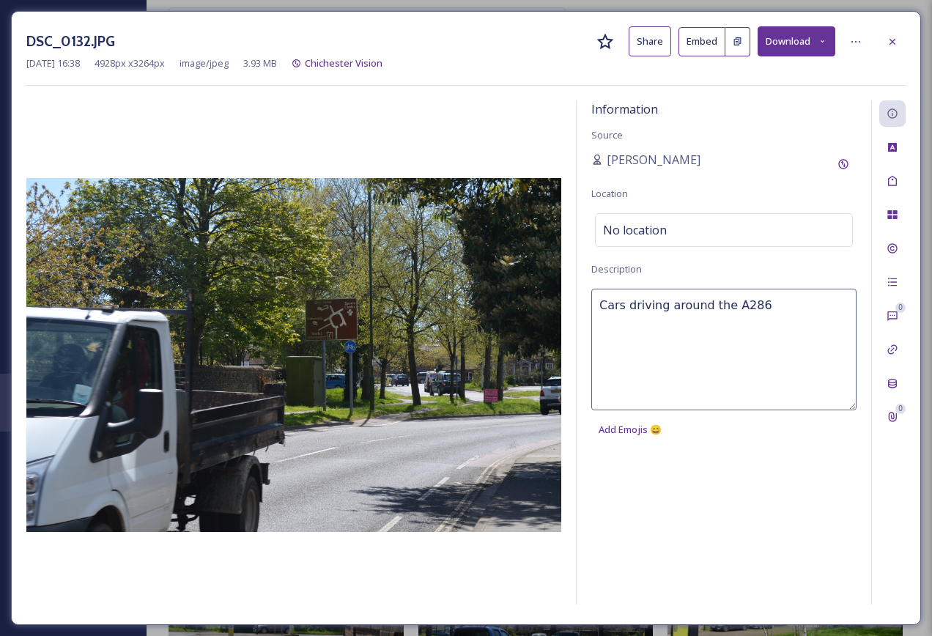
click at [901, 55] on div "DSC_0132.JPG Share Embed Download" at bounding box center [465, 41] width 879 height 30
click at [896, 51] on div at bounding box center [892, 42] width 26 height 26
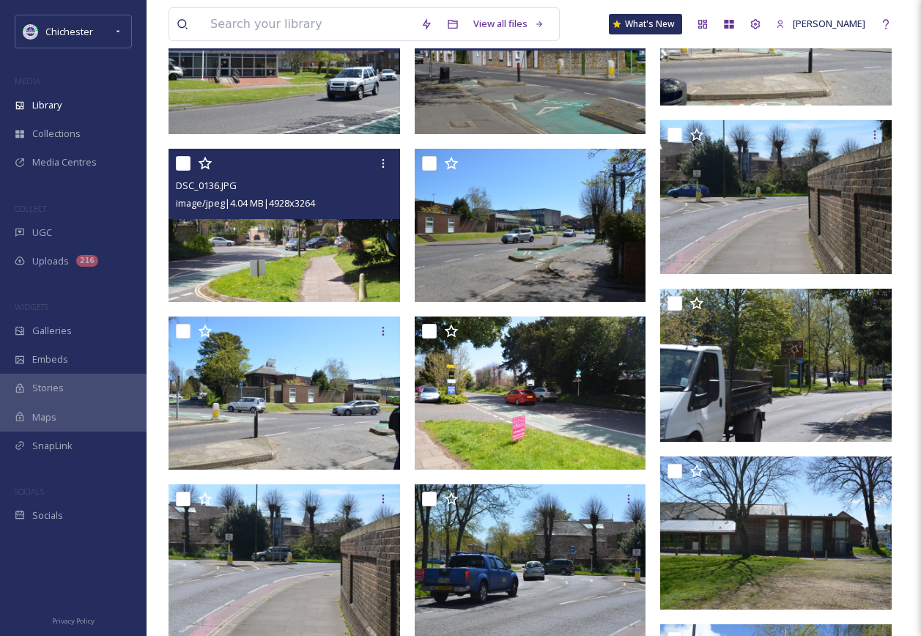
click at [287, 271] on img at bounding box center [285, 225] width 232 height 153
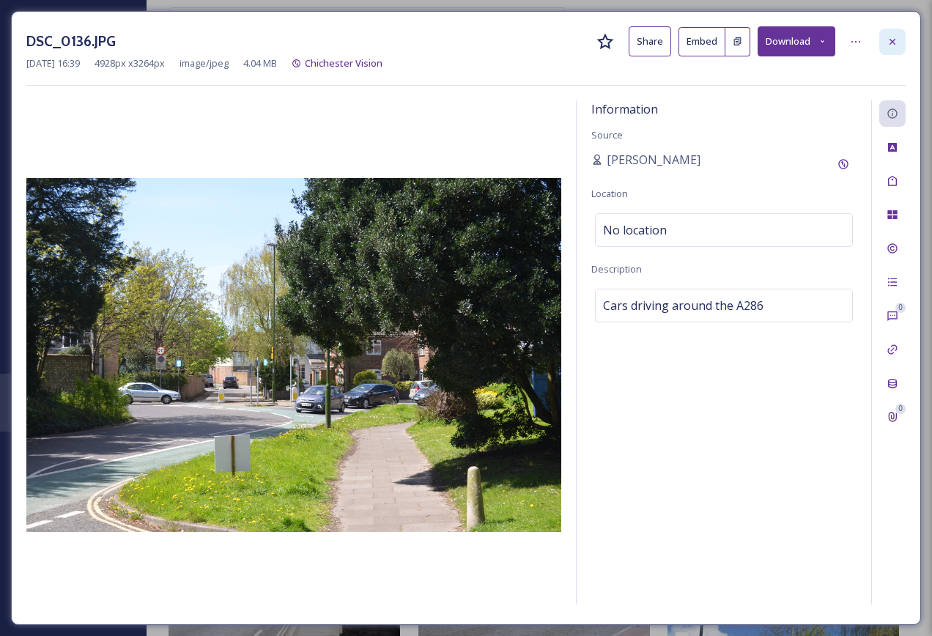
click at [890, 32] on div at bounding box center [892, 42] width 26 height 26
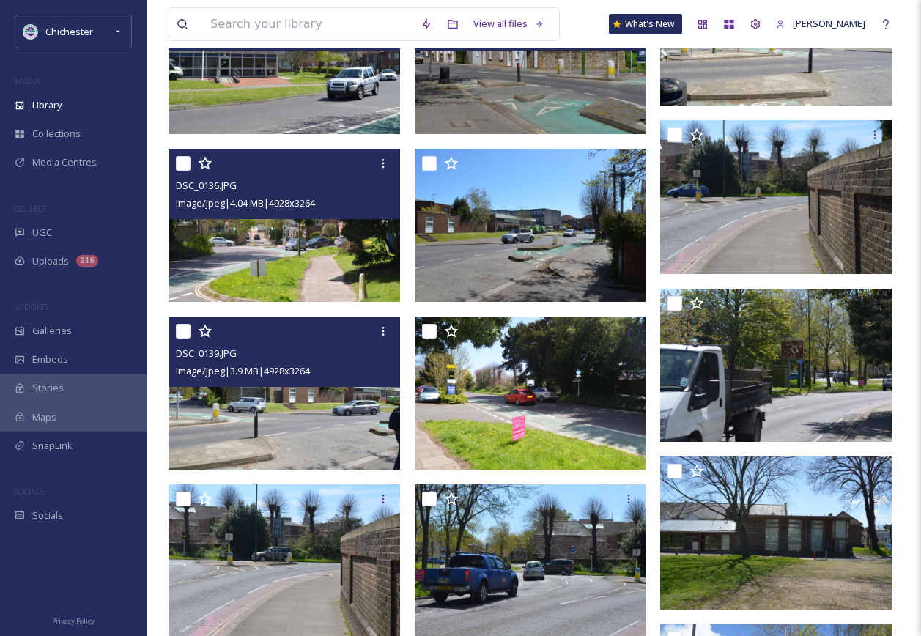
click at [250, 434] on img at bounding box center [285, 393] width 232 height 153
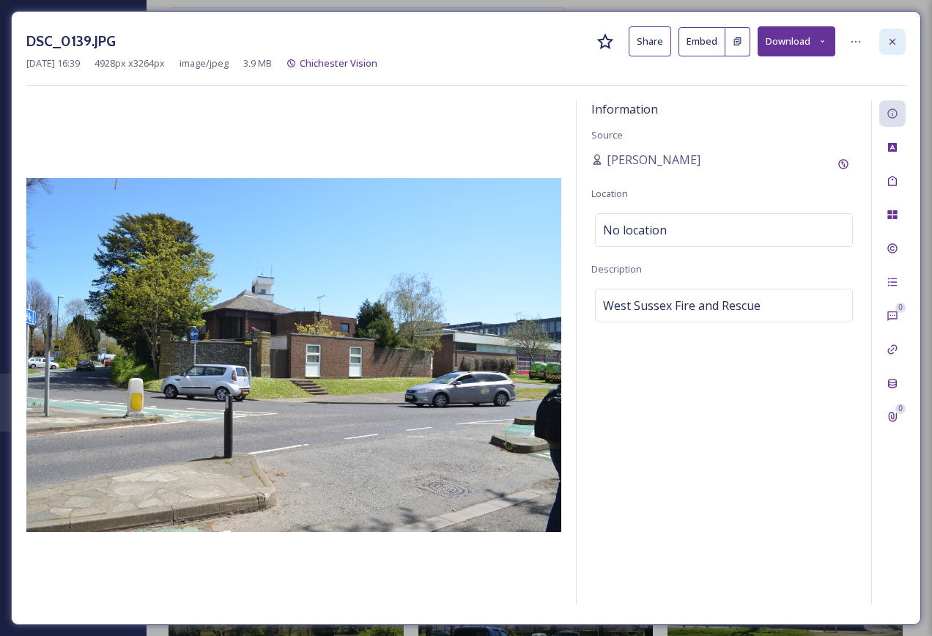
click at [884, 47] on div at bounding box center [892, 42] width 26 height 26
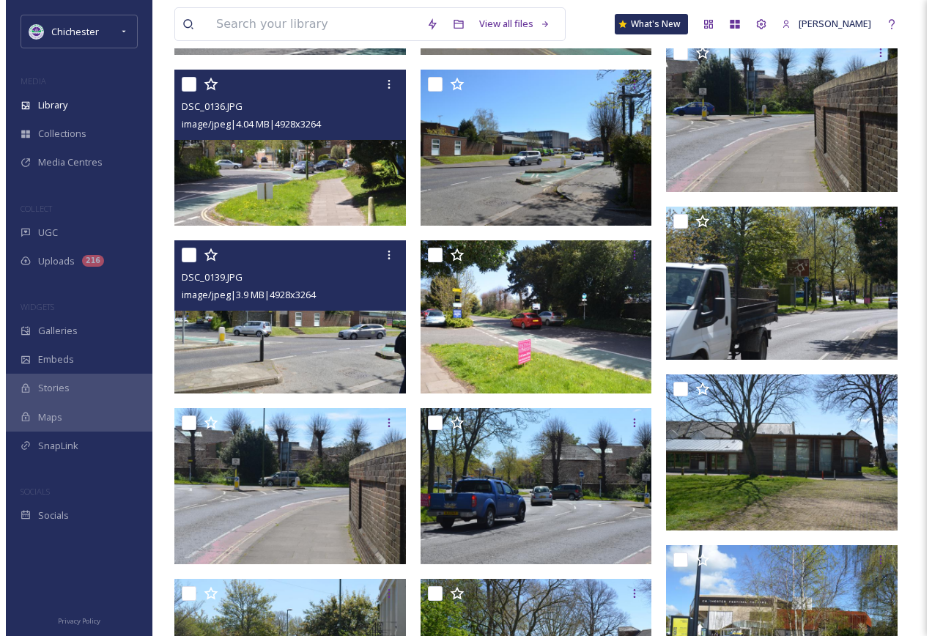
scroll to position [4763, 0]
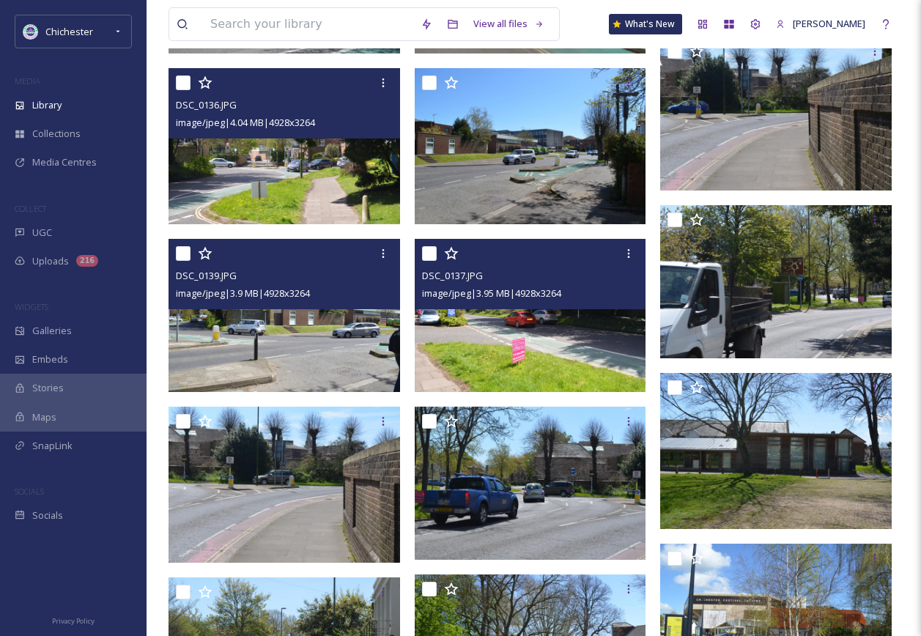
click at [504, 341] on img at bounding box center [531, 315] width 232 height 153
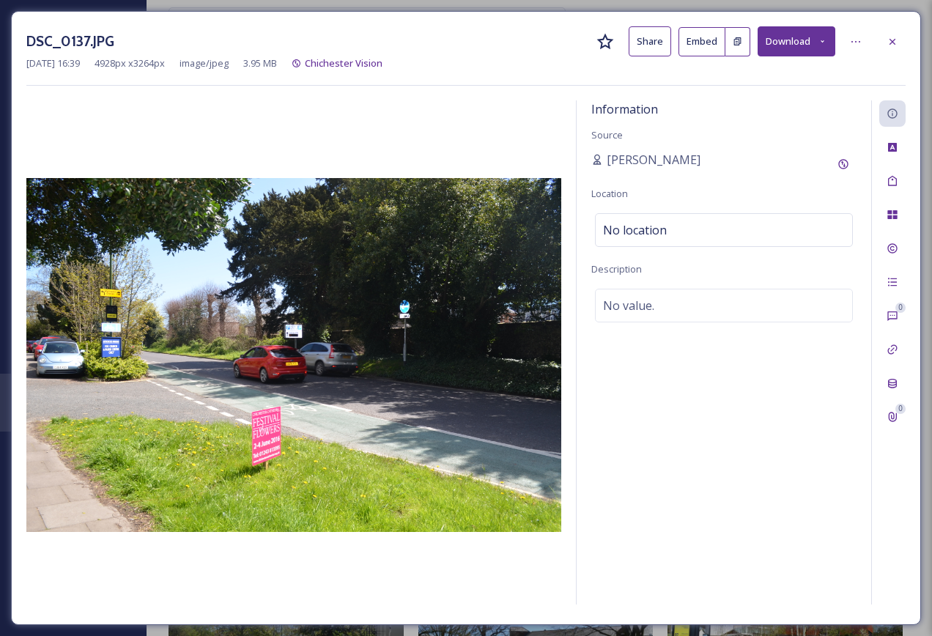
click at [692, 338] on div "Information Source Evangeline Brydon Location No location Description No value." at bounding box center [724, 352] width 295 height 504
click at [681, 331] on div "Information Source Evangeline Brydon Location No location Description No value." at bounding box center [724, 352] width 295 height 504
click at [656, 310] on div "No value." at bounding box center [724, 306] width 258 height 34
click at [628, 328] on textarea at bounding box center [723, 350] width 265 height 122
paste textarea "Cars driving around the A286"
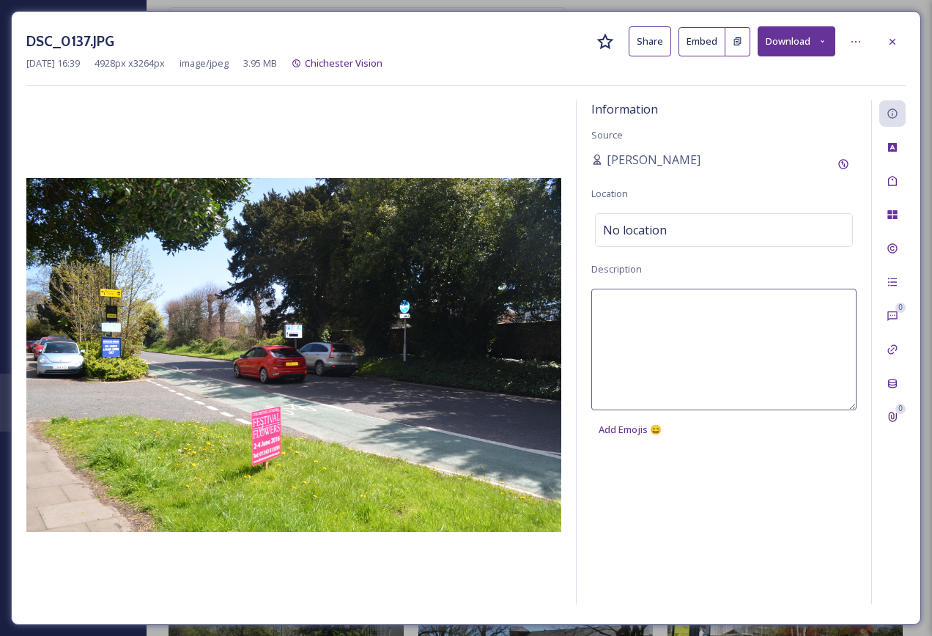
type textarea "Cars driving around the A286"
click at [900, 31] on div at bounding box center [892, 42] width 26 height 26
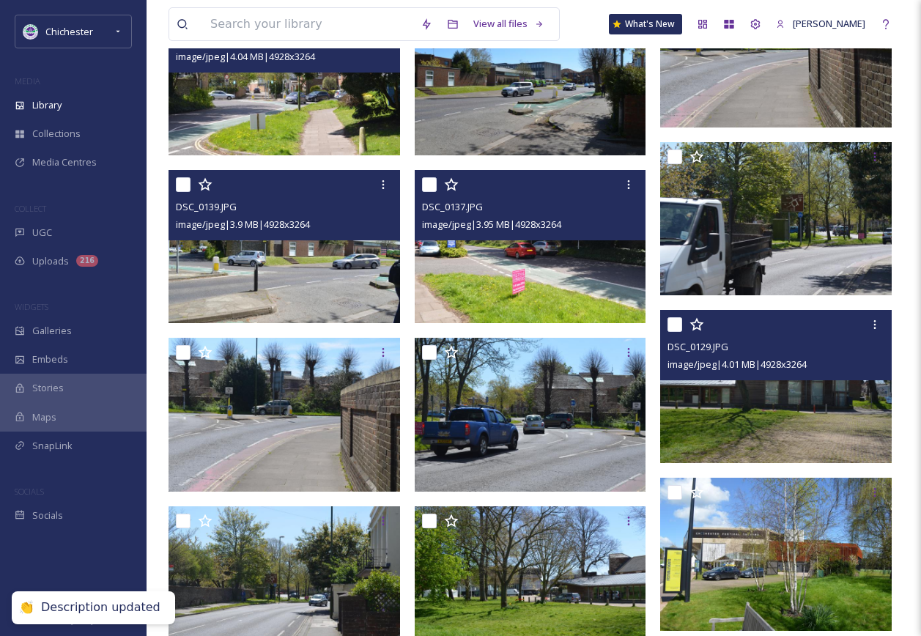
click at [744, 432] on img at bounding box center [776, 386] width 232 height 153
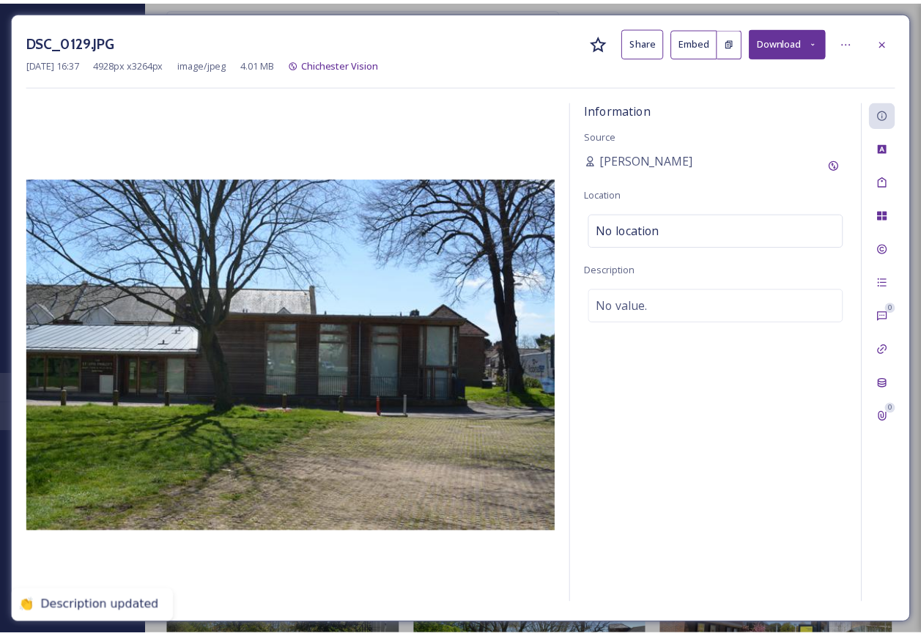
scroll to position [4829, 0]
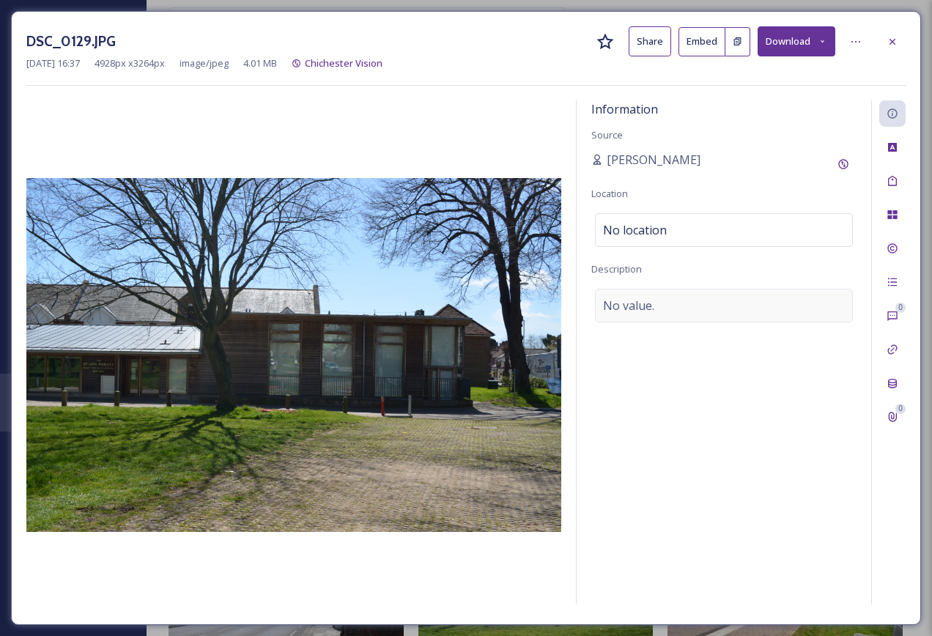
click at [618, 297] on span "No value." at bounding box center [628, 306] width 51 height 18
click at [624, 297] on textarea at bounding box center [723, 350] width 265 height 122
type textarea "Chichester Minerva Theatre"
click at [901, 175] on div "Tags" at bounding box center [892, 181] width 26 height 26
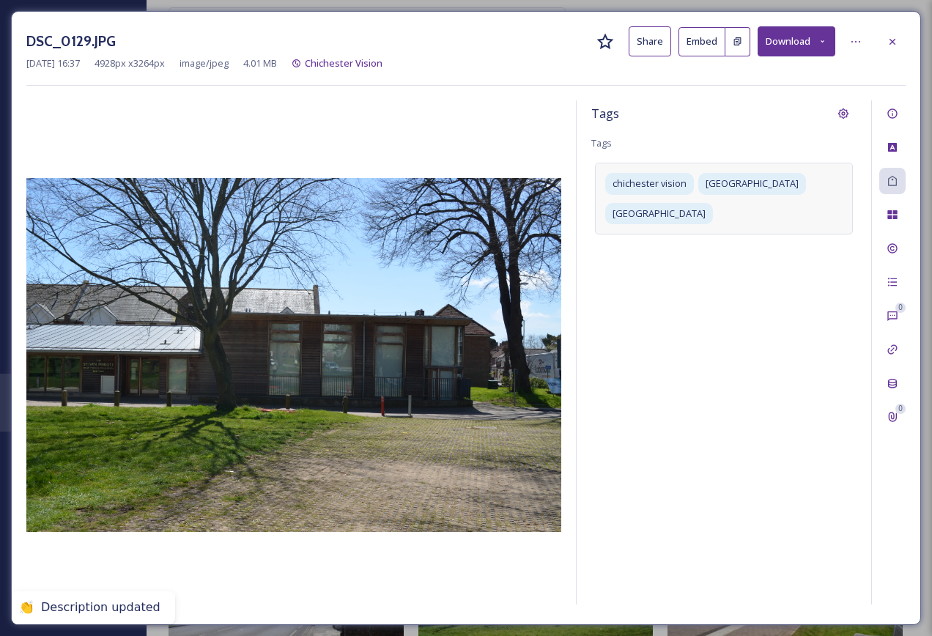
click at [777, 227] on div "chichester vision chichester festival theatre oaklands park" at bounding box center [724, 198] width 258 height 71
type input "m"
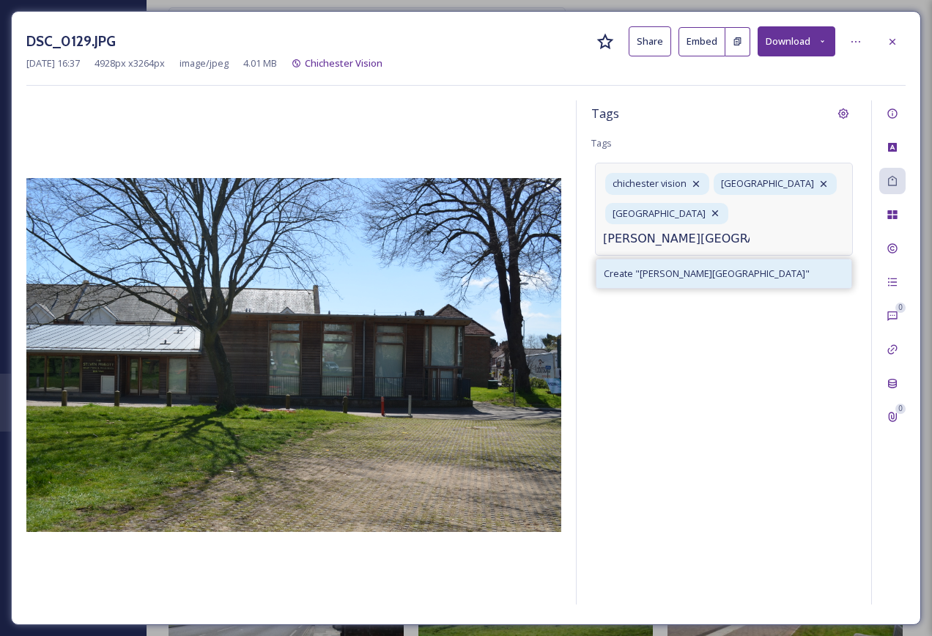
type input "Minerva Theatre"
click at [725, 278] on div "Create " Minerva Theatre "" at bounding box center [723, 273] width 255 height 29
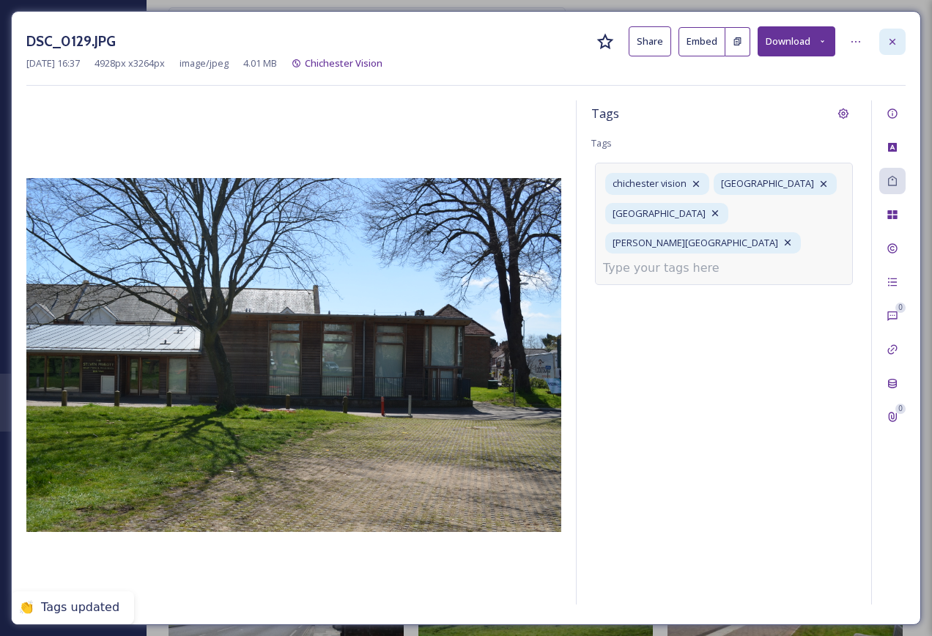
click at [884, 43] on div at bounding box center [892, 42] width 26 height 26
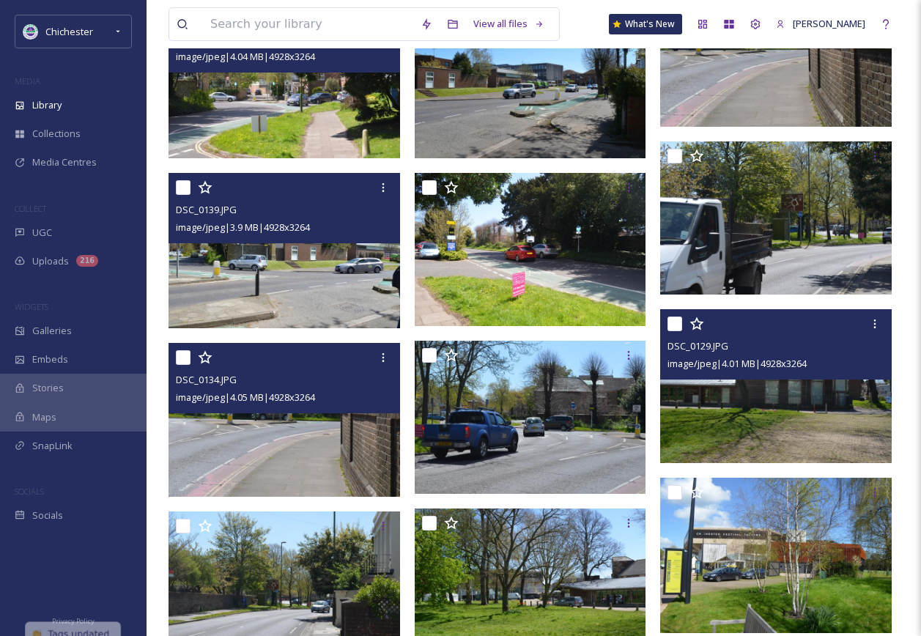
click at [319, 467] on img at bounding box center [285, 419] width 232 height 153
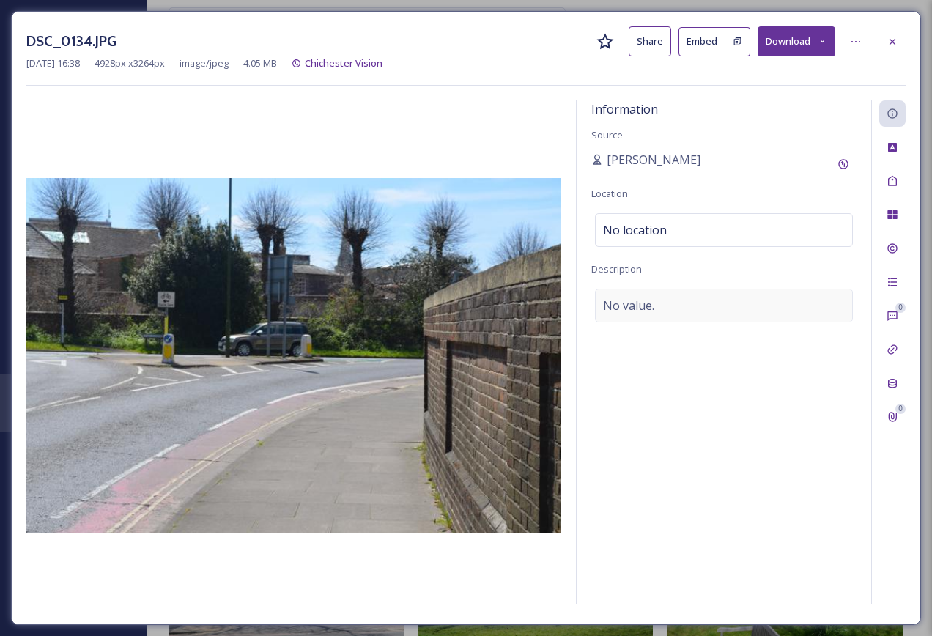
drag, startPoint x: 774, startPoint y: 262, endPoint x: 682, endPoint y: 304, distance: 101.0
click at [771, 273] on div "Information Source Evangeline Brydon Location No location Description No value." at bounding box center [724, 352] width 295 height 504
click at [682, 304] on div "No value." at bounding box center [724, 306] width 258 height 34
click at [682, 304] on textarea at bounding box center [723, 350] width 265 height 122
type textarea "Cars driving around the A286"
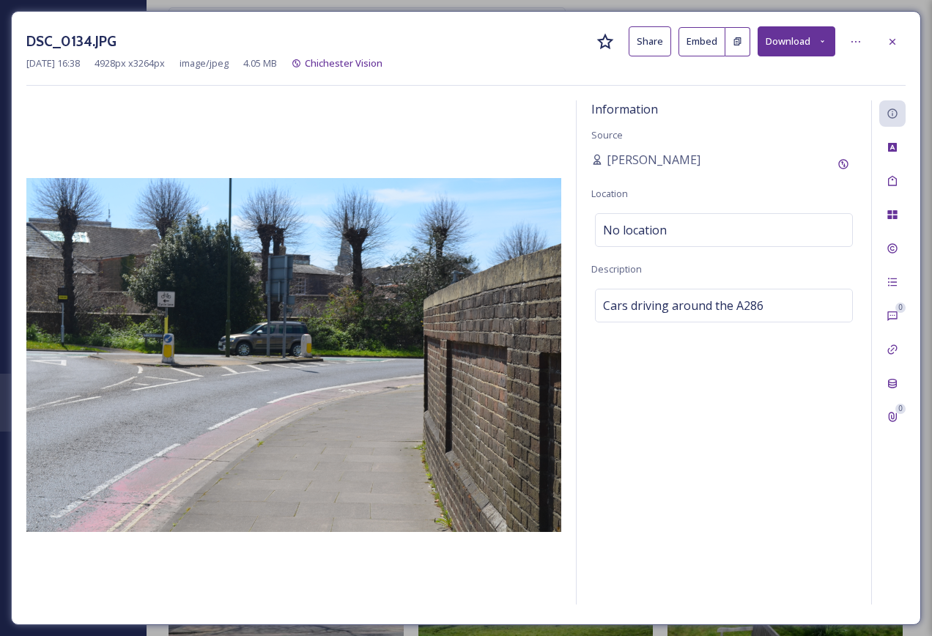
click at [907, 48] on div "DSC_0134.JPG Share Embed Download Mar 31 2022 16:38 4928 px x 3264 px image/jpe…" at bounding box center [466, 318] width 910 height 614
click at [894, 39] on icon at bounding box center [893, 42] width 12 height 12
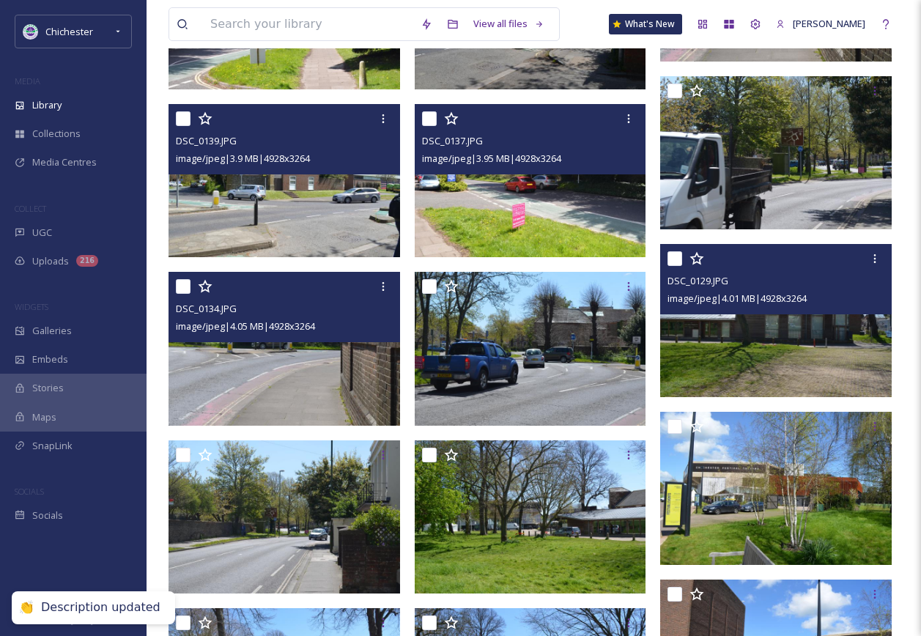
scroll to position [4763, 0]
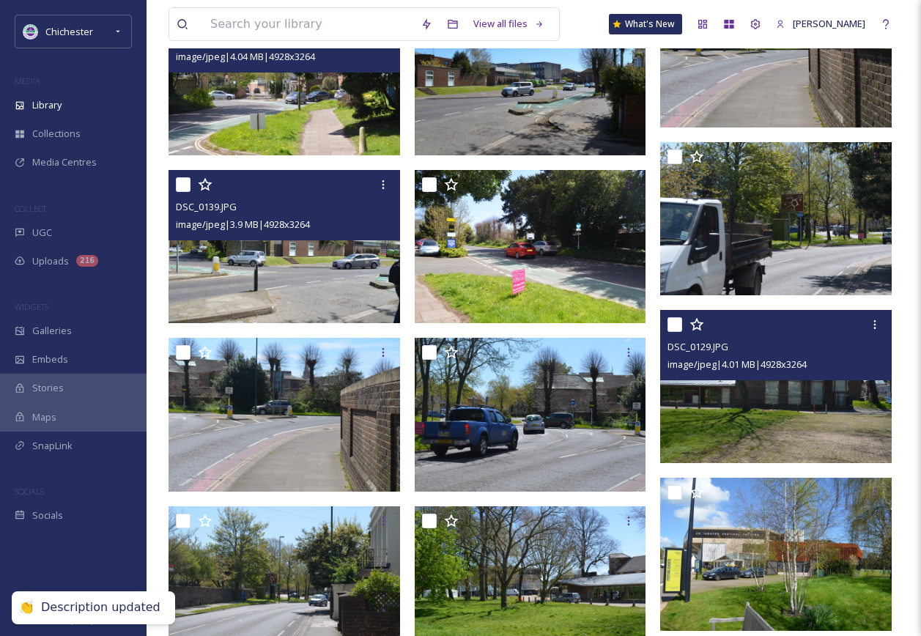
click at [304, 317] on img at bounding box center [285, 246] width 232 height 153
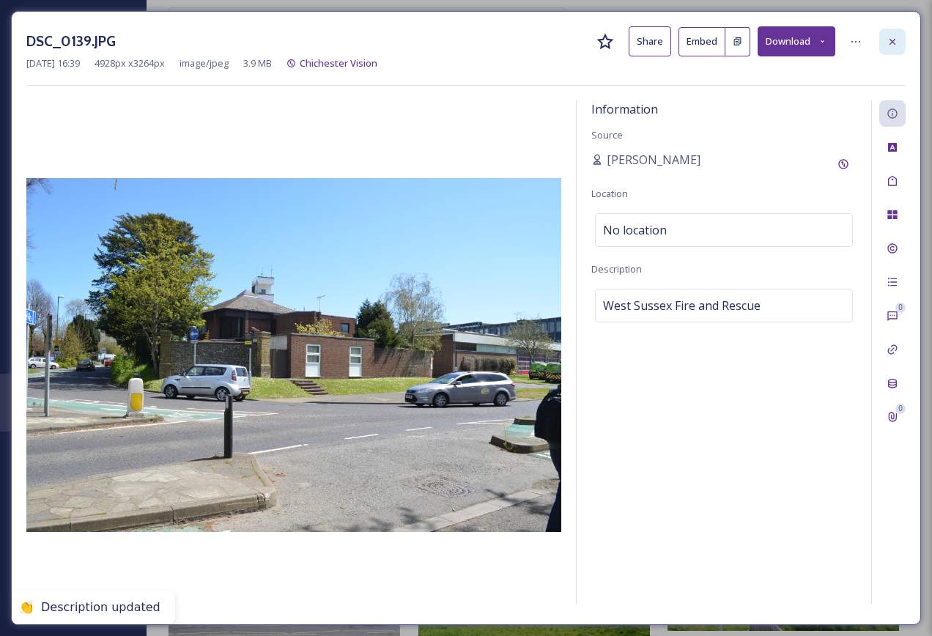
click at [886, 45] on div at bounding box center [892, 42] width 26 height 26
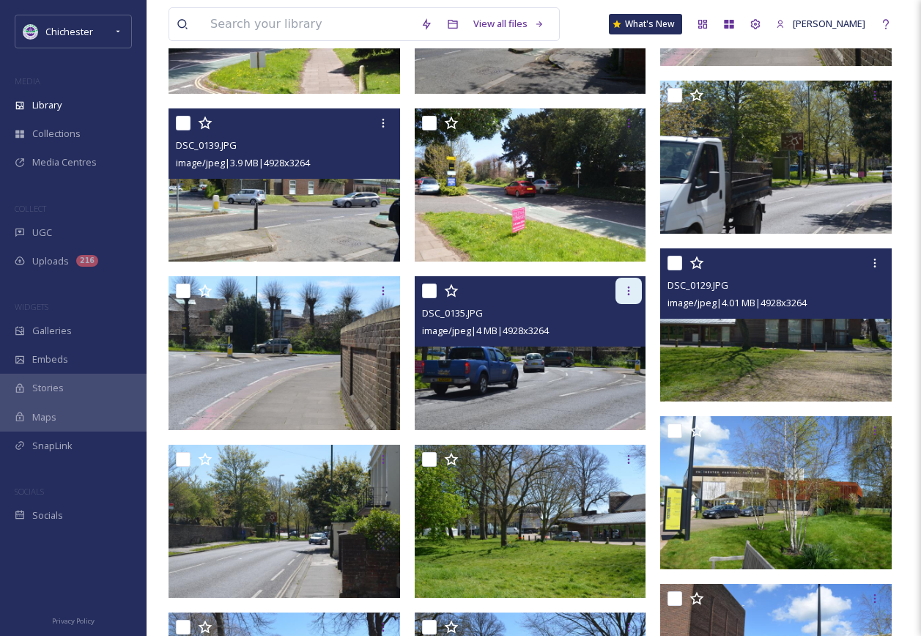
scroll to position [4910, 0]
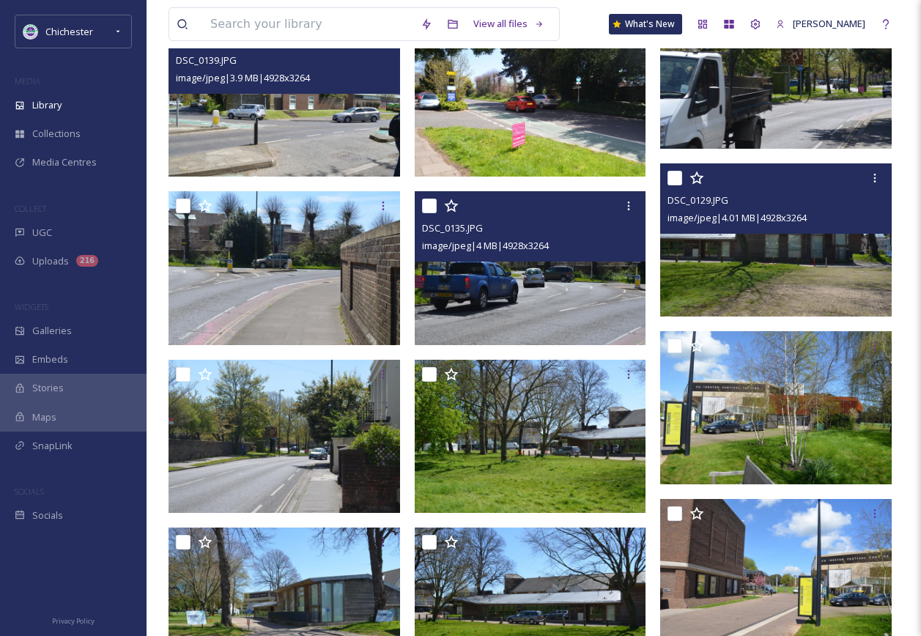
click at [529, 287] on img at bounding box center [531, 267] width 232 height 153
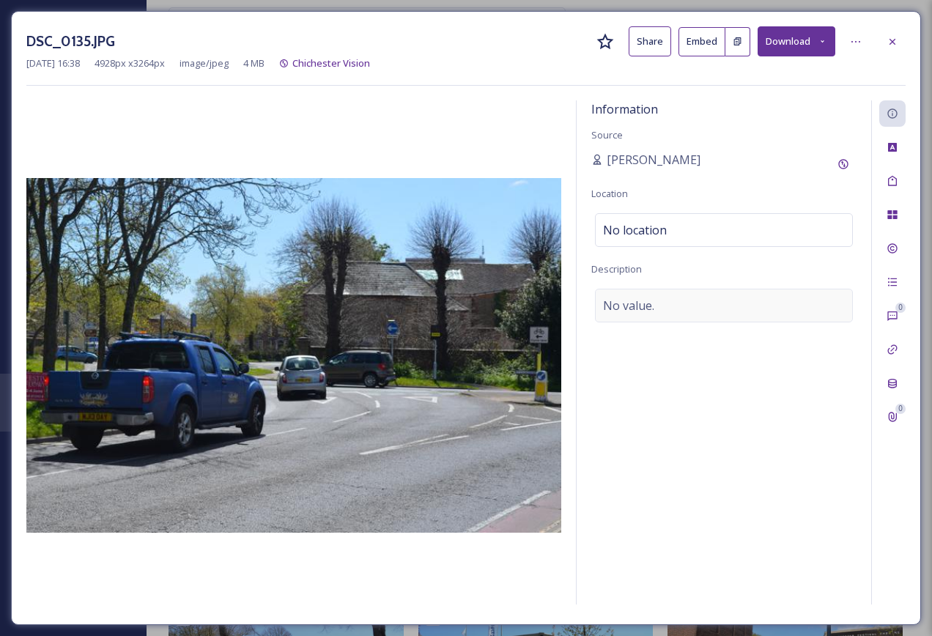
click at [656, 306] on div "No value." at bounding box center [724, 306] width 258 height 34
click at [651, 310] on textarea at bounding box center [723, 350] width 265 height 122
type textarea "Cars driving around the A286"
click at [907, 45] on div "DSC_0135.JPG Share Embed Download Mar 31 2022 16:38 4928 px x 3264 px image/jpe…" at bounding box center [466, 318] width 910 height 614
click at [898, 42] on icon at bounding box center [893, 42] width 12 height 12
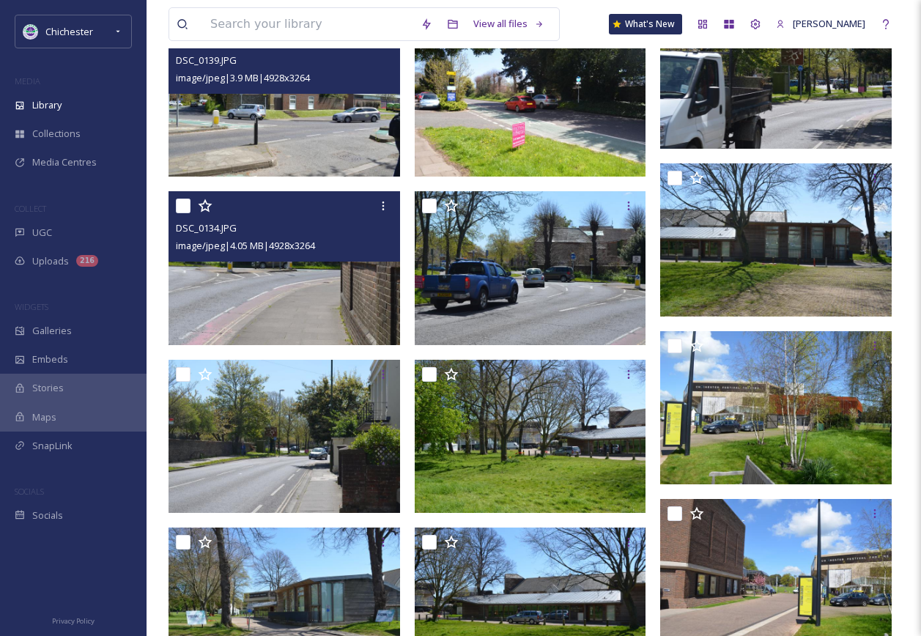
click at [254, 311] on img at bounding box center [285, 267] width 232 height 153
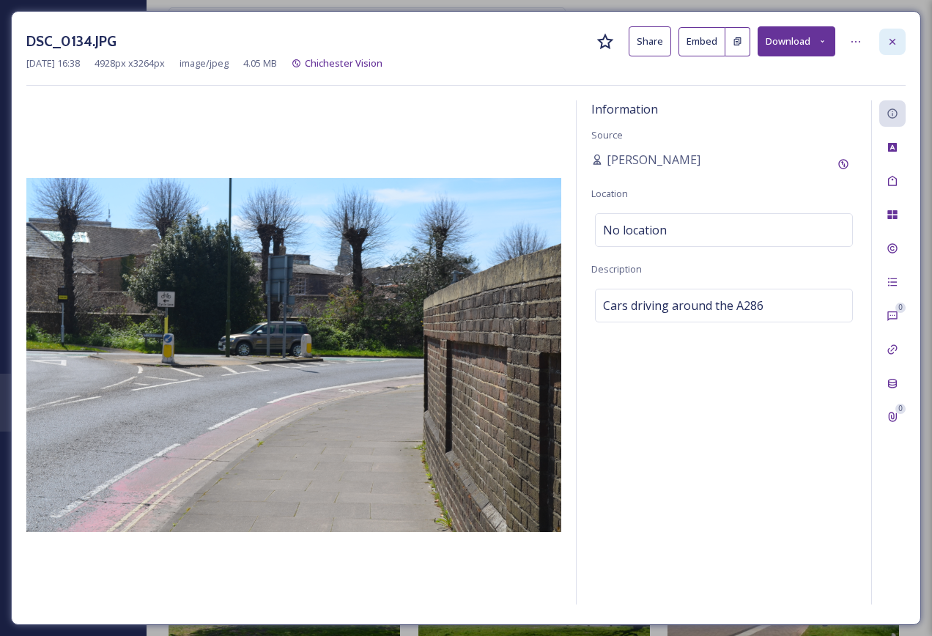
click at [892, 43] on icon at bounding box center [893, 41] width 6 height 6
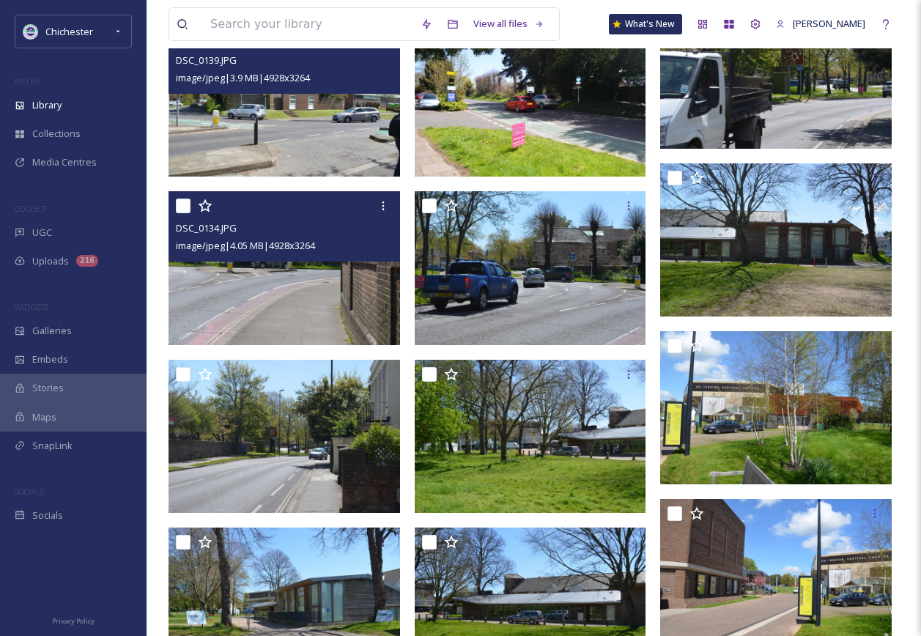
scroll to position [4983, 0]
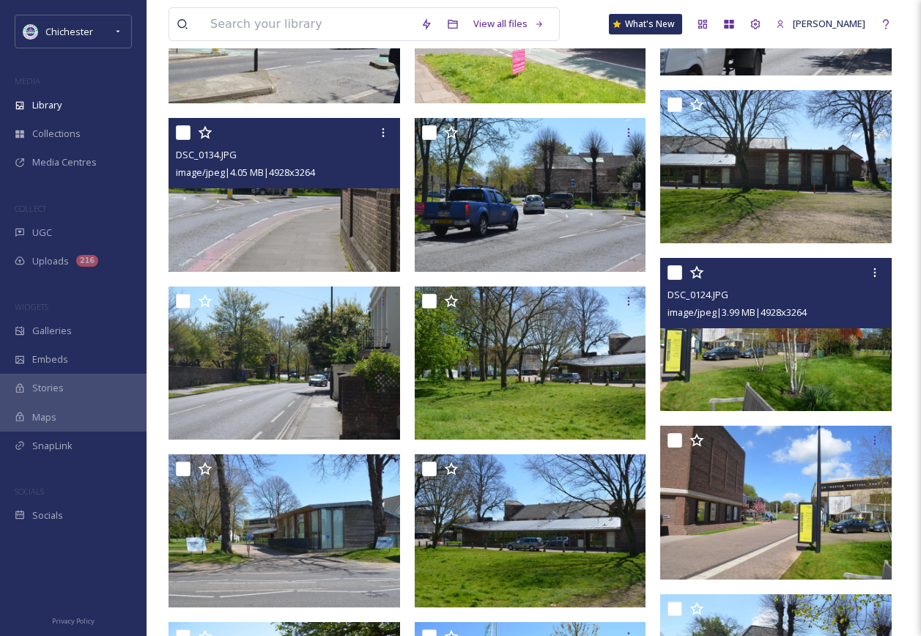
click at [700, 351] on img at bounding box center [776, 334] width 232 height 153
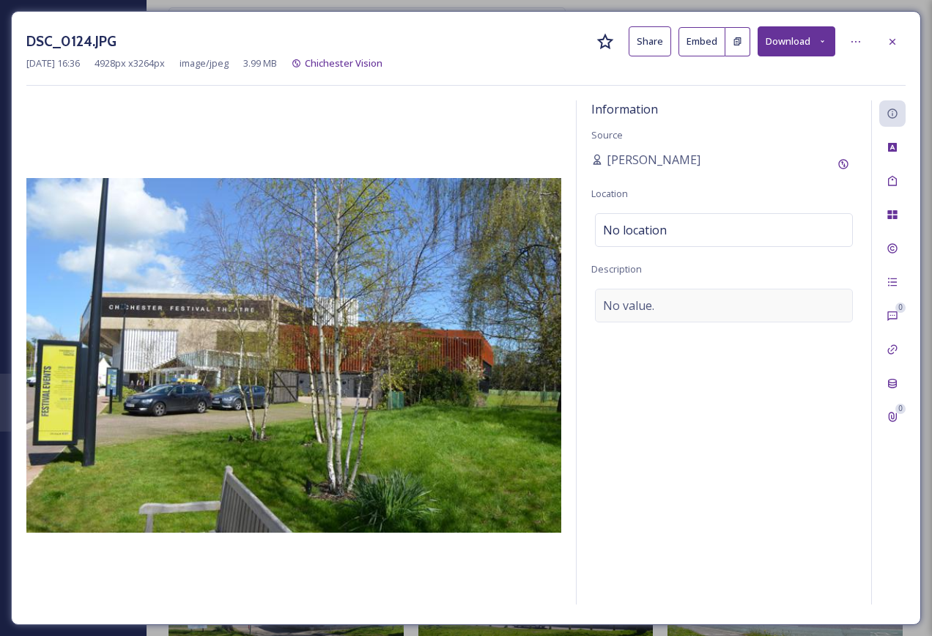
click at [704, 312] on div "No value." at bounding box center [724, 306] width 258 height 34
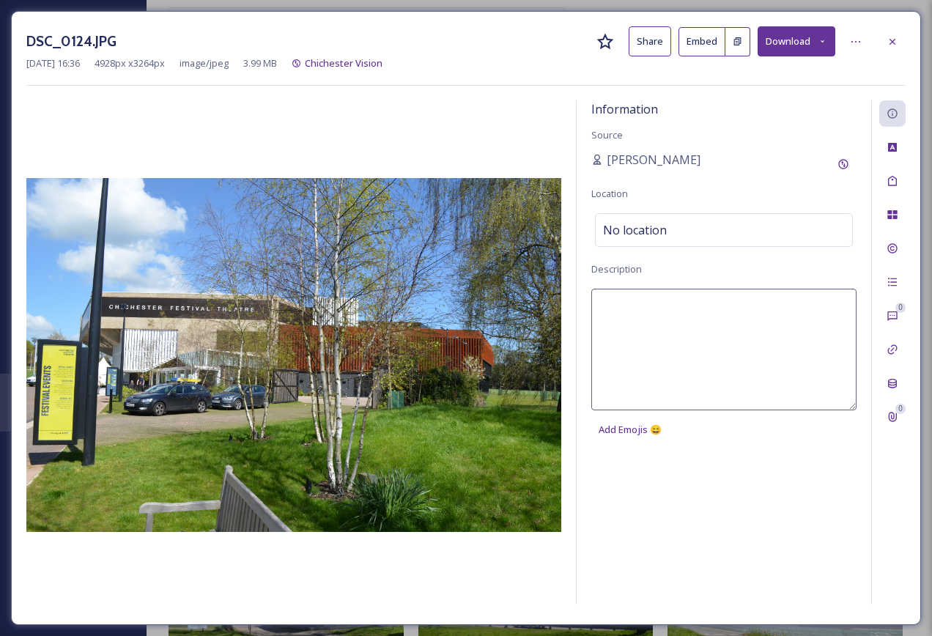
click at [693, 321] on textarea at bounding box center [723, 350] width 265 height 122
type textarea "Chichester Festival Theatre"
click at [901, 186] on div at bounding box center [892, 181] width 26 height 26
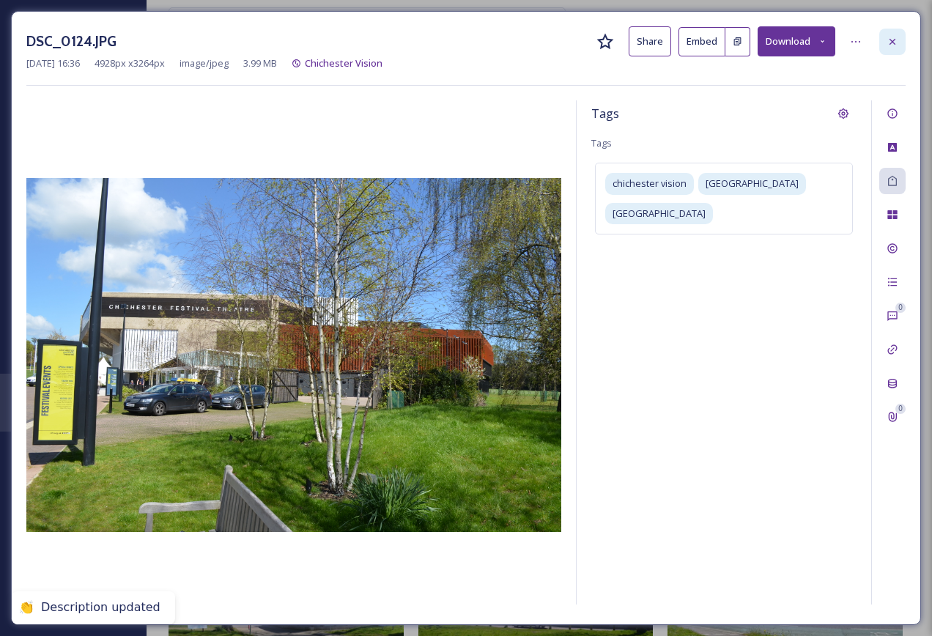
click at [883, 43] on div at bounding box center [892, 42] width 26 height 26
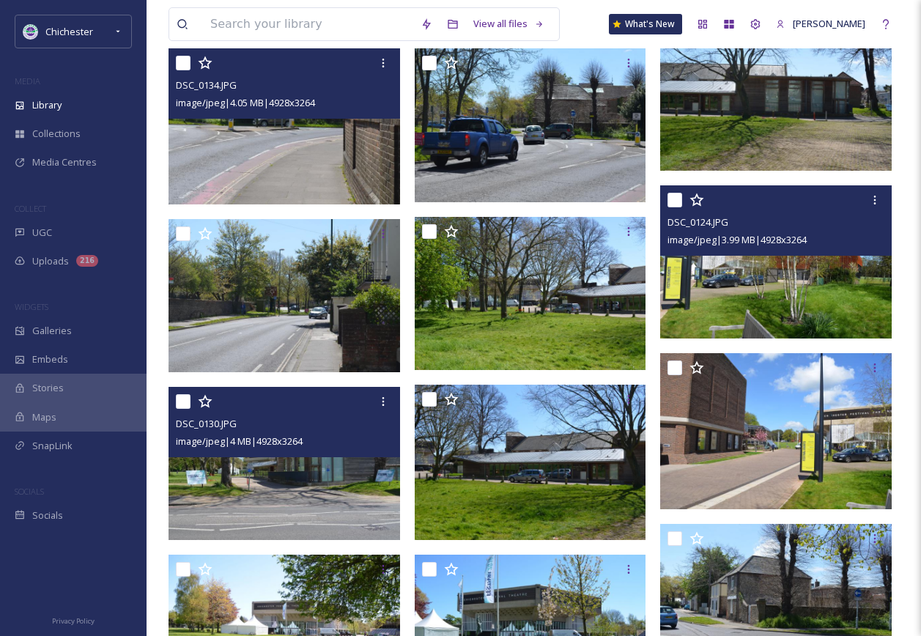
scroll to position [5129, 0]
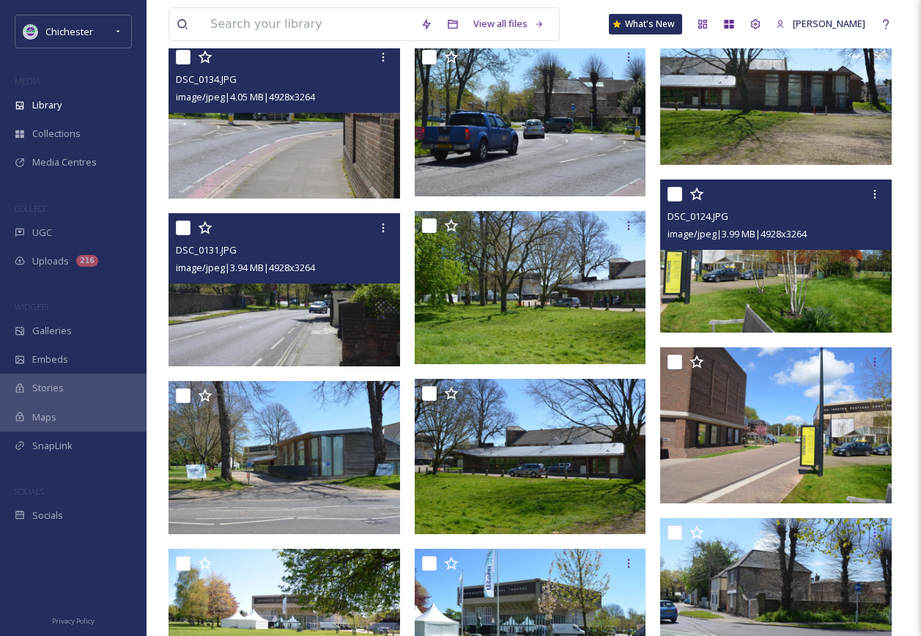
click at [283, 274] on span "image/jpeg | 3.94 MB | 4928 x 3264" at bounding box center [245, 267] width 139 height 13
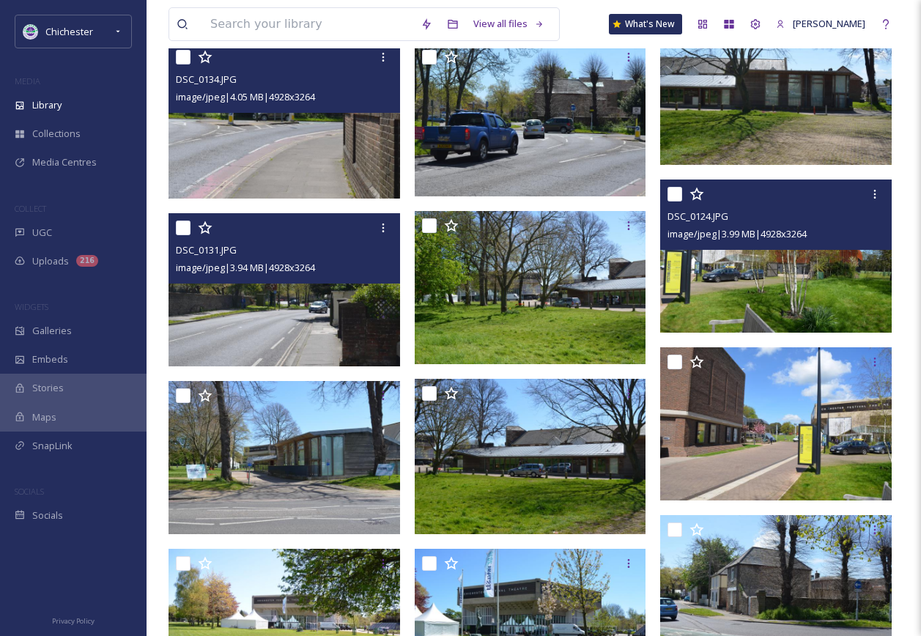
click at [297, 333] on img at bounding box center [285, 289] width 232 height 153
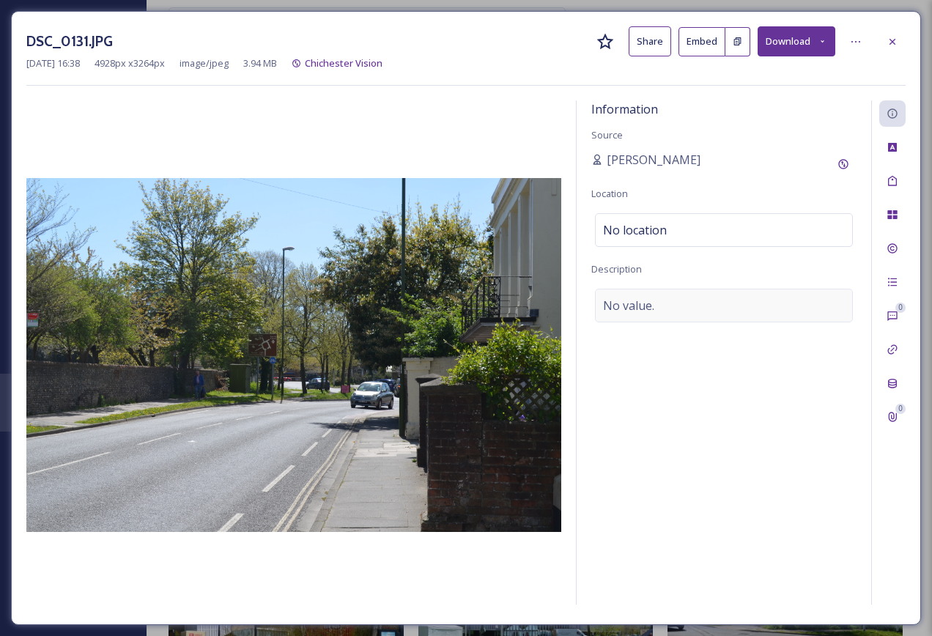
click at [668, 312] on div "No value." at bounding box center [724, 306] width 258 height 34
click at [678, 352] on textarea at bounding box center [723, 350] width 265 height 122
paste textarea "Cars driving around the A286"
type textarea "Cars driving around the A286"
click at [889, 43] on icon at bounding box center [893, 42] width 12 height 12
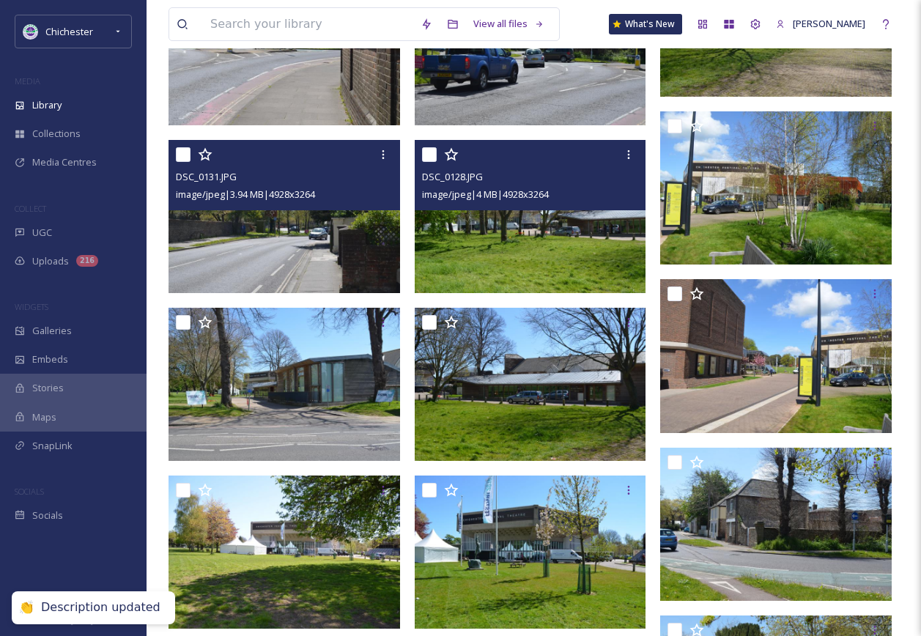
click at [513, 241] on img at bounding box center [531, 216] width 232 height 153
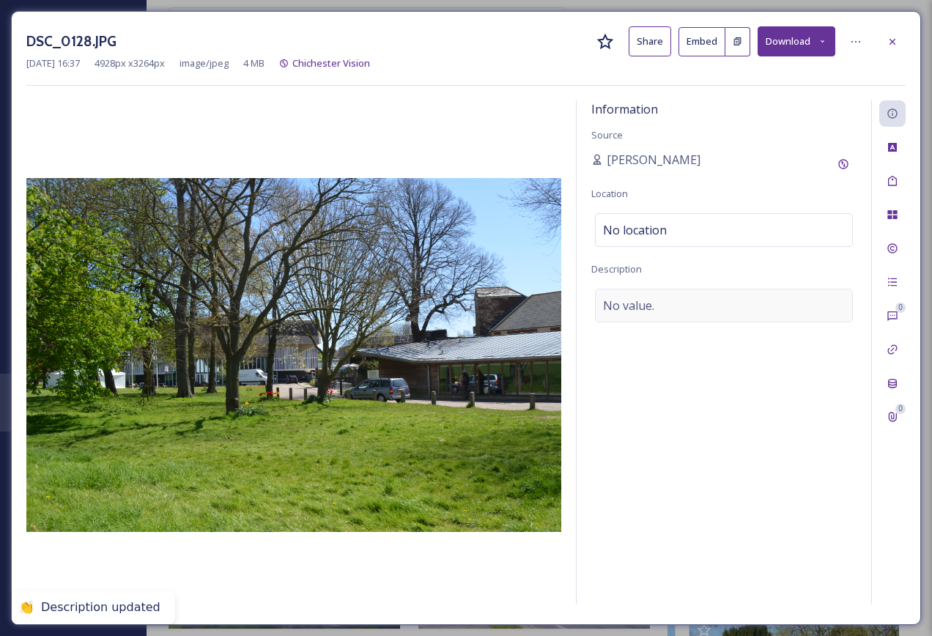
click at [658, 303] on div "No value." at bounding box center [724, 306] width 258 height 34
click at [654, 325] on textarea at bounding box center [723, 350] width 265 height 122
drag, startPoint x: 651, startPoint y: 314, endPoint x: 412, endPoint y: 304, distance: 239.8
click at [412, 304] on div "Information Source Evangeline Brydon Location No location Description Chicheste…" at bounding box center [465, 354] width 879 height 509
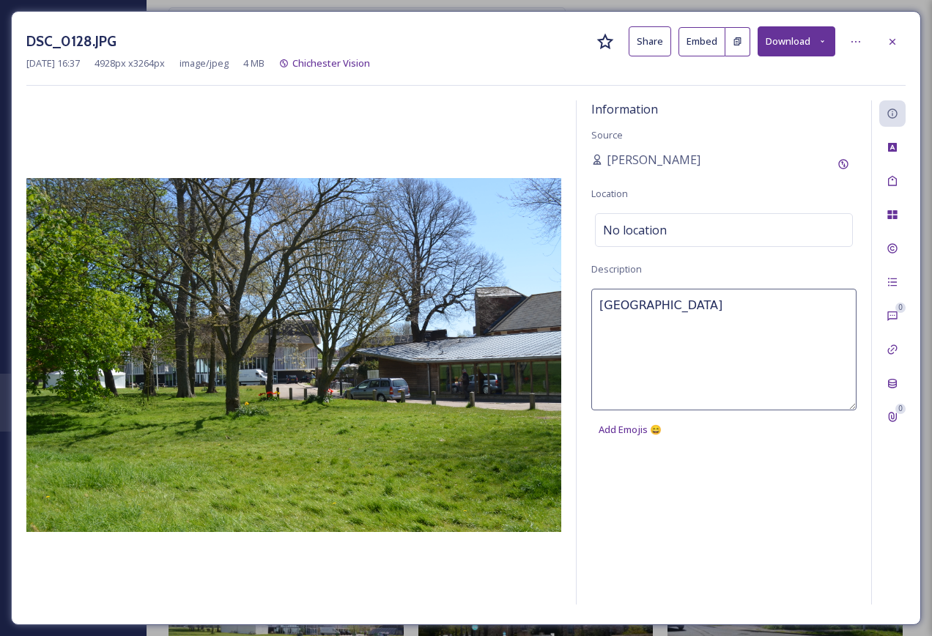
click at [733, 311] on textarea "Chichester Festival Theatre" at bounding box center [723, 350] width 265 height 122
click at [769, 311] on textarea "Chichester Festival Theatre" at bounding box center [723, 350] width 265 height 122
type textarea "Chichester Festival Theatre and Minerva Theatre"
click at [894, 180] on icon at bounding box center [893, 181] width 12 height 12
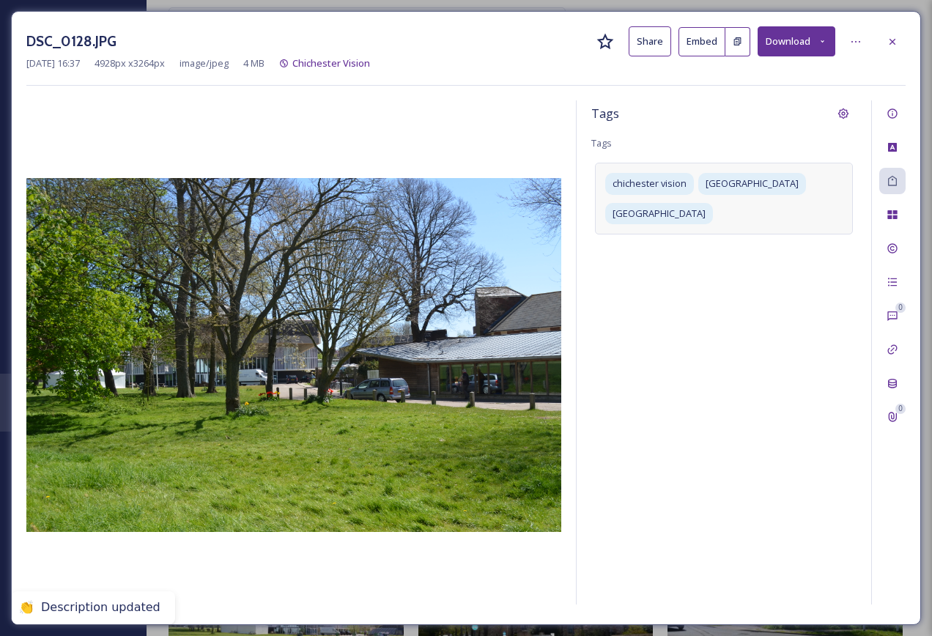
click at [756, 210] on div "chichester vision chichester festival theatre oaklands park" at bounding box center [724, 198] width 258 height 71
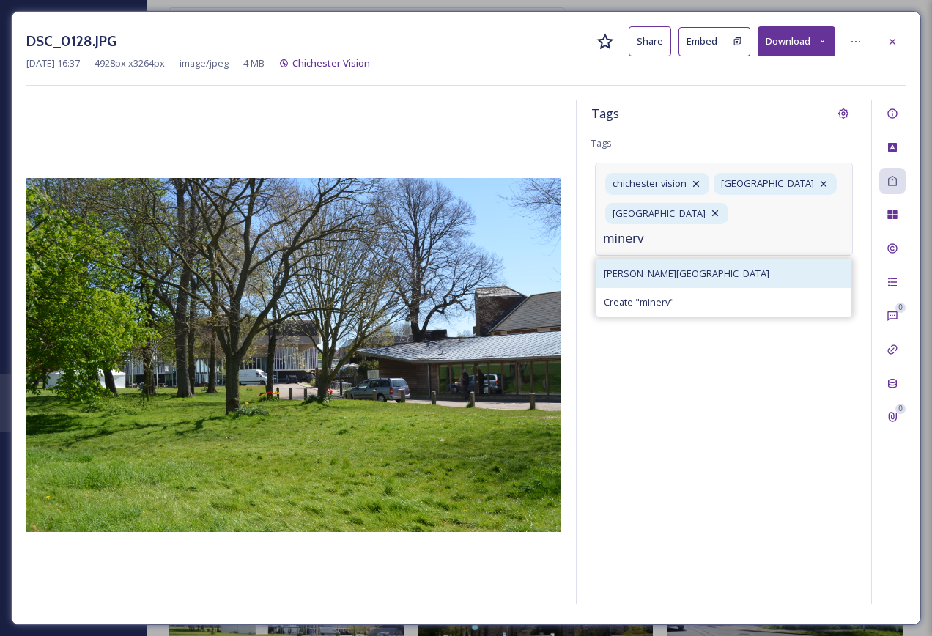
type input "minerv"
click at [672, 281] on span "Minerva Theatre" at bounding box center [687, 274] width 166 height 14
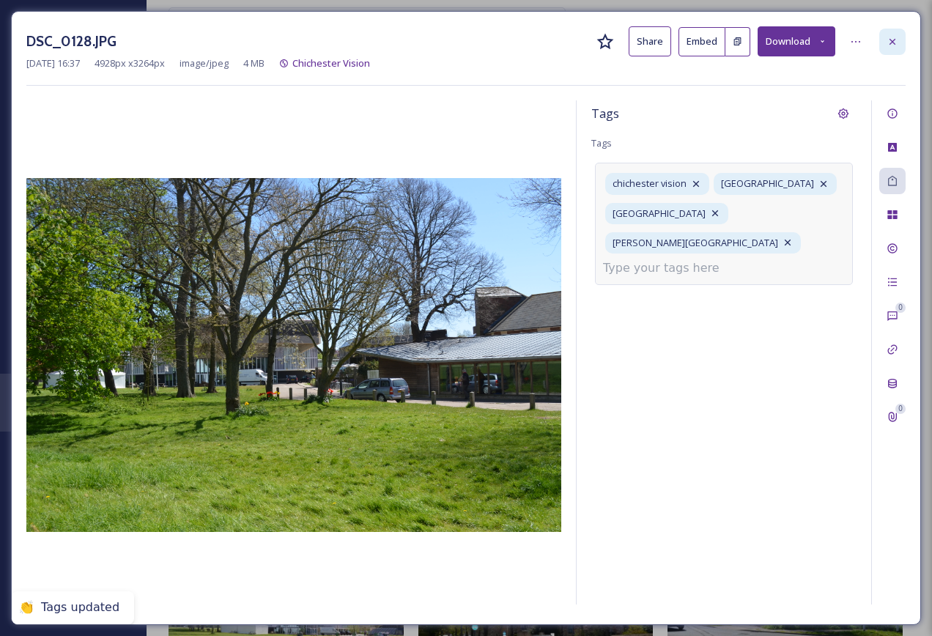
click at [893, 46] on icon at bounding box center [893, 42] width 12 height 12
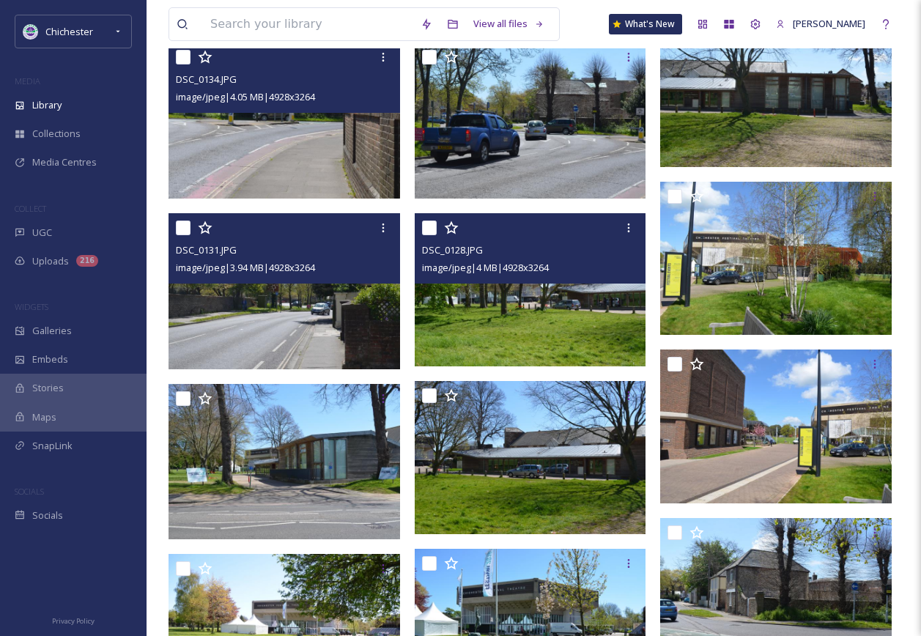
click at [608, 306] on img at bounding box center [531, 289] width 232 height 153
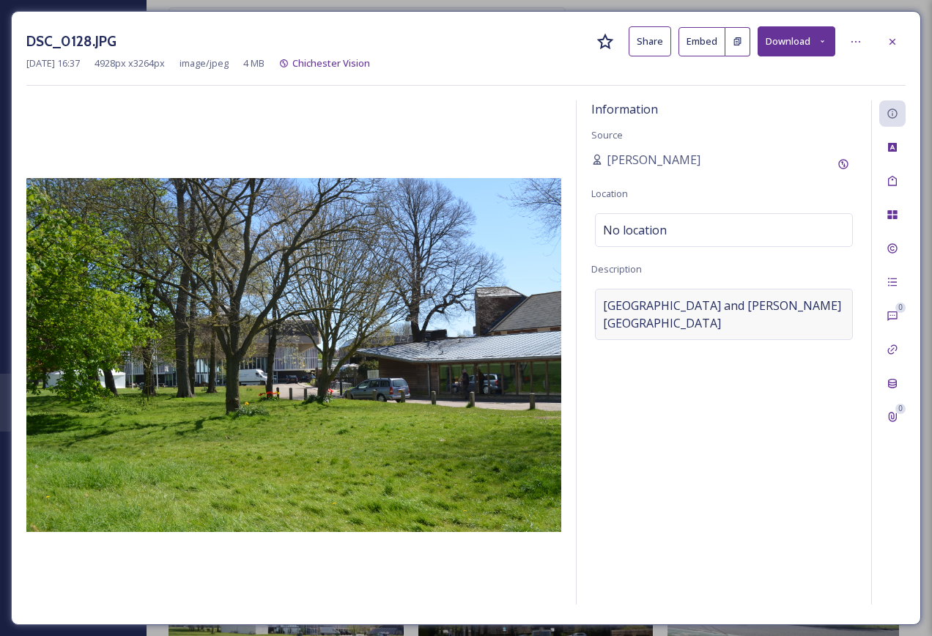
click at [689, 302] on span "Chichester Festival Theatre and Minerva Theatre" at bounding box center [724, 314] width 242 height 35
click at [684, 317] on textarea "Chichester Festival Theatre and Minerva Theatre" at bounding box center [723, 350] width 265 height 122
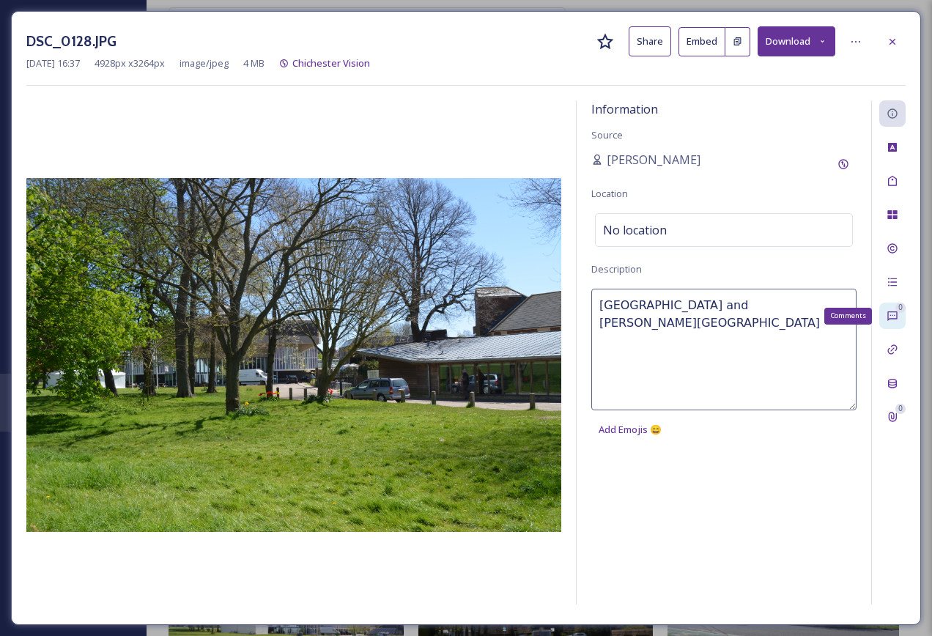
drag, startPoint x: 599, startPoint y: 304, endPoint x: 879, endPoint y: 319, distance: 281.0
click at [879, 319] on div "Information Source Evangeline Brydon Location No location Description Chicheste…" at bounding box center [741, 352] width 330 height 504
click at [887, 32] on div at bounding box center [892, 42] width 26 height 26
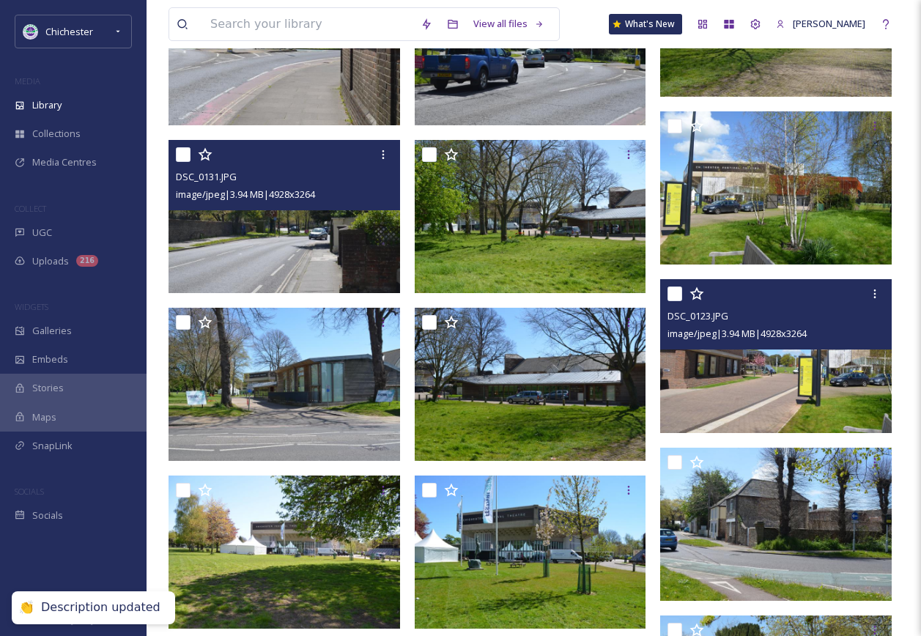
click at [736, 389] on img at bounding box center [776, 355] width 232 height 153
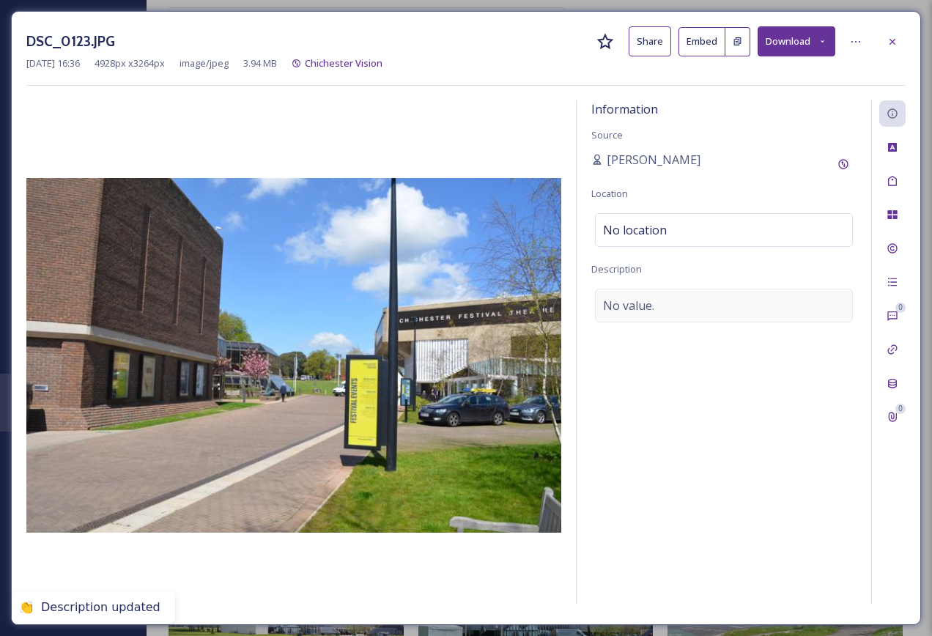
click at [627, 317] on div "No value." at bounding box center [724, 306] width 258 height 34
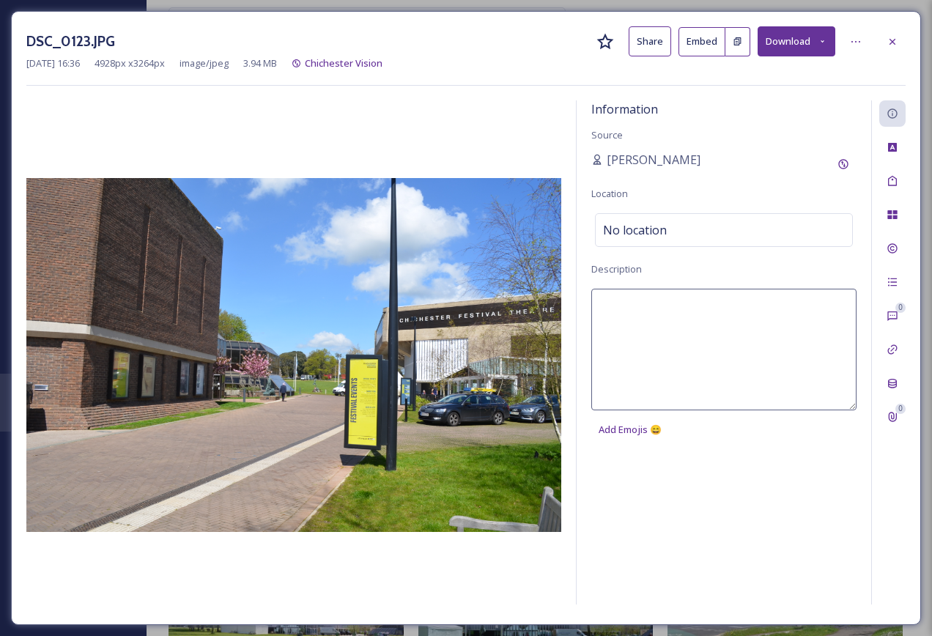
click at [667, 328] on textarea at bounding box center [723, 350] width 265 height 122
paste textarea "Chichester Festival Theatre and Minerva Theatre"
type textarea "Chichester Festival Theatre and Minerva Theatre"
click at [895, 42] on icon at bounding box center [893, 42] width 12 height 12
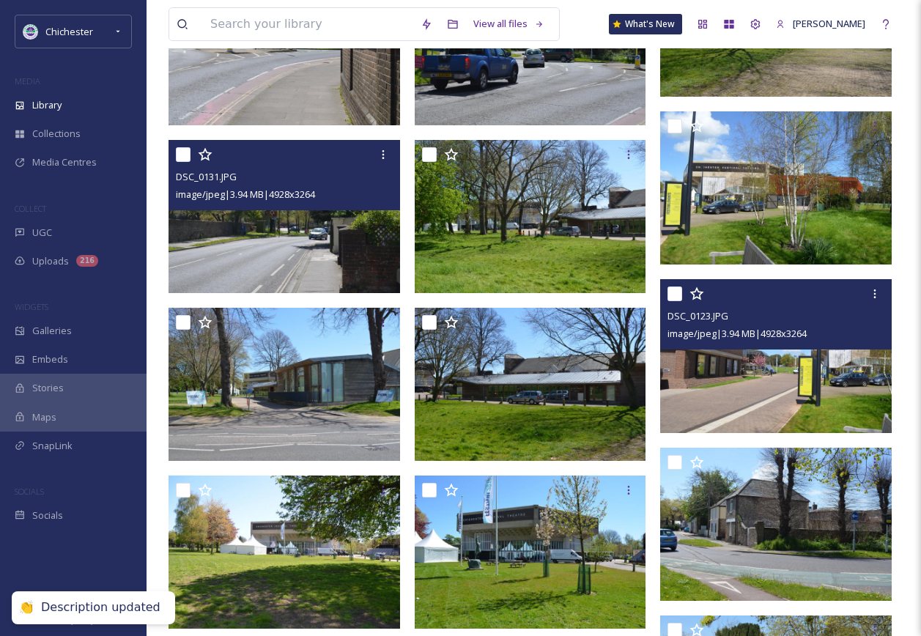
click at [775, 298] on div at bounding box center [778, 294] width 221 height 26
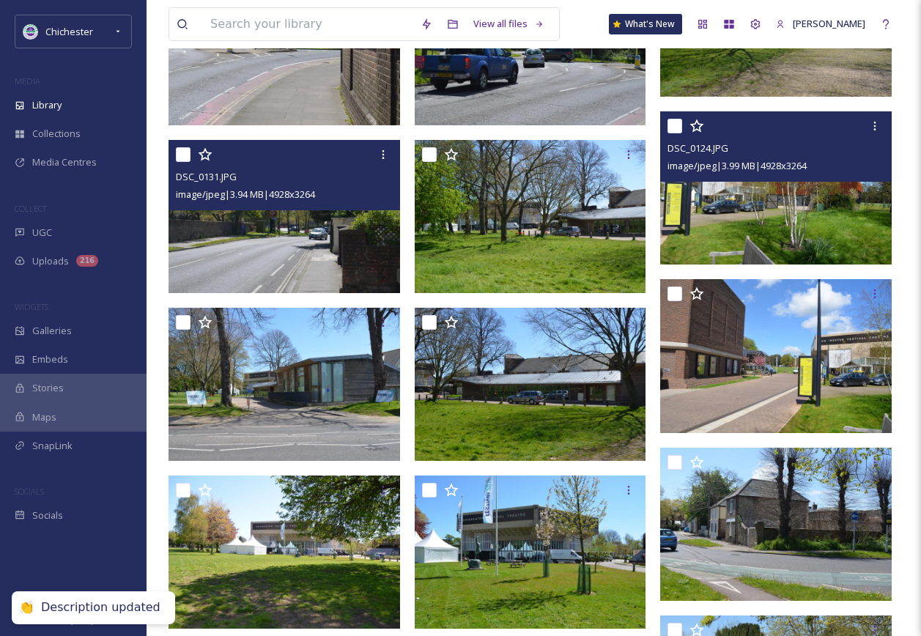
click at [766, 247] on img at bounding box center [776, 187] width 232 height 153
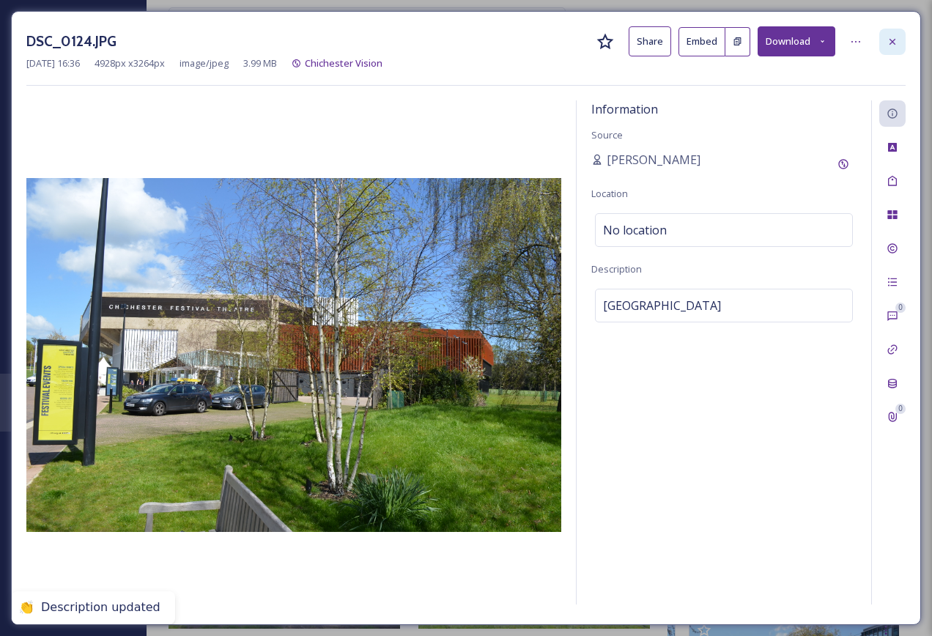
click at [901, 45] on div at bounding box center [892, 42] width 26 height 26
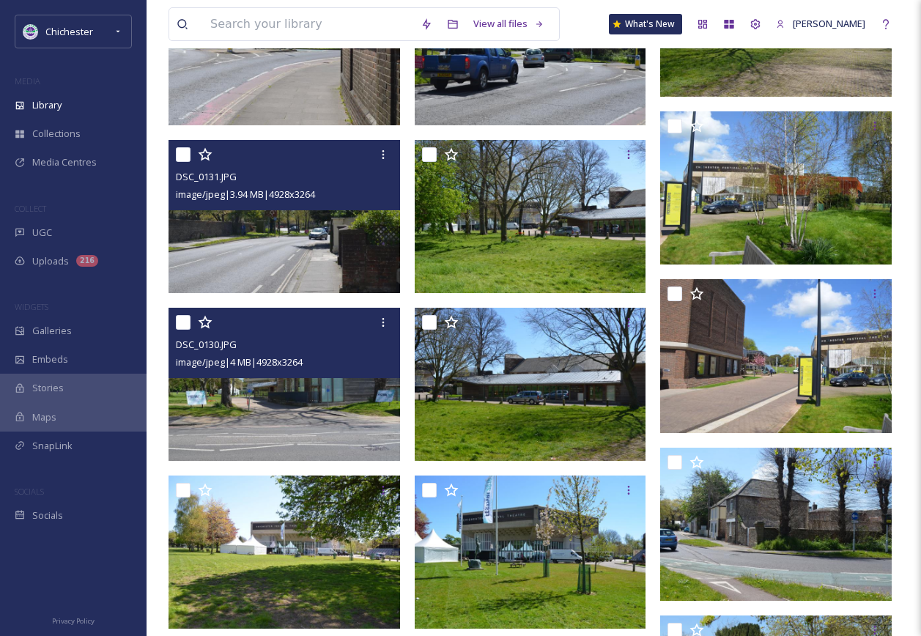
click at [323, 443] on img at bounding box center [285, 384] width 232 height 153
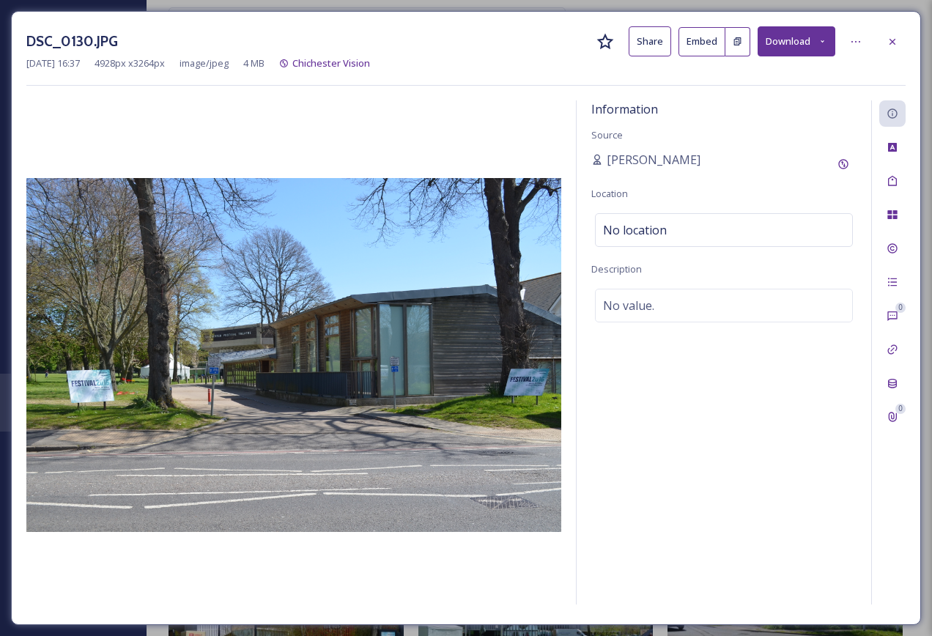
click at [651, 328] on div "Information Source Evangeline Brydon Location No location Description No value." at bounding box center [724, 352] width 295 height 504
click at [655, 318] on div "No value." at bounding box center [724, 306] width 258 height 34
click at [637, 317] on textarea at bounding box center [723, 350] width 265 height 122
type textarea "Chichester Festival Theatre and Minerva Theatre"
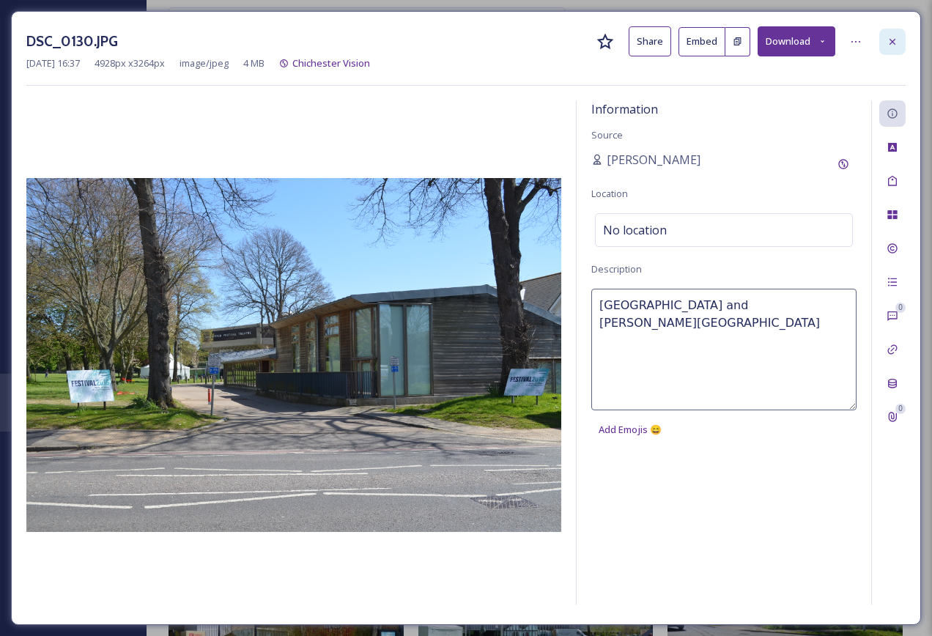
click at [893, 47] on icon at bounding box center [893, 42] width 12 height 12
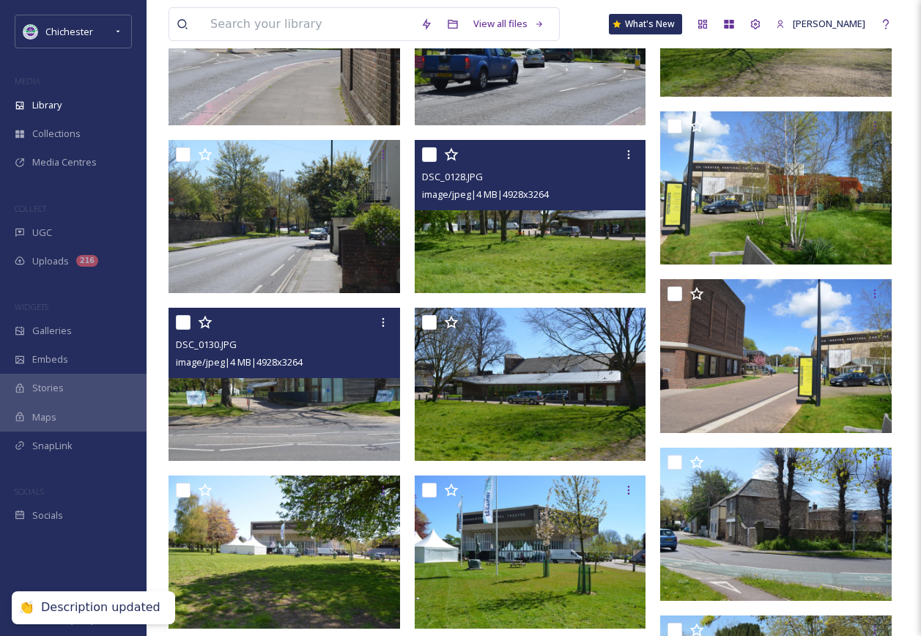
click at [540, 249] on img at bounding box center [531, 216] width 232 height 153
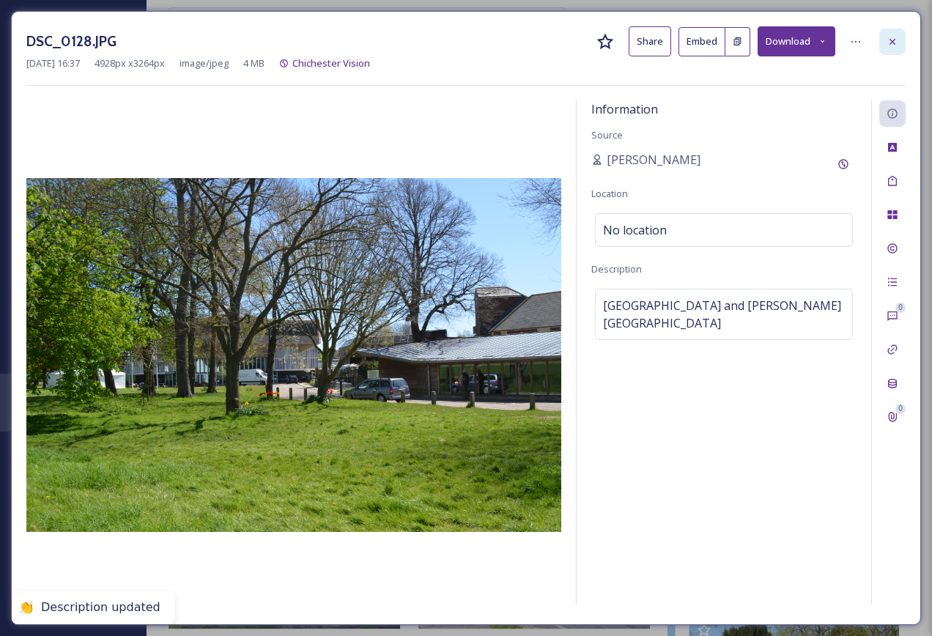
click at [885, 53] on div at bounding box center [892, 42] width 26 height 26
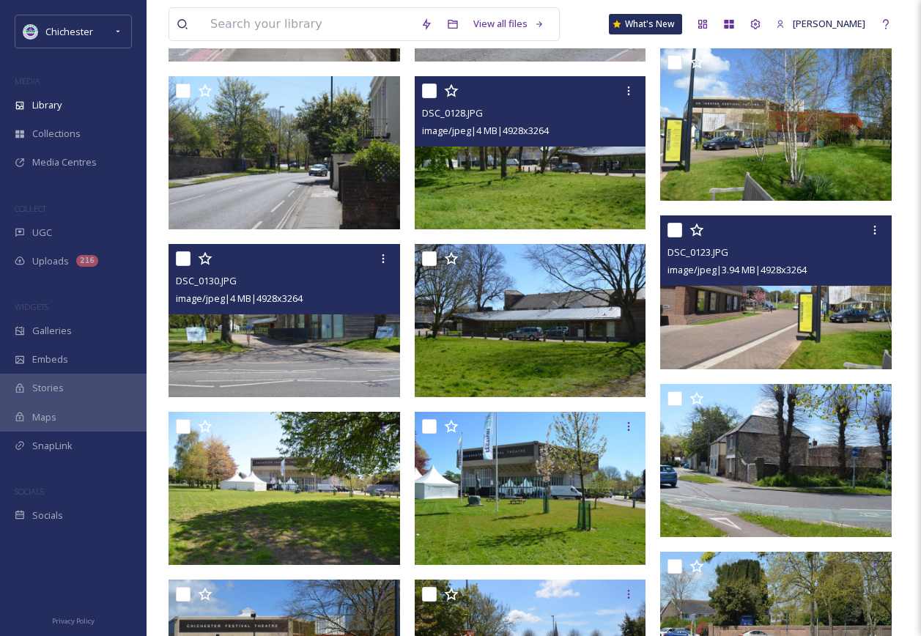
scroll to position [5276, 0]
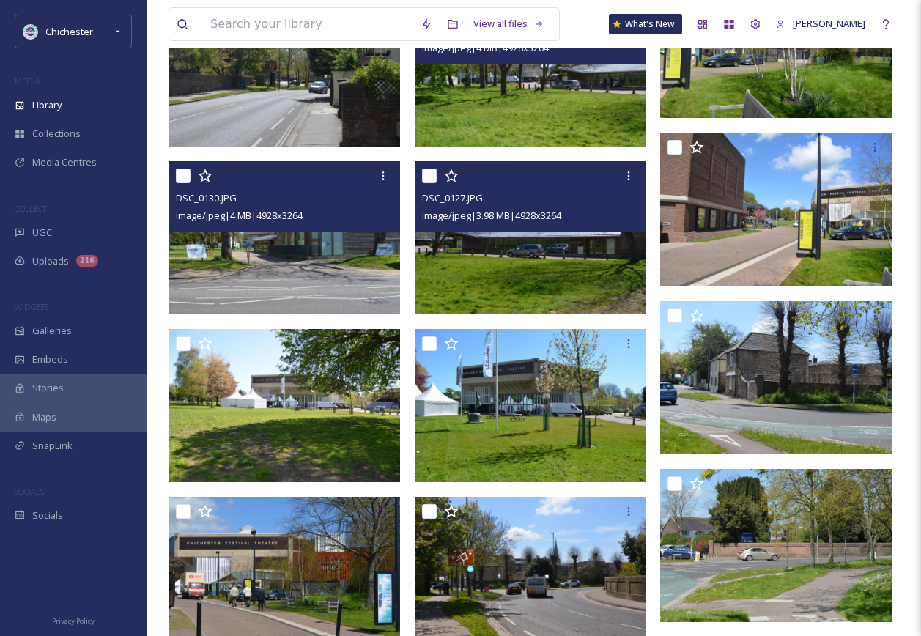
click at [572, 282] on img at bounding box center [531, 237] width 232 height 153
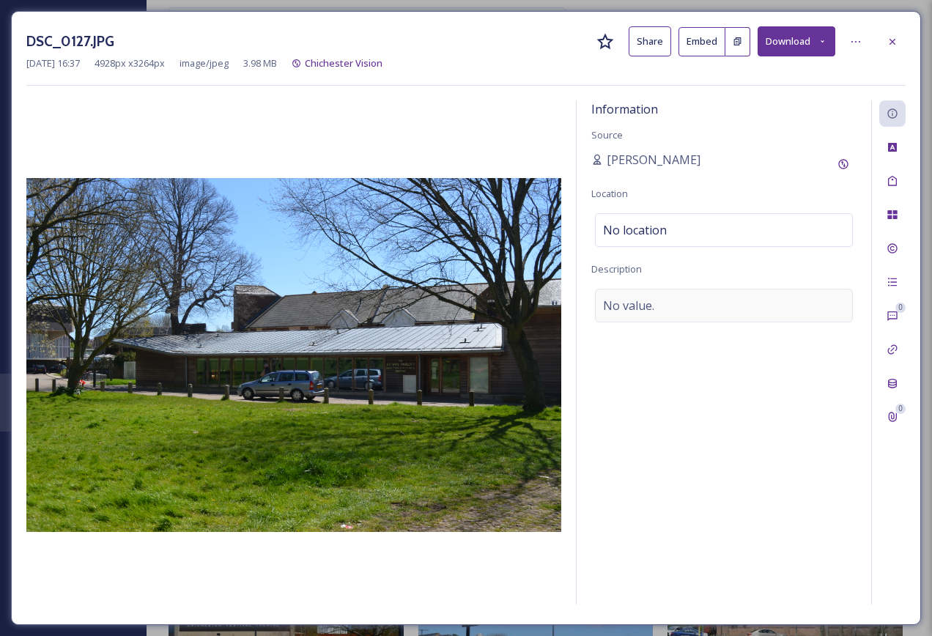
click at [700, 305] on div "No value." at bounding box center [724, 306] width 258 height 34
click at [691, 327] on textarea at bounding box center [723, 350] width 265 height 122
paste textarea "Chichester Festival Theatre and Minerva Theatre"
type textarea "Chichester Festival Theatre and Minerva Theatre"
click at [890, 45] on icon at bounding box center [893, 42] width 12 height 12
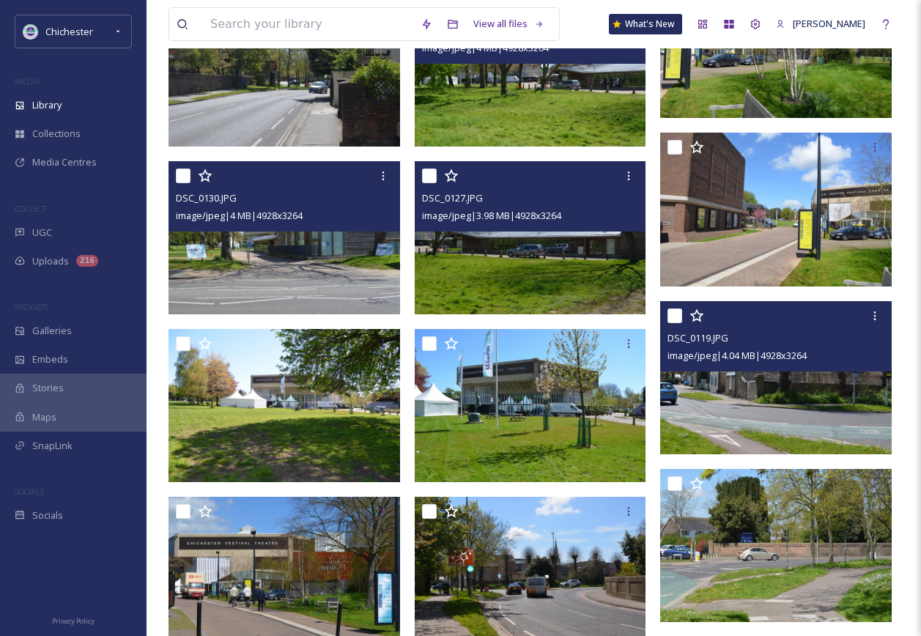
click at [778, 334] on div "DSC_0119.JPG" at bounding box center [778, 338] width 221 height 18
click at [742, 393] on img at bounding box center [776, 377] width 232 height 153
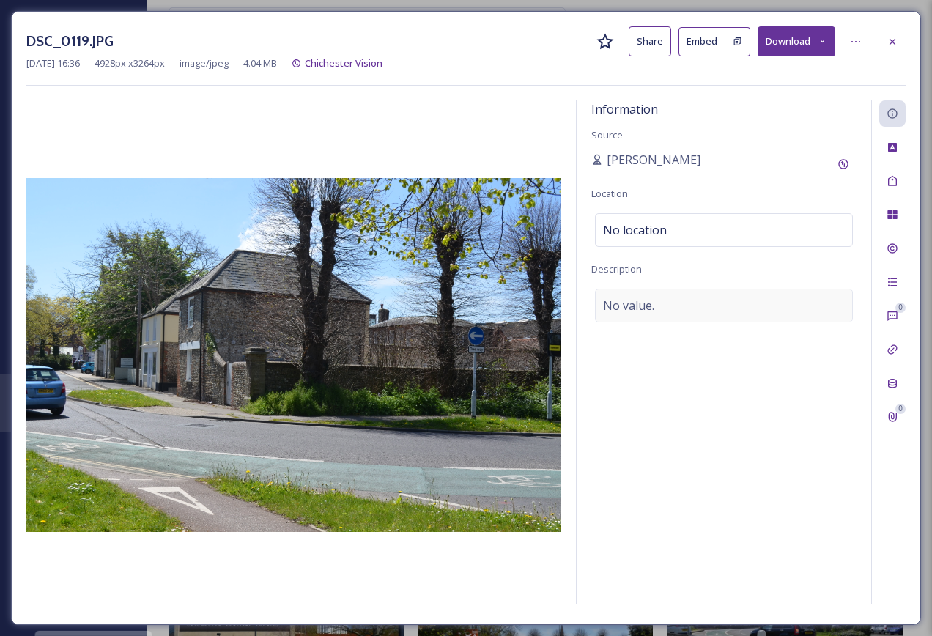
click at [658, 319] on div "No value." at bounding box center [724, 306] width 258 height 34
click at [640, 325] on textarea at bounding box center [723, 350] width 265 height 122
type textarea "Cars driving on the A286"
click at [882, 49] on div at bounding box center [892, 42] width 26 height 26
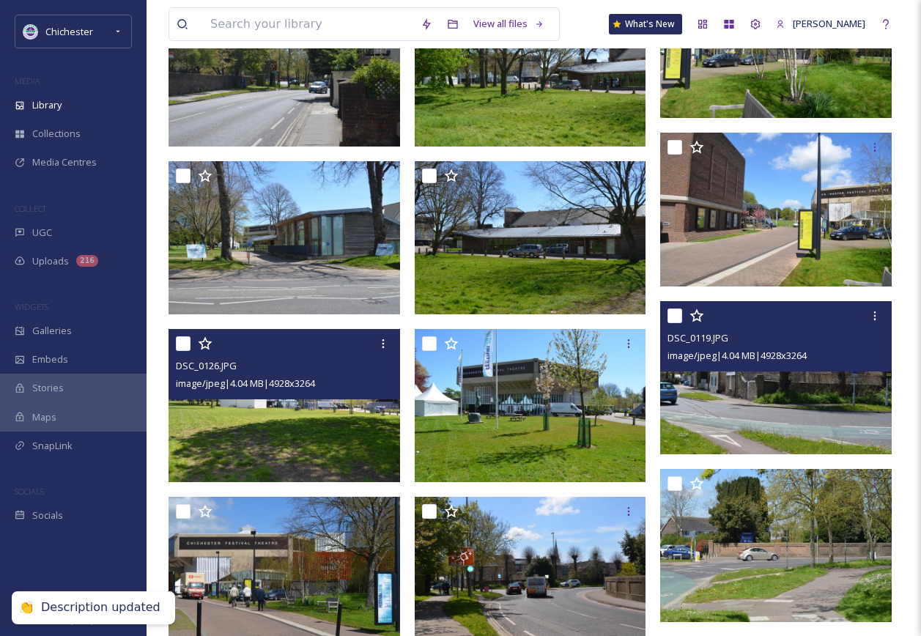
click at [322, 446] on img at bounding box center [285, 405] width 232 height 153
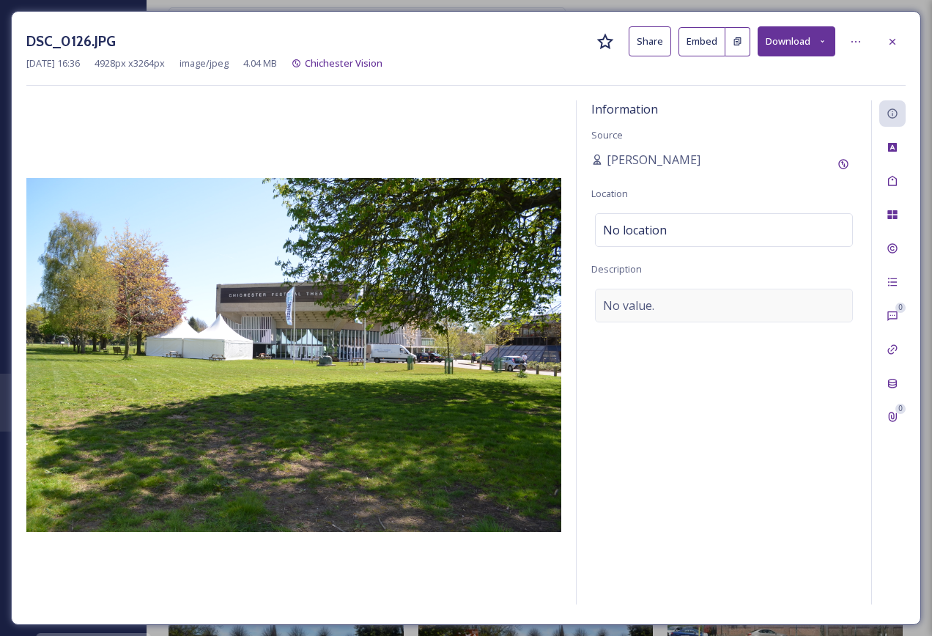
click at [703, 310] on div "No value." at bounding box center [724, 306] width 258 height 34
click at [703, 310] on textarea at bounding box center [723, 350] width 265 height 122
type textarea "Chichester Festival Theatre and Minerva Theatre"
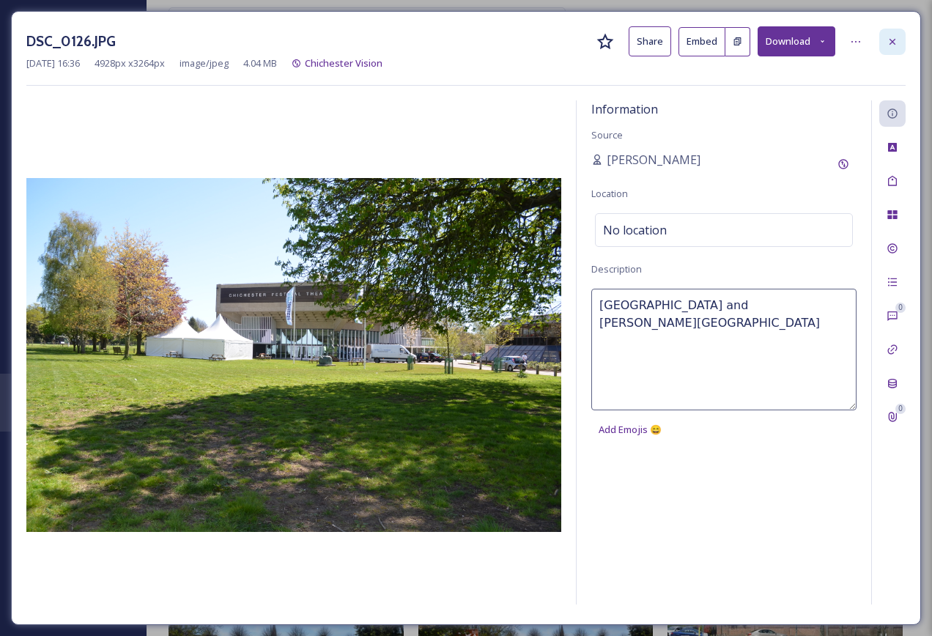
click at [897, 45] on icon at bounding box center [893, 42] width 12 height 12
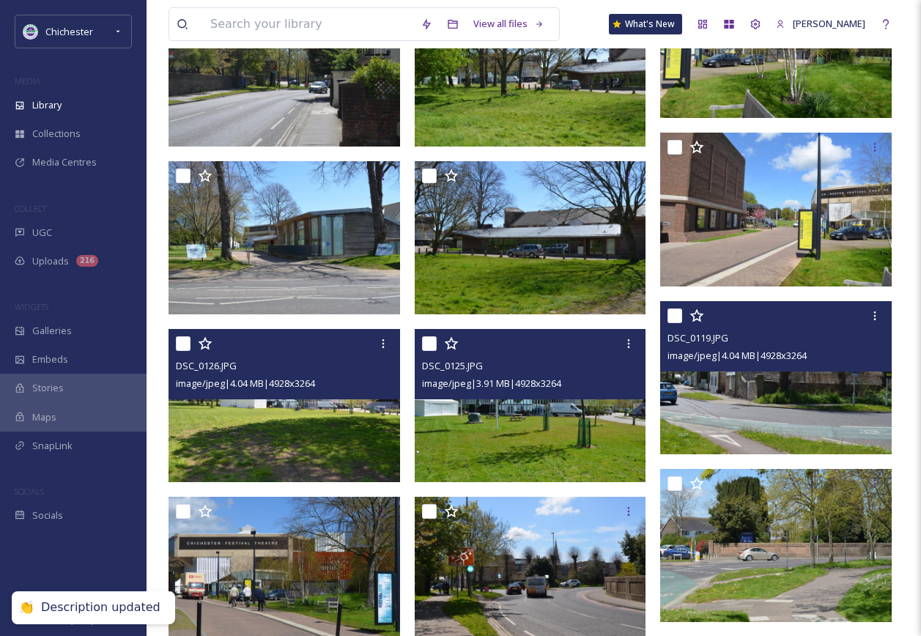
click at [495, 425] on img at bounding box center [531, 405] width 232 height 153
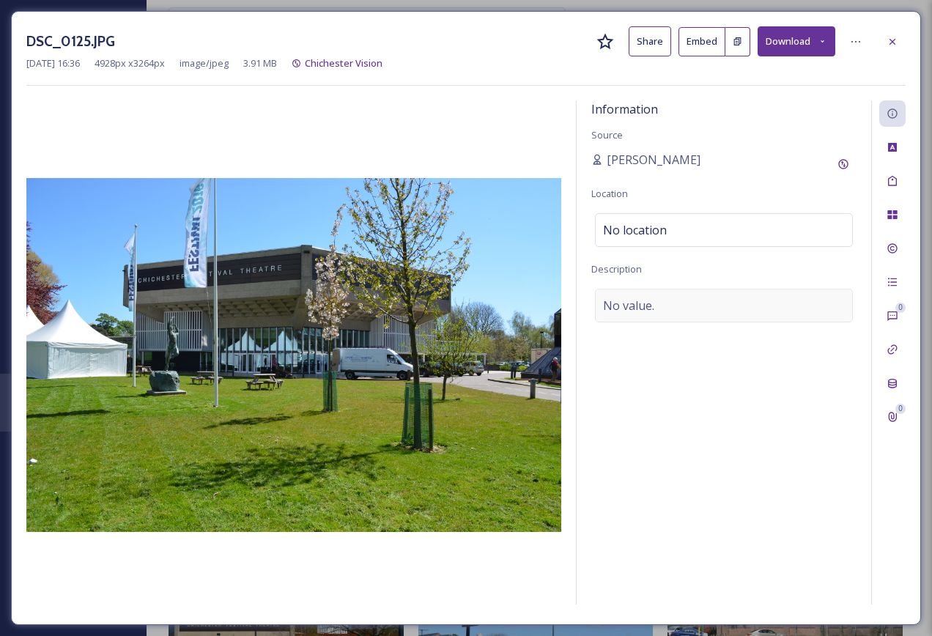
click at [669, 300] on div "No value." at bounding box center [724, 306] width 258 height 34
click at [658, 311] on textarea at bounding box center [723, 350] width 265 height 122
paste textarea "Chichester Festival Theatre and Minerva Theatre"
drag, startPoint x: 849, startPoint y: 306, endPoint x: 742, endPoint y: 304, distance: 106.3
click at [742, 304] on textarea "Chichester Festival Theatre and Minerva Theatre" at bounding box center [723, 350] width 265 height 122
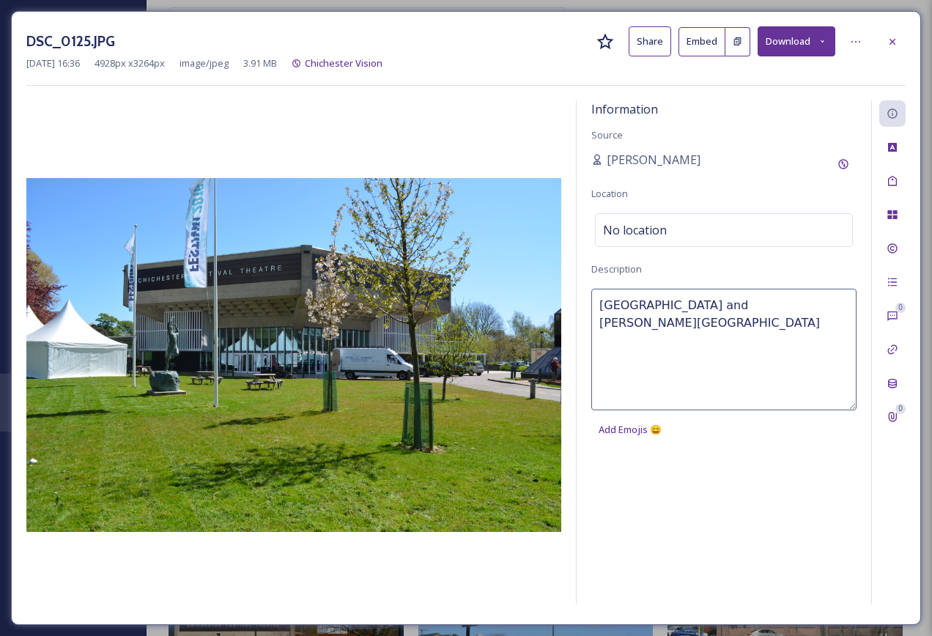
type textarea "Chichester Festival Theatre"
click at [886, 49] on div at bounding box center [892, 42] width 26 height 26
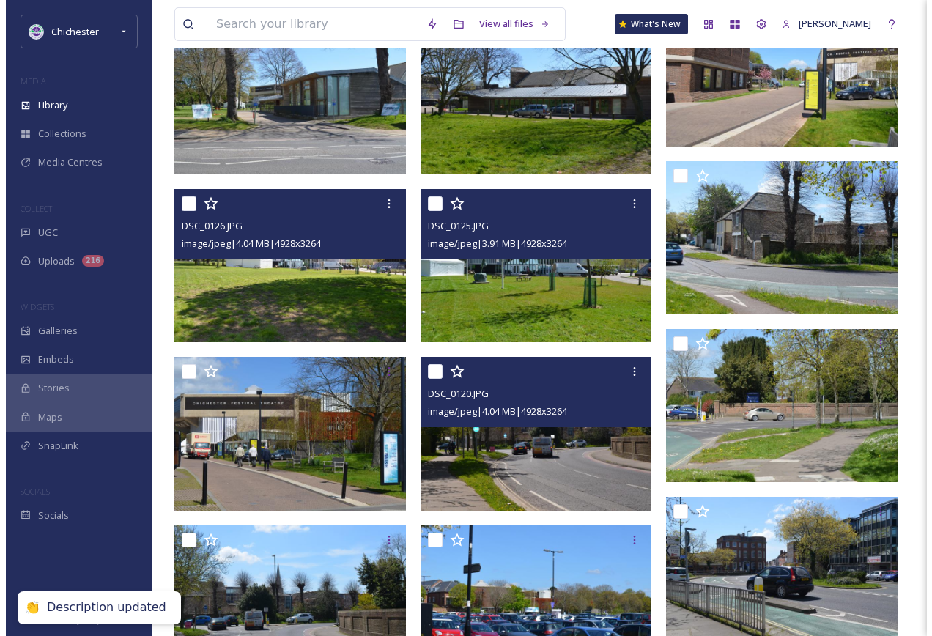
scroll to position [5422, 0]
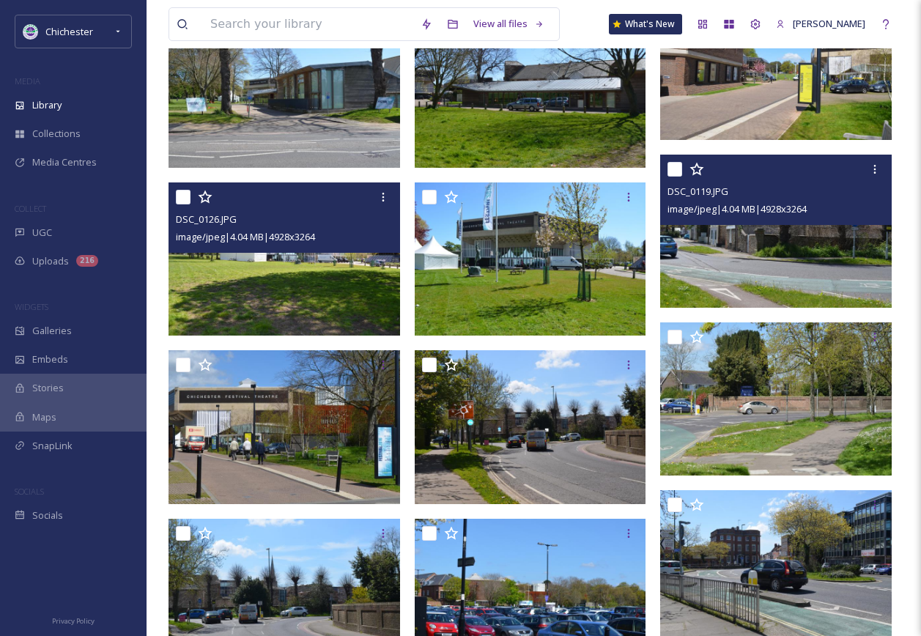
click at [710, 264] on img at bounding box center [776, 231] width 232 height 153
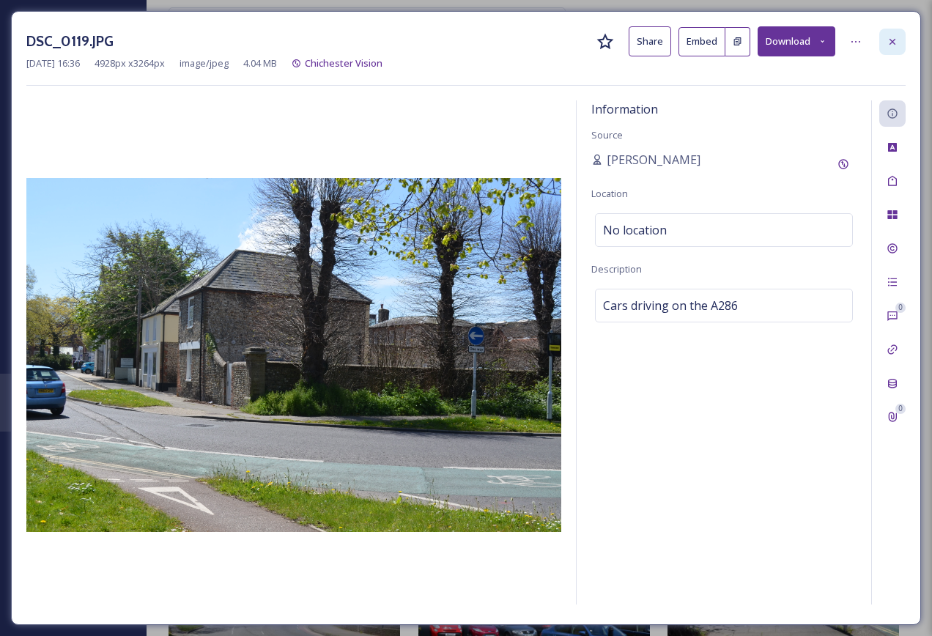
click at [891, 39] on icon at bounding box center [893, 42] width 12 height 12
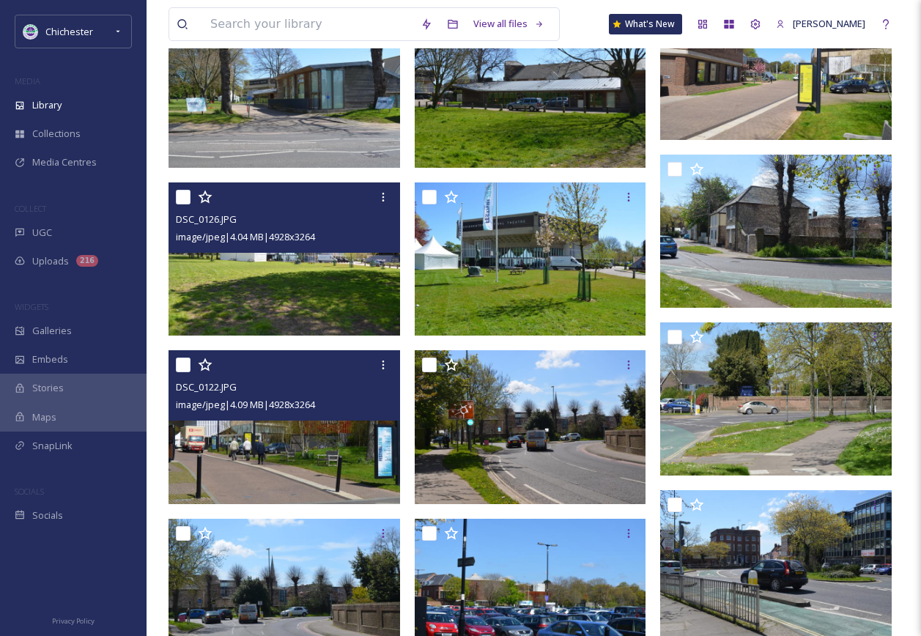
click at [294, 441] on img at bounding box center [285, 426] width 232 height 153
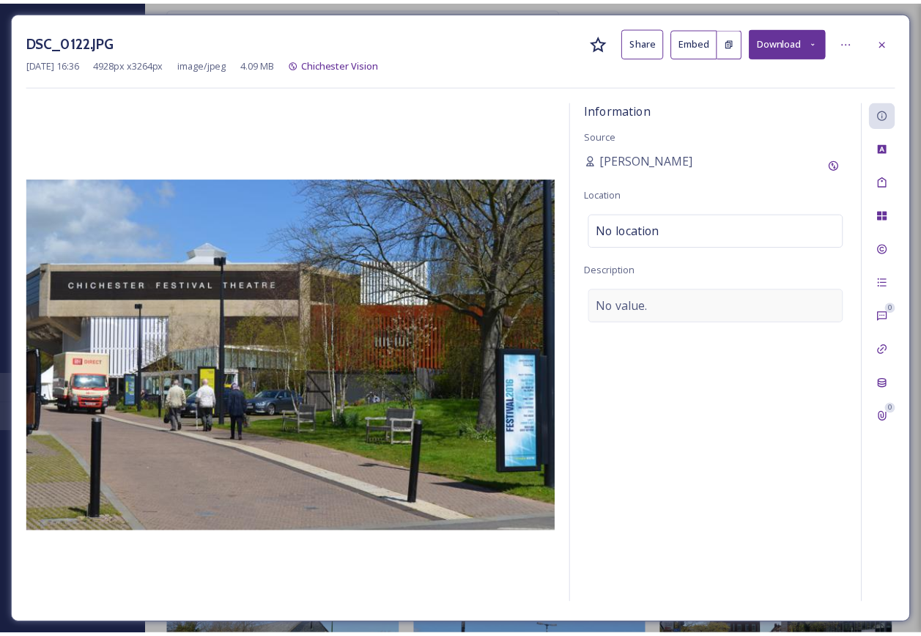
scroll to position [5499, 0]
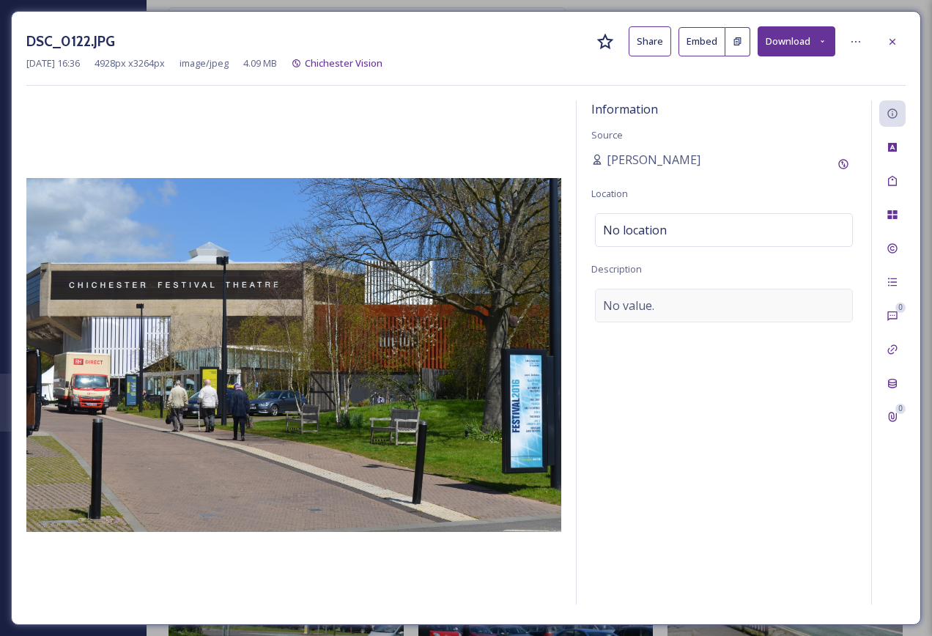
click at [650, 308] on span "No value." at bounding box center [628, 306] width 51 height 18
click at [643, 309] on textarea at bounding box center [723, 350] width 265 height 122
paste textarea "Chichester Festival Theatre and Minerva Theatre"
drag, startPoint x: 851, startPoint y: 307, endPoint x: 743, endPoint y: 308, distance: 108.5
click at [743, 308] on textarea "Chichester Festival Theatre and Minerva Theatre" at bounding box center [723, 350] width 265 height 122
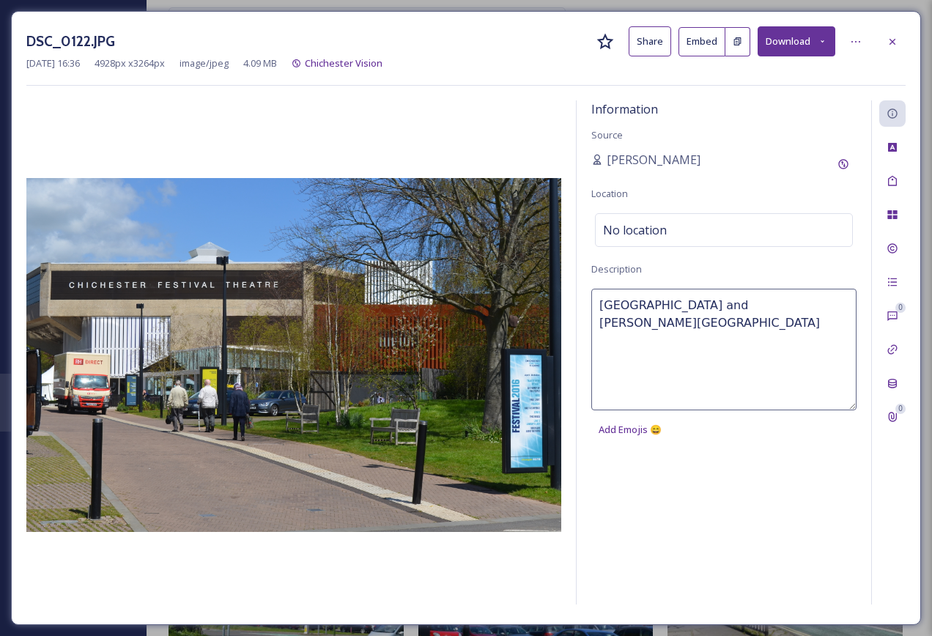
type textarea "Chichester Festival Theatre"
click at [895, 39] on icon at bounding box center [893, 42] width 12 height 12
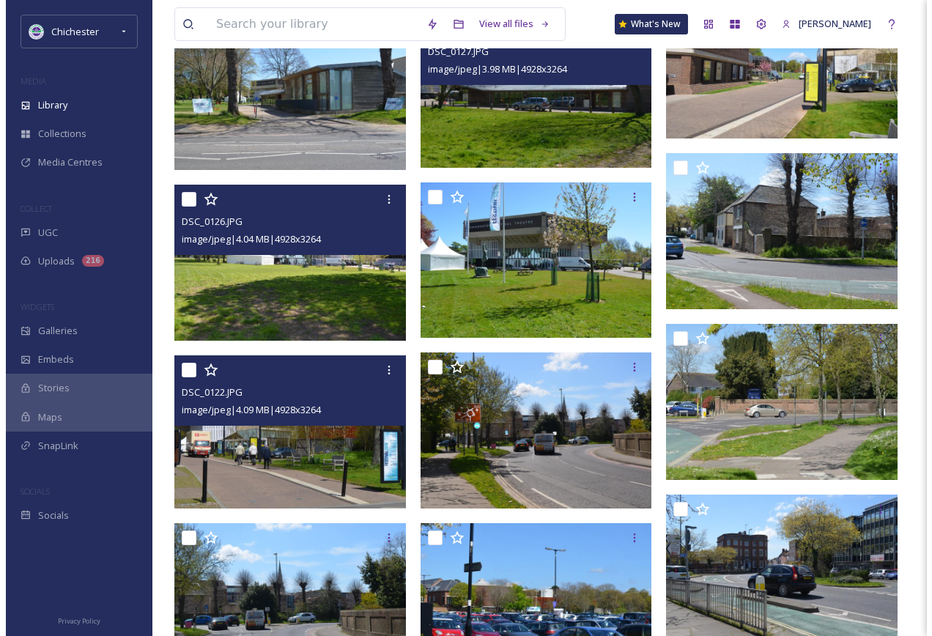
scroll to position [5422, 0]
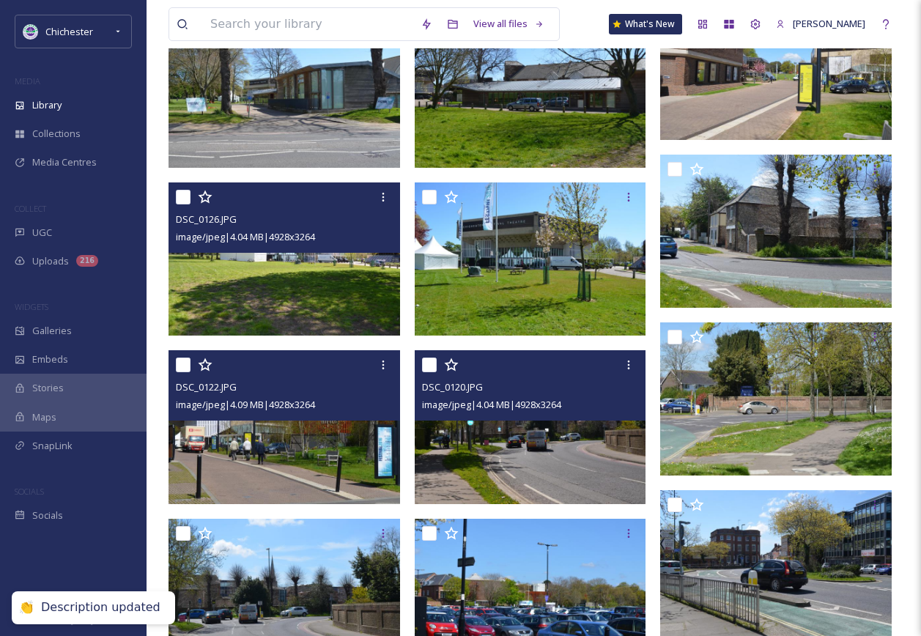
click at [539, 448] on img at bounding box center [531, 426] width 232 height 153
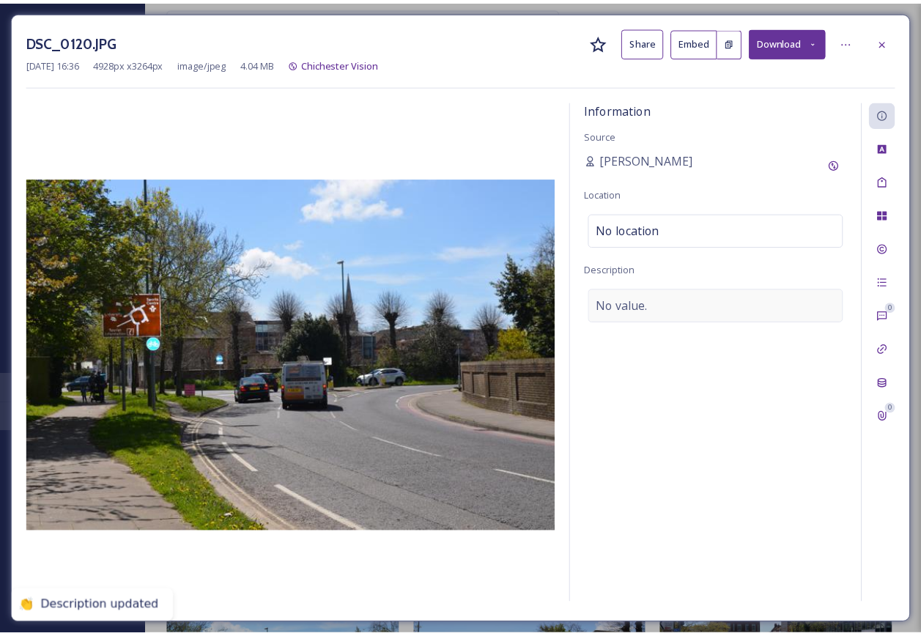
scroll to position [5499, 0]
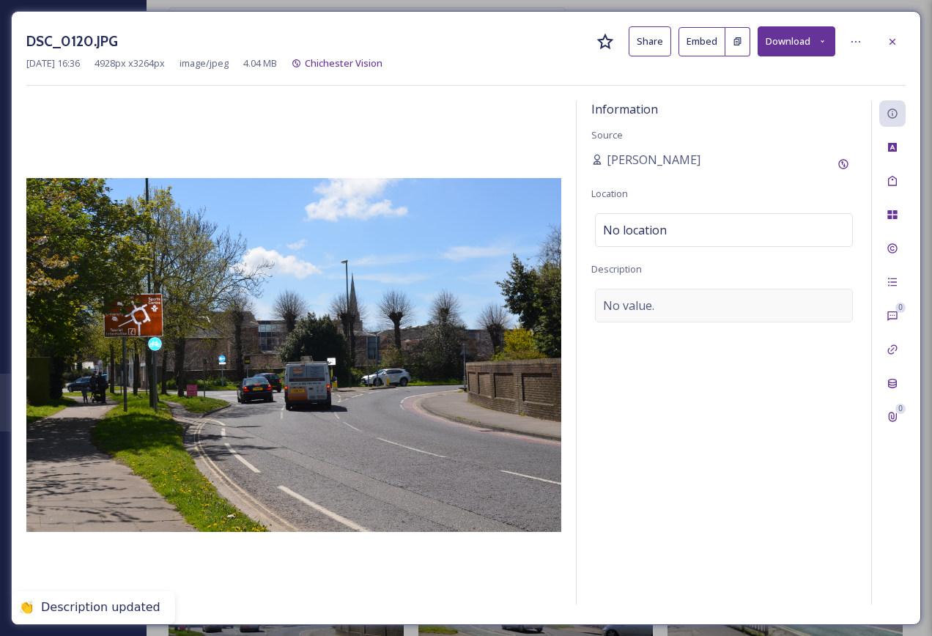
click at [660, 321] on div "No value." at bounding box center [724, 306] width 258 height 34
click at [646, 338] on textarea at bounding box center [723, 350] width 265 height 122
type textarea "Cars driving on the A286"
click at [886, 35] on div at bounding box center [892, 42] width 26 height 26
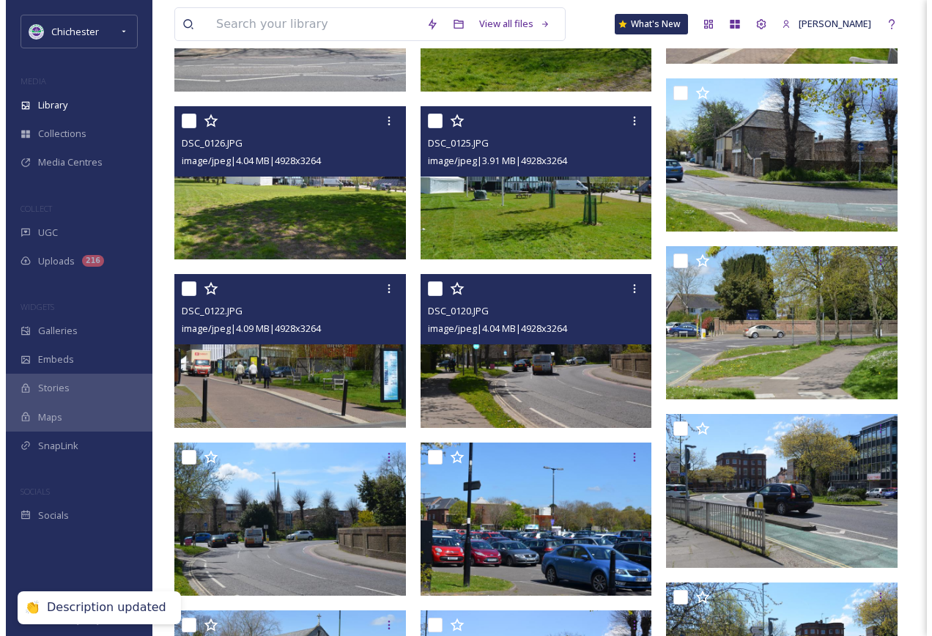
scroll to position [5422, 0]
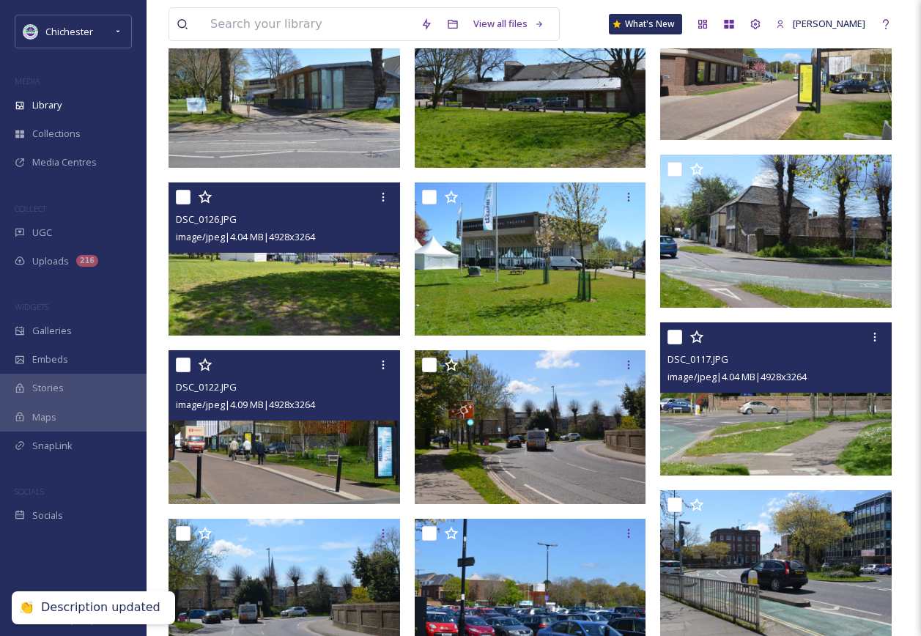
click at [799, 450] on img at bounding box center [776, 398] width 232 height 153
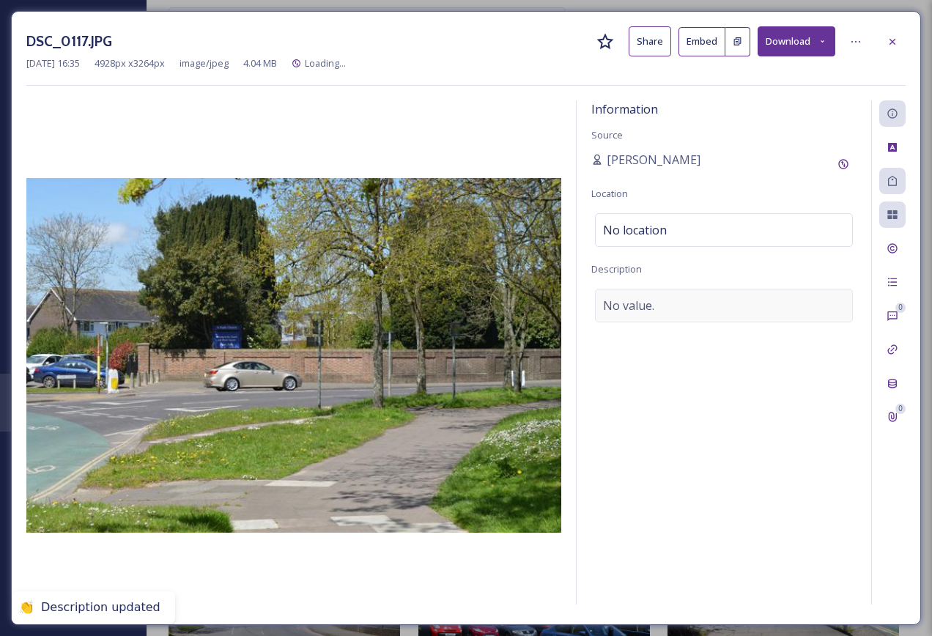
scroll to position [5499, 0]
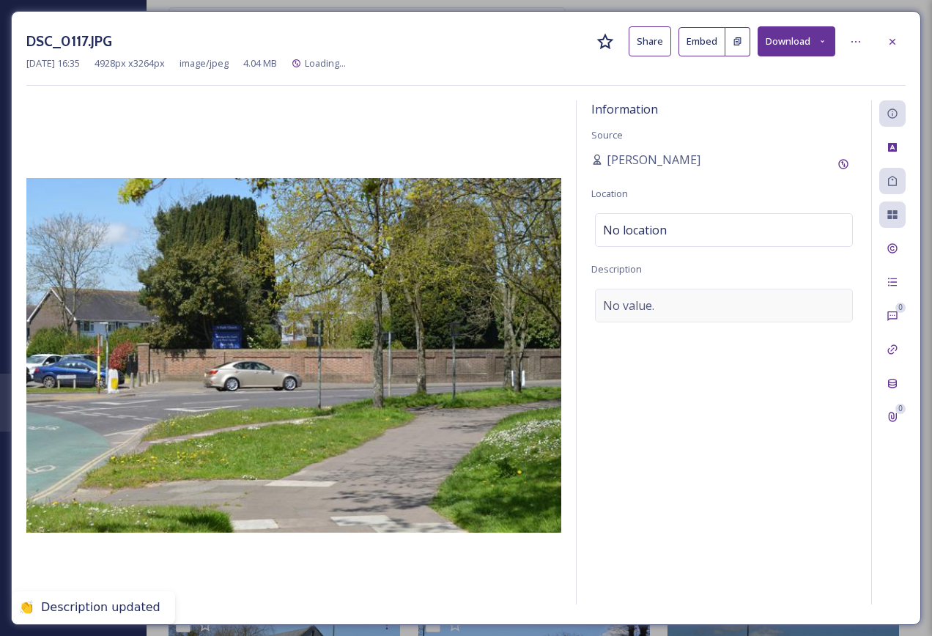
click at [655, 299] on div "No value." at bounding box center [724, 306] width 258 height 34
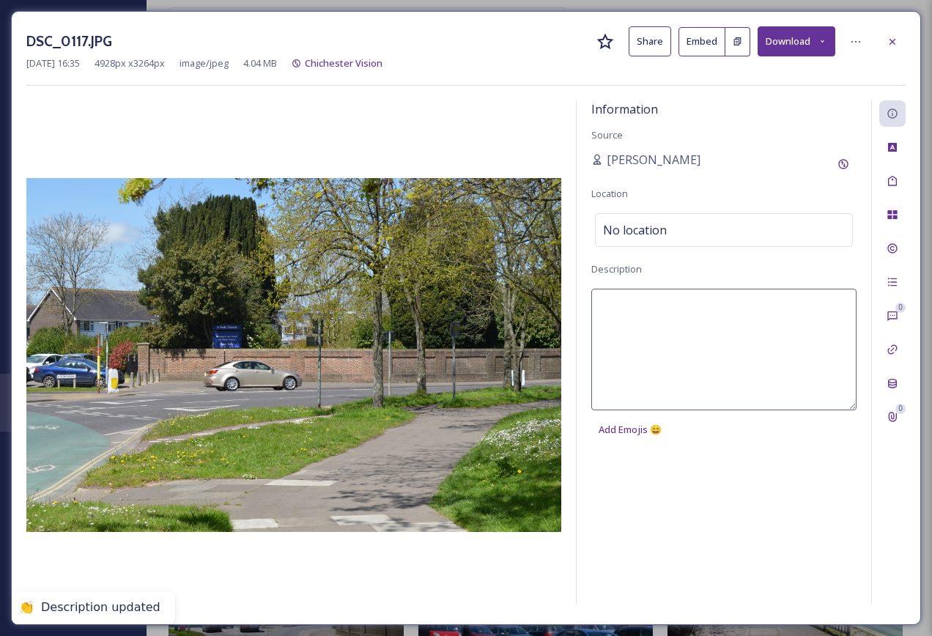
click at [646, 304] on textarea at bounding box center [723, 350] width 265 height 122
type textarea "Cars driving on the A286"
click at [878, 44] on div "DSC_0117.JPG Share Embed Download" at bounding box center [465, 41] width 879 height 30
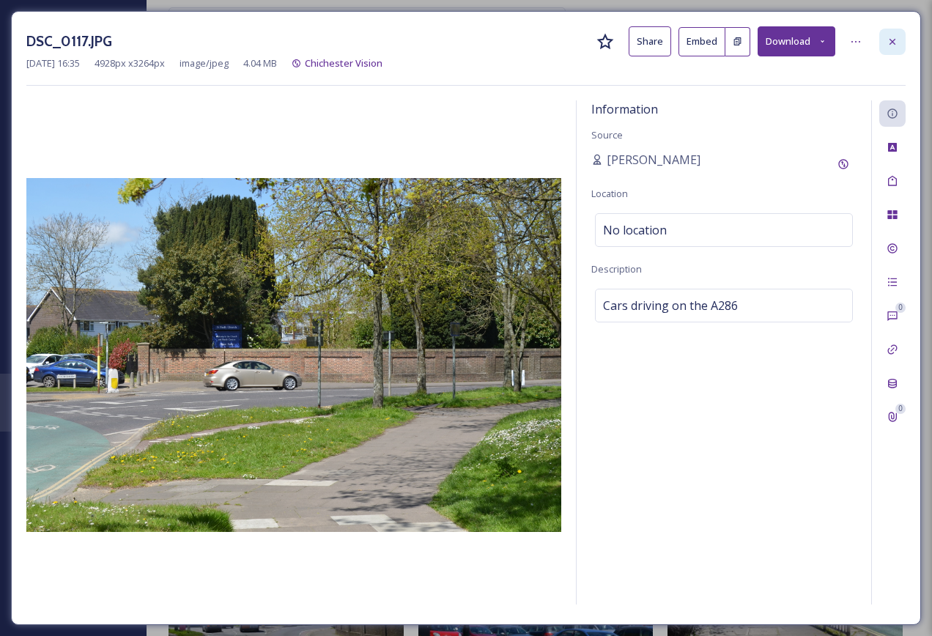
click at [886, 43] on div at bounding box center [892, 42] width 26 height 26
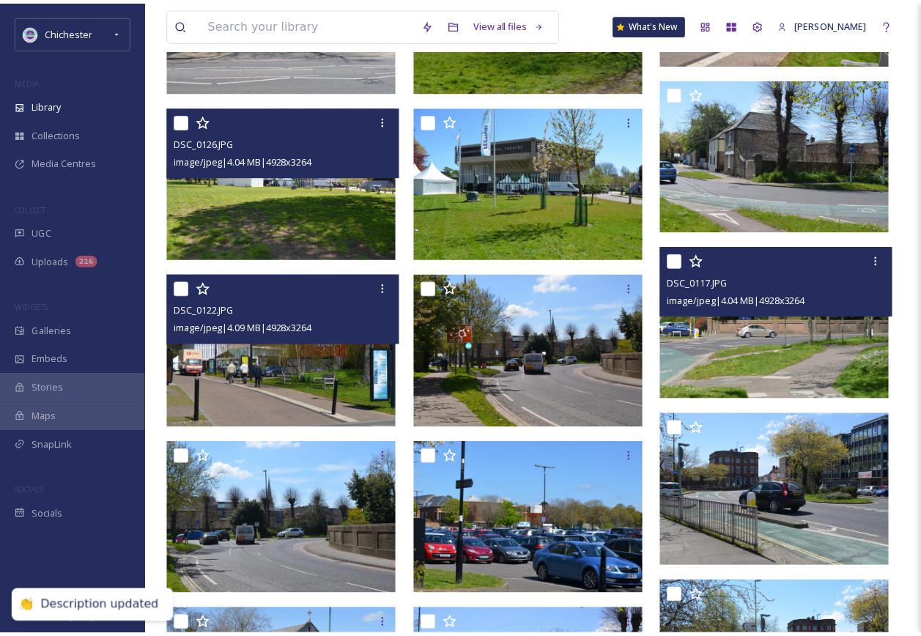
scroll to position [5422, 0]
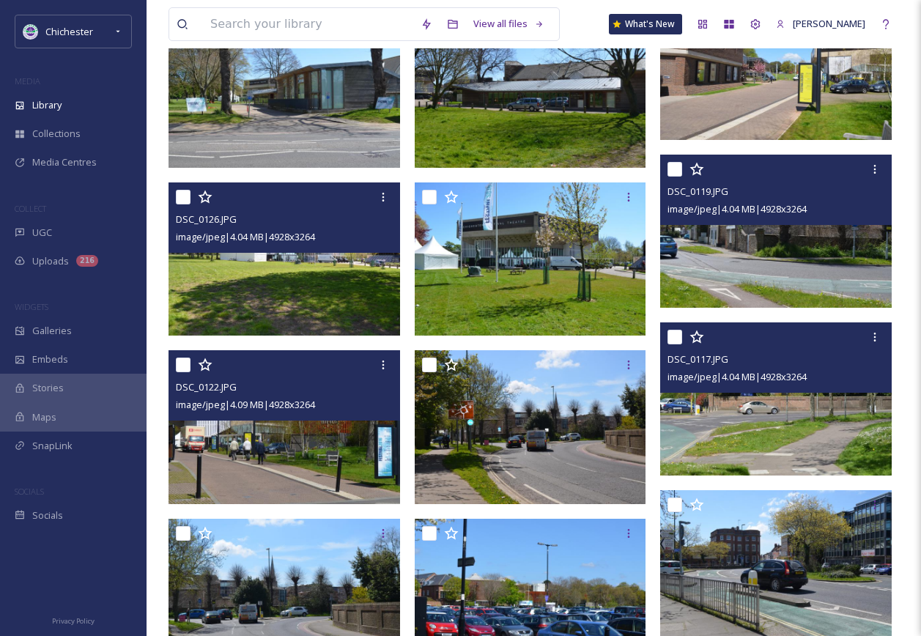
click at [754, 285] on img at bounding box center [776, 231] width 232 height 153
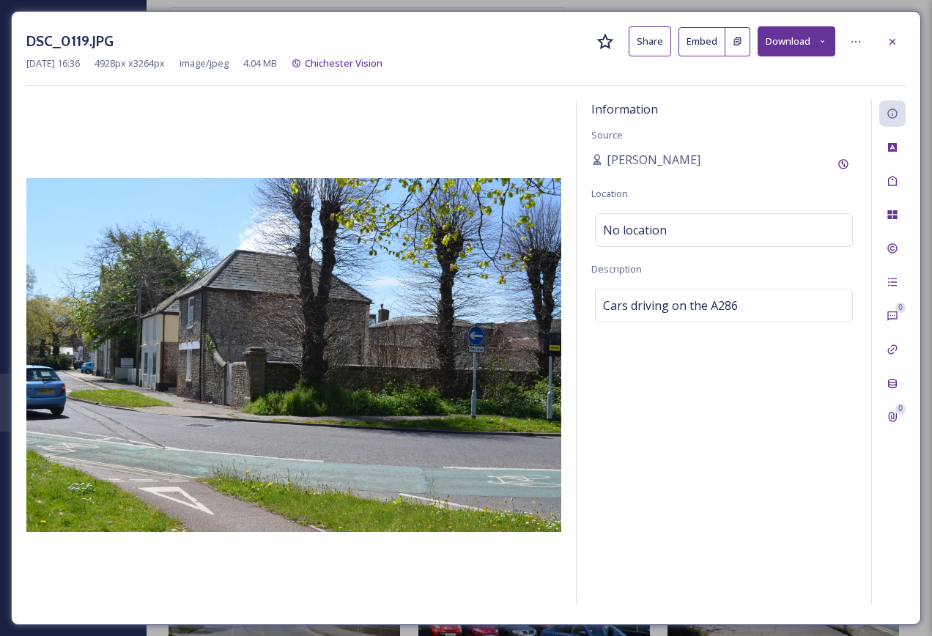
click at [887, 40] on div at bounding box center [892, 42] width 26 height 26
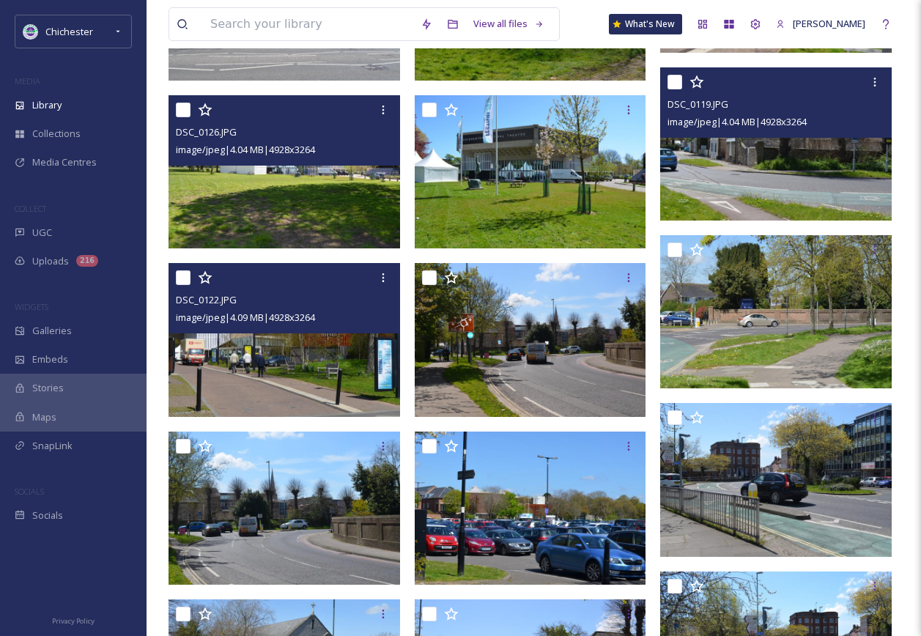
scroll to position [5642, 0]
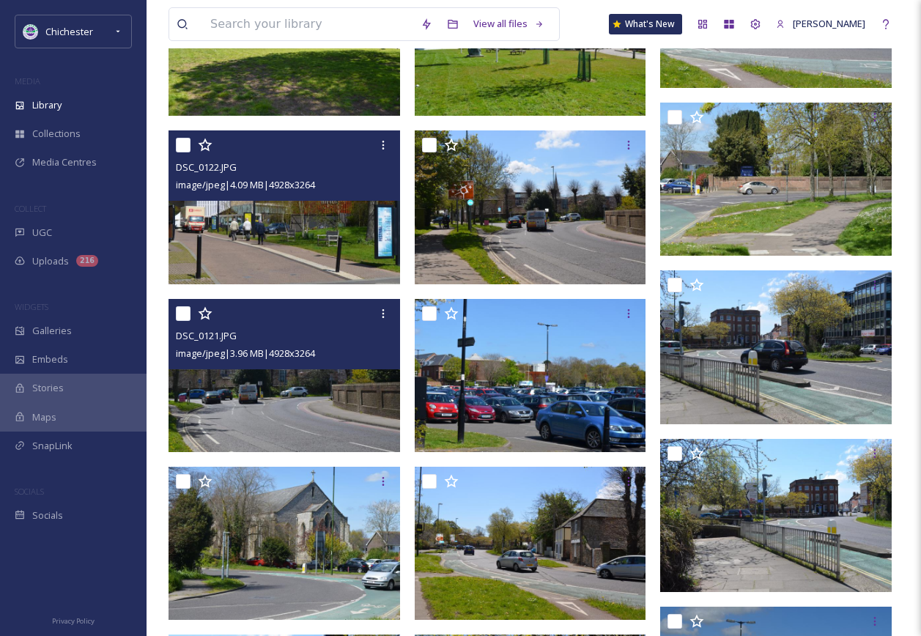
click at [310, 390] on img at bounding box center [285, 375] width 232 height 153
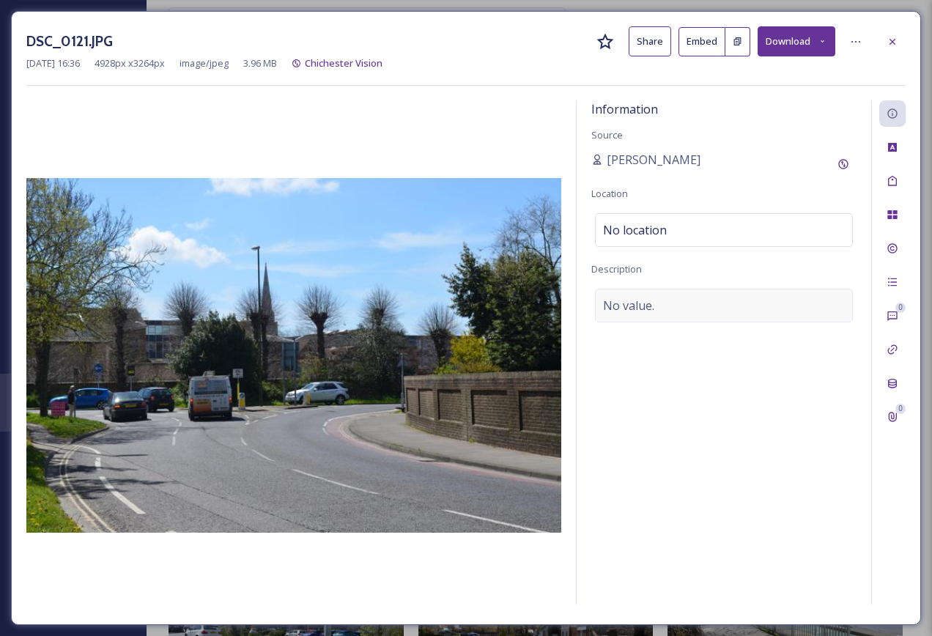
click at [747, 297] on div "No value." at bounding box center [724, 306] width 258 height 34
click at [710, 310] on textarea at bounding box center [723, 350] width 265 height 122
type textarea "Cars driving on the A286"
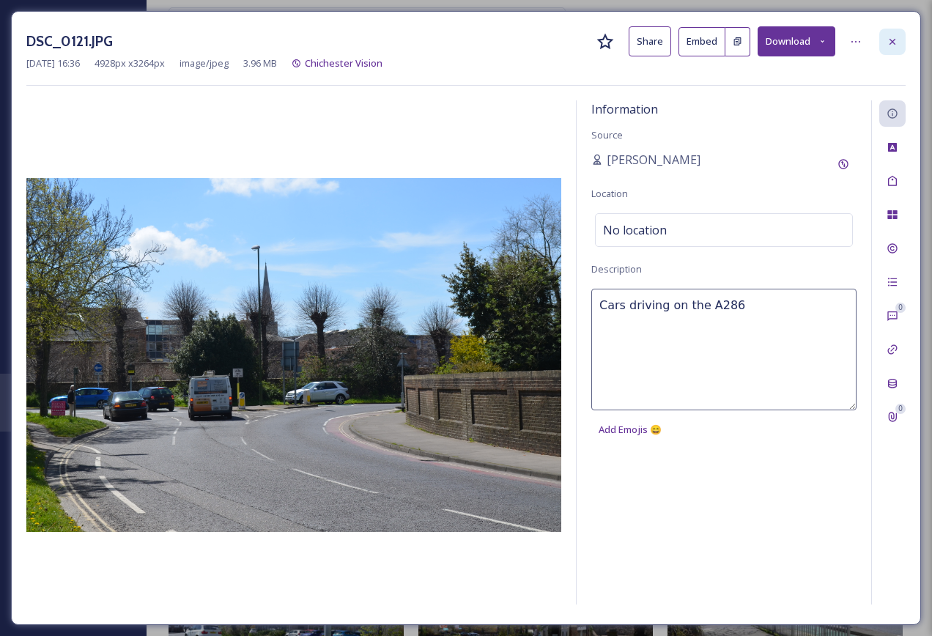
click at [896, 40] on icon at bounding box center [893, 42] width 12 height 12
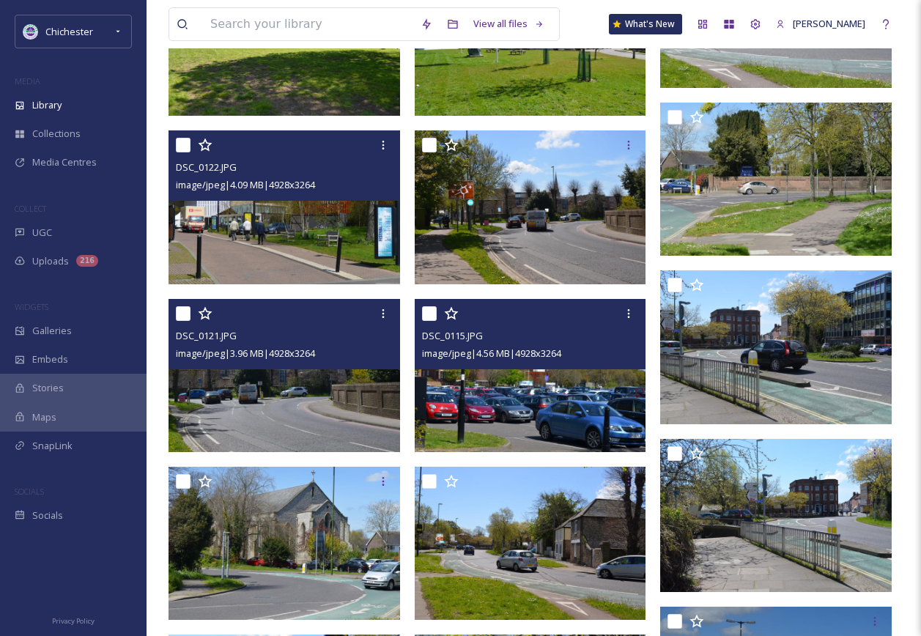
click at [547, 400] on img at bounding box center [531, 375] width 232 height 153
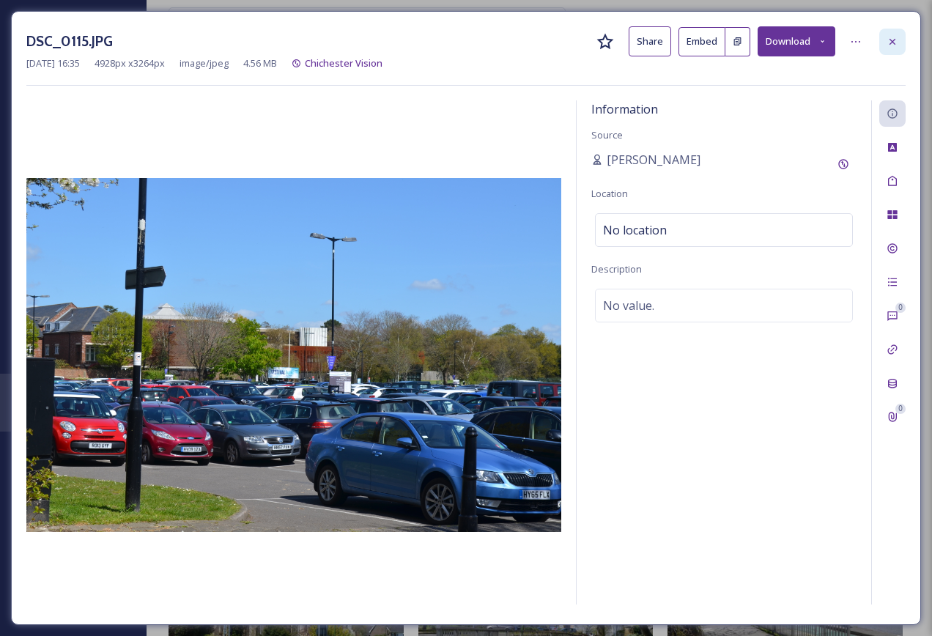
click at [882, 36] on div at bounding box center [892, 42] width 26 height 26
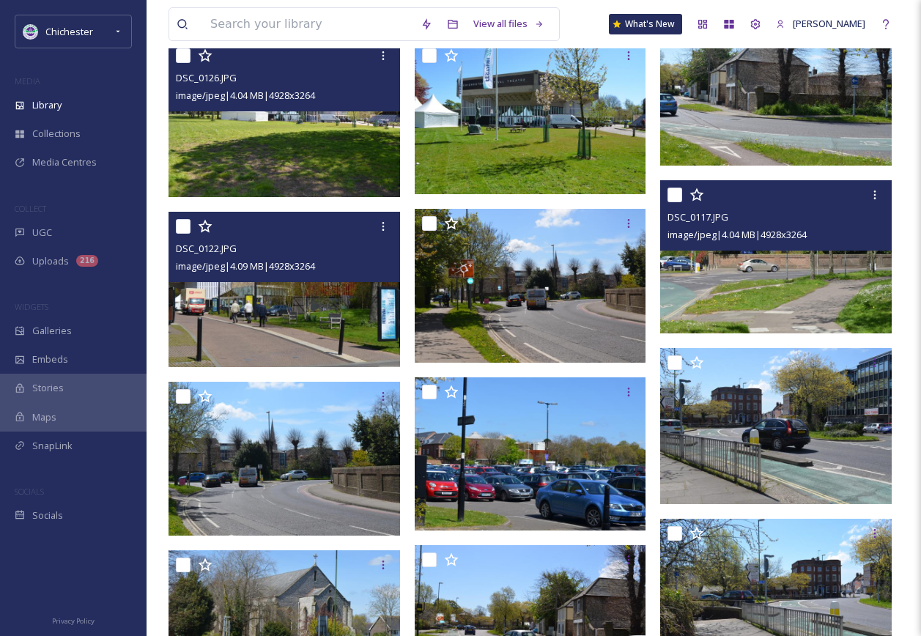
click at [757, 261] on img at bounding box center [776, 256] width 232 height 153
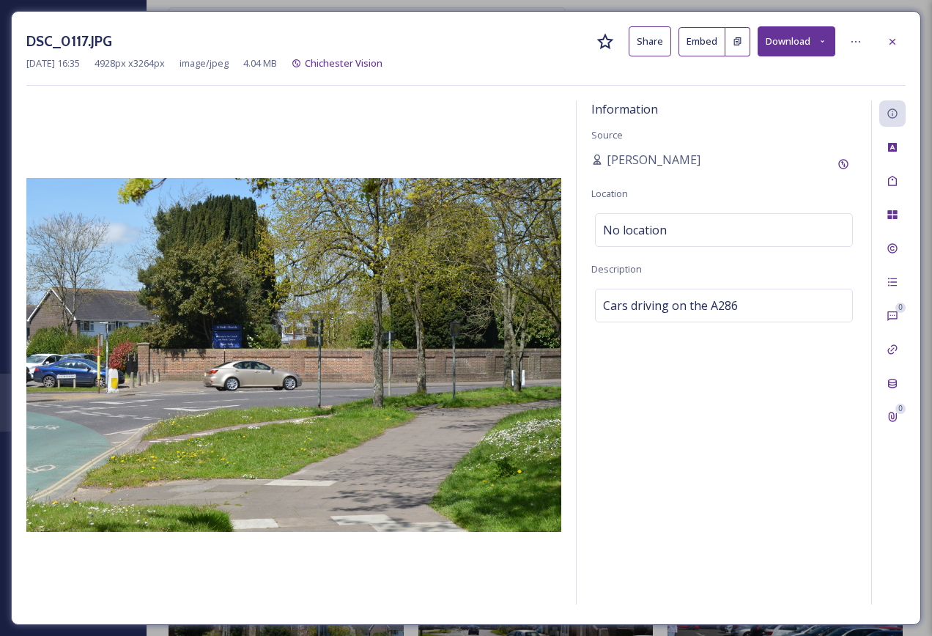
click at [883, 34] on div at bounding box center [892, 42] width 26 height 26
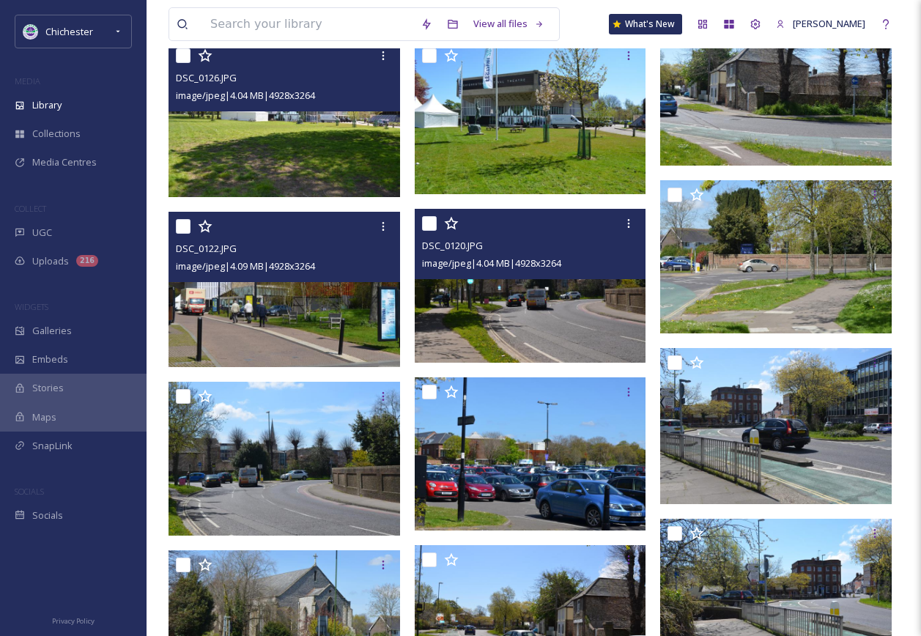
click at [582, 298] on img at bounding box center [531, 285] width 232 height 153
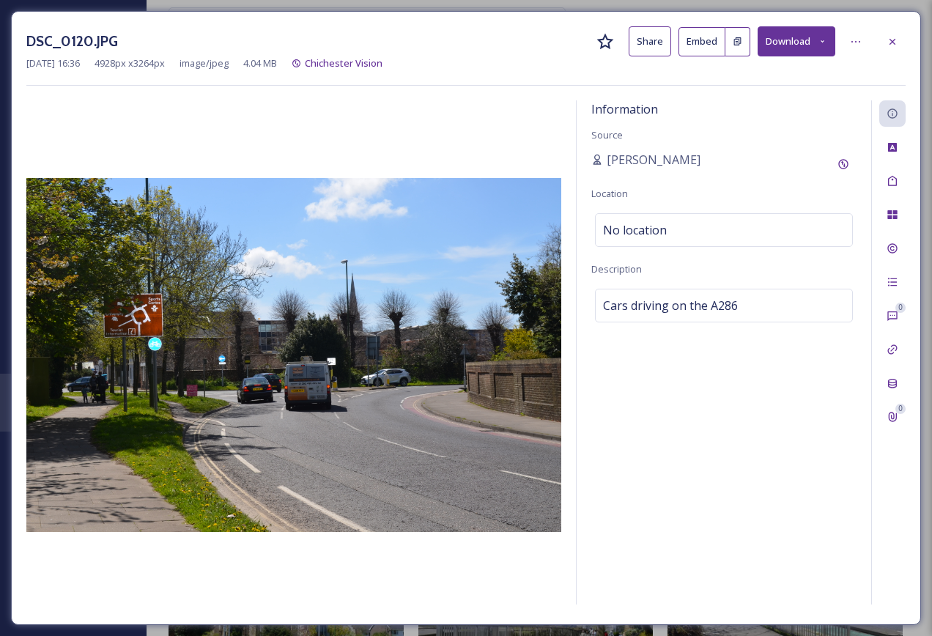
click at [907, 37] on div "DSC_0120.JPG Share Embed Download Mar 31 2022 16:36 4928 px x 3264 px image/jpe…" at bounding box center [466, 318] width 910 height 614
click at [903, 37] on div at bounding box center [892, 42] width 26 height 26
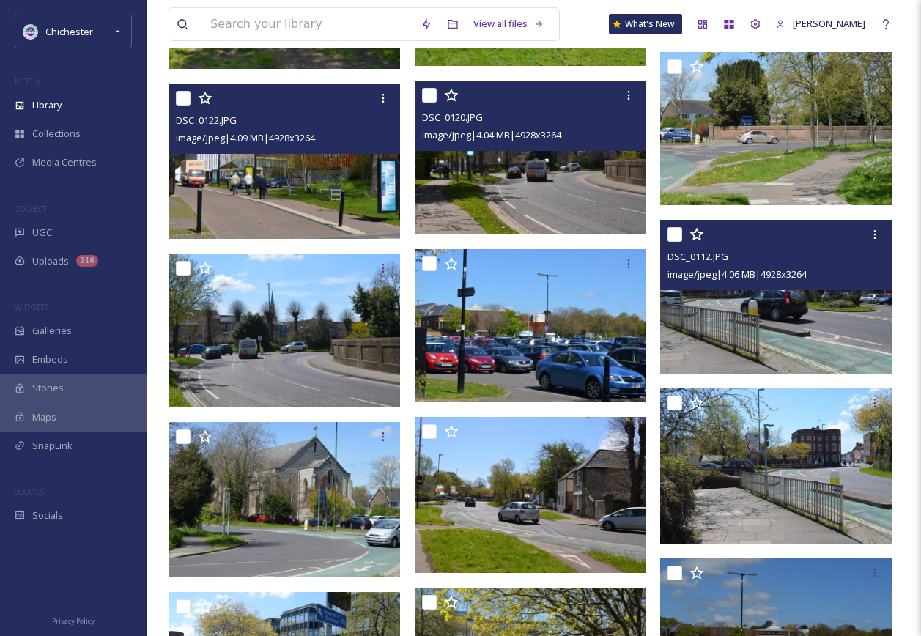
scroll to position [5789, 0]
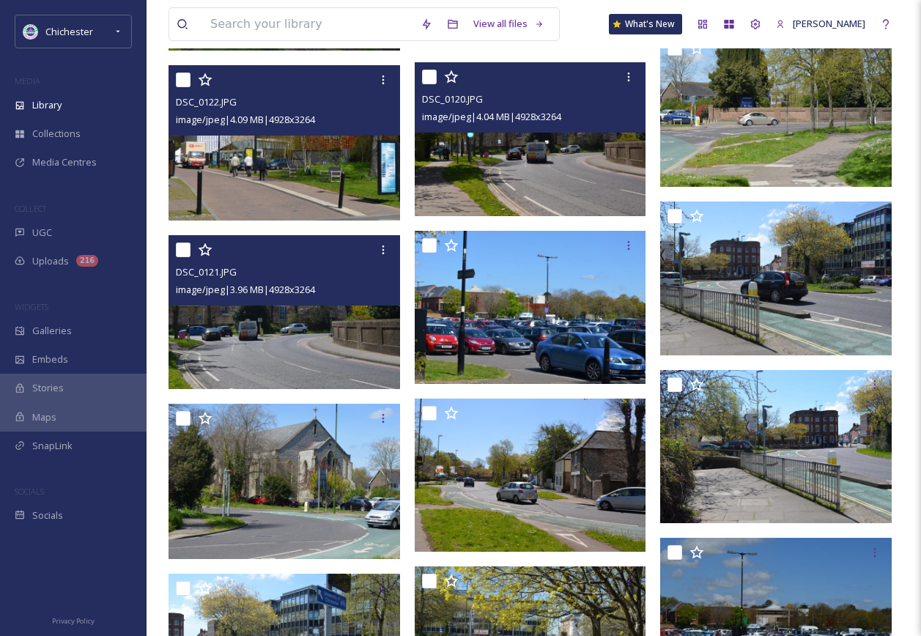
click at [347, 342] on img at bounding box center [285, 311] width 232 height 153
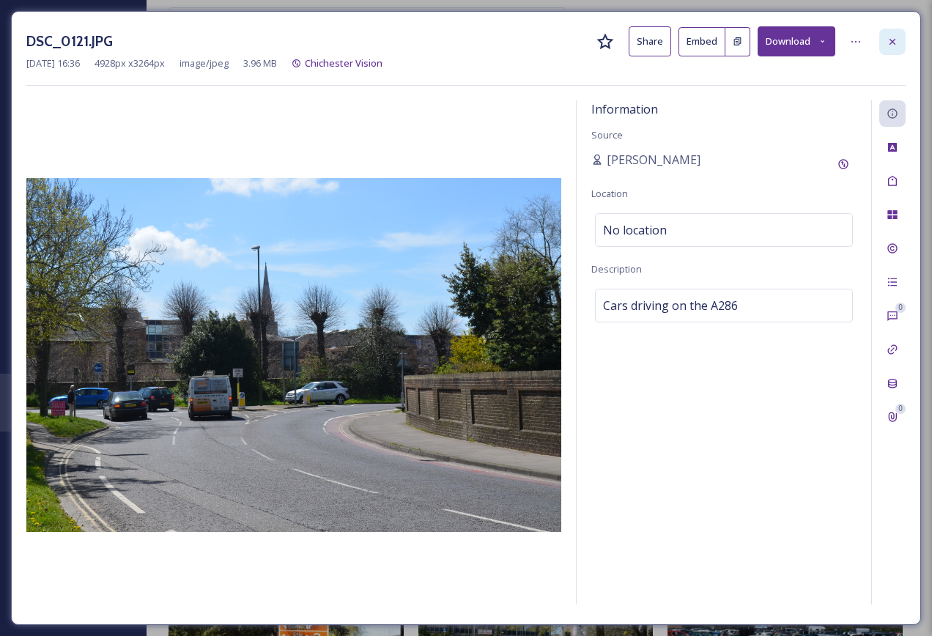
click at [895, 38] on icon at bounding box center [893, 42] width 12 height 12
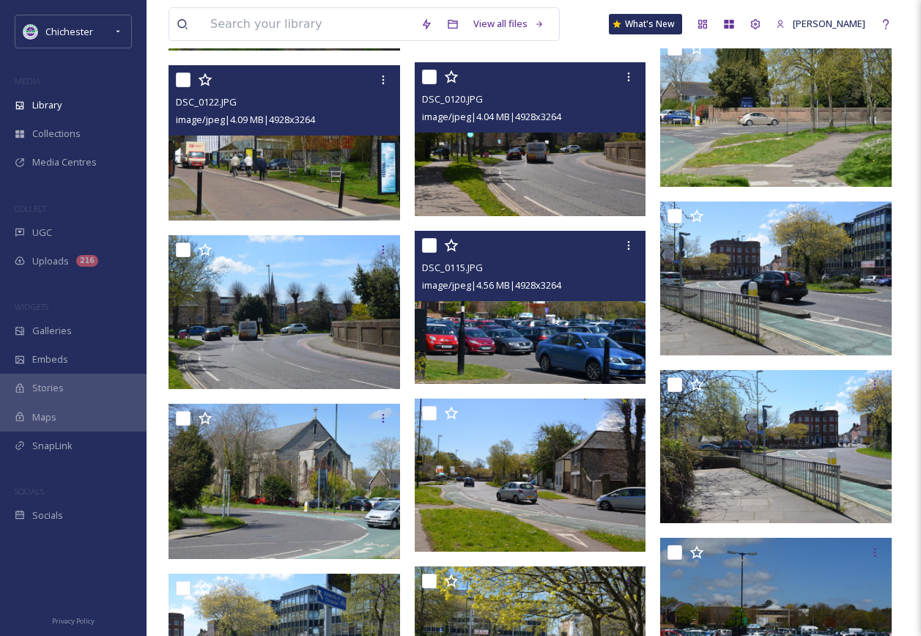
click at [492, 344] on img at bounding box center [531, 307] width 232 height 153
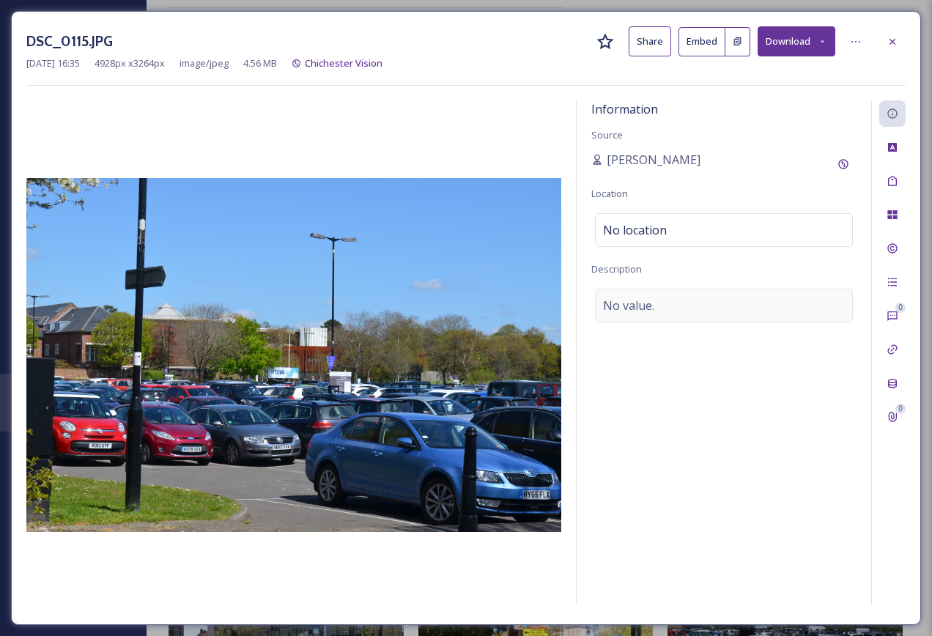
click at [661, 311] on div "No value." at bounding box center [724, 306] width 258 height 34
click at [660, 311] on textarea at bounding box center [723, 350] width 265 height 122
type textarea "Northgate car park"
click at [882, 189] on div "Tags" at bounding box center [892, 181] width 26 height 26
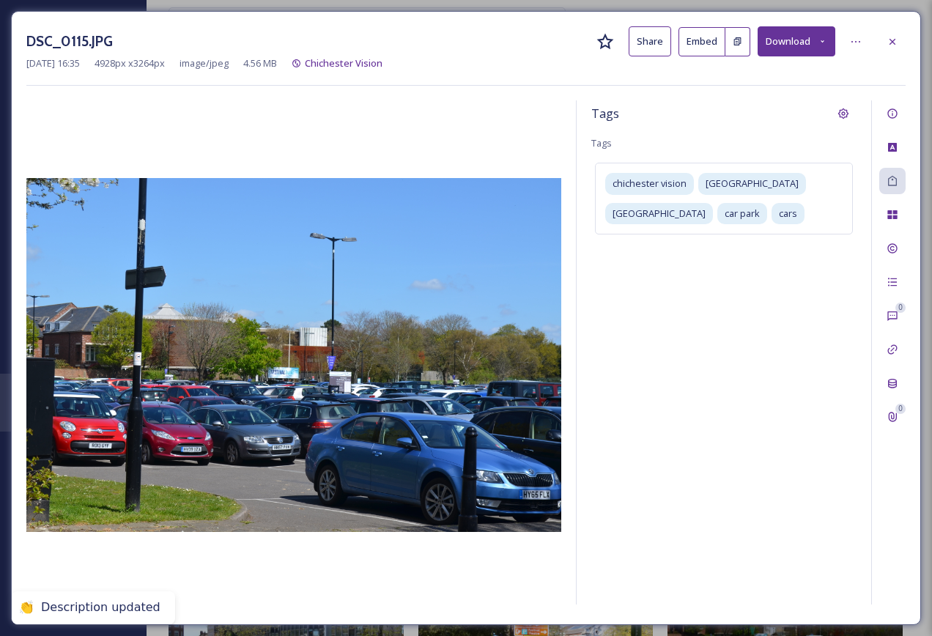
drag, startPoint x: 898, startPoint y: 40, endPoint x: 888, endPoint y: 52, distance: 16.1
click at [898, 40] on div at bounding box center [892, 42] width 26 height 26
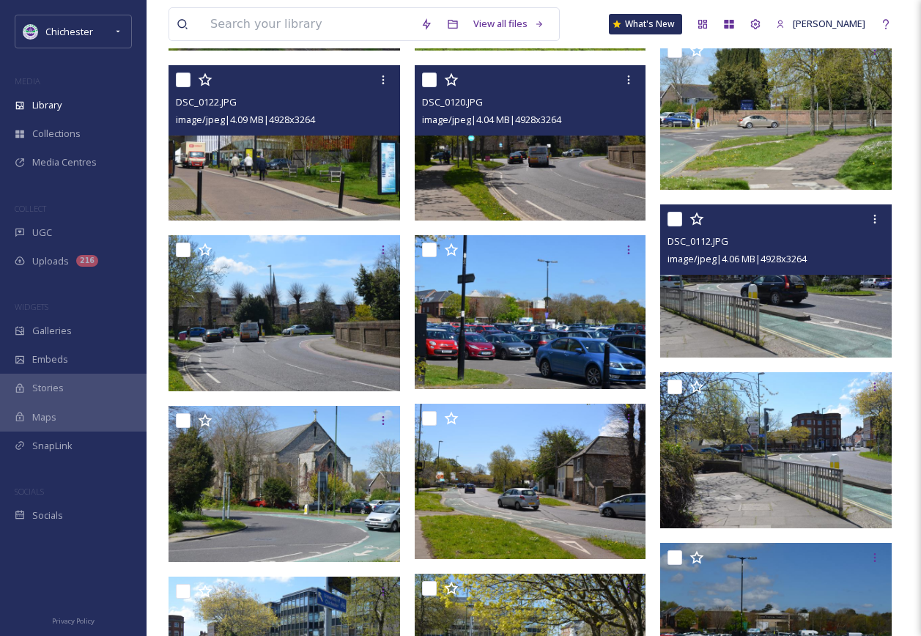
click at [740, 321] on img at bounding box center [776, 280] width 232 height 153
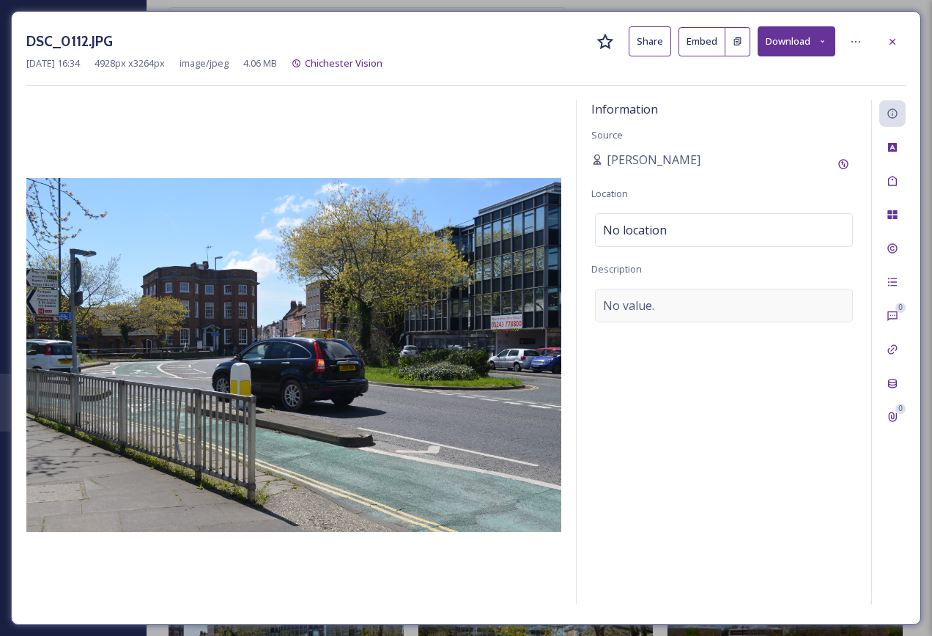
click at [720, 311] on div "No value." at bounding box center [724, 306] width 258 height 34
click at [694, 331] on textarea at bounding box center [723, 350] width 265 height 122
type textarea "Cars driving on the A286"
click at [906, 179] on div "DSC_0112.JPG Share Embed Download Mar 31 2022 16:34 4928 px x 3264 px image/jpe…" at bounding box center [466, 318] width 910 height 614
click at [897, 178] on icon at bounding box center [893, 181] width 12 height 12
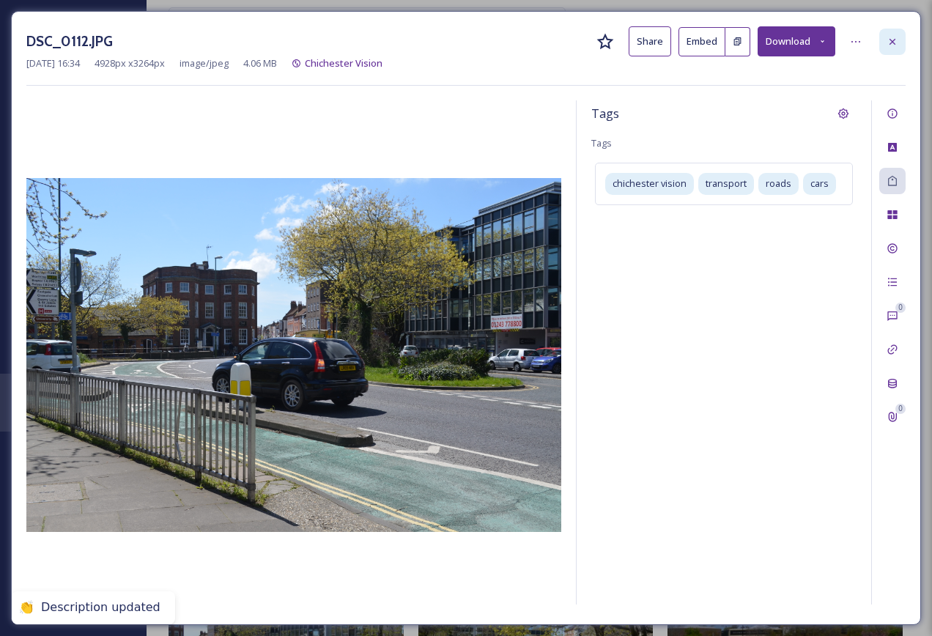
click at [892, 43] on icon at bounding box center [893, 41] width 6 height 6
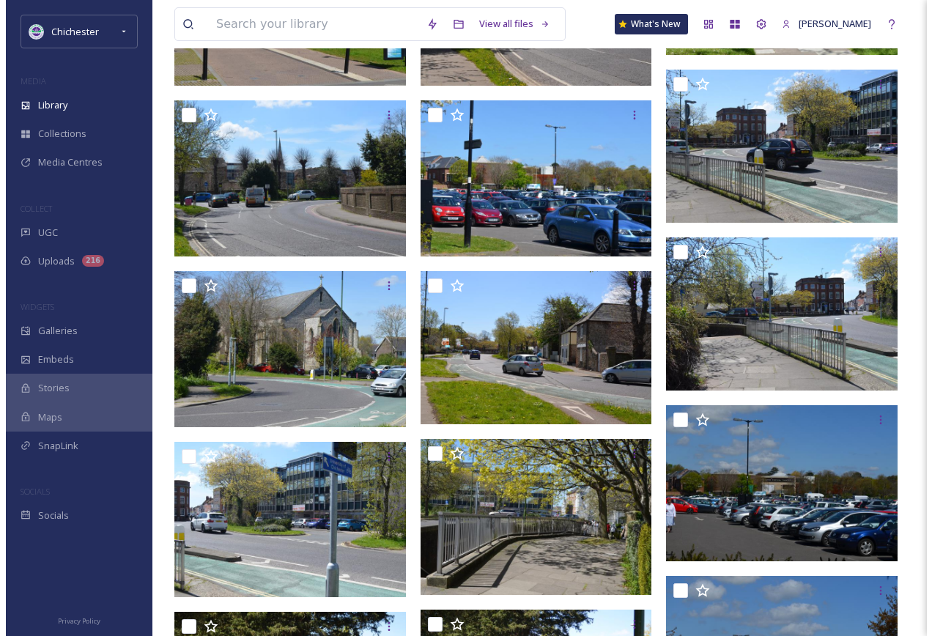
scroll to position [5935, 0]
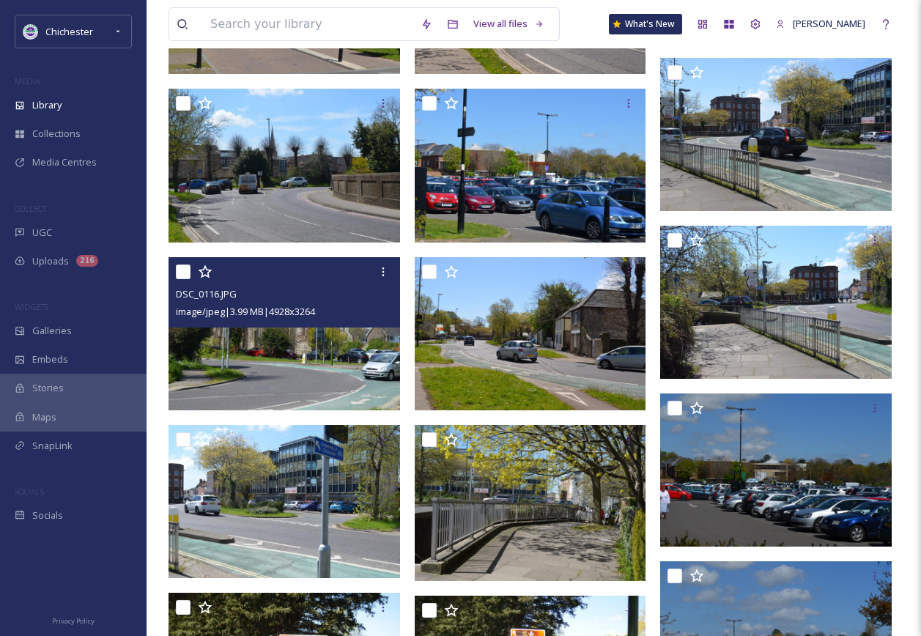
click at [334, 376] on img at bounding box center [285, 333] width 232 height 153
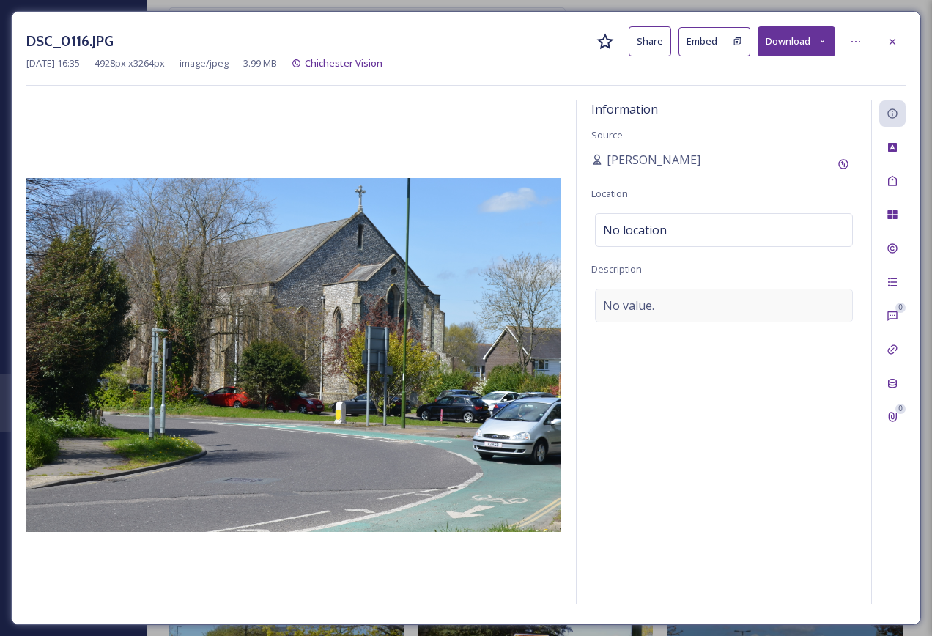
click at [709, 297] on div "No value." at bounding box center [724, 306] width 258 height 34
click at [701, 306] on textarea at bounding box center [723, 350] width 265 height 122
paste textarea "• SnapSea organisation o Continue from Root: Visions: Chichester Vision"
type textarea "• SnapSea organisation o Continue from Root: Visions: Chichester Vision"
click at [701, 330] on textarea at bounding box center [723, 350] width 265 height 122
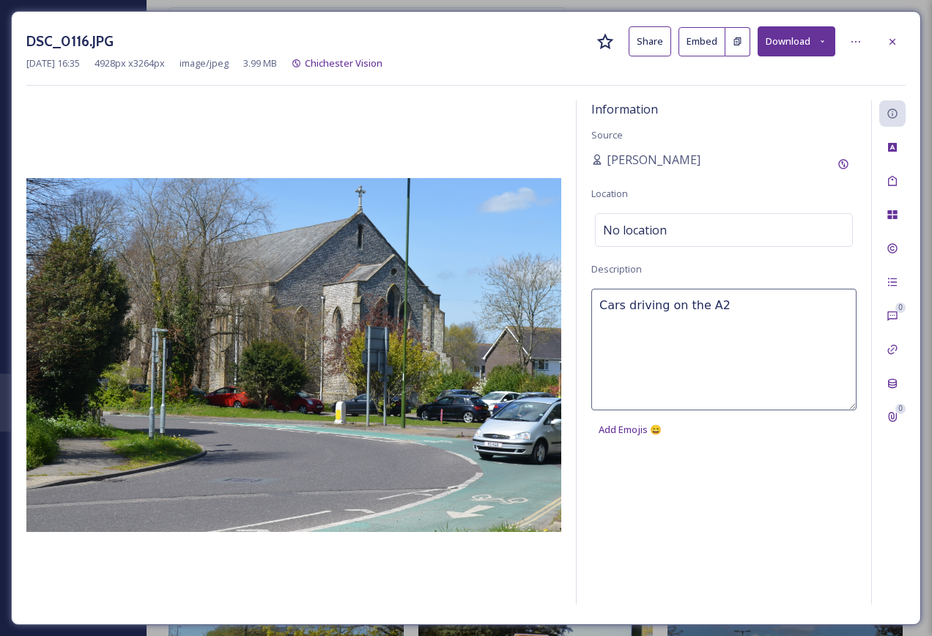
type textarea "Cars driving on the A"
click at [885, 44] on div at bounding box center [892, 42] width 26 height 26
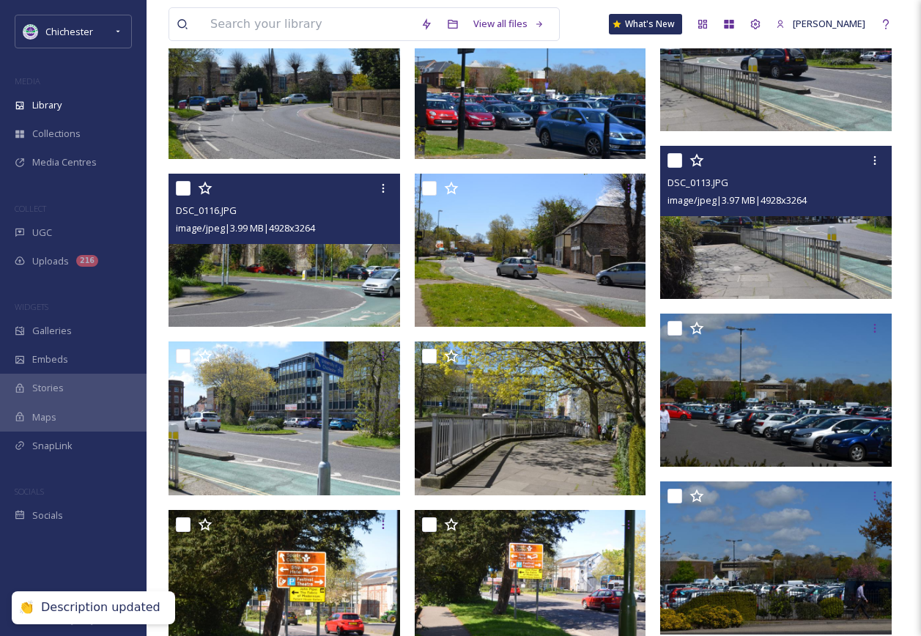
click at [784, 195] on div "DSC_0113.JPG image/jpeg | 3.97 MB | 4928 x 3264" at bounding box center [776, 222] width 232 height 153
click at [790, 254] on img at bounding box center [776, 222] width 232 height 153
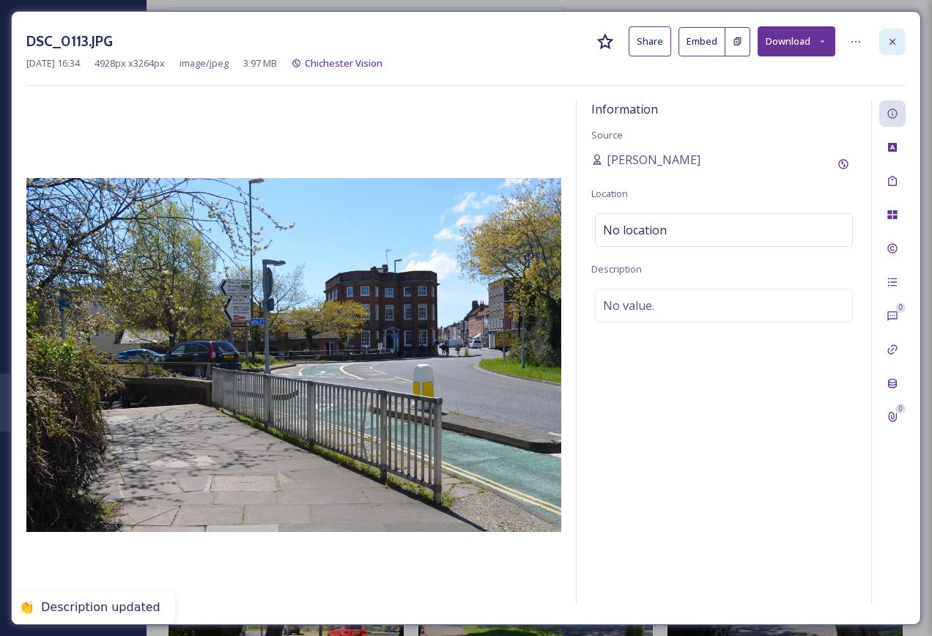
click at [901, 45] on div at bounding box center [892, 42] width 26 height 26
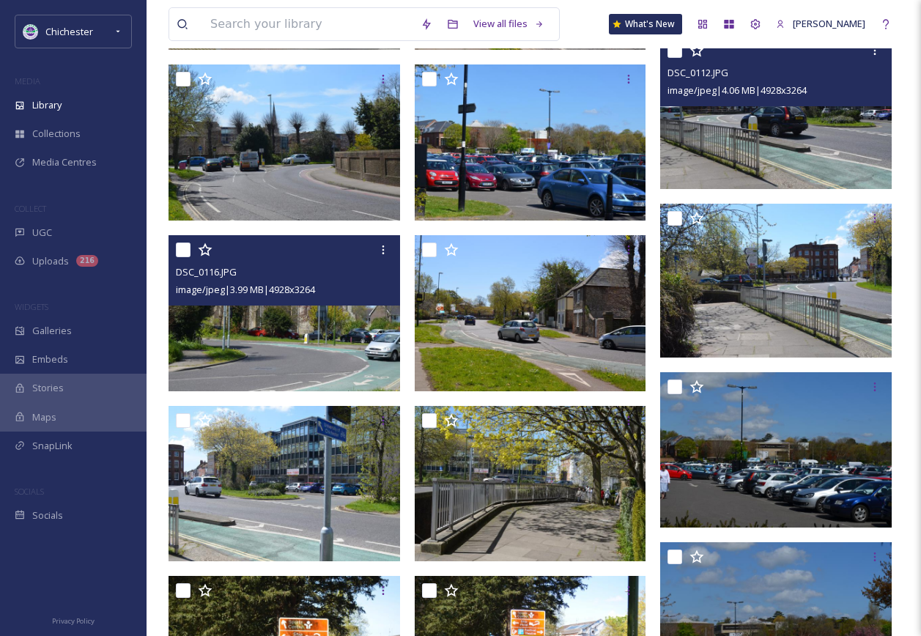
scroll to position [5872, 0]
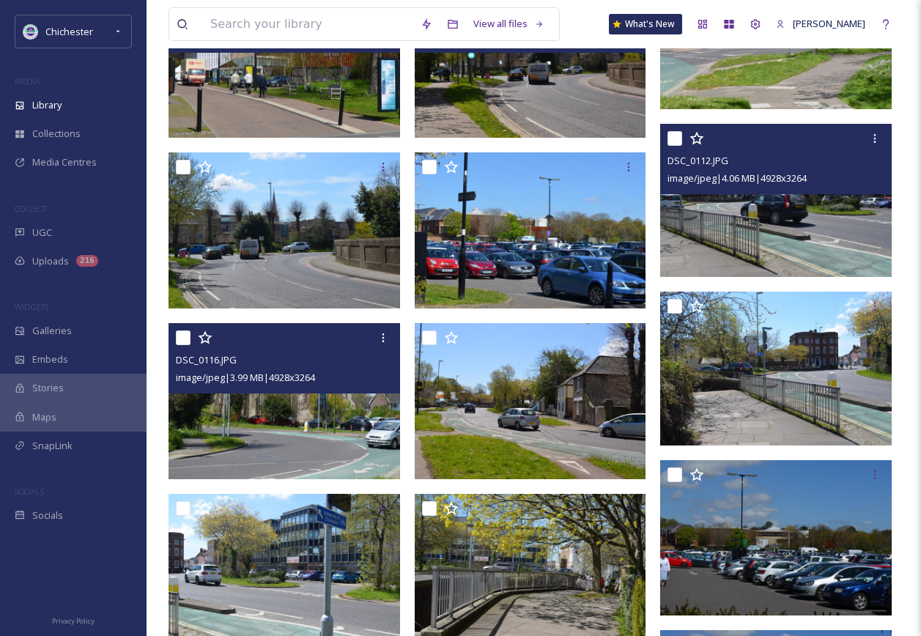
click at [799, 230] on img at bounding box center [776, 200] width 232 height 153
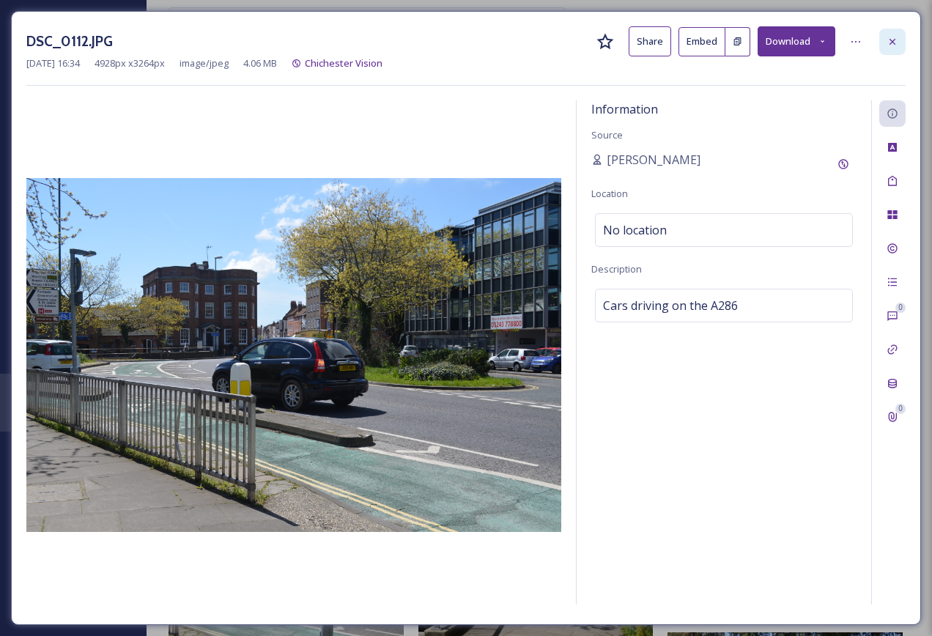
click at [896, 47] on icon at bounding box center [893, 42] width 12 height 12
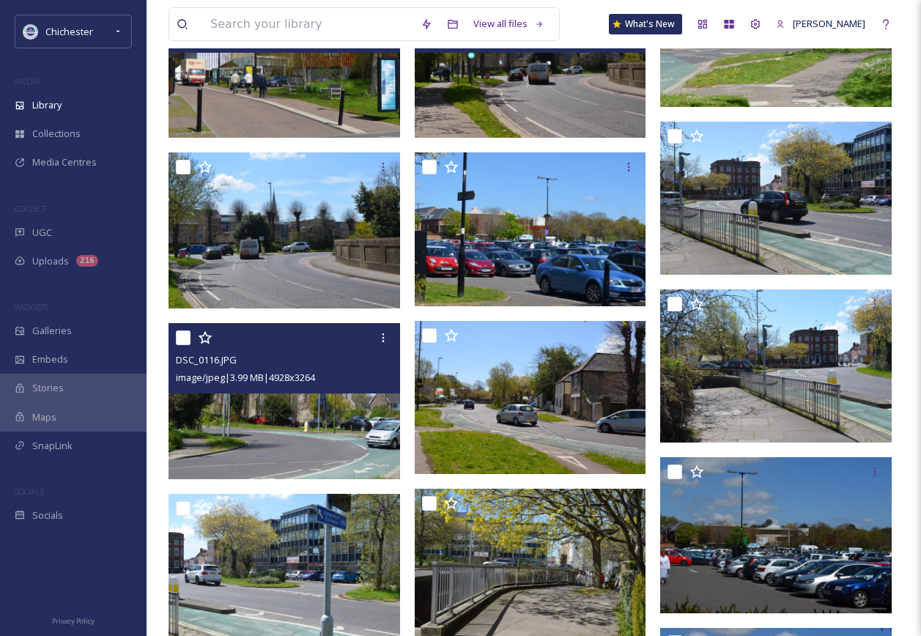
click at [357, 437] on img at bounding box center [286, 401] width 235 height 156
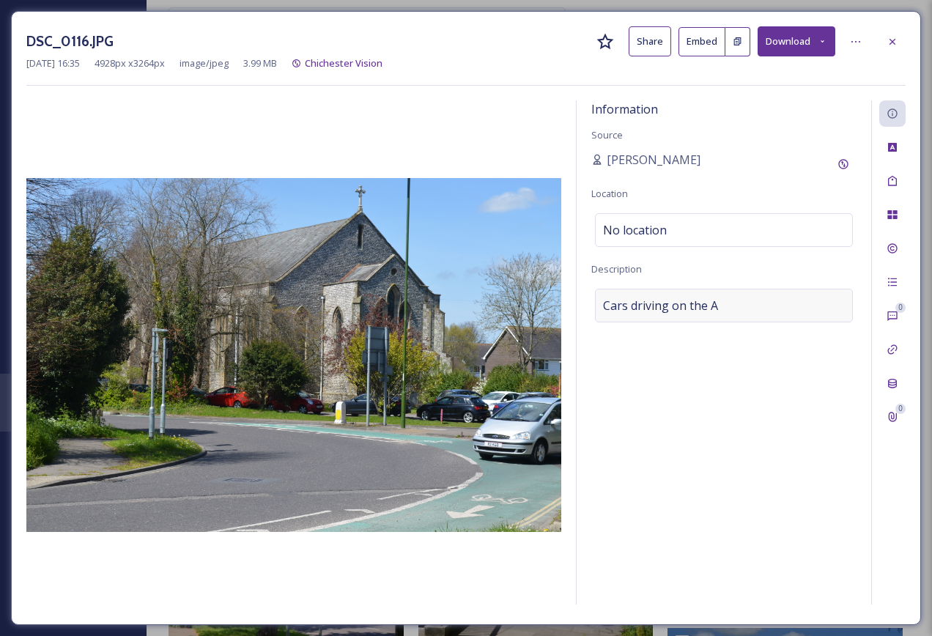
click at [737, 305] on div "Cars driving on the A" at bounding box center [724, 306] width 258 height 34
click at [737, 305] on textarea "Cars driving on the A" at bounding box center [723, 350] width 265 height 122
type textarea "Cars driving on the A286"
click at [906, 34] on div "DSC_0116.JPG Share Embed Download Mar 31 2022 16:35 4928 px x 3264 px image/jpe…" at bounding box center [466, 318] width 910 height 614
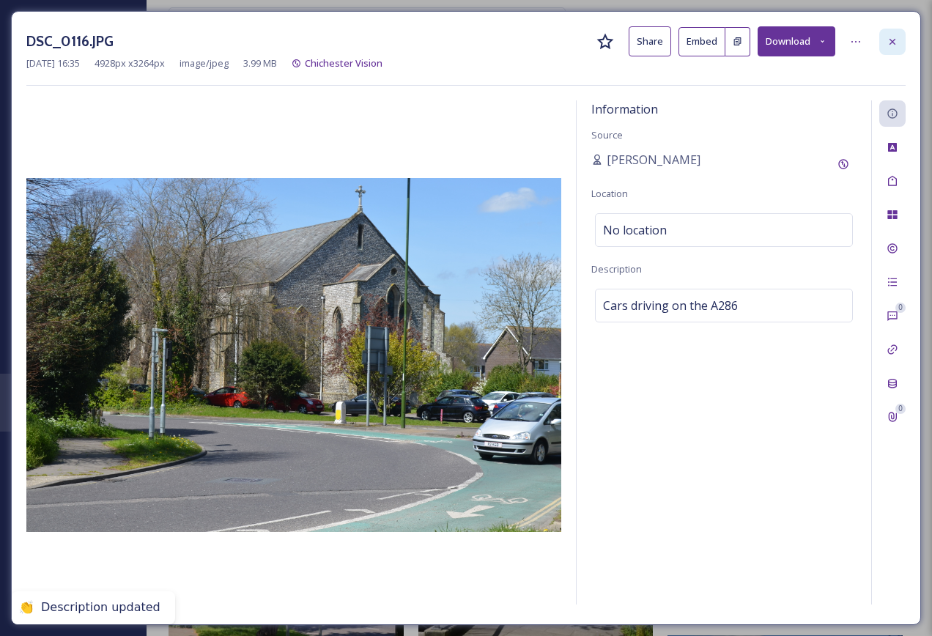
click at [903, 38] on div at bounding box center [892, 42] width 26 height 26
